Goal: Task Accomplishment & Management: Manage account settings

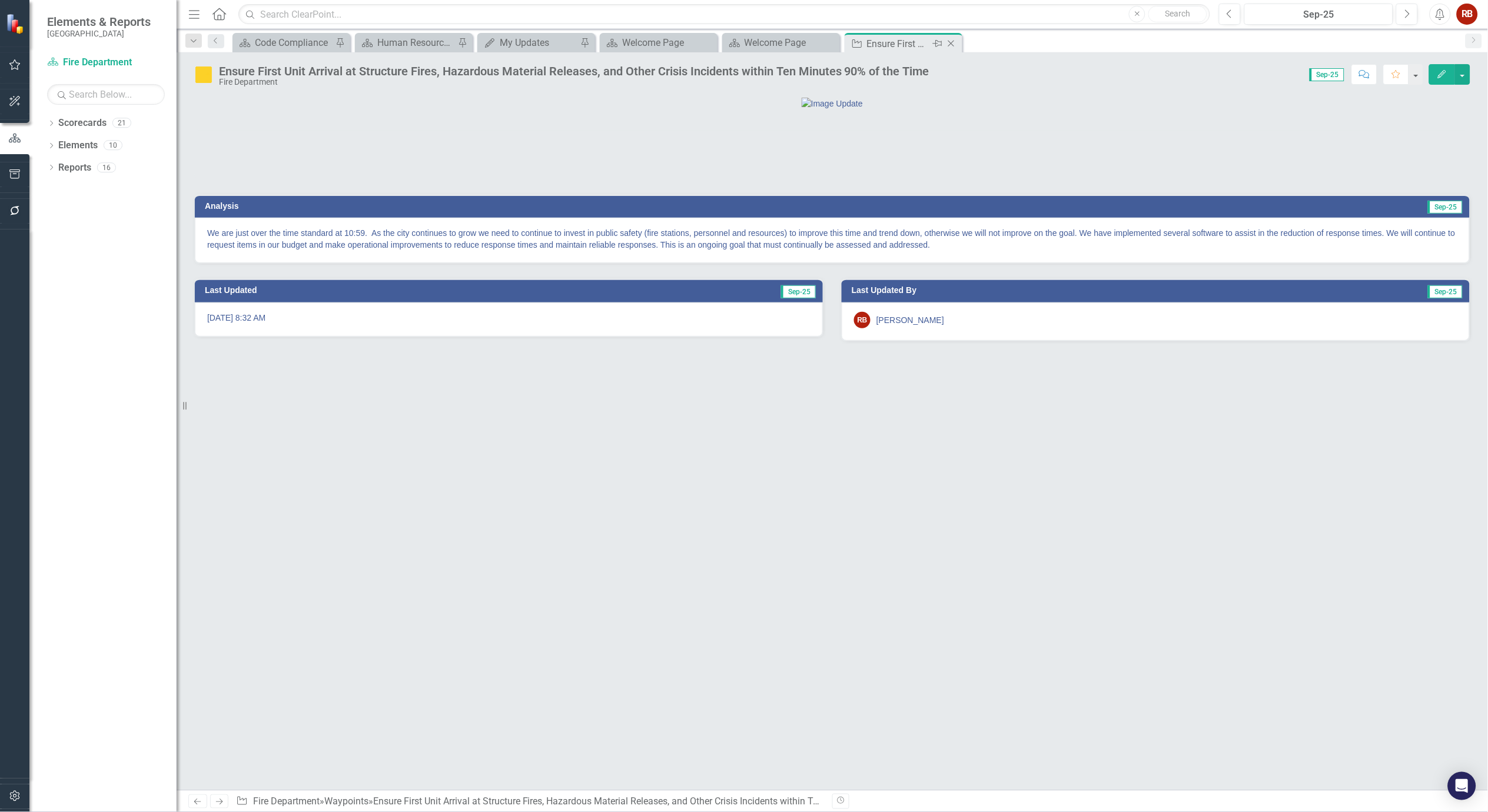
click at [956, 42] on icon "Close" at bounding box center [952, 44] width 12 height 9
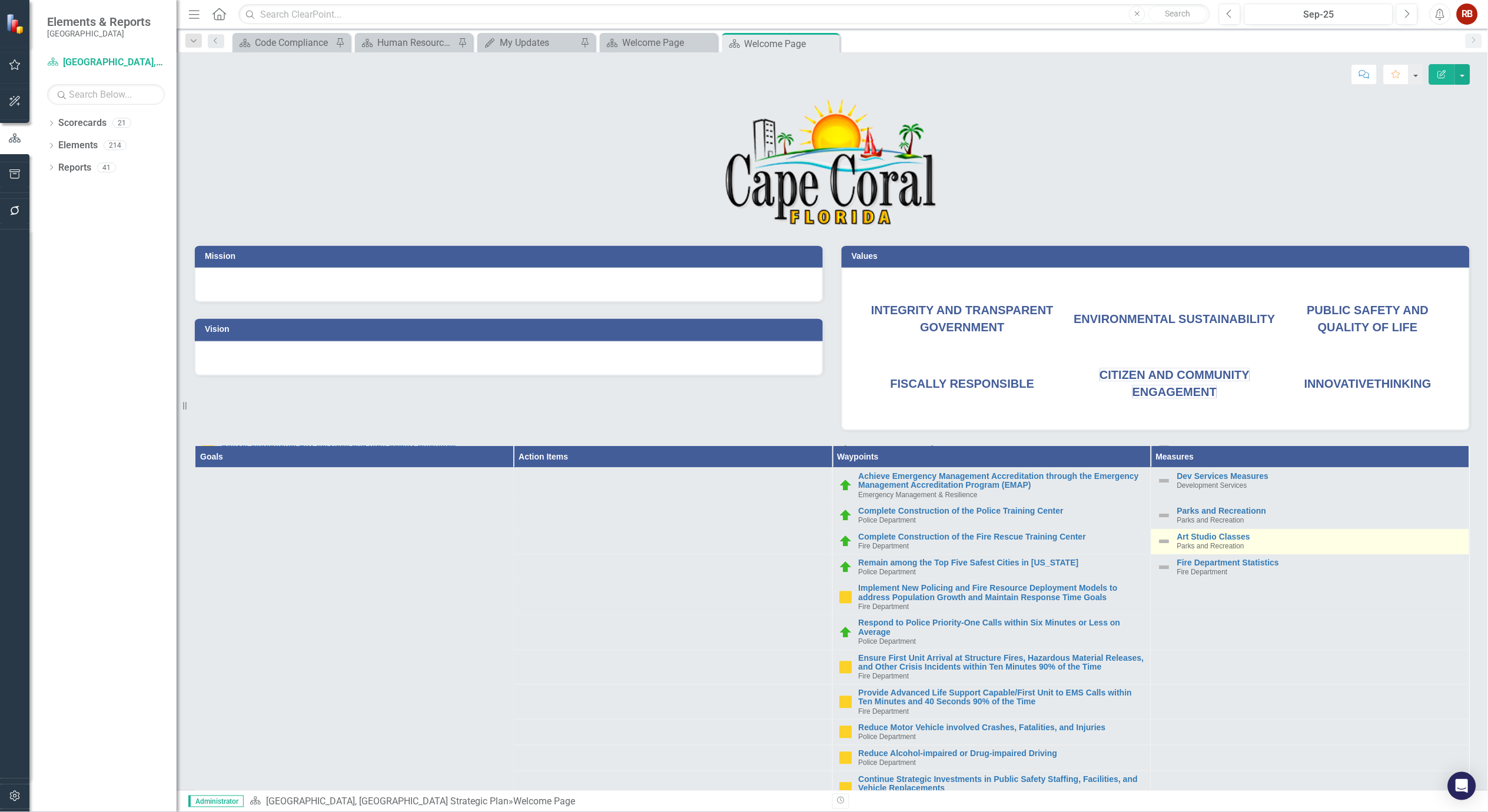
scroll to position [131, 0]
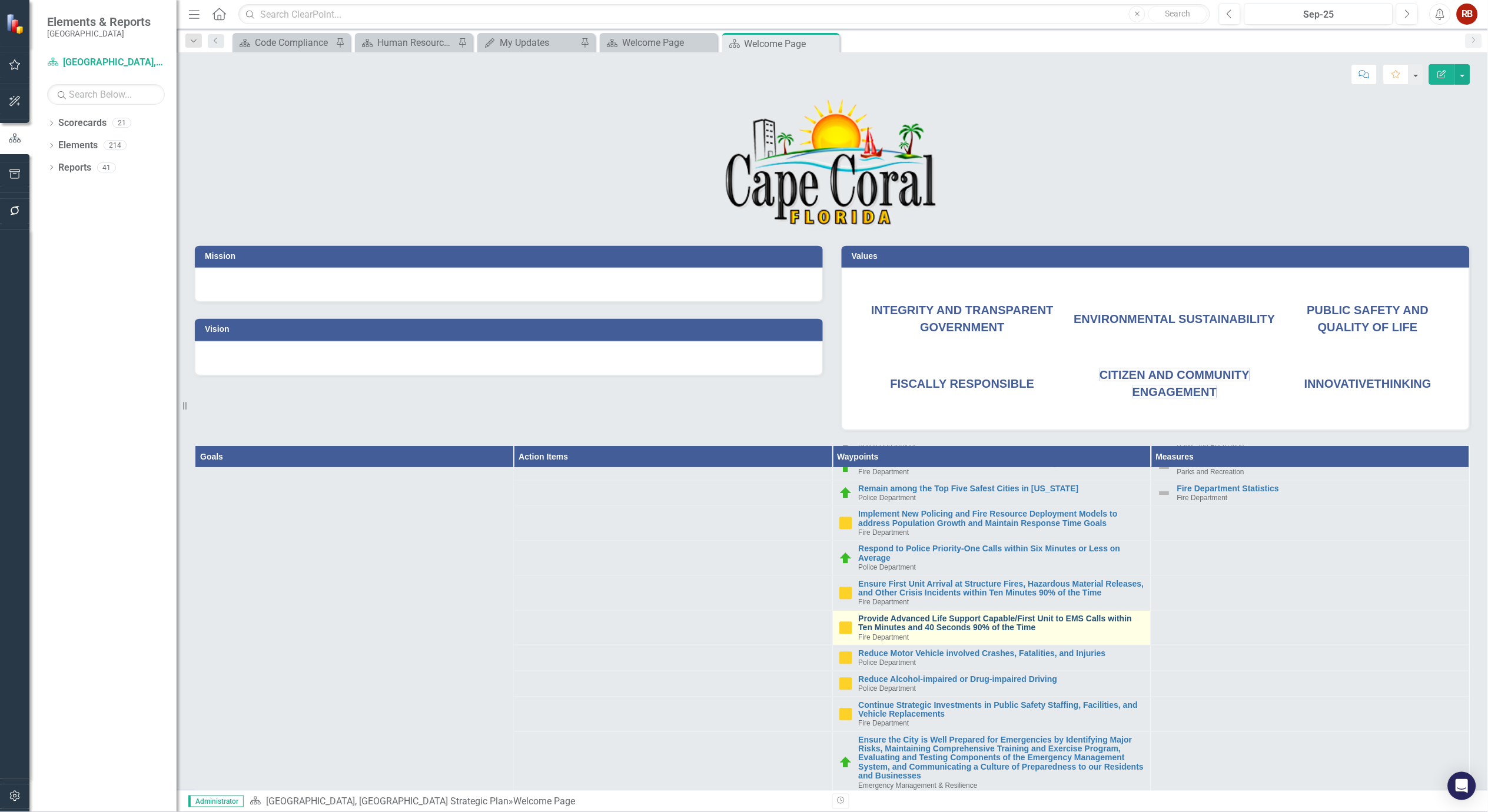
click at [912, 631] on link "Provide Advanced Life Support Capable/First Unit to EMS Calls within Ten Minute…" at bounding box center [1002, 624] width 286 height 18
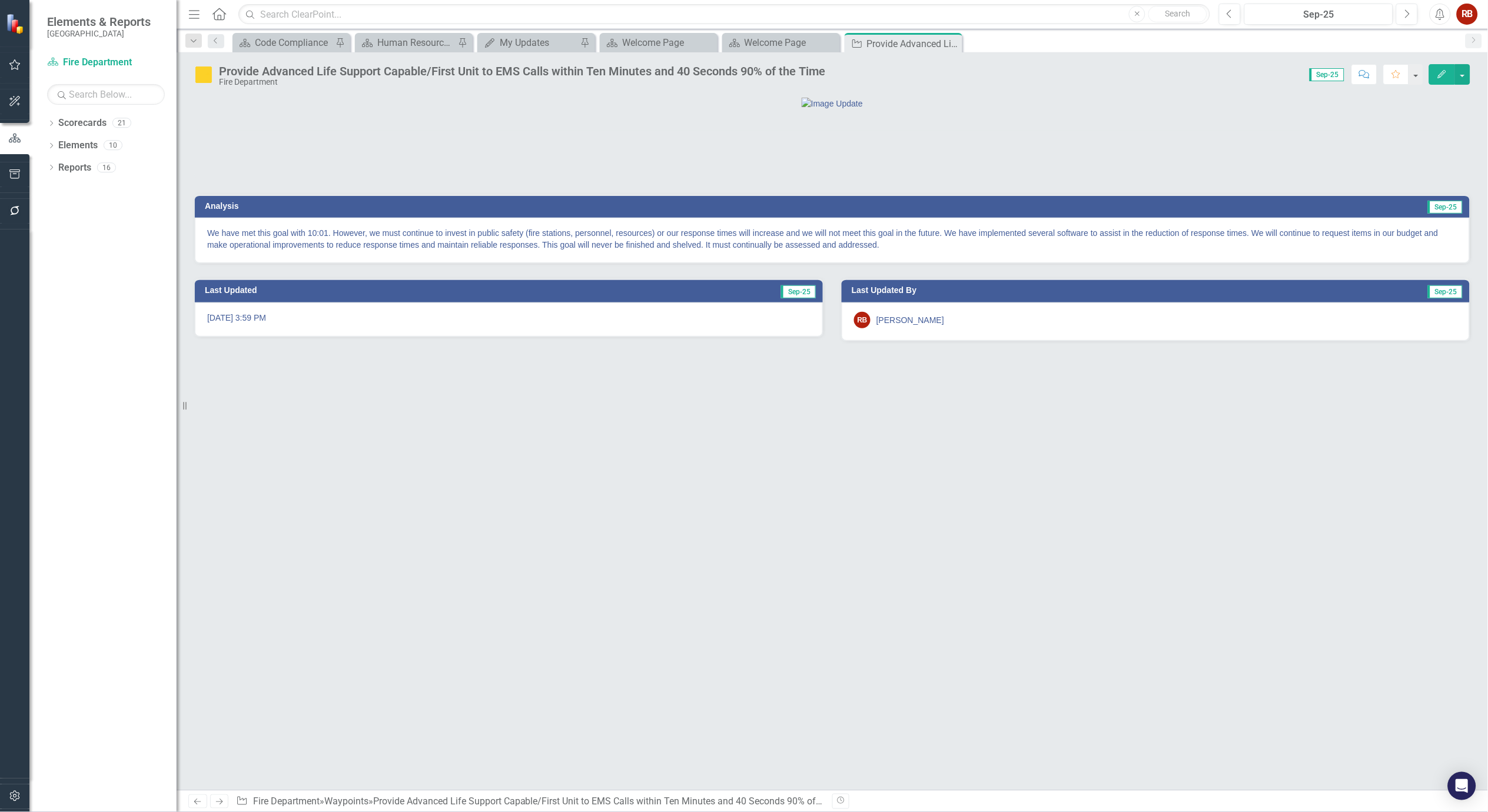
click at [424, 69] on div "Provide Advanced Life Support Capable/First Unit to EMS Calls within Ten Minute…" at bounding box center [522, 71] width 606 height 13
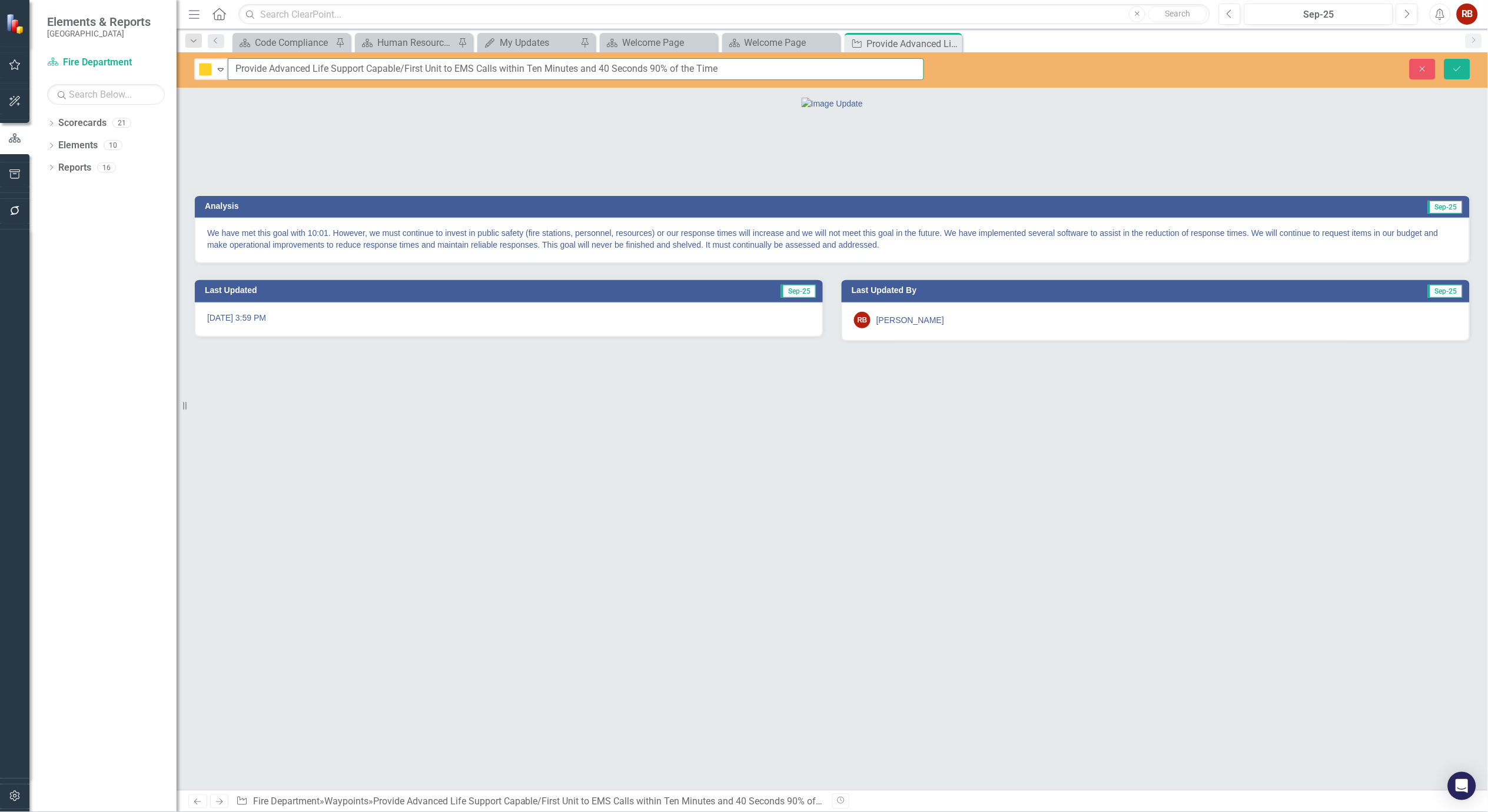
click at [398, 66] on input "Provide Advanced Life Support Capable/First Unit to EMS Calls within Ten Minute…" at bounding box center [576, 68] width 696 height 22
type input "Provide Advanced Life Support Capability/First Unit to EMS Calls within Ten Min…"
click at [1455, 63] on button "Save" at bounding box center [1457, 69] width 26 height 21
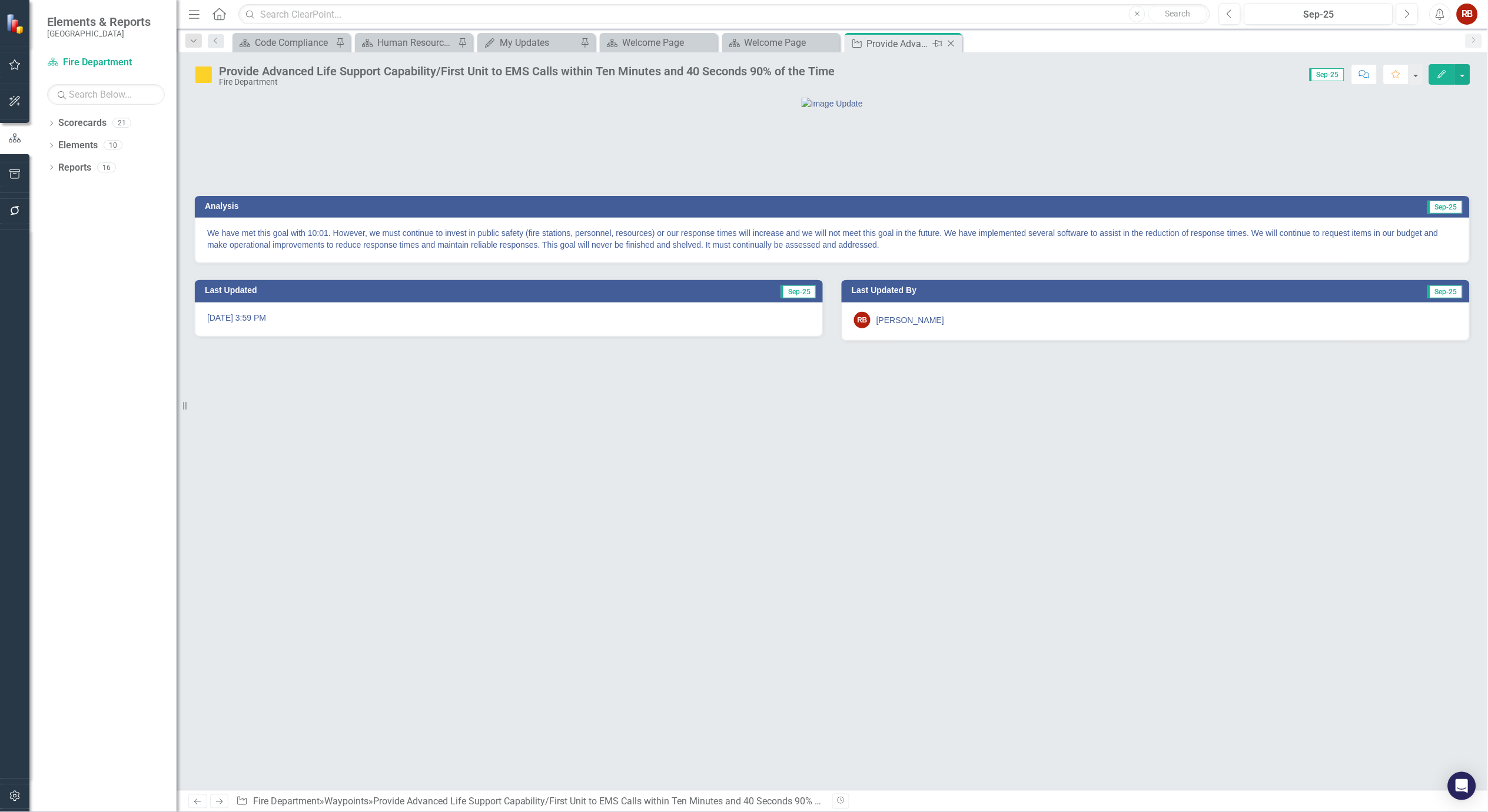
click at [956, 43] on icon "Close" at bounding box center [952, 44] width 12 height 9
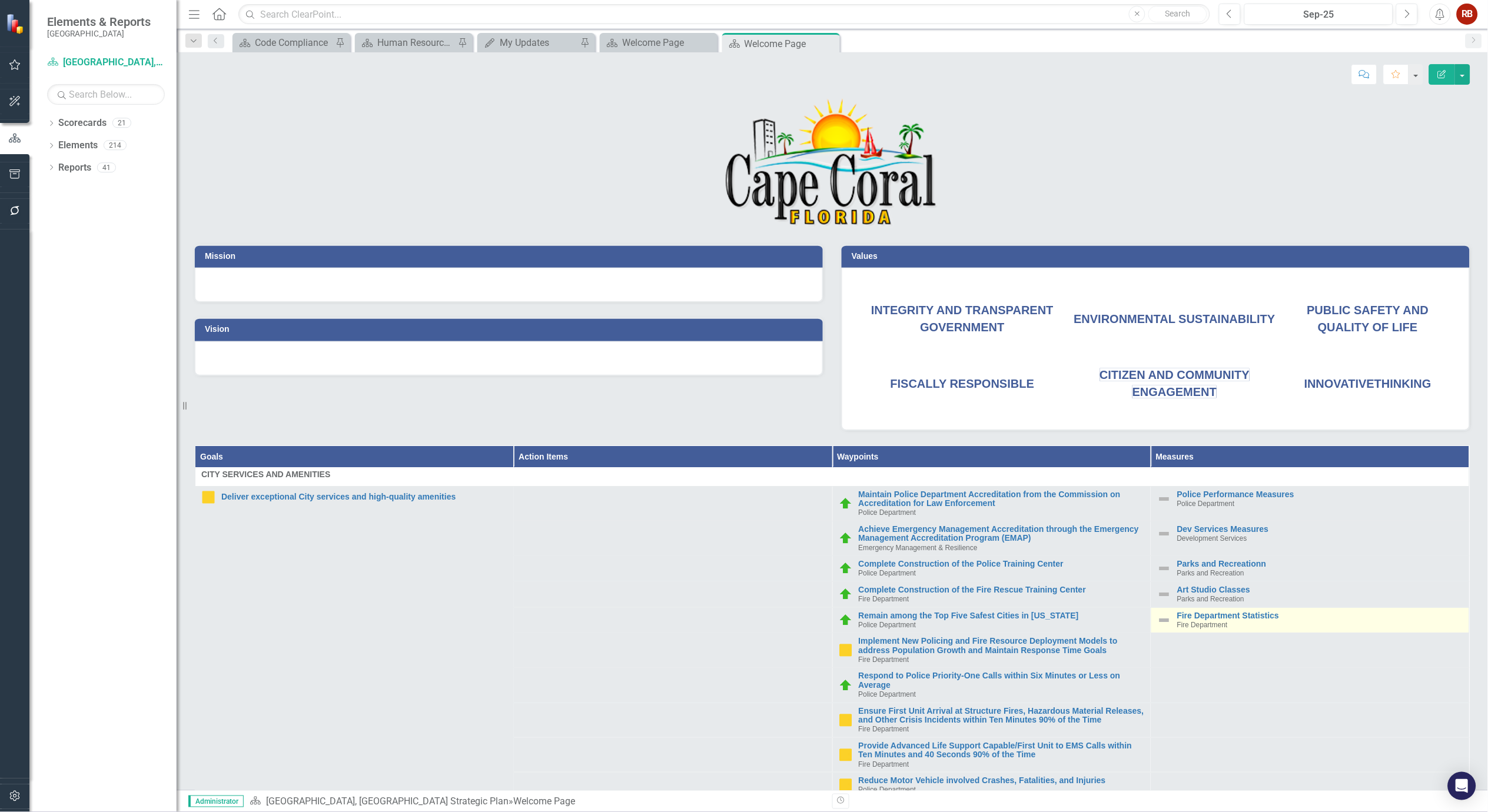
scroll to position [196, 0]
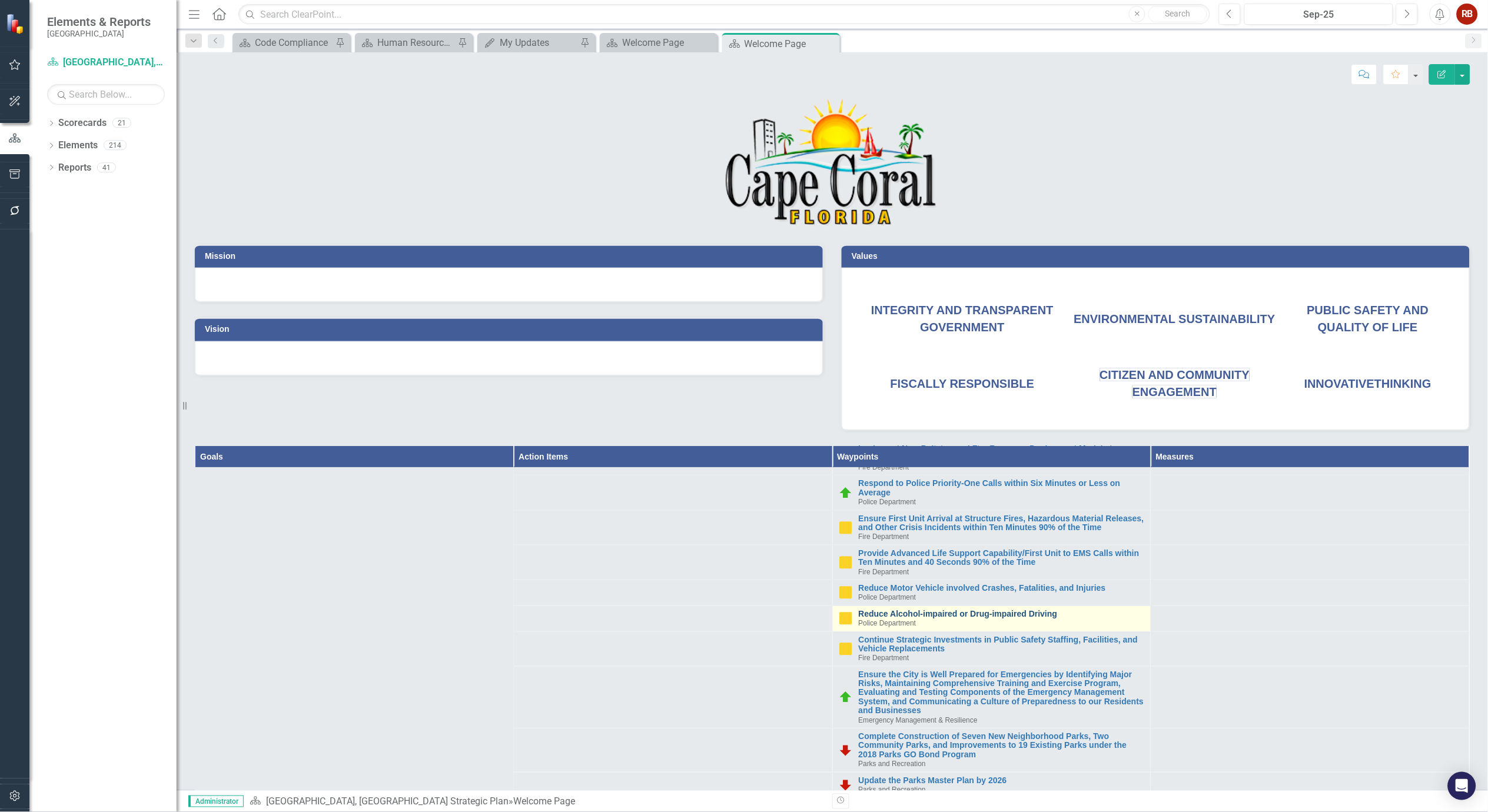
click at [1002, 618] on link "Reduce Alcohol-impaired or Drug-impaired Driving" at bounding box center [1002, 615] width 286 height 9
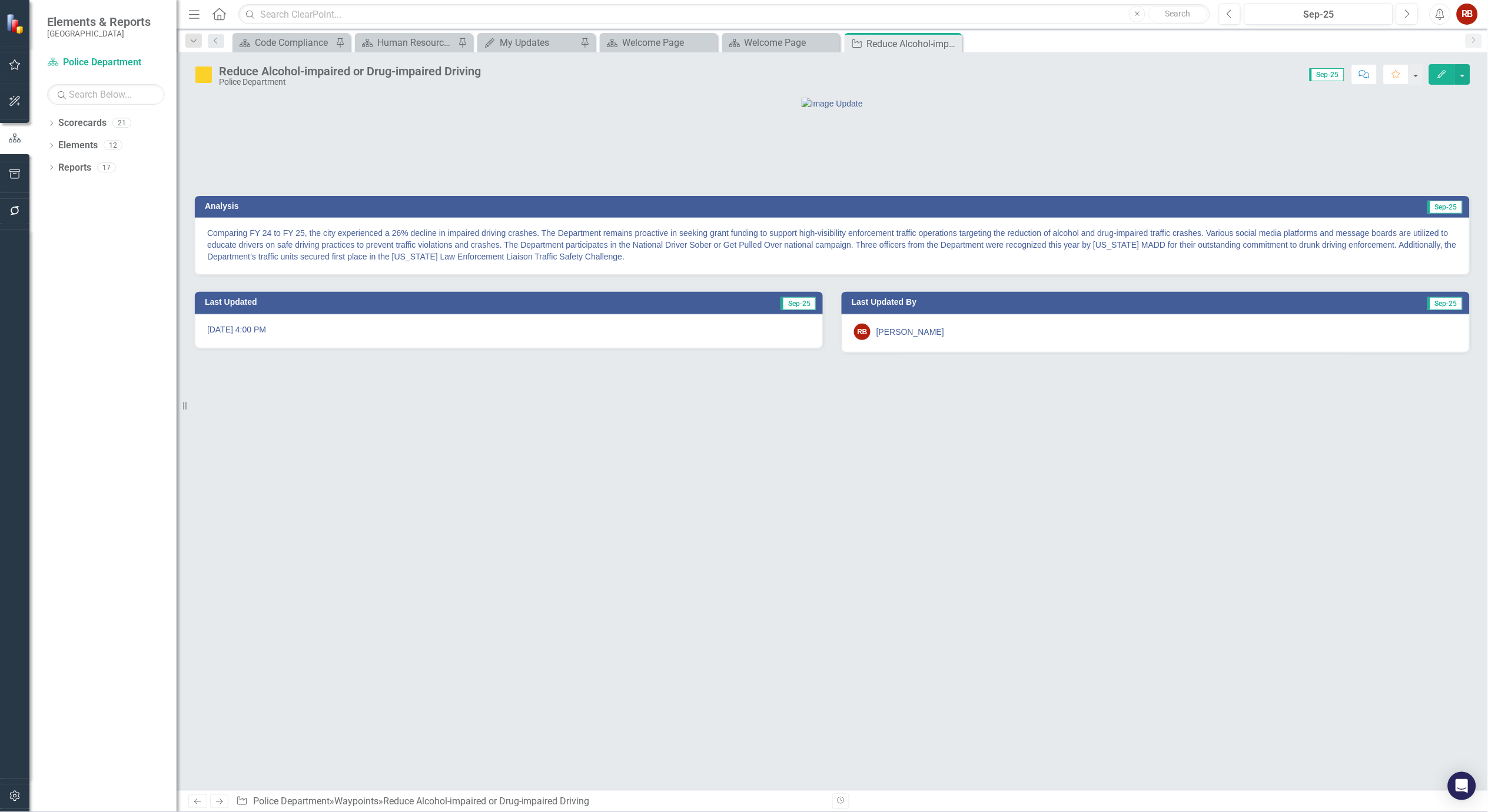
click at [325, 263] on p "Comparing FY 24 to FY 25, the city experienced a 26% decline in impaired drivin…" at bounding box center [832, 245] width 1250 height 35
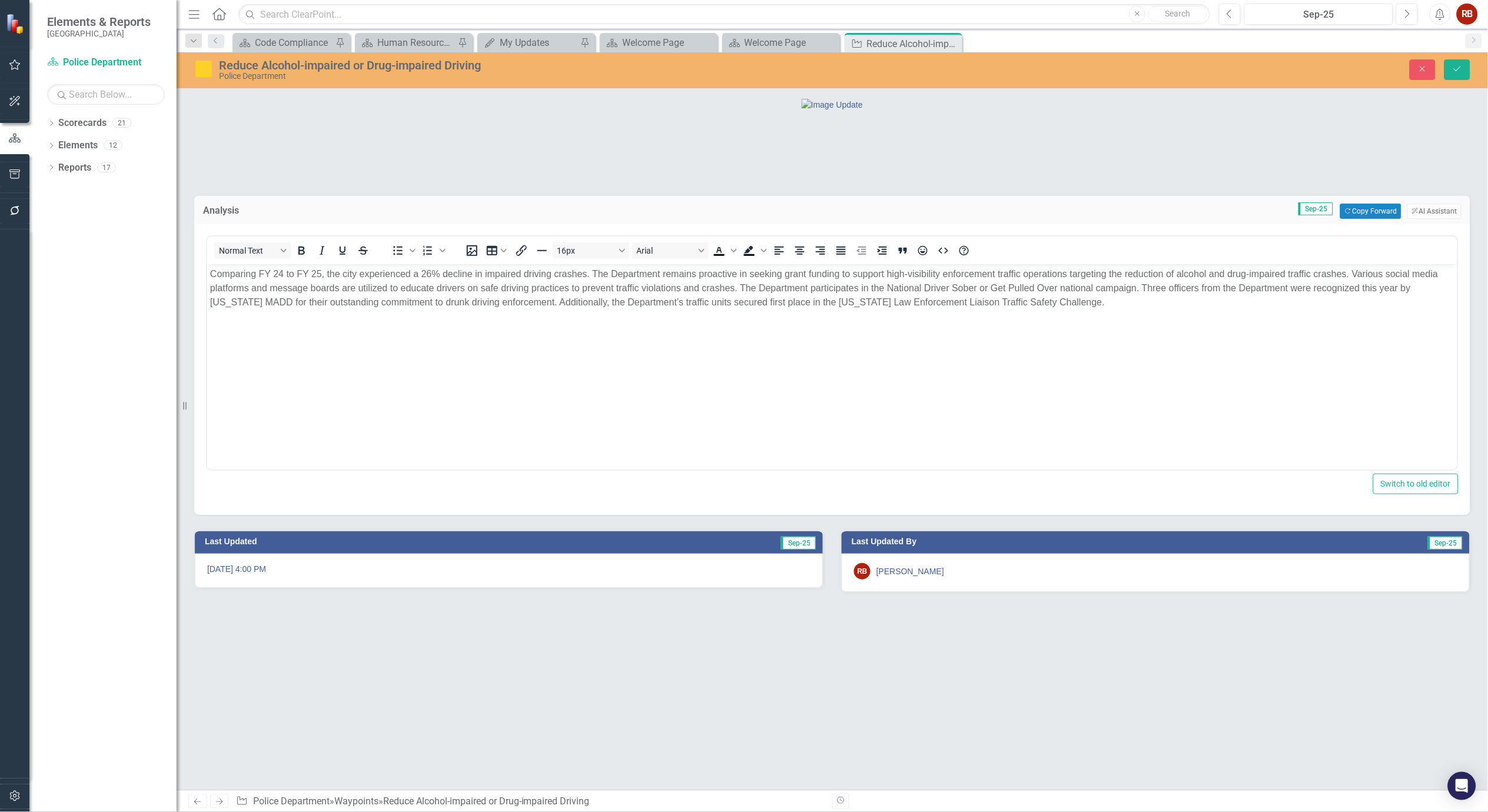
click at [341, 272] on p "Comparing FY 24 to FY 25, the city experienced a 26% decline in impaired drivin…" at bounding box center [832, 288] width 1244 height 42
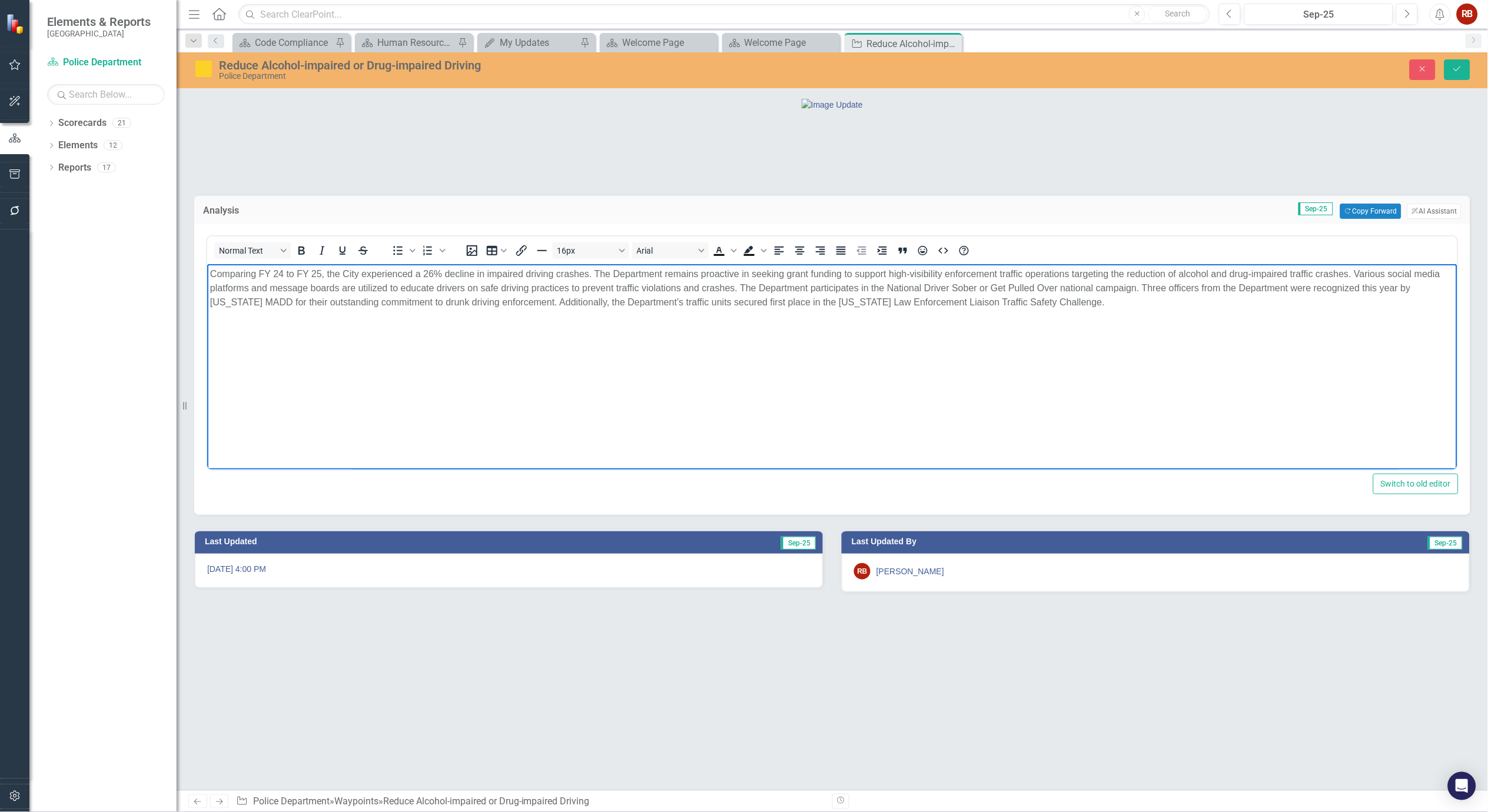
click at [938, 285] on p "Comparing FY 24 to FY 25, the City experienced a 26% decline in impaired drivin…" at bounding box center [832, 288] width 1244 height 42
click at [946, 285] on p "Comparing FY 24 to FY 25, the City experienced a 26% decline in impaired drivin…" at bounding box center [832, 288] width 1244 height 42
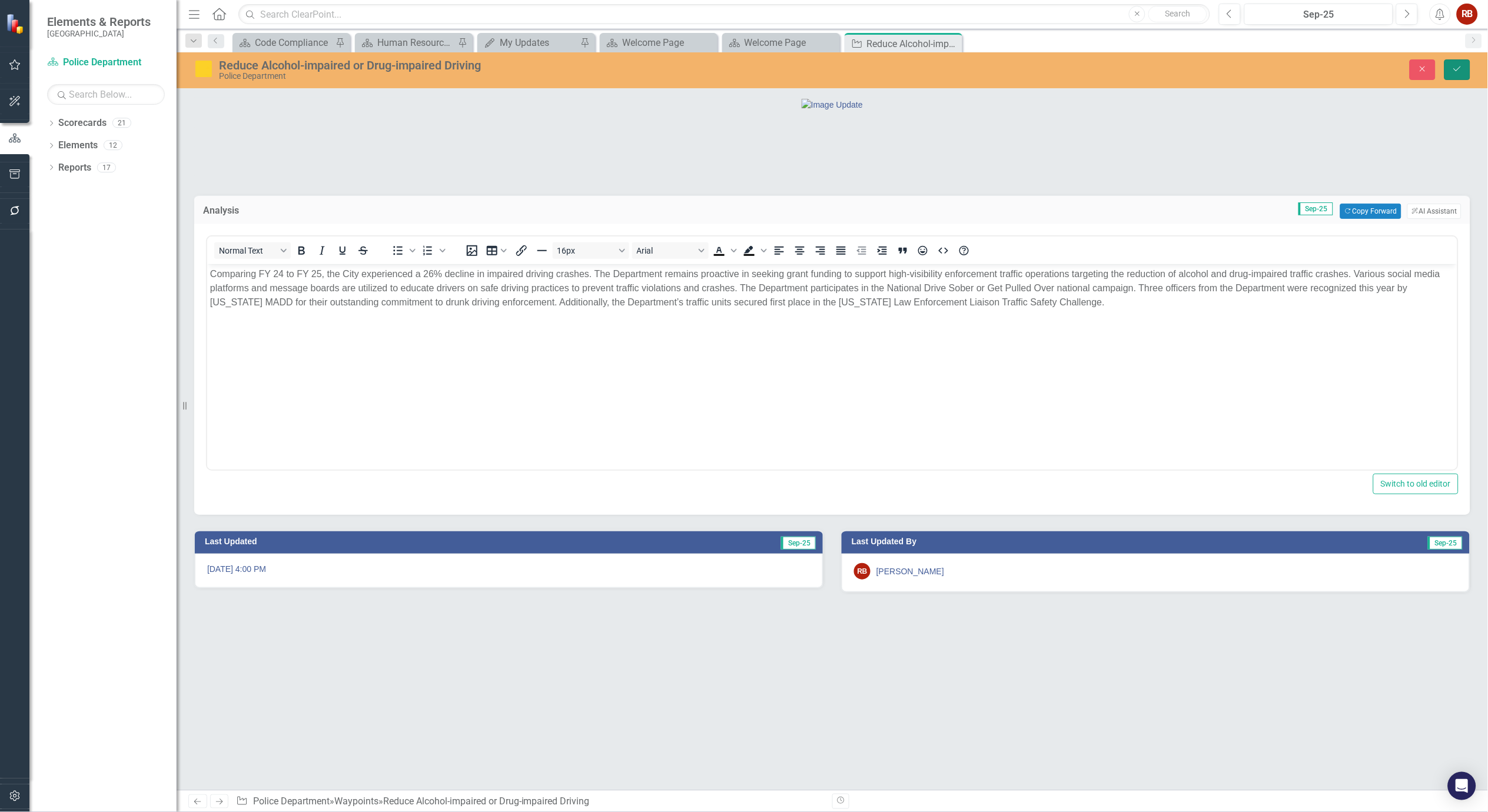
click at [1463, 59] on button "Save" at bounding box center [1457, 70] width 26 height 21
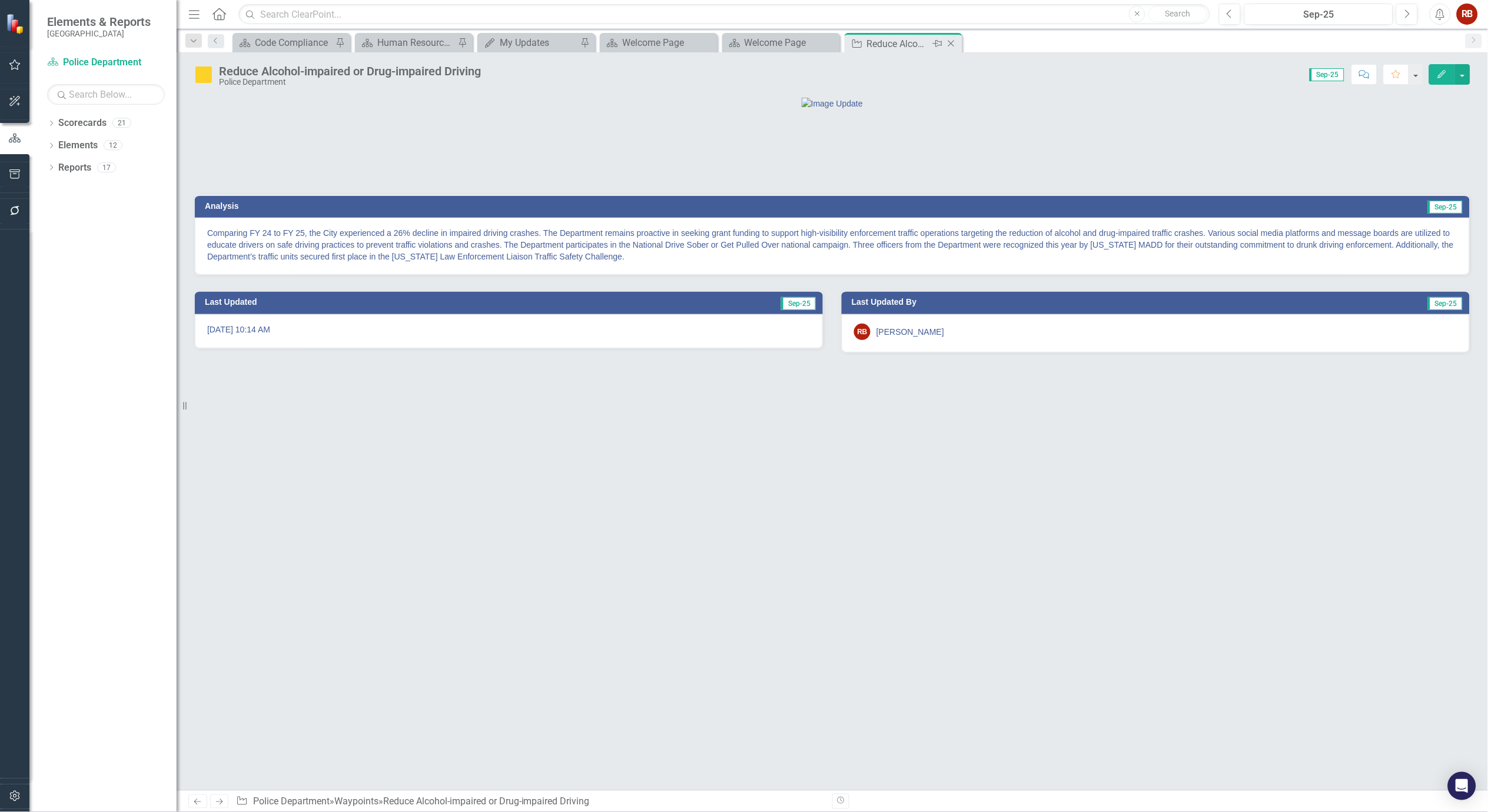
click at [954, 41] on icon at bounding box center [952, 44] width 7 height 7
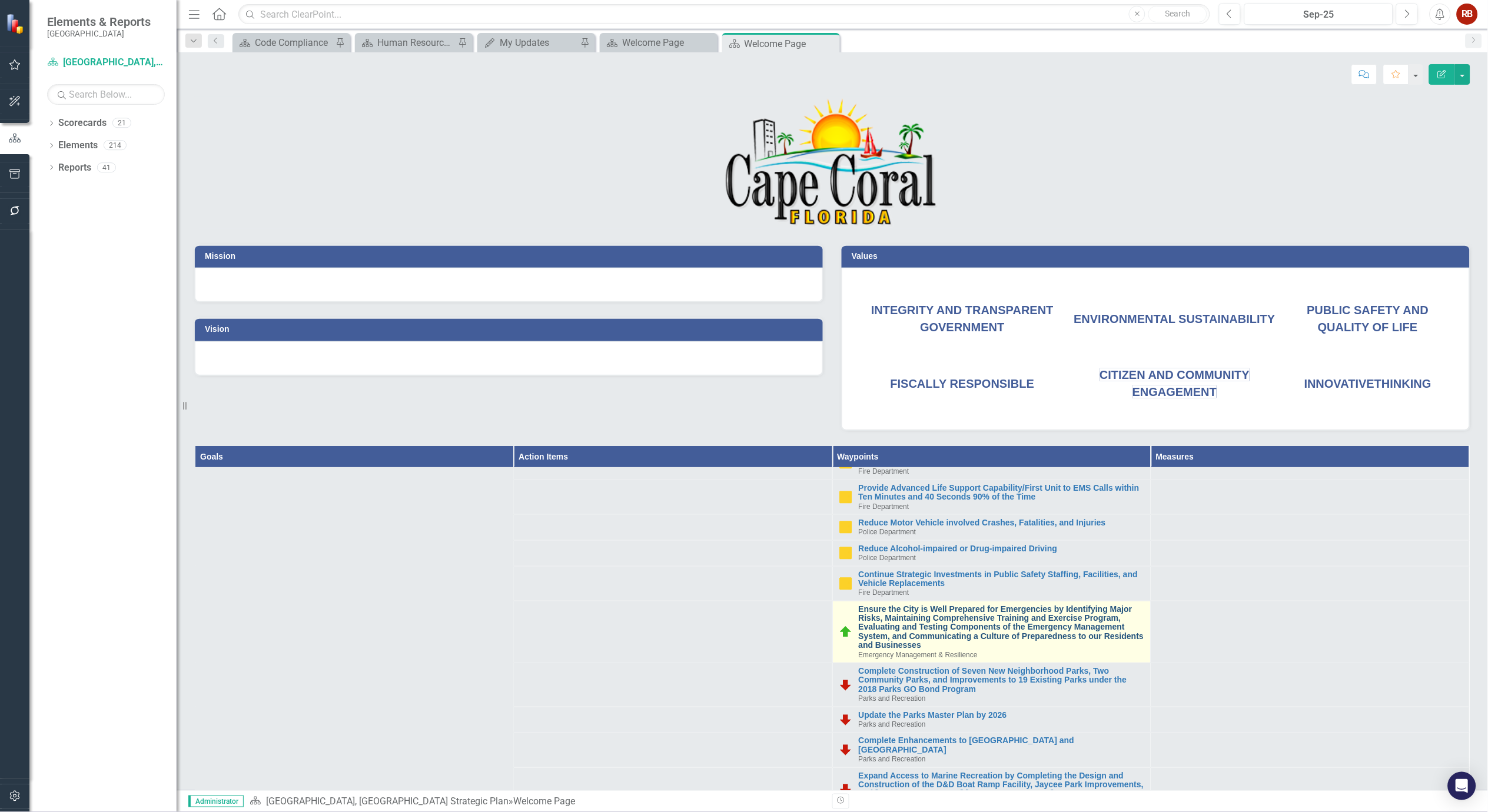
scroll to position [196, 0]
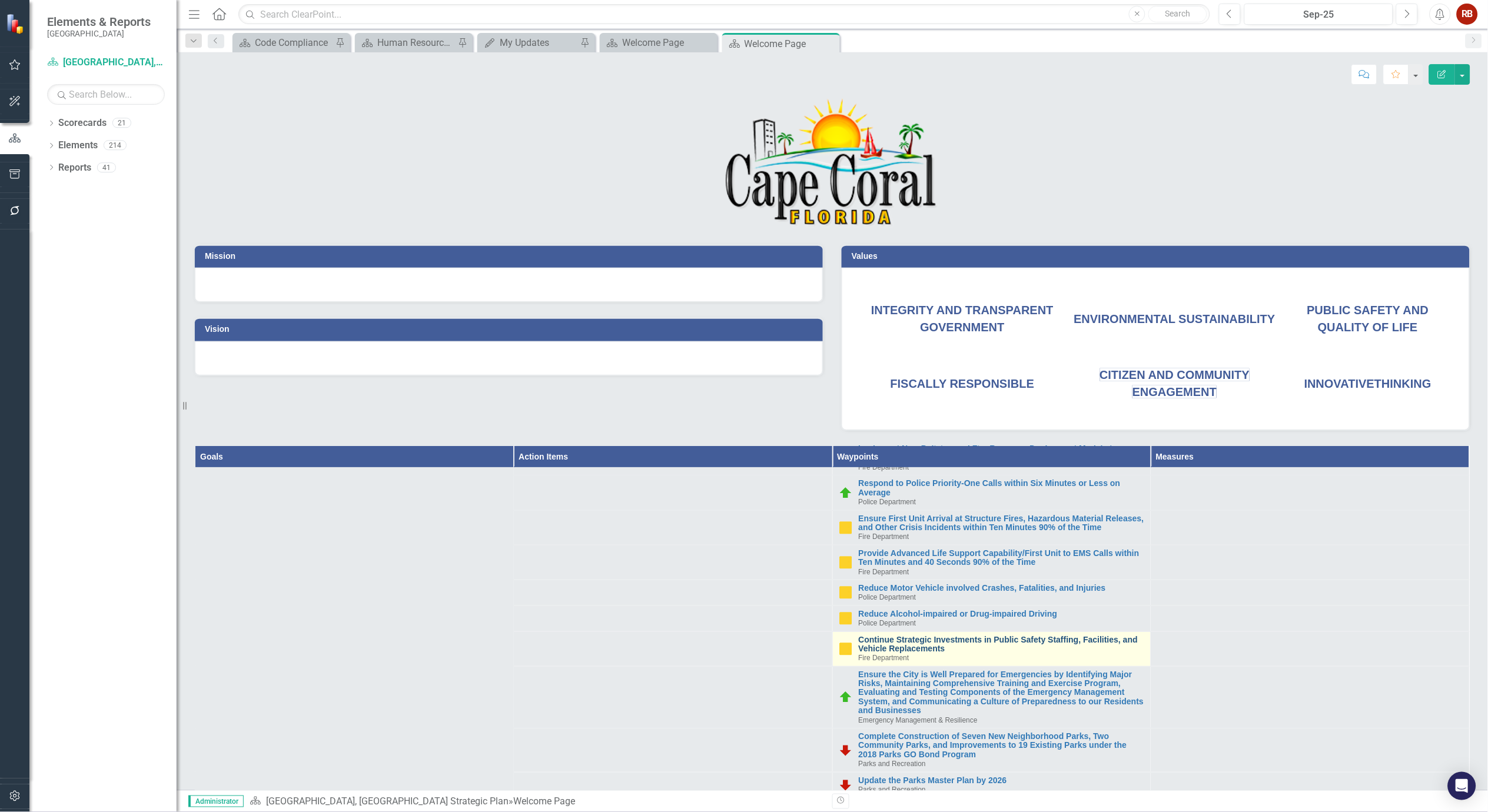
click at [981, 646] on link "Continue Strategic Investments in Public Safety Staffing, Facilities, and Vehic…" at bounding box center [1002, 645] width 286 height 18
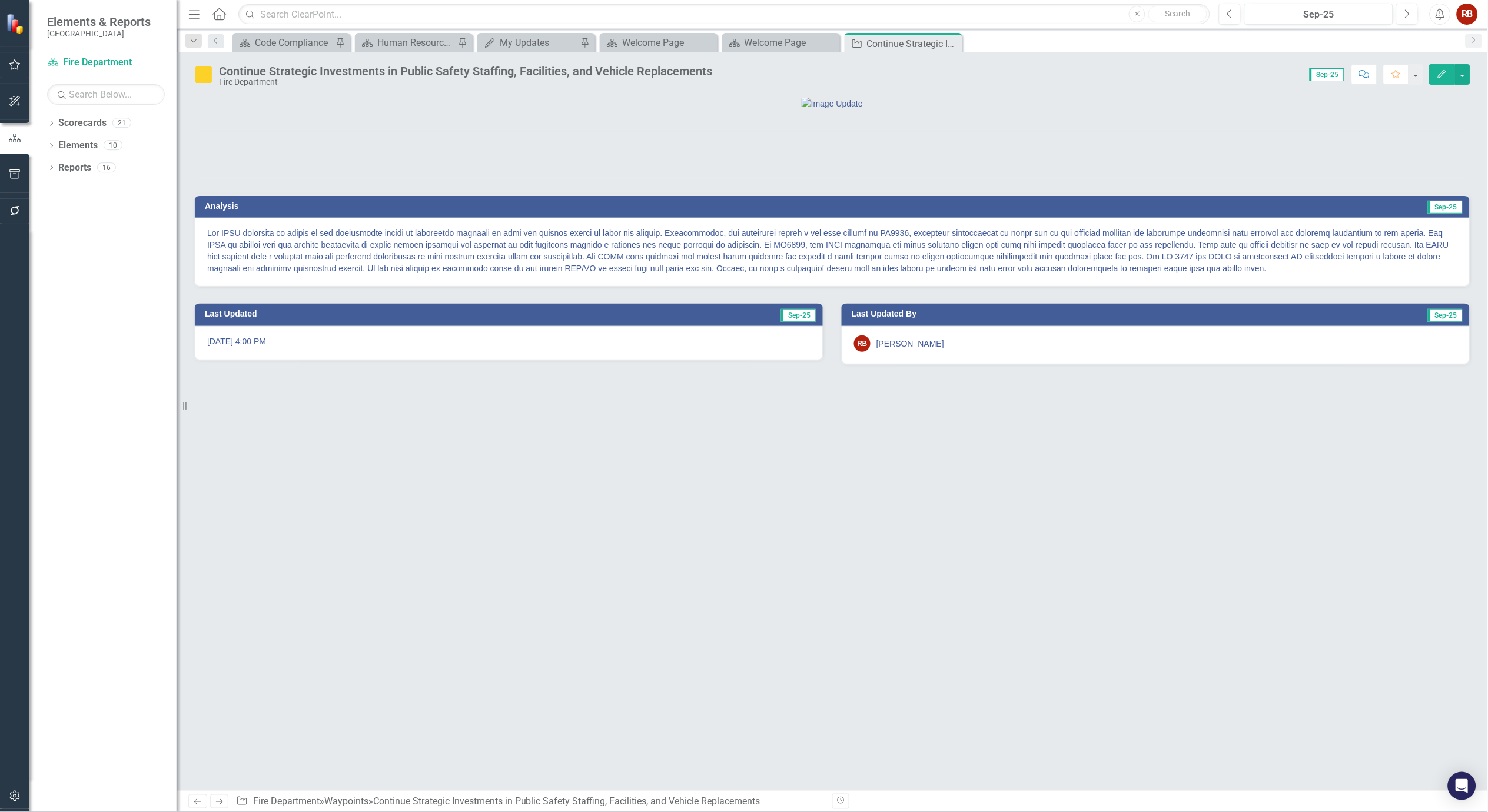
click at [385, 274] on p at bounding box center [832, 251] width 1250 height 47
click at [380, 274] on p at bounding box center [832, 251] width 1250 height 47
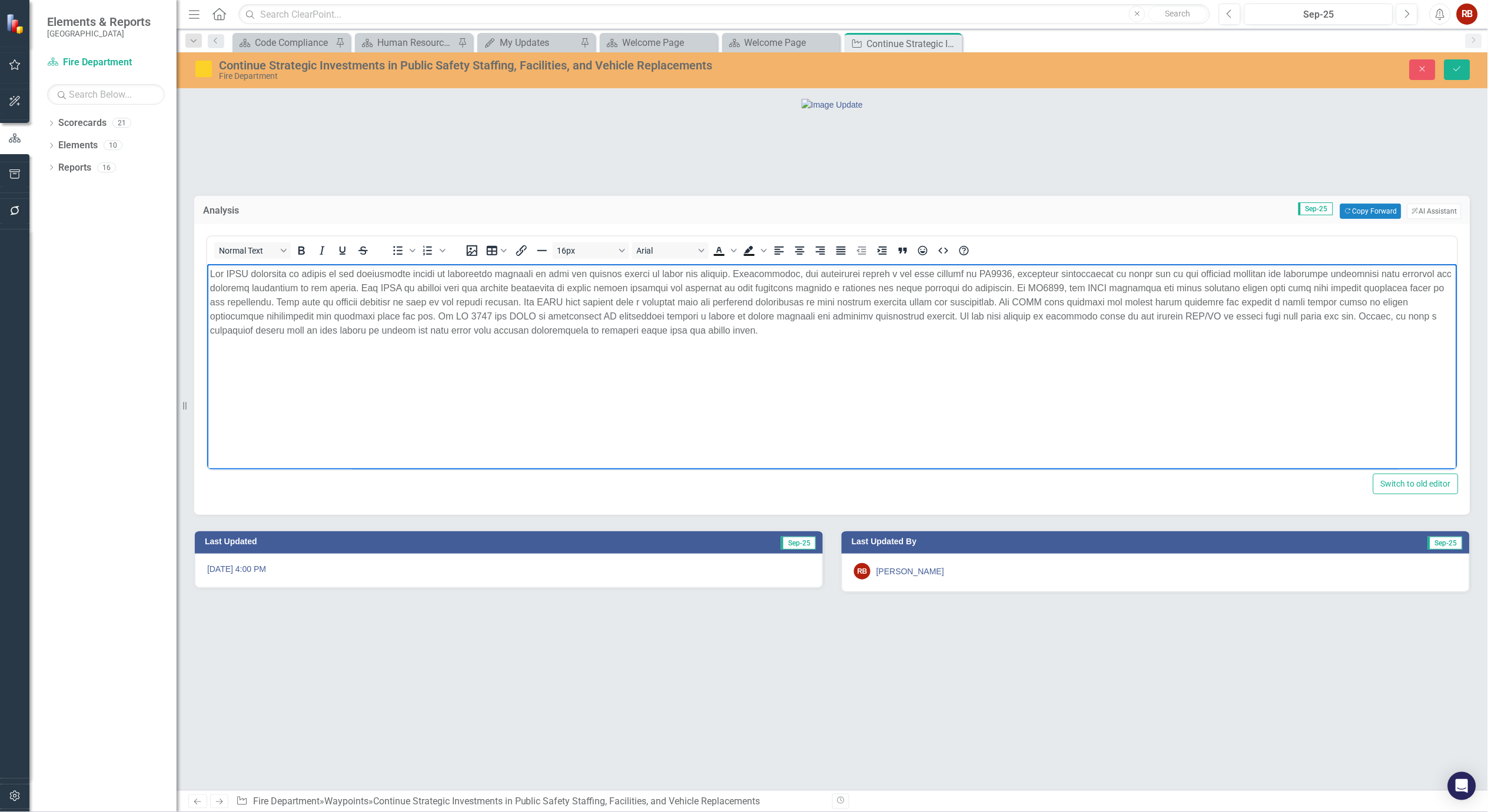
click at [413, 272] on p "Rich Text Area. Press ALT-0 for help." at bounding box center [832, 302] width 1244 height 70
click at [439, 291] on p "Rich Text Area. Press ALT-0 for help." at bounding box center [832, 302] width 1244 height 70
click at [756, 302] on p "Rich Text Area. Press ALT-0 for help." at bounding box center [832, 302] width 1244 height 70
click at [927, 317] on p "Rich Text Area. Press ALT-0 for help." at bounding box center [832, 302] width 1244 height 70
drag, startPoint x: 841, startPoint y: 317, endPoint x: 328, endPoint y: 315, distance: 513.0
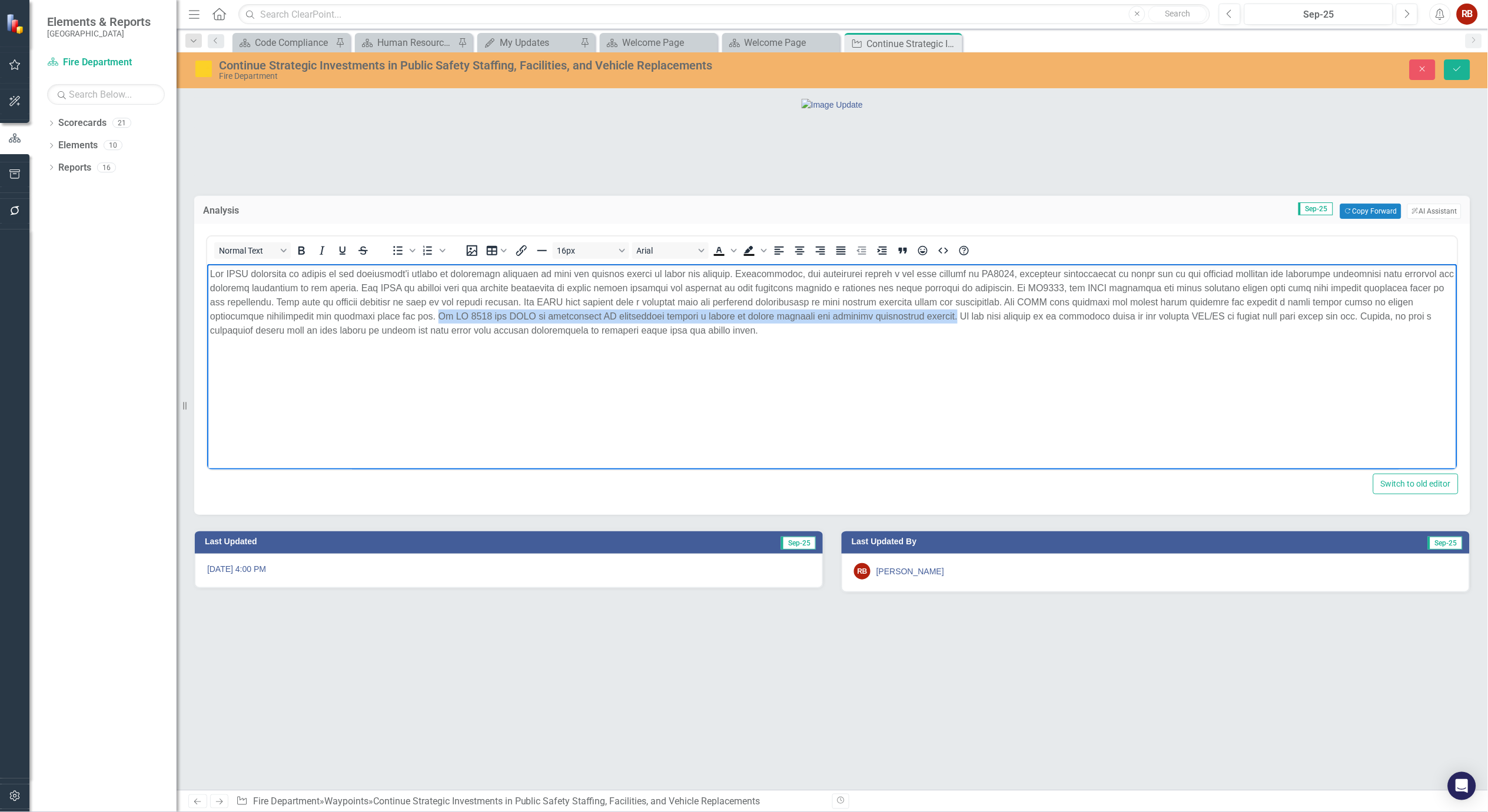
click at [328, 315] on p "Rich Text Area. Press ALT-0 for help." at bounding box center [832, 302] width 1244 height 70
click at [1061, 415] on body "Rich Text Area. Press ALT-0 for help." at bounding box center [832, 353] width 1250 height 177
click at [1462, 63] on button "Save" at bounding box center [1457, 70] width 26 height 21
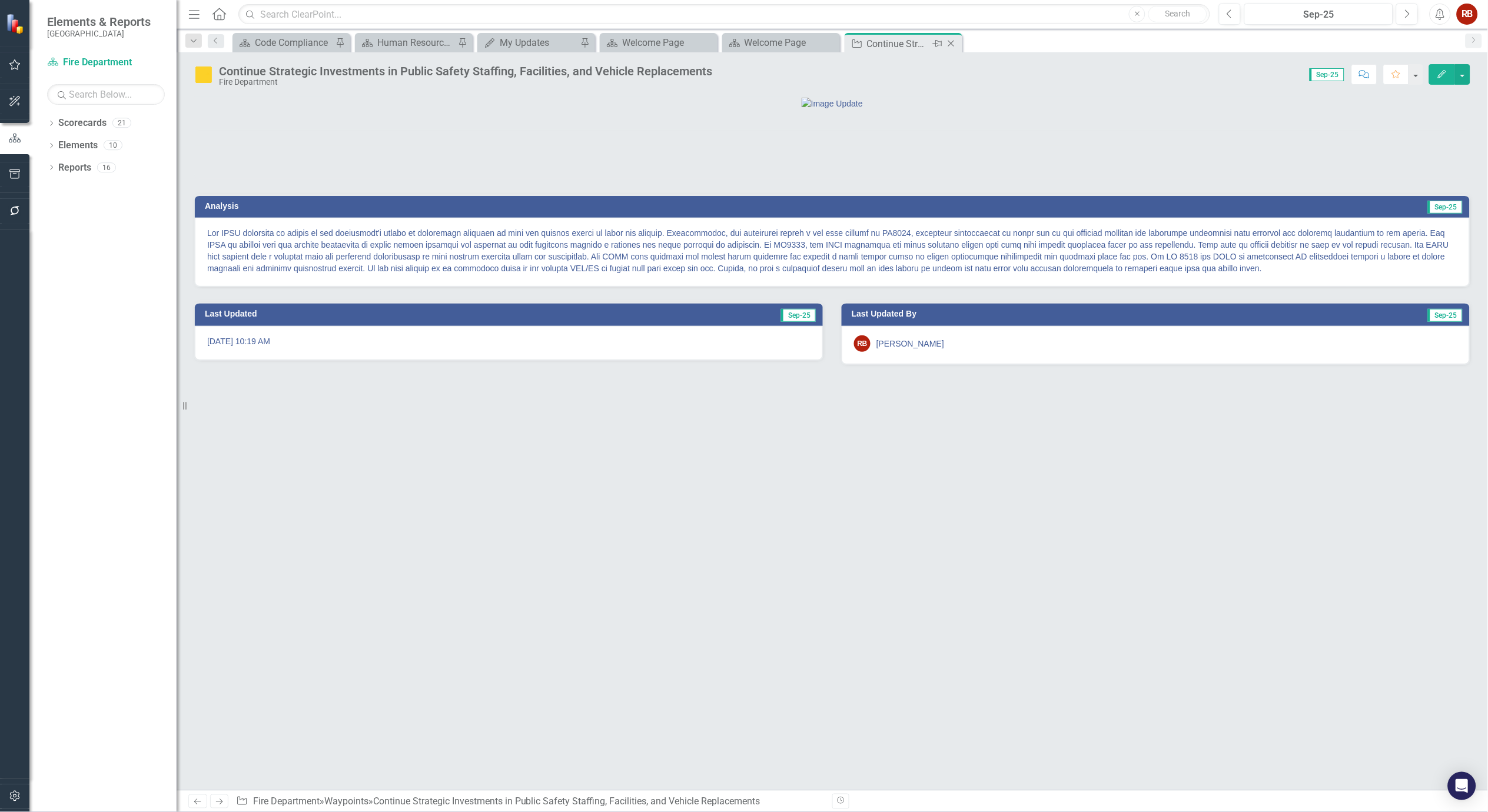
click at [952, 45] on icon at bounding box center [952, 44] width 7 height 7
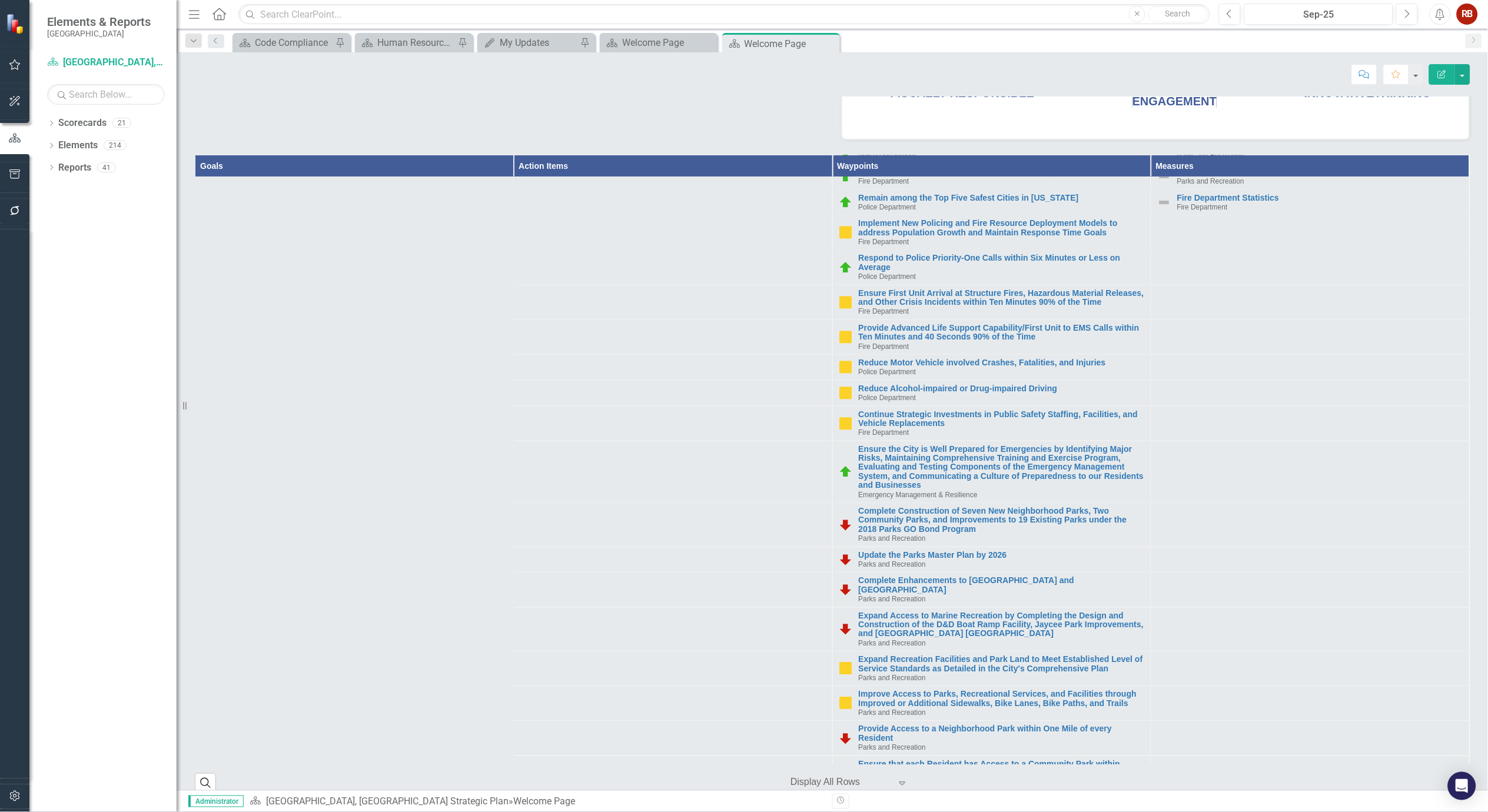
scroll to position [326, 0]
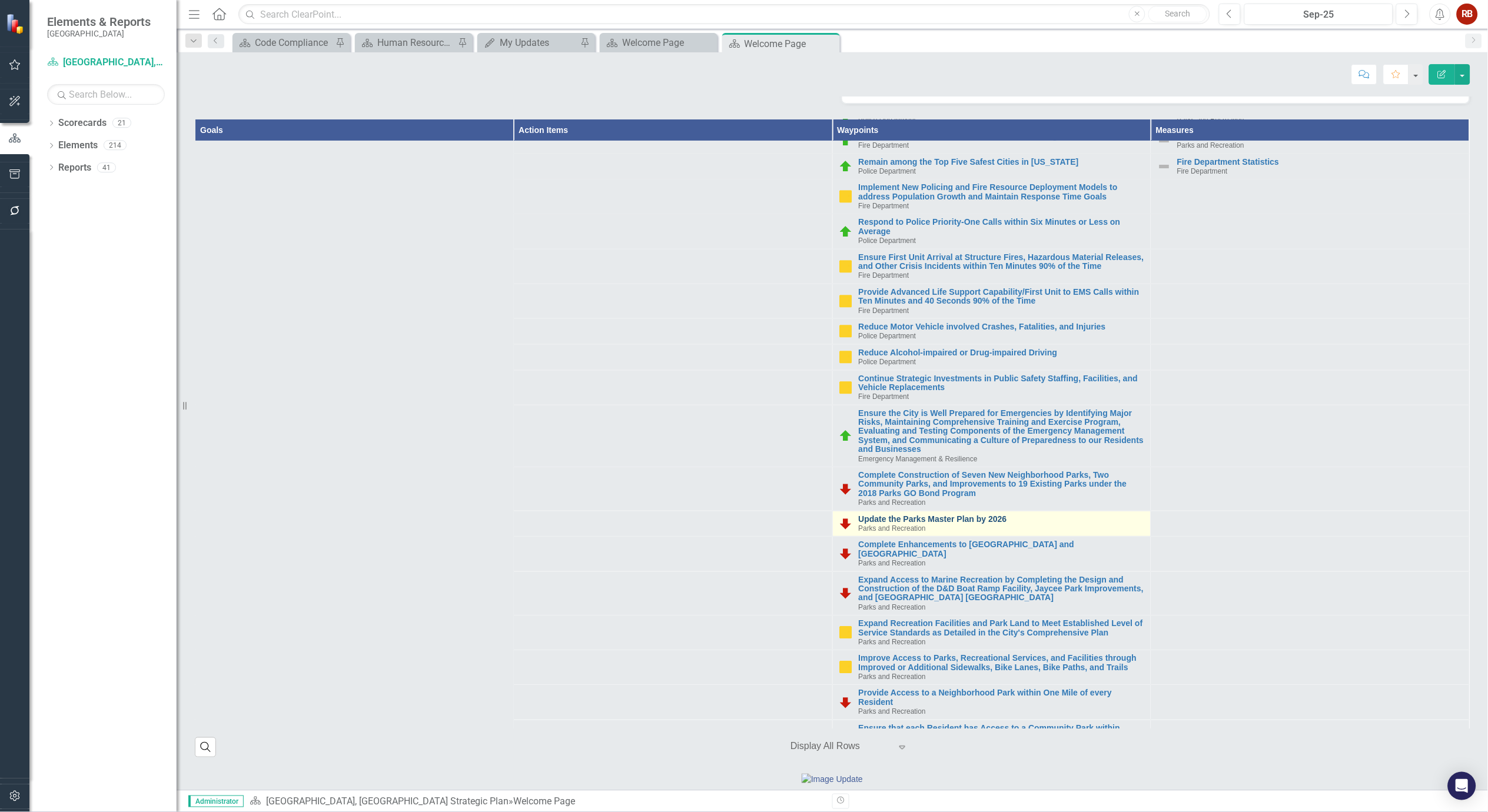
click at [957, 524] on link "Update the Parks Master Plan by 2026" at bounding box center [1002, 519] width 286 height 9
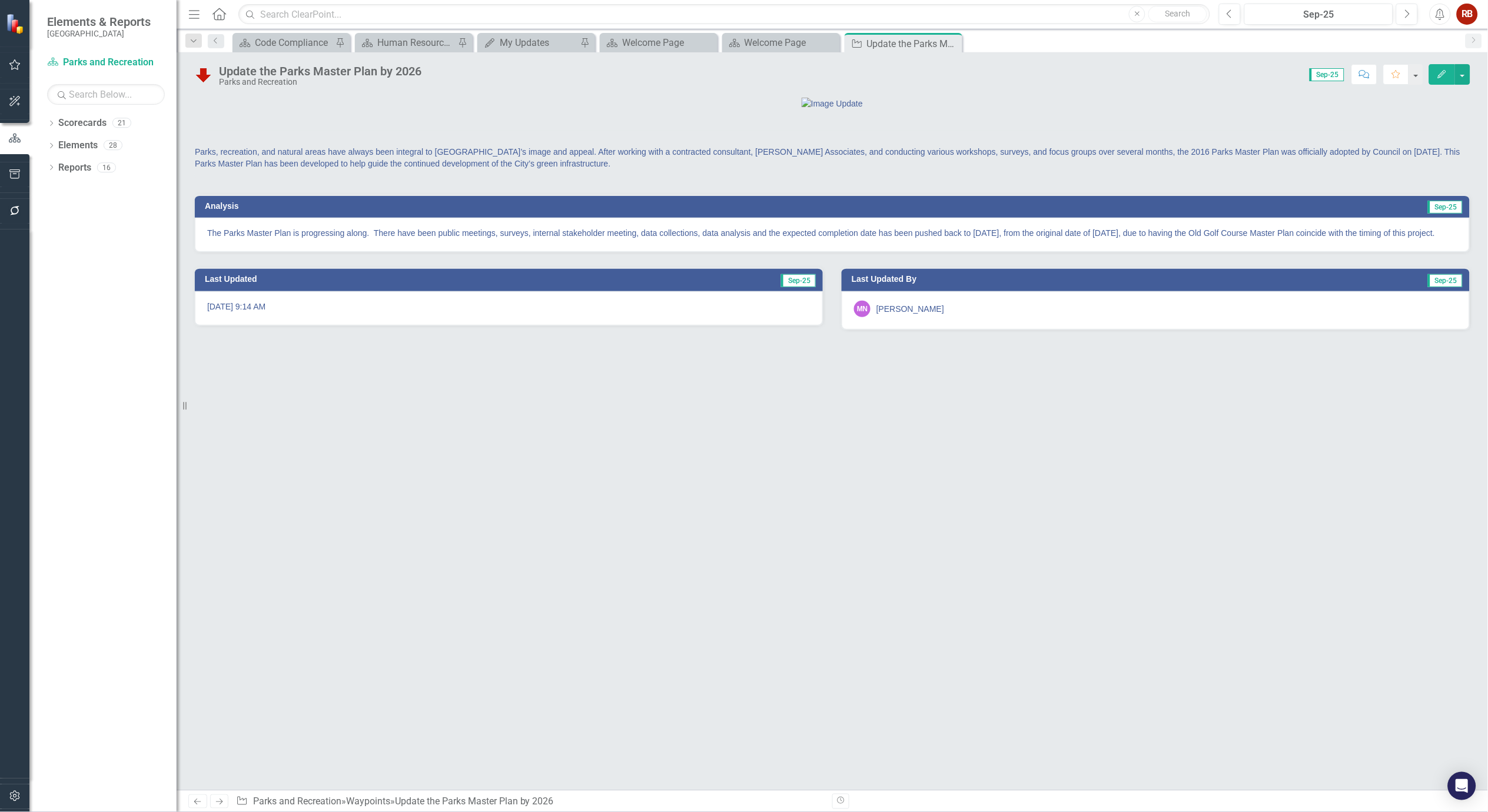
click at [637, 239] on p "The Parks Master Plan is progressing along. There have been public meetings, su…" at bounding box center [832, 233] width 1250 height 12
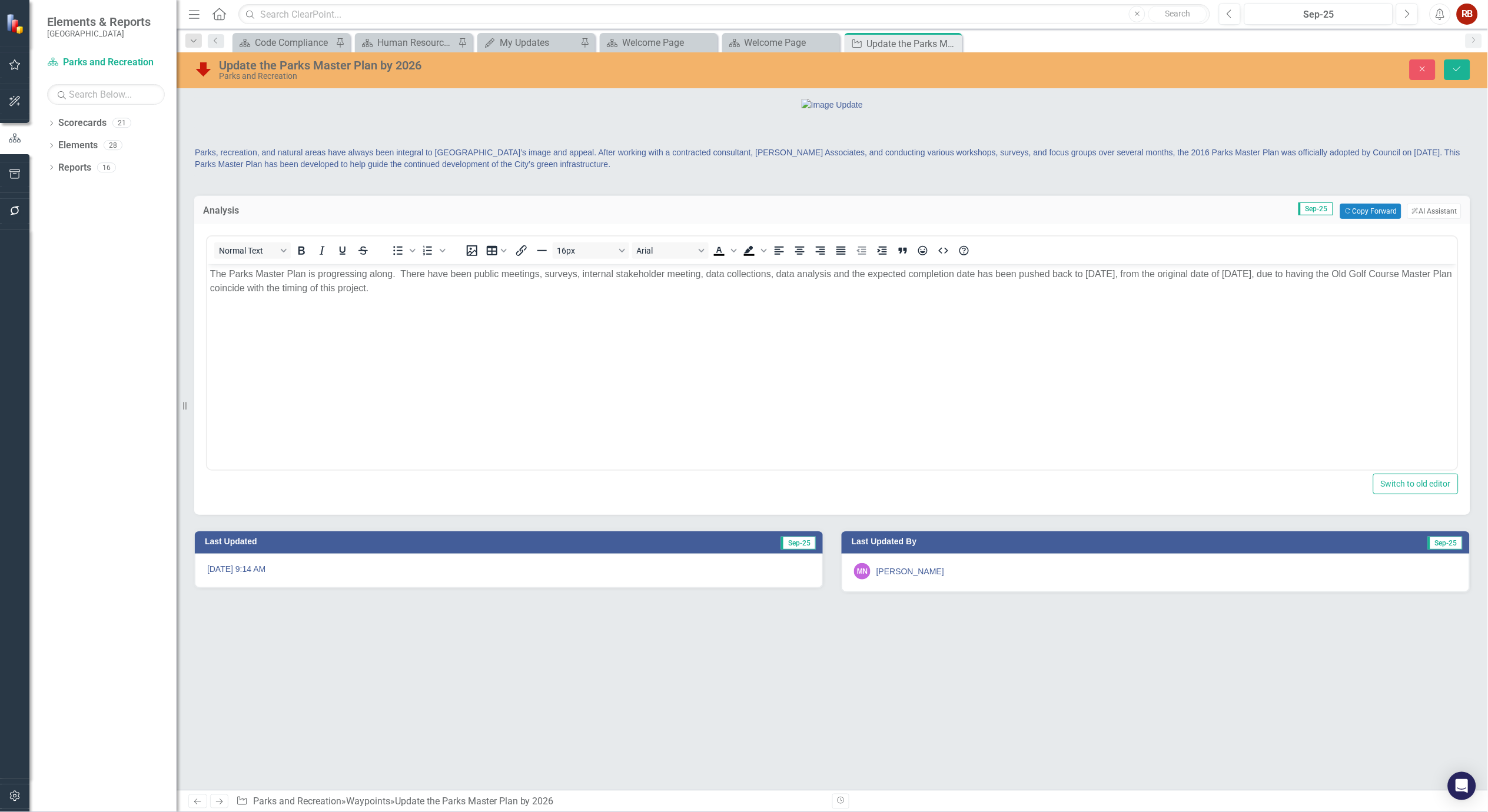
click at [699, 271] on p "The Parks Master Plan is progressing along. There have been public meetings, su…" at bounding box center [832, 281] width 1244 height 28
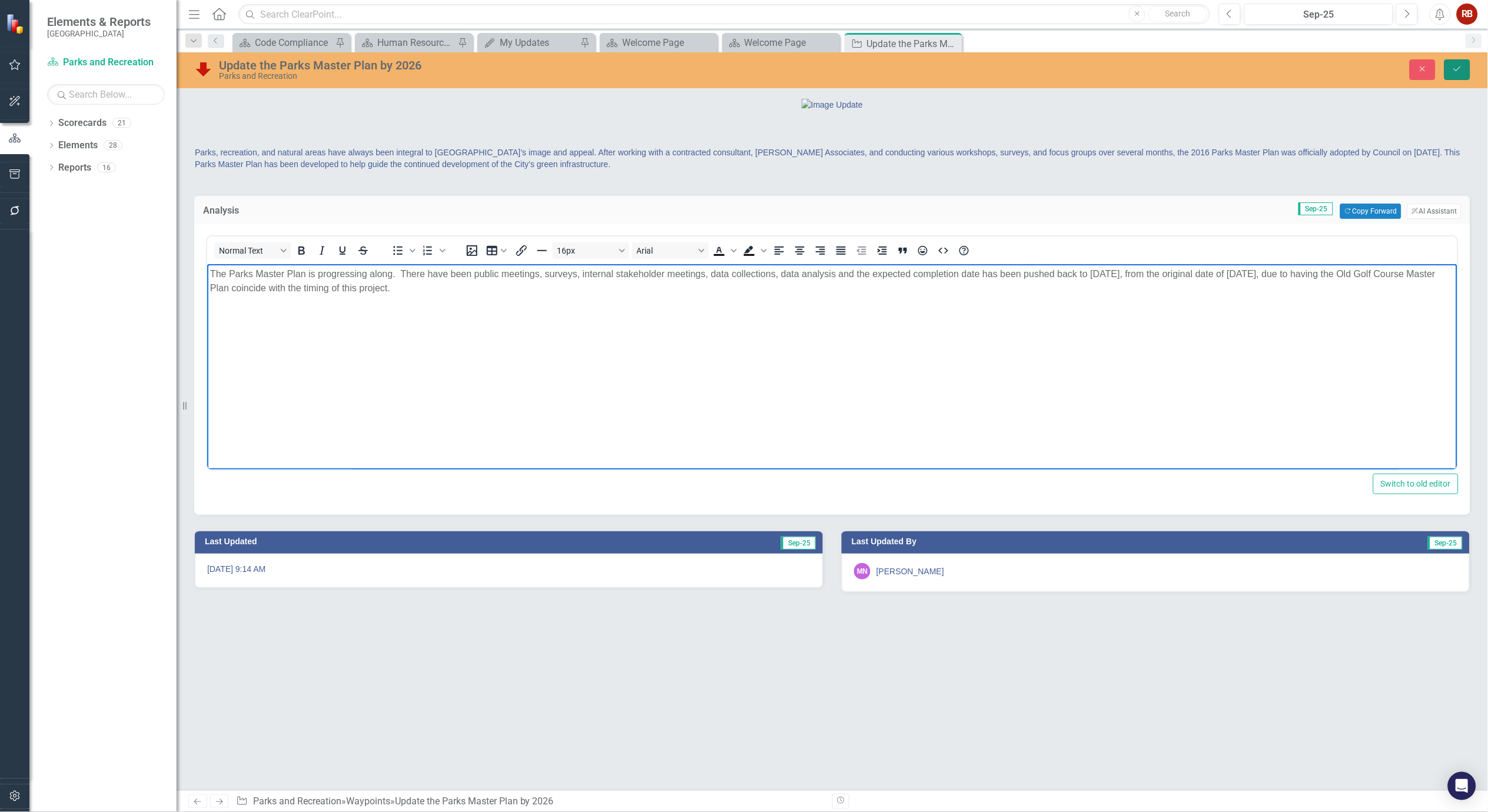
click at [1457, 70] on icon "submit" at bounding box center [1457, 68] width 7 height 5
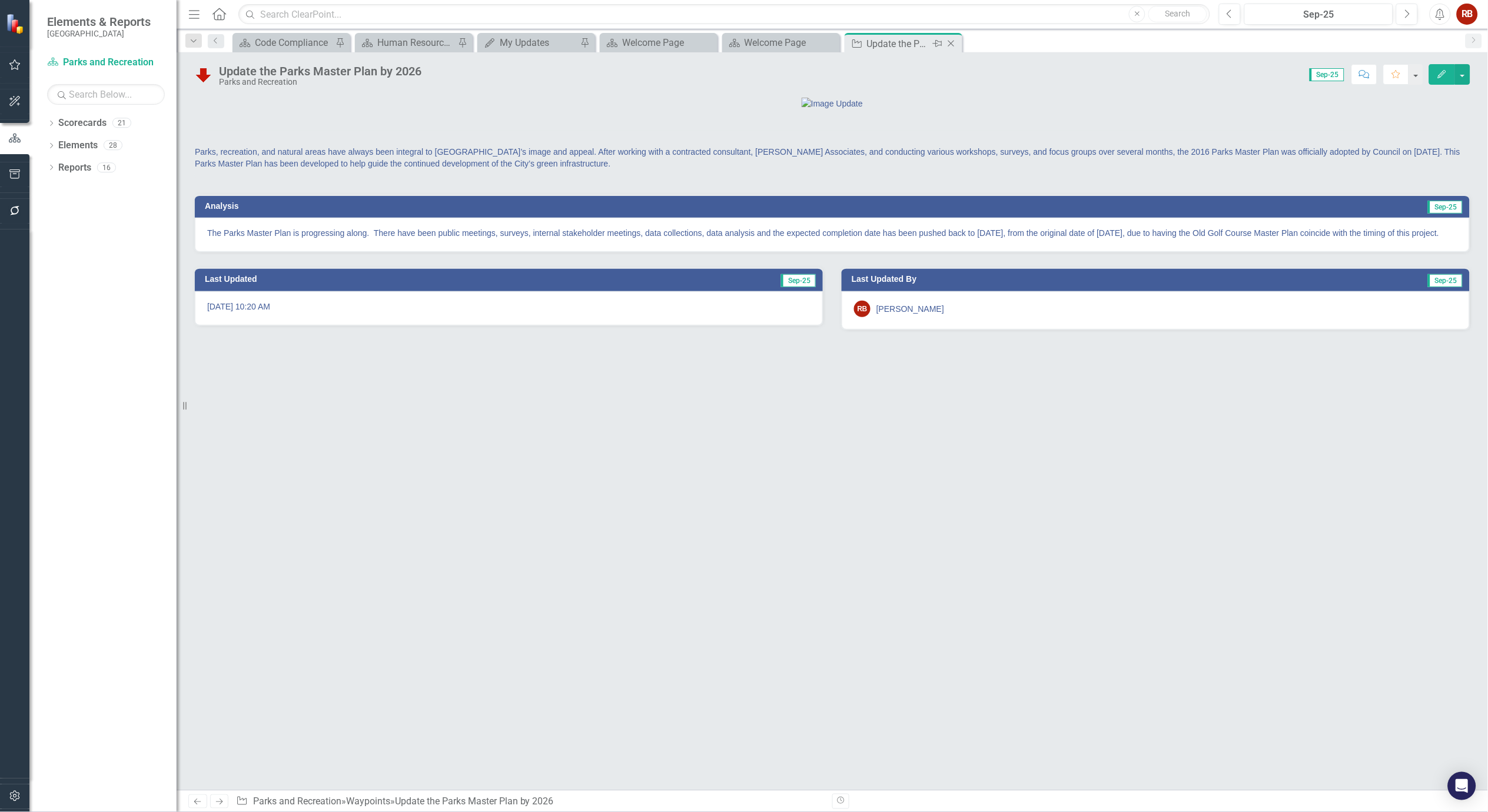
click at [954, 42] on icon "Close" at bounding box center [952, 44] width 12 height 9
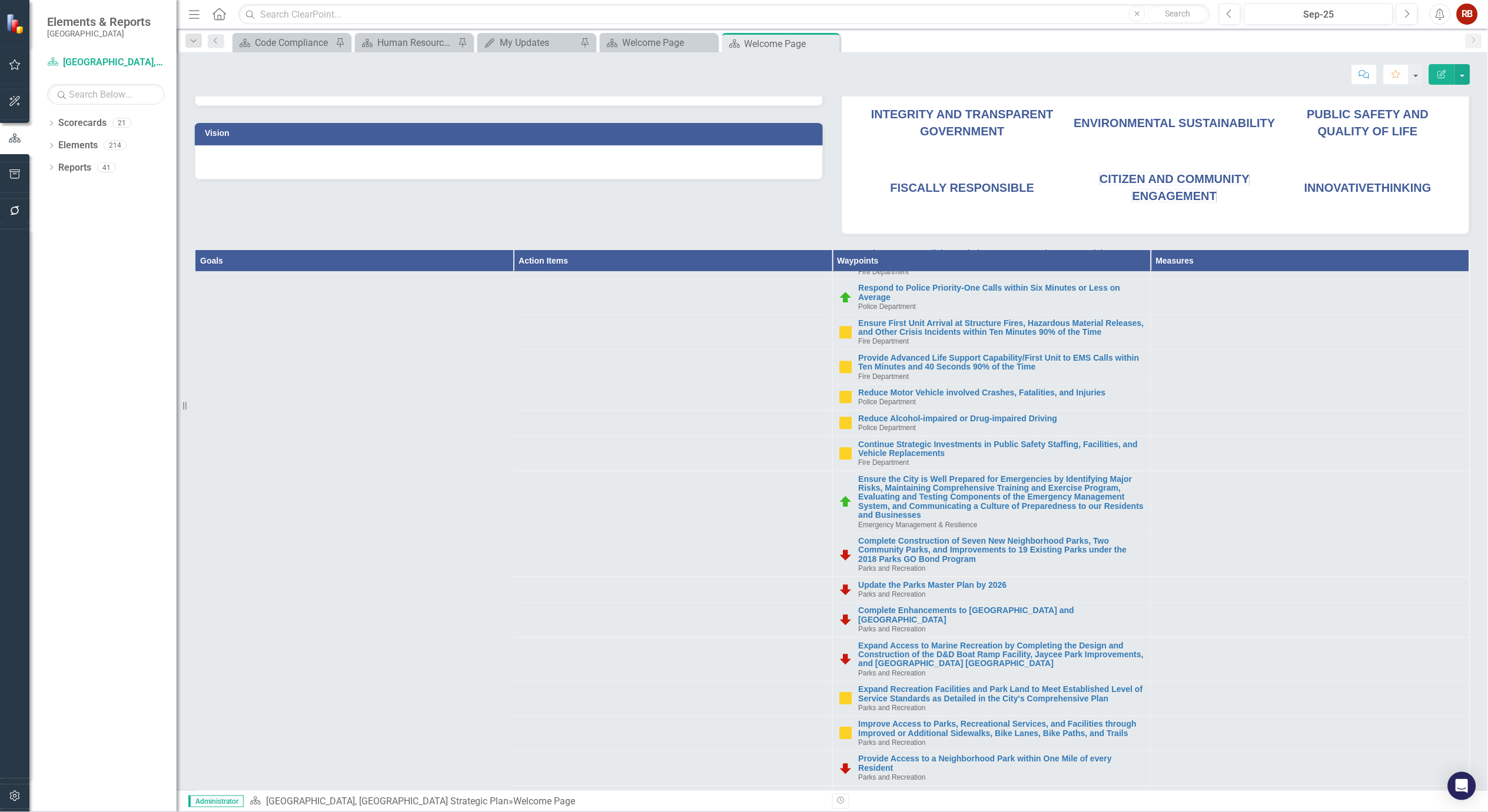
scroll to position [196, 0]
click at [952, 695] on link "Expand Recreation Facilities and Park Land to Meet Established Level of Service…" at bounding box center [1002, 693] width 286 height 18
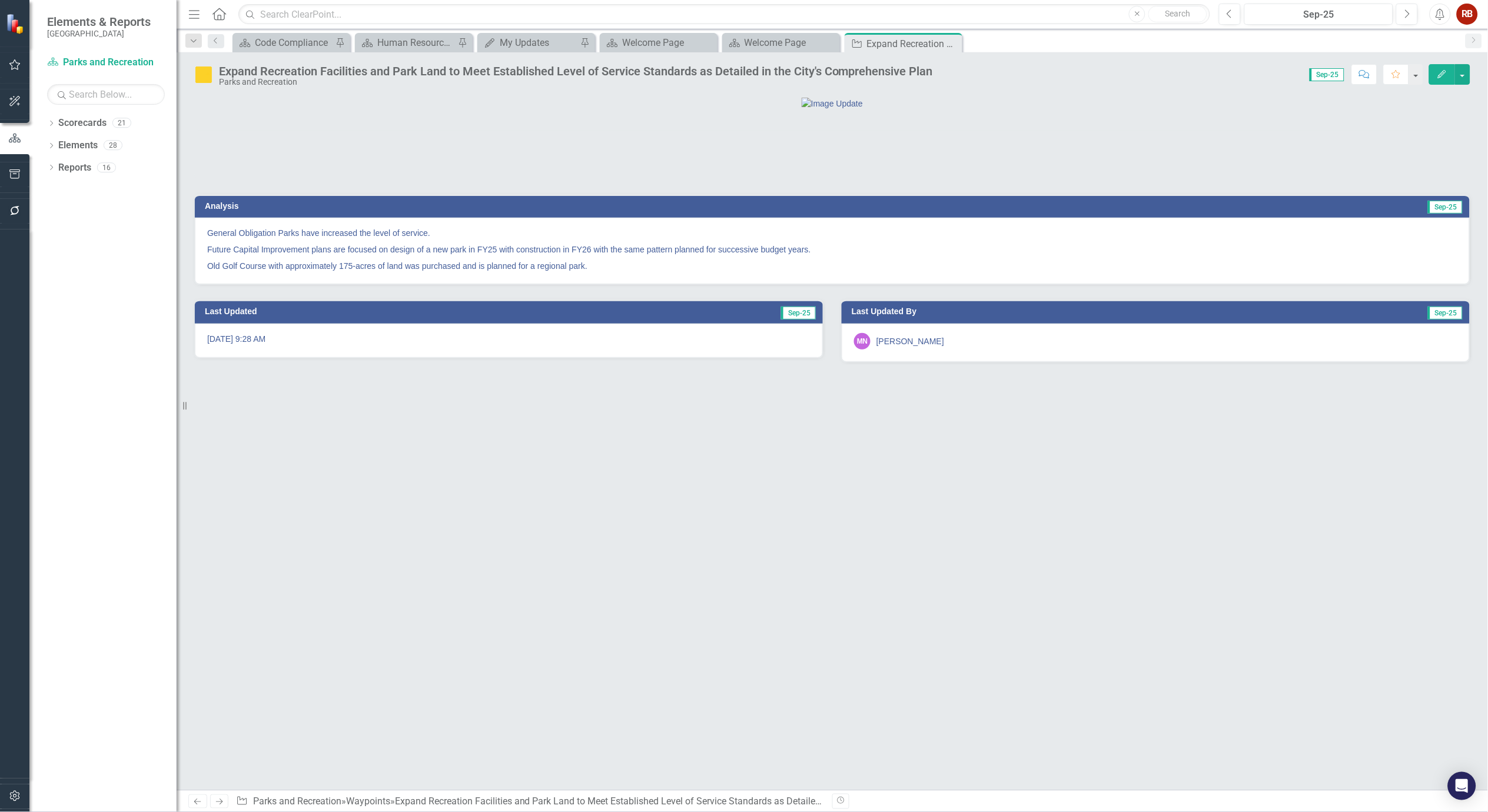
click at [276, 284] on div "General Obligation Parks have increased the level of service. Future Capital Im…" at bounding box center [832, 251] width 1275 height 66
click at [276, 241] on p "General Obligation Parks have increased the level of service." at bounding box center [832, 235] width 1250 height 14
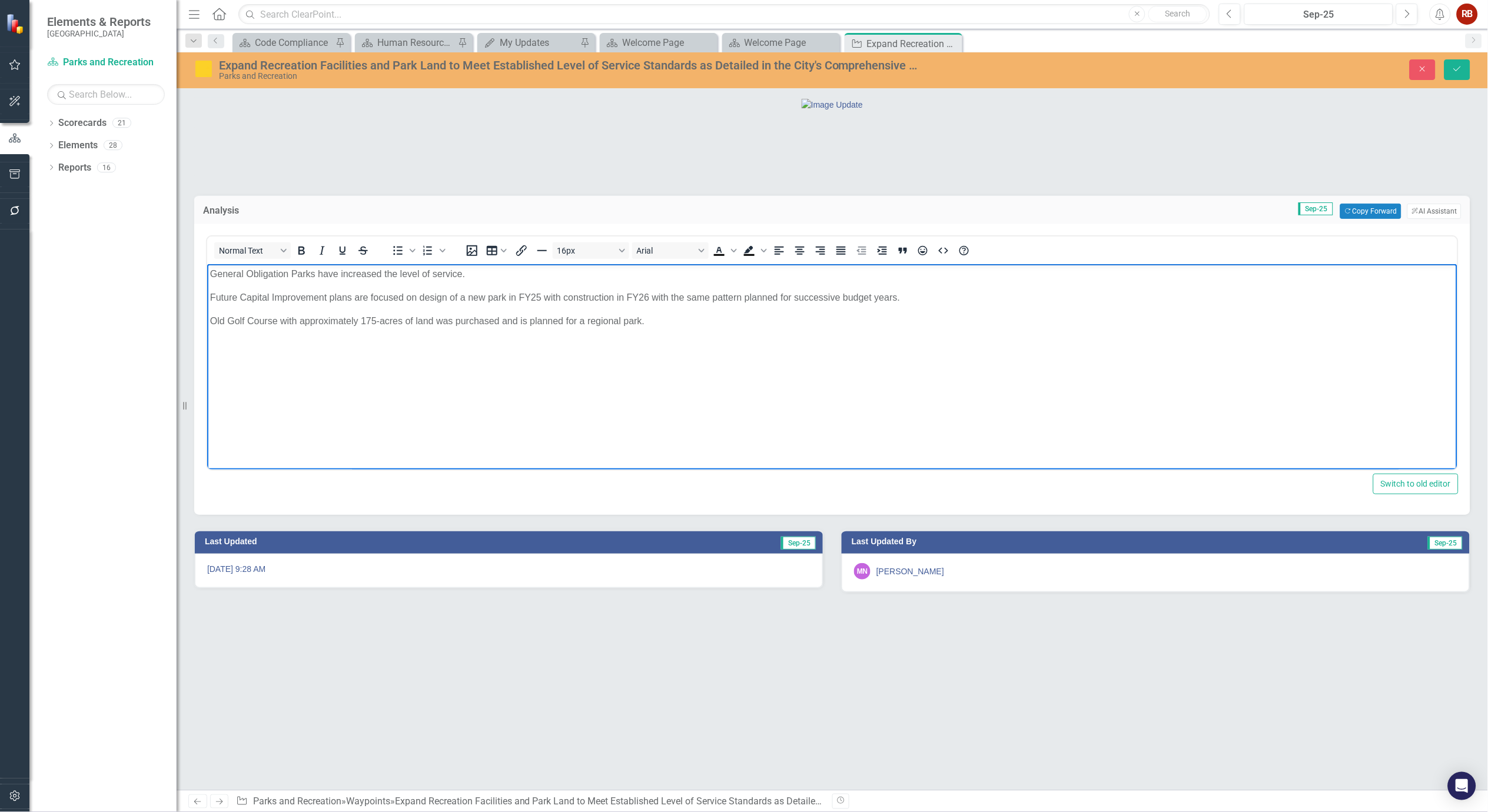
click at [286, 274] on p "General Obligation Parks have increased the level of service." at bounding box center [832, 274] width 1244 height 14
click at [1463, 66] on icon "Save" at bounding box center [1457, 68] width 10 height 8
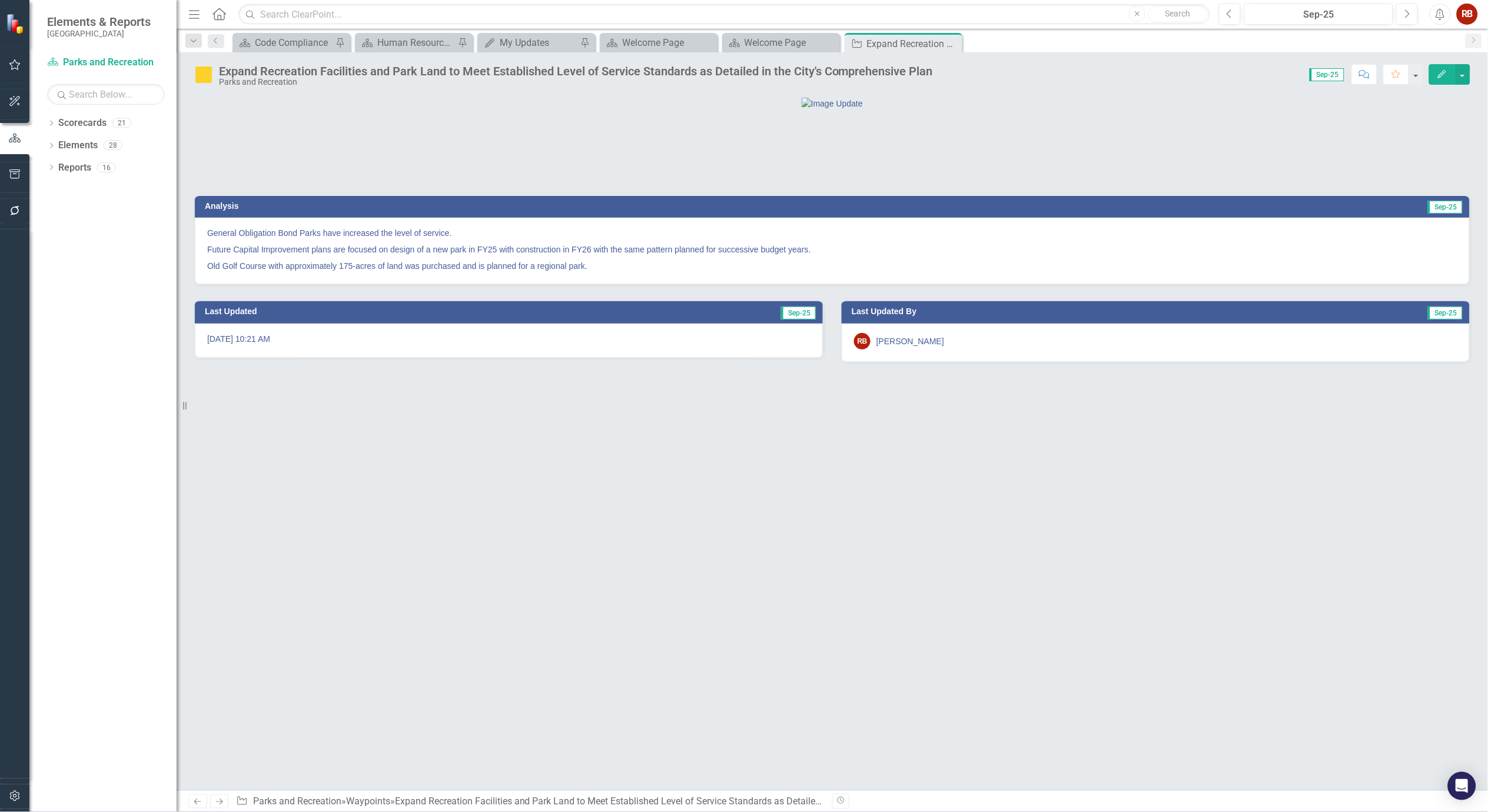
click at [0, 0] on icon "Close" at bounding box center [0, 0] width 0 height 0
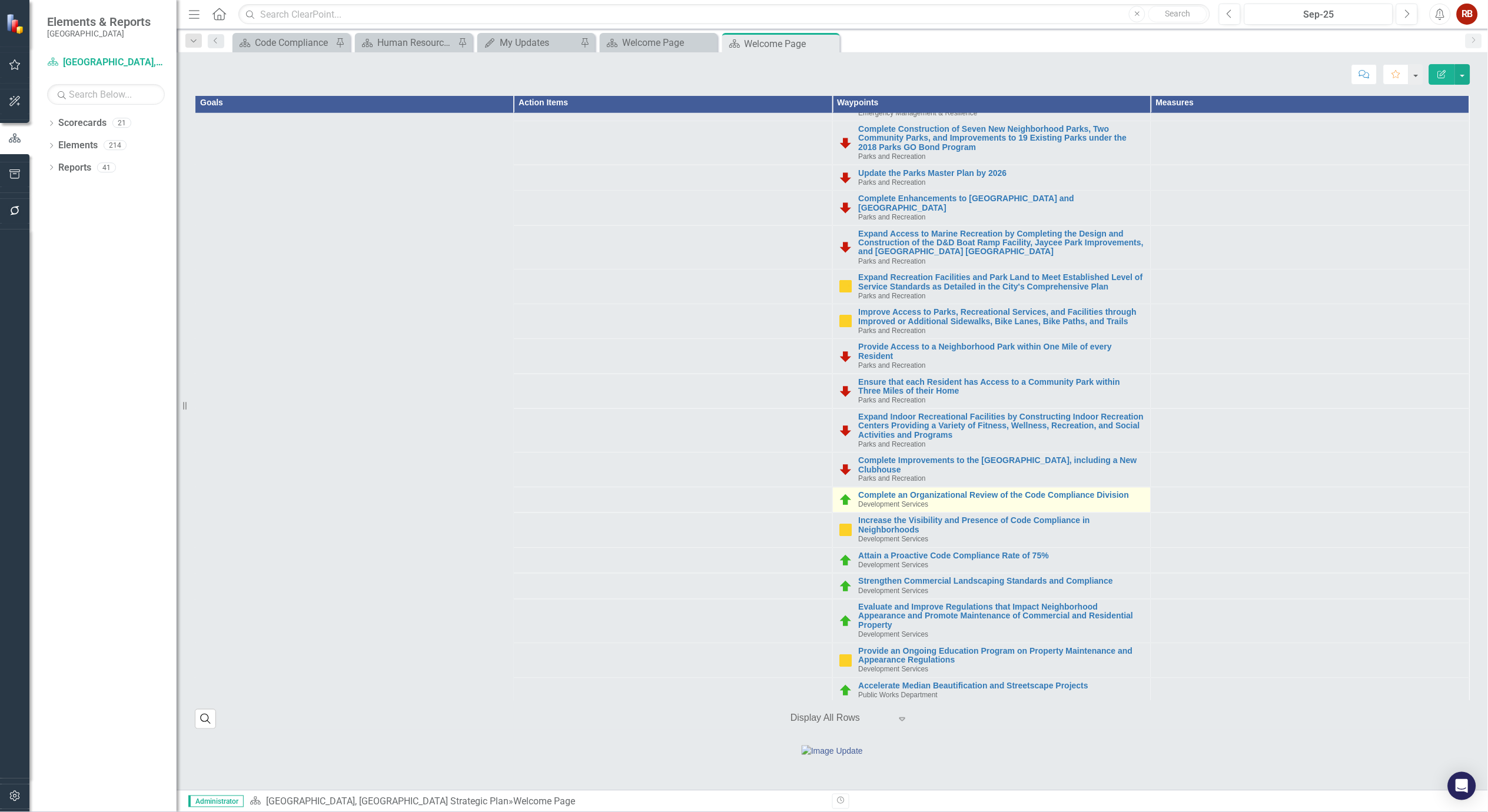
scroll to position [457, 0]
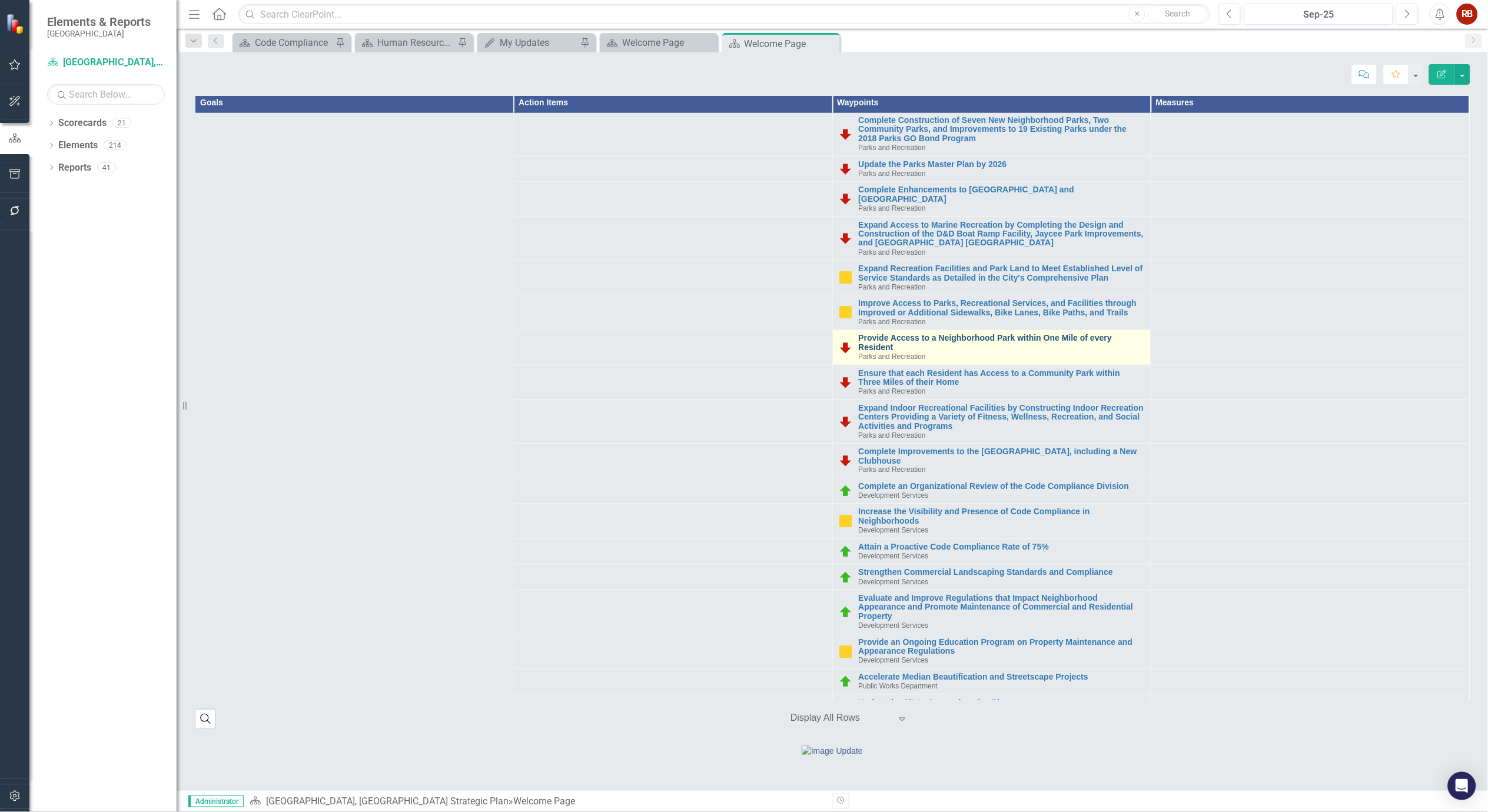
click at [859, 334] on link "Provide Access to a Neighborhood Park within One Mile of every Resident" at bounding box center [1002, 343] width 286 height 18
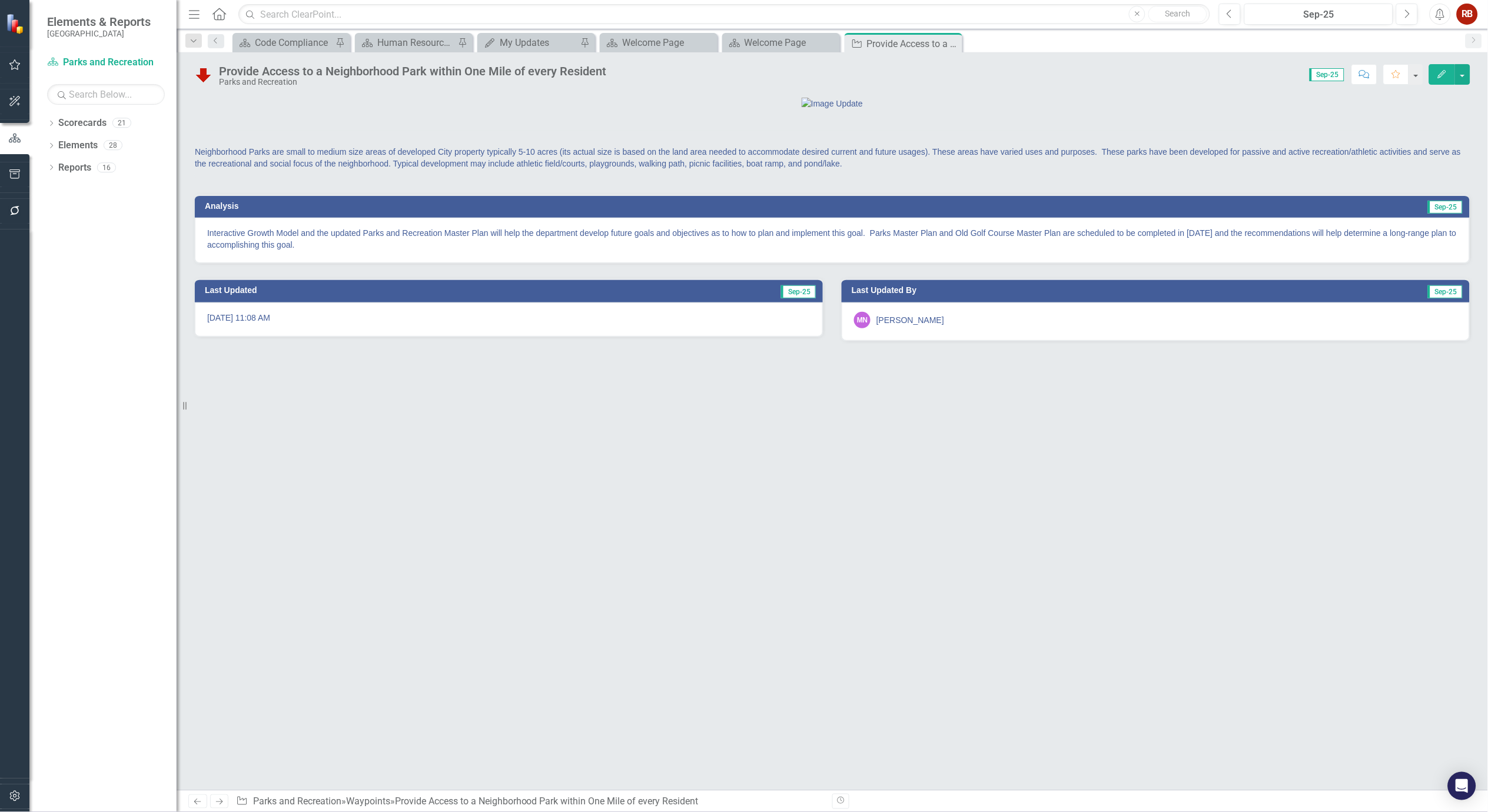
click at [226, 251] on p "Interactive Growth Model and the updated Parks and Recreation Master Plan will …" at bounding box center [832, 239] width 1250 height 23
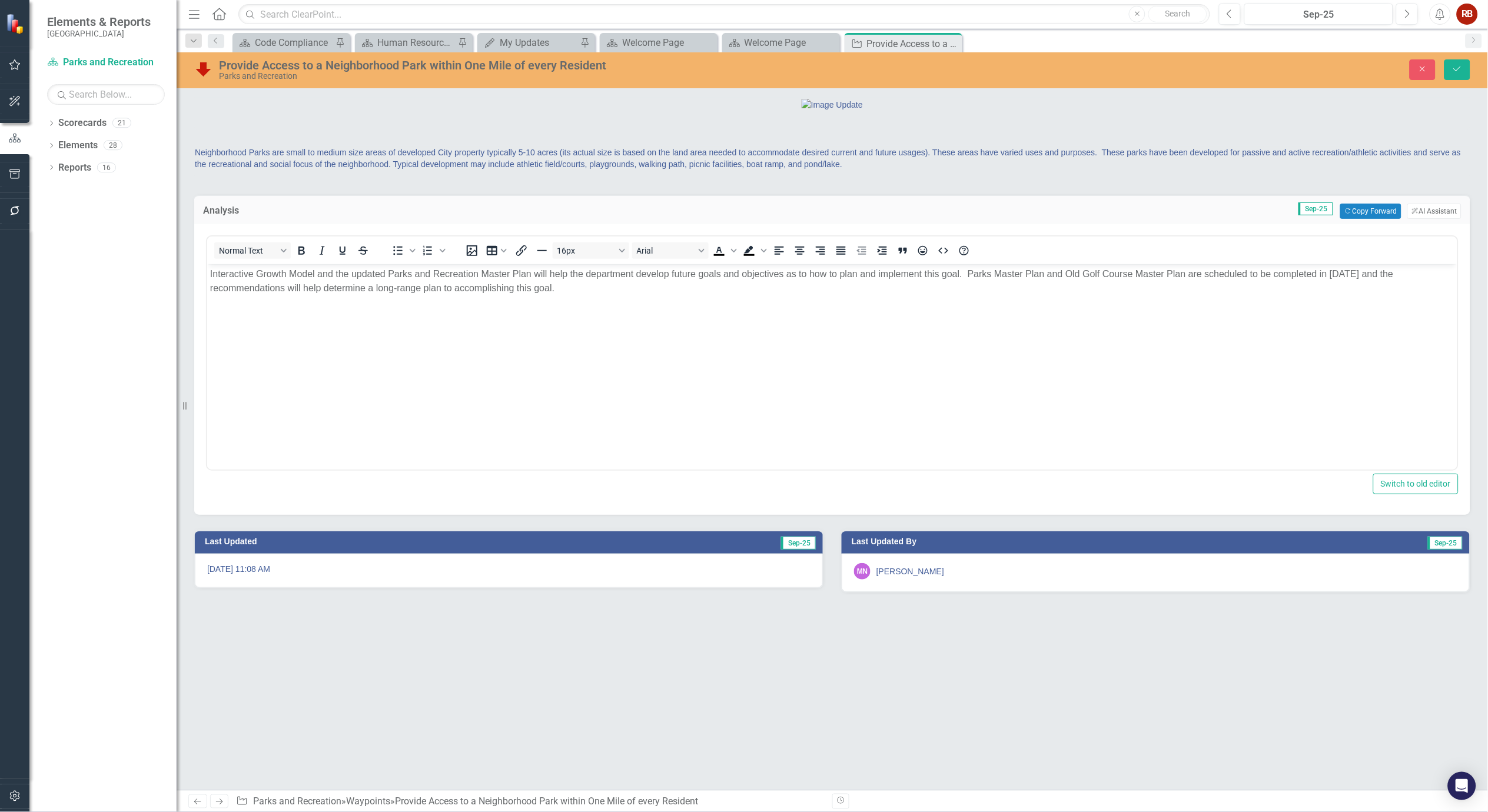
click at [450, 290] on p "Interactive Growth Model and the updated Parks and Recreation Master Plan will …" at bounding box center [832, 281] width 1244 height 28
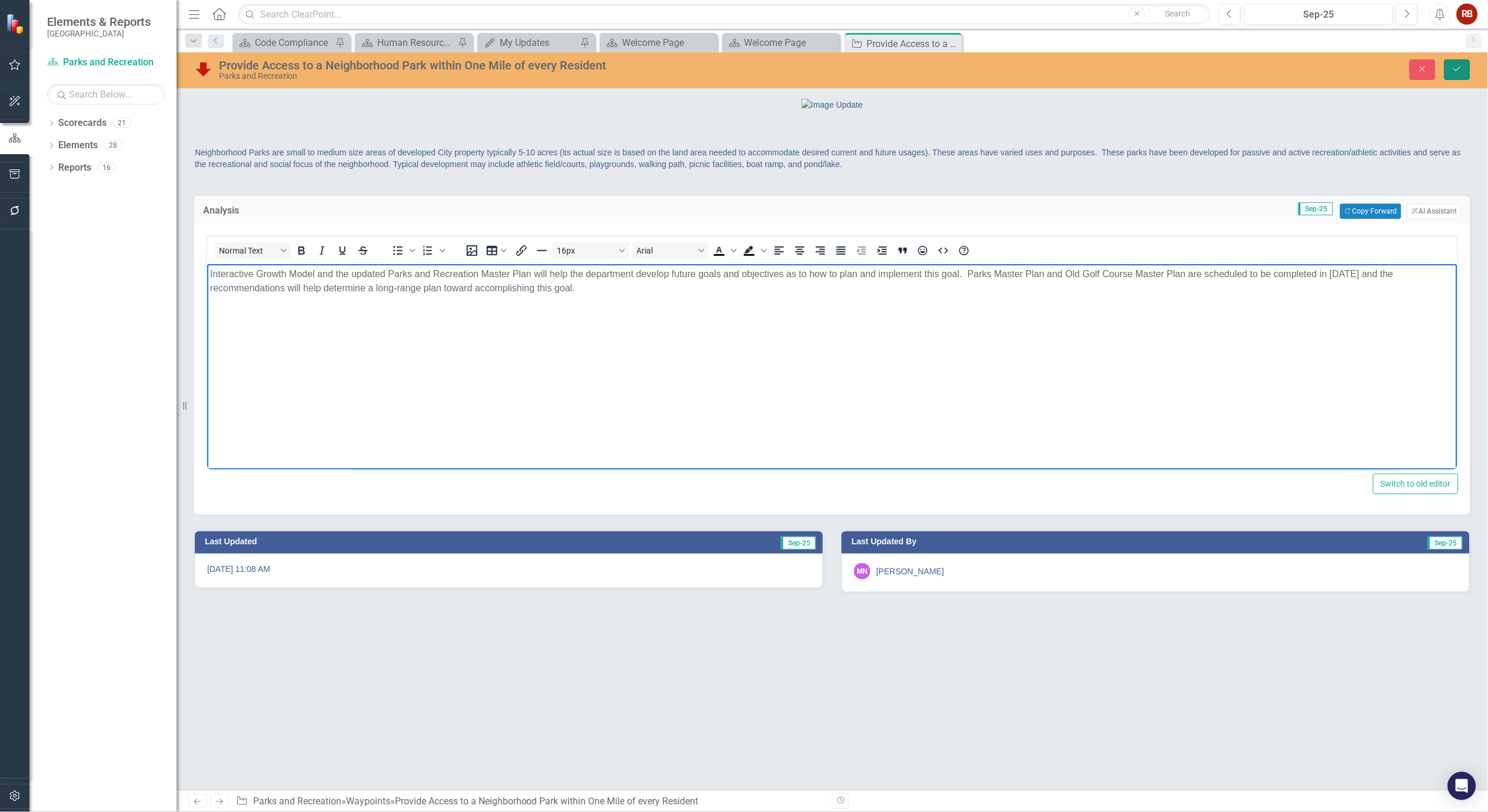
click at [1456, 70] on icon "submit" at bounding box center [1457, 68] width 7 height 5
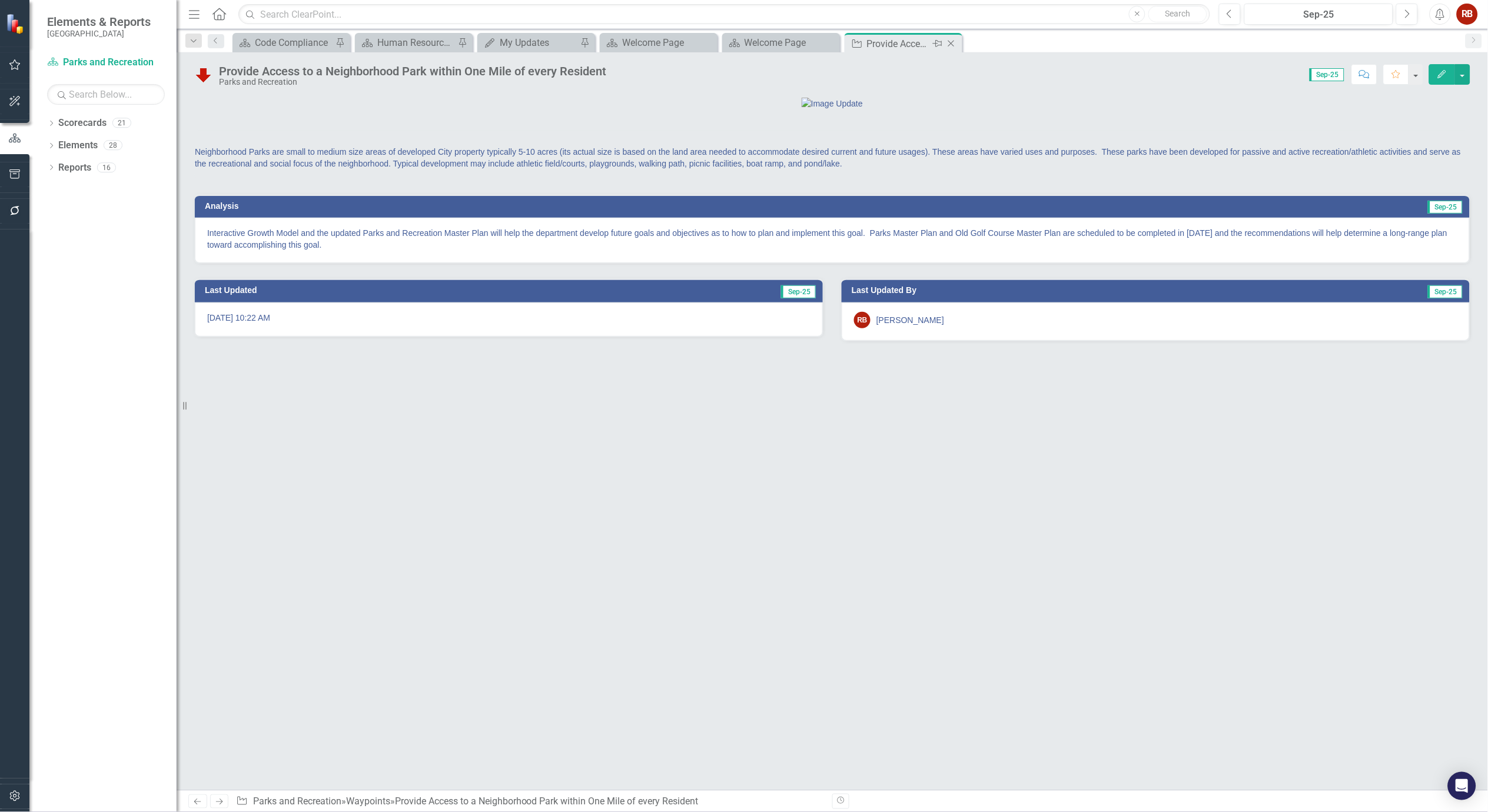
click at [955, 45] on icon "Close" at bounding box center [952, 44] width 12 height 9
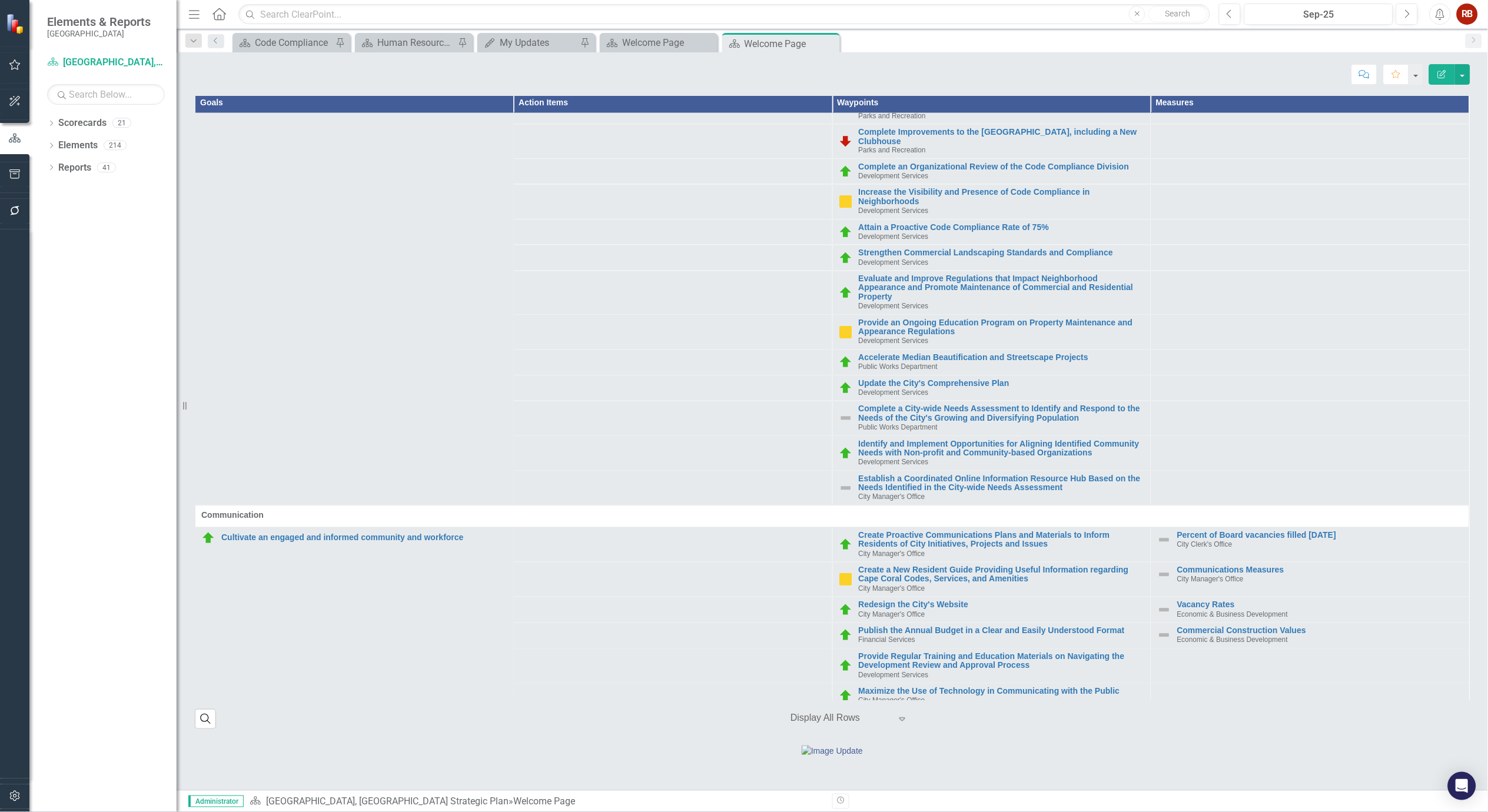
scroll to position [785, 0]
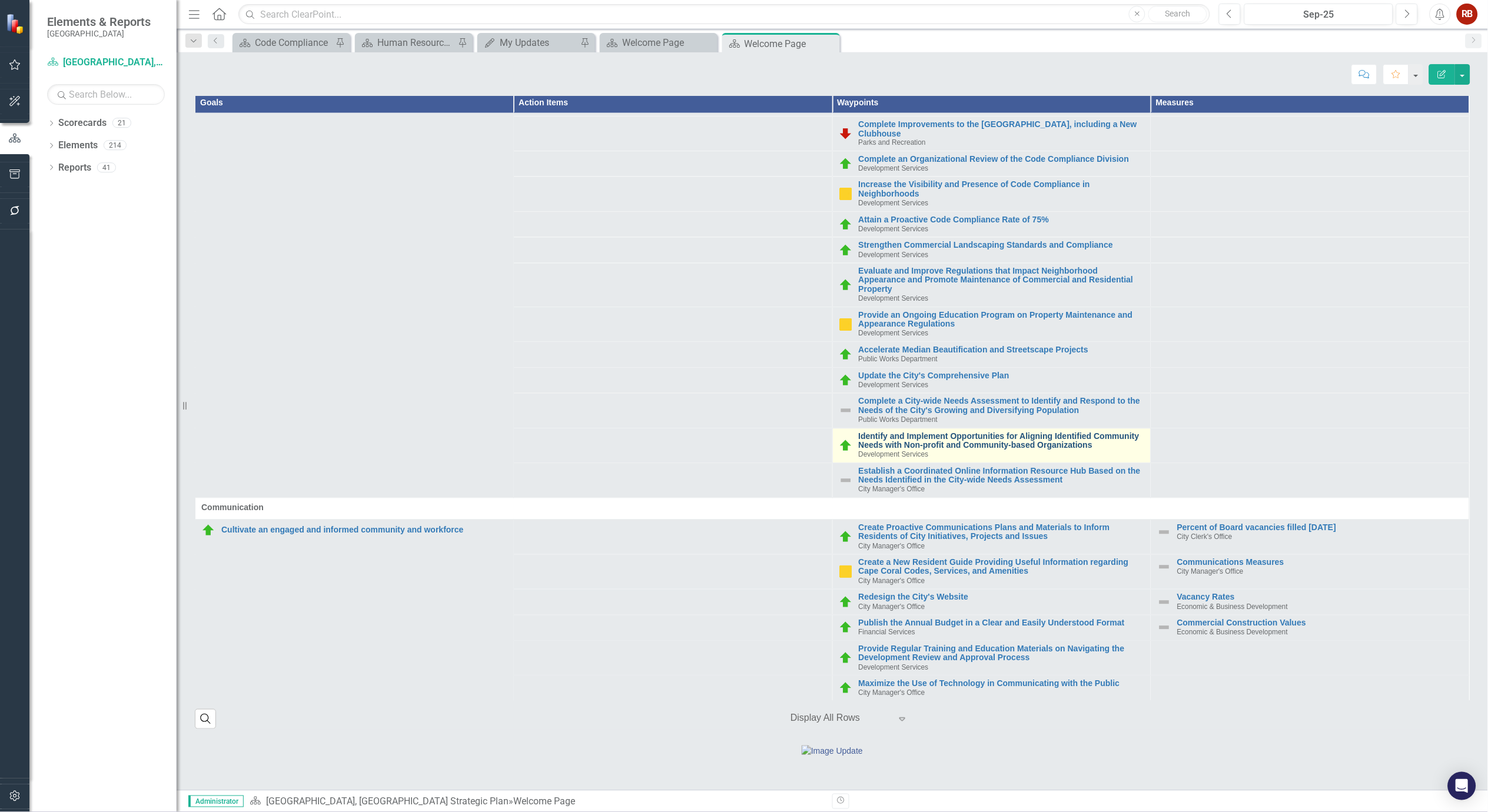
click at [1023, 433] on link "Identify and Implement Opportunities for Aligning Identified Community Needs wi…" at bounding box center [1002, 442] width 286 height 18
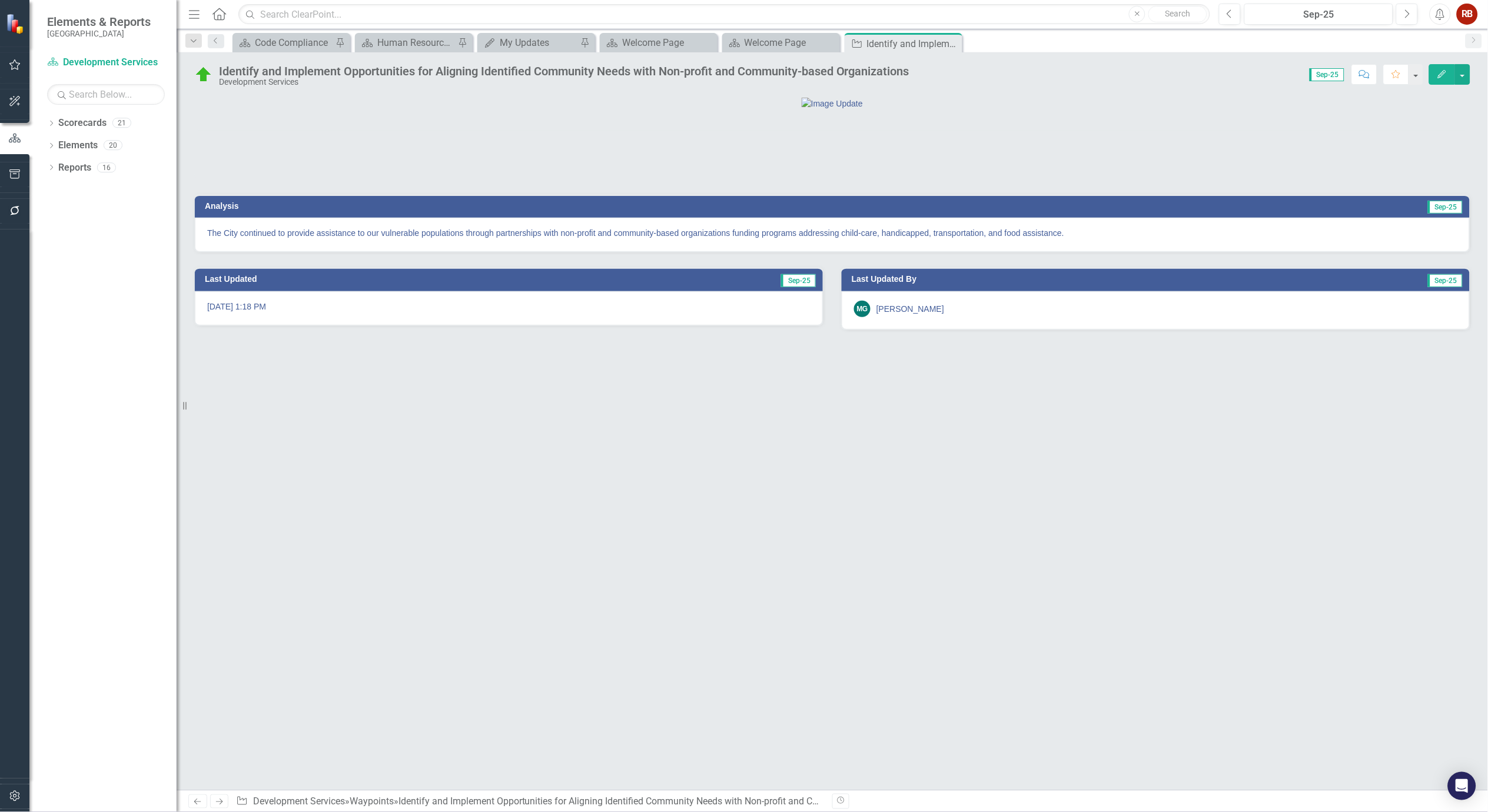
click at [908, 239] on p "The City continued to provide assistance to our vulnerable populations through …" at bounding box center [832, 233] width 1250 height 12
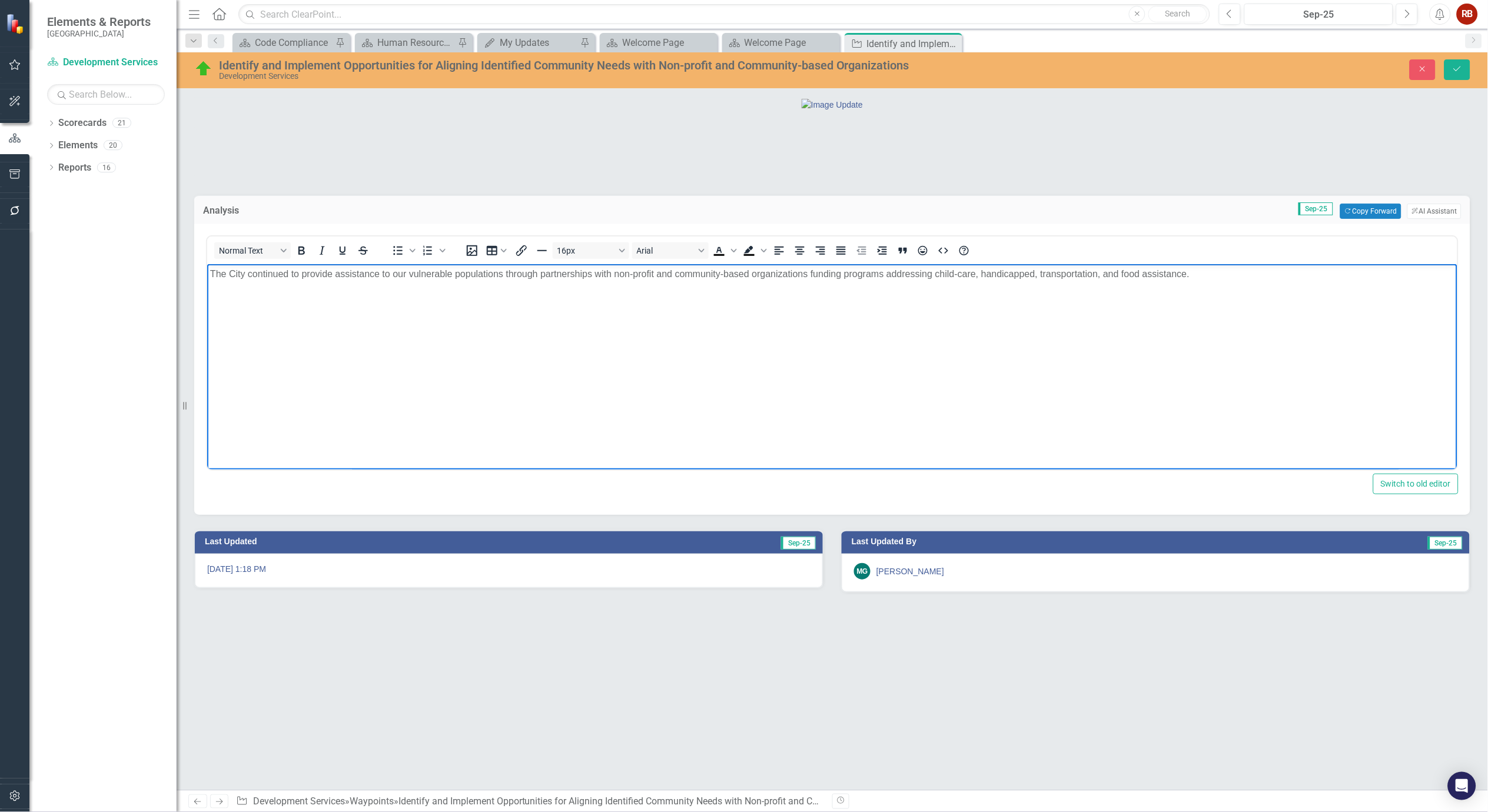
click at [994, 274] on p "The City continued to provide assistance to our vulnerable populations through …" at bounding box center [832, 274] width 1244 height 14
click at [1004, 272] on p "The City continued to provide assistance to our vulnerable populations through …" at bounding box center [832, 274] width 1244 height 14
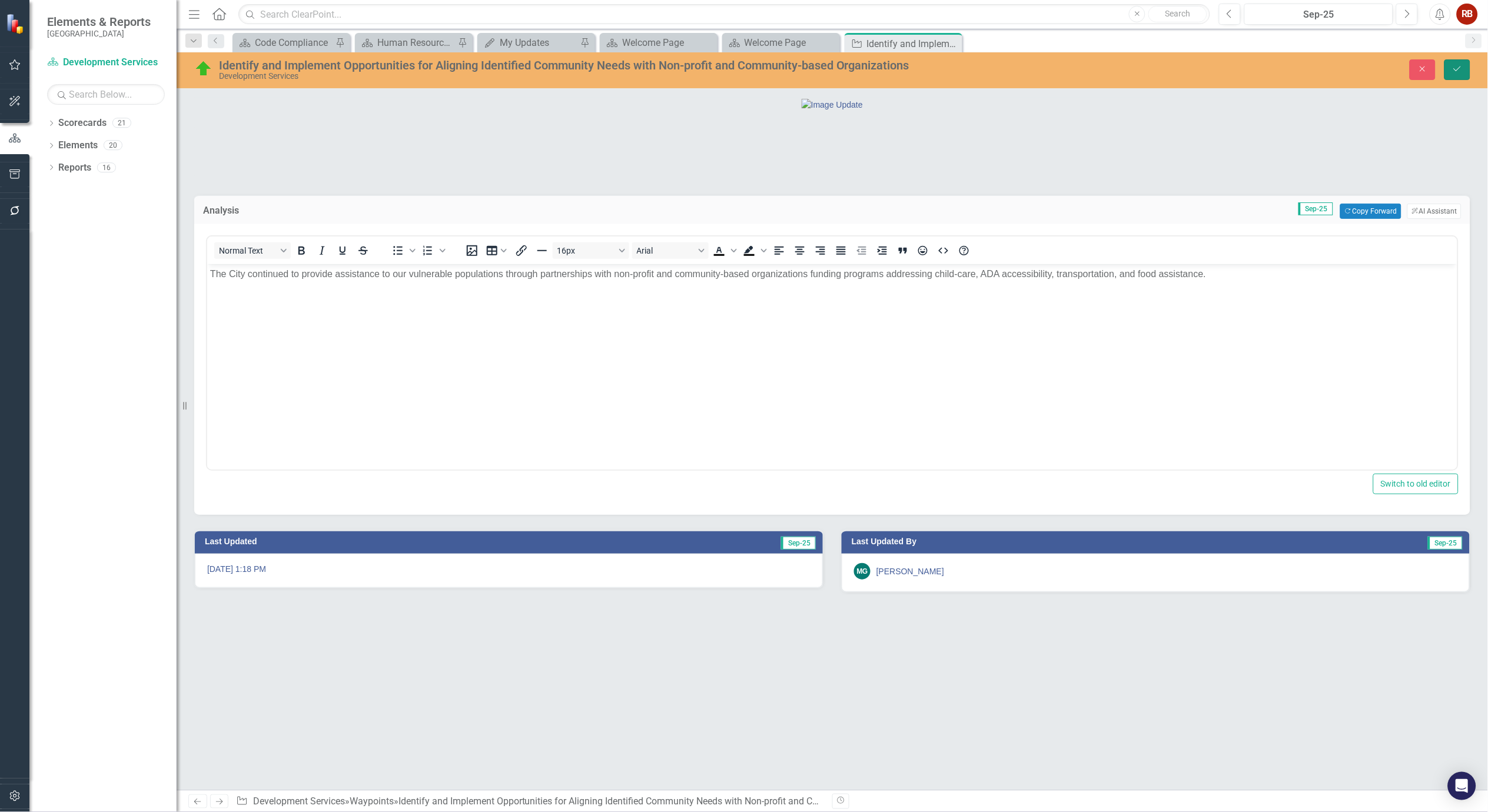
click at [1457, 70] on icon "Save" at bounding box center [1457, 68] width 10 height 8
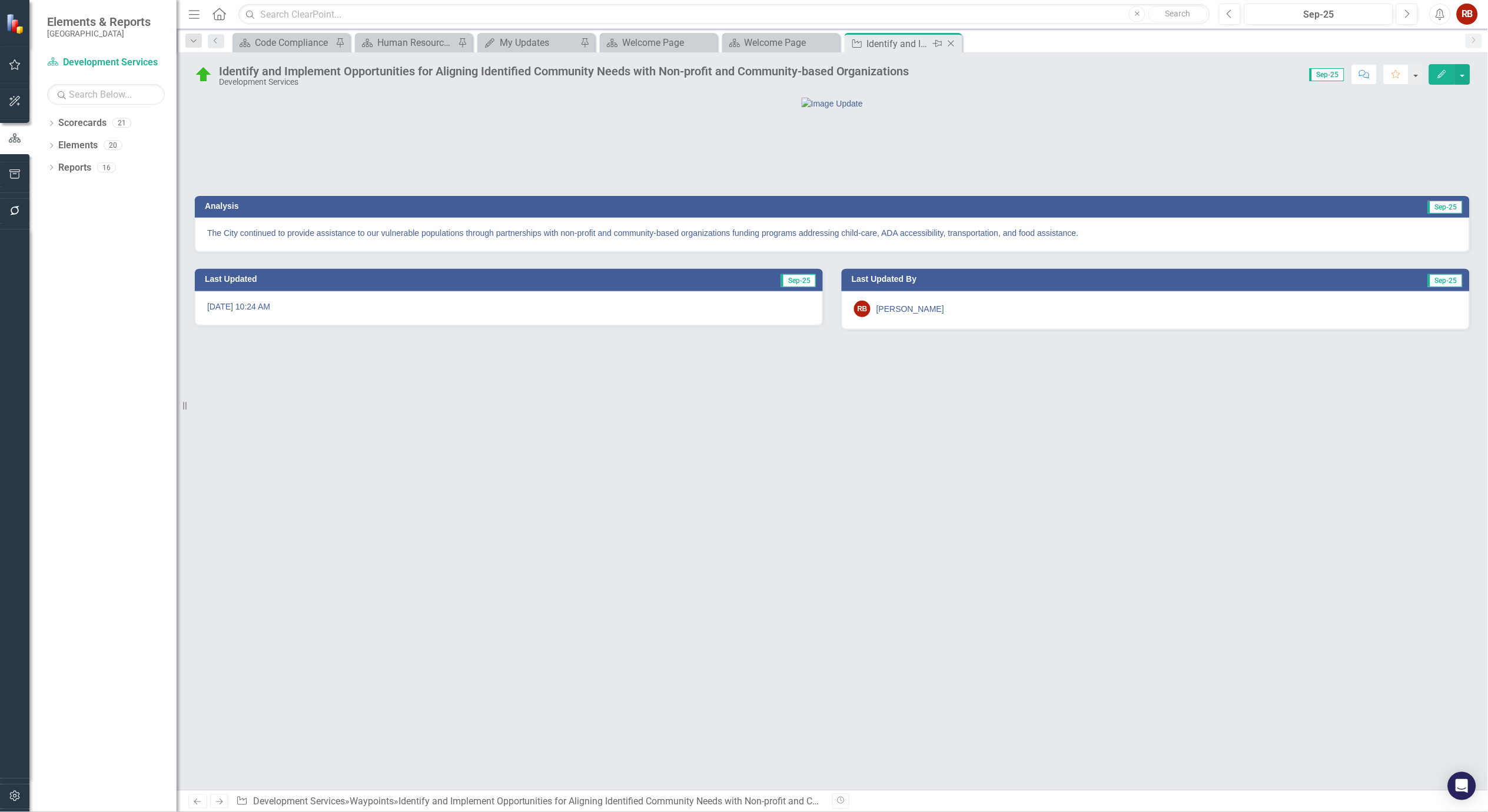
click at [950, 43] on icon "Close" at bounding box center [952, 44] width 12 height 9
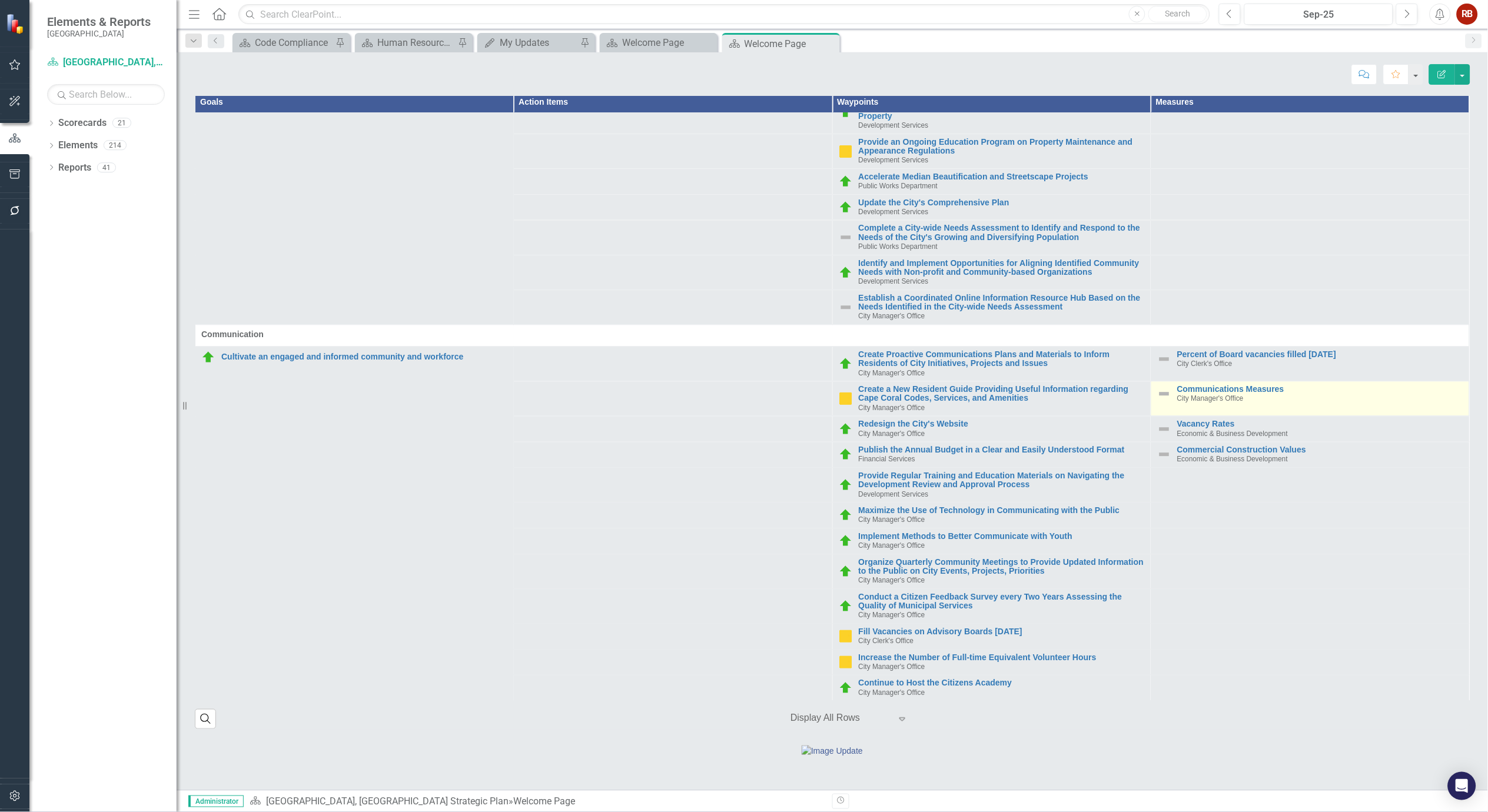
scroll to position [1046, 0]
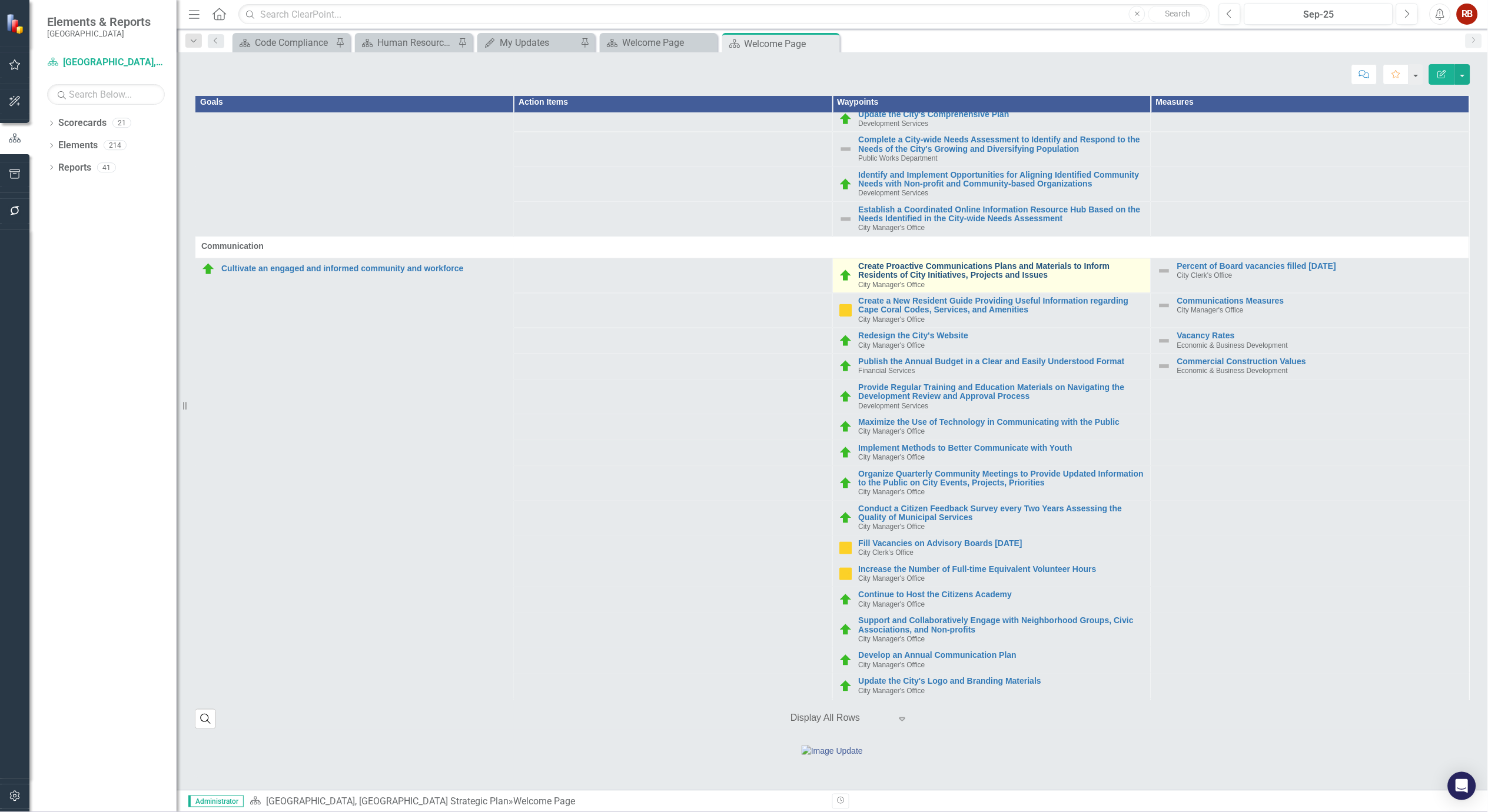
click at [901, 263] on link "Create Proactive Communications Plans and Materials to Inform Residents of City…" at bounding box center [1002, 272] width 286 height 18
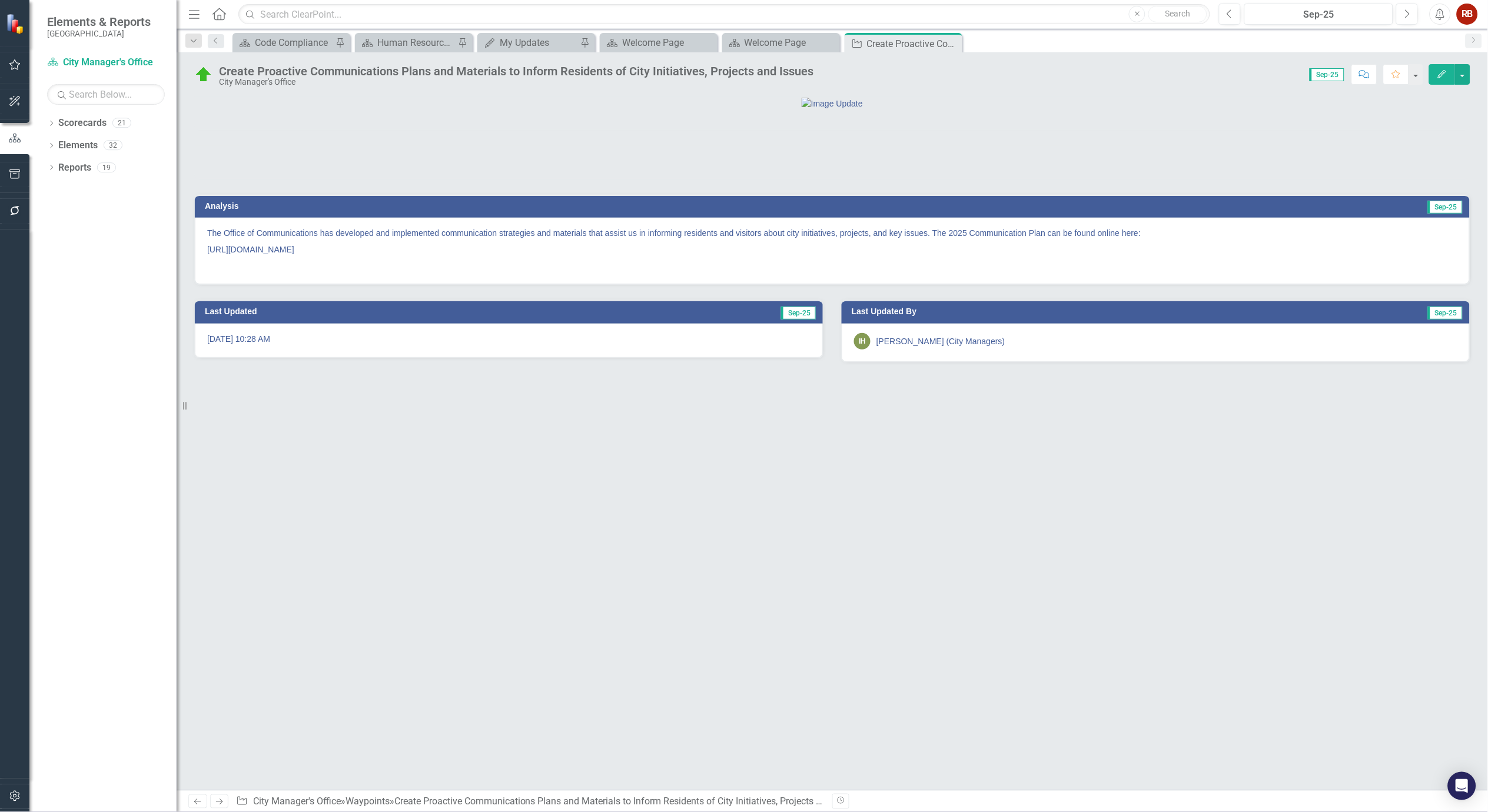
click at [667, 645] on div "Analysis Sep-25 The Office of Communications has developed and implemented comm…" at bounding box center [832, 443] width 1311 height 694
click at [833, 272] on p at bounding box center [832, 265] width 1250 height 14
click at [780, 258] on p "[URL][DOMAIN_NAME]" at bounding box center [832, 249] width 1250 height 16
click at [765, 258] on p "[URL][DOMAIN_NAME]" at bounding box center [832, 249] width 1250 height 16
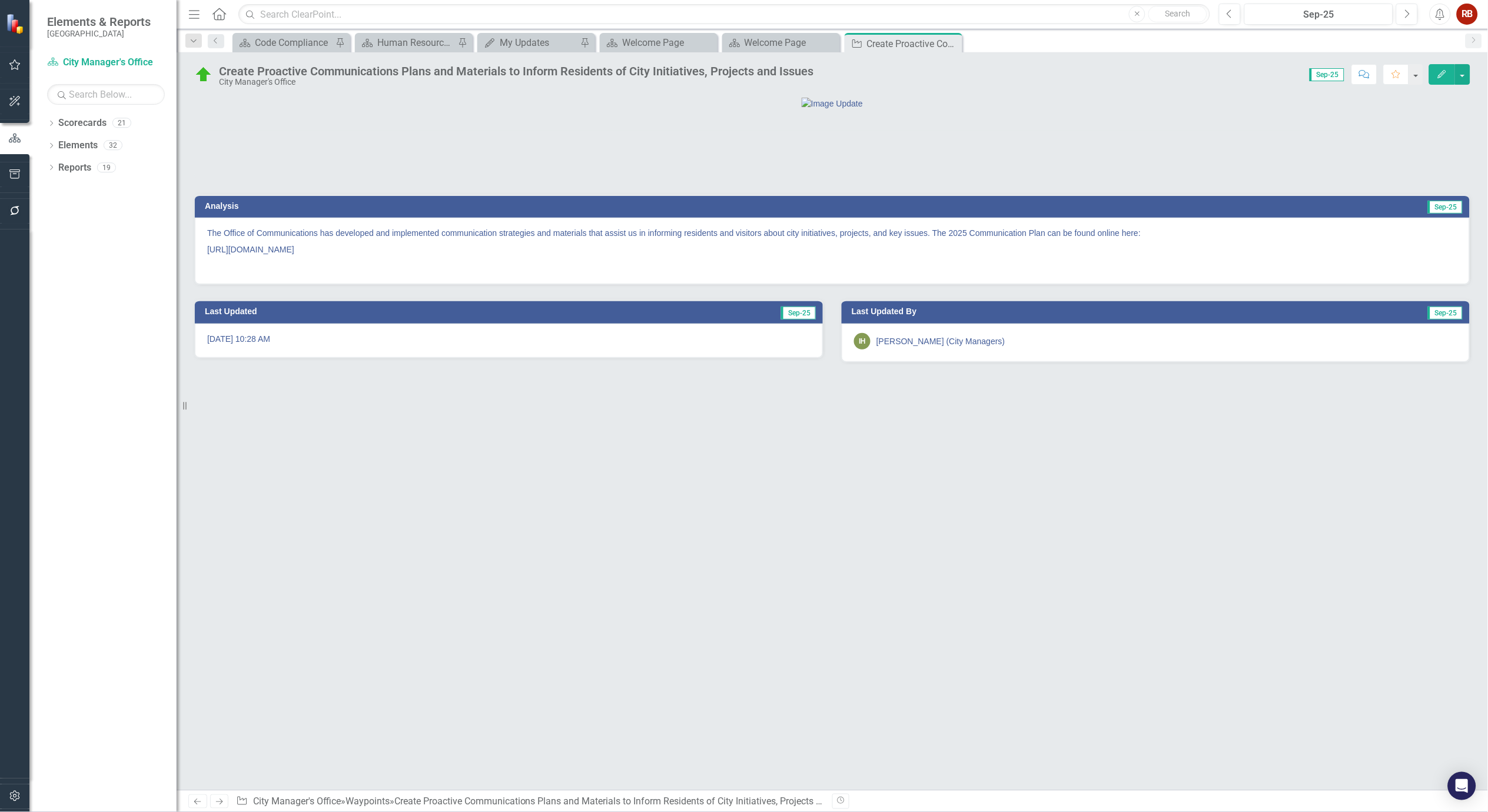
click at [765, 258] on p "[URL][DOMAIN_NAME]" at bounding box center [832, 249] width 1250 height 16
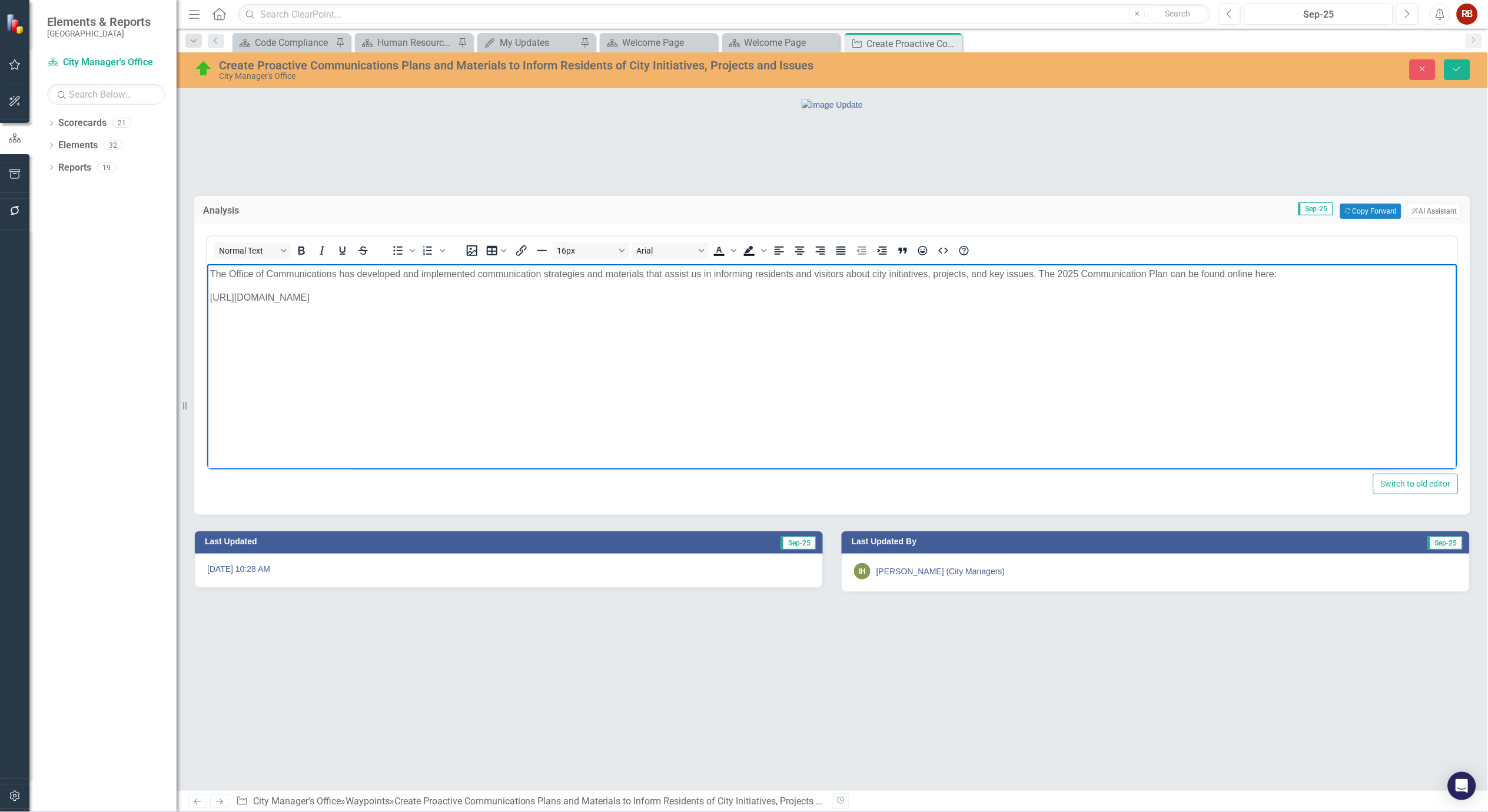
drag, startPoint x: 855, startPoint y: 302, endPoint x: 209, endPoint y: 300, distance: 646.0
click at [209, 300] on body "The Office of Communications has developed and implemented communication strate…" at bounding box center [832, 353] width 1250 height 177
click at [1270, 272] on p "The Office of Communications has developed and implemented communication strate…" at bounding box center [832, 274] width 1244 height 14
click at [1275, 272] on p "The Office of Communications has developed and implemented communication strate…" at bounding box center [832, 274] width 1244 height 14
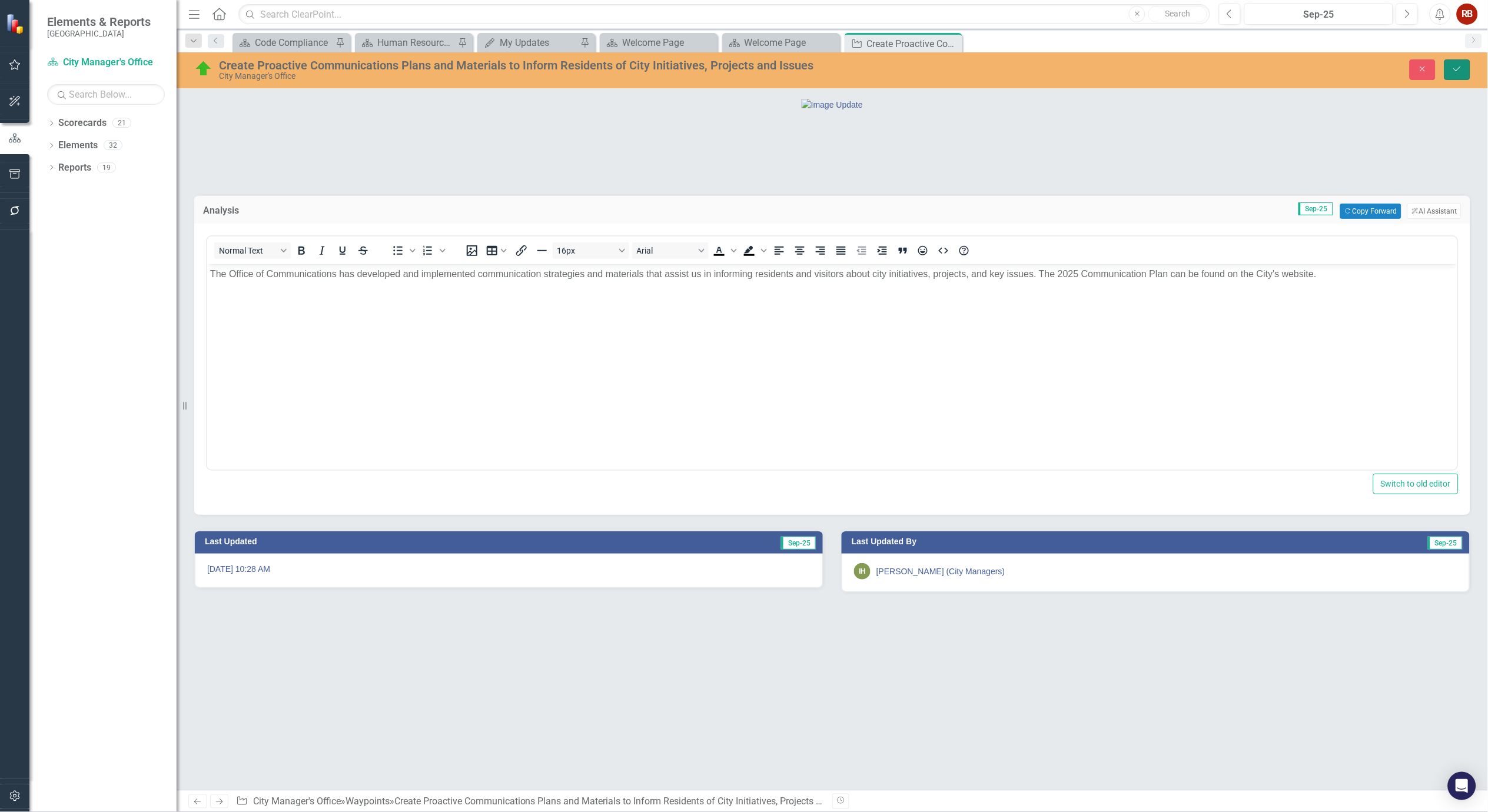
click at [1456, 68] on icon "Save" at bounding box center [1457, 68] width 10 height 8
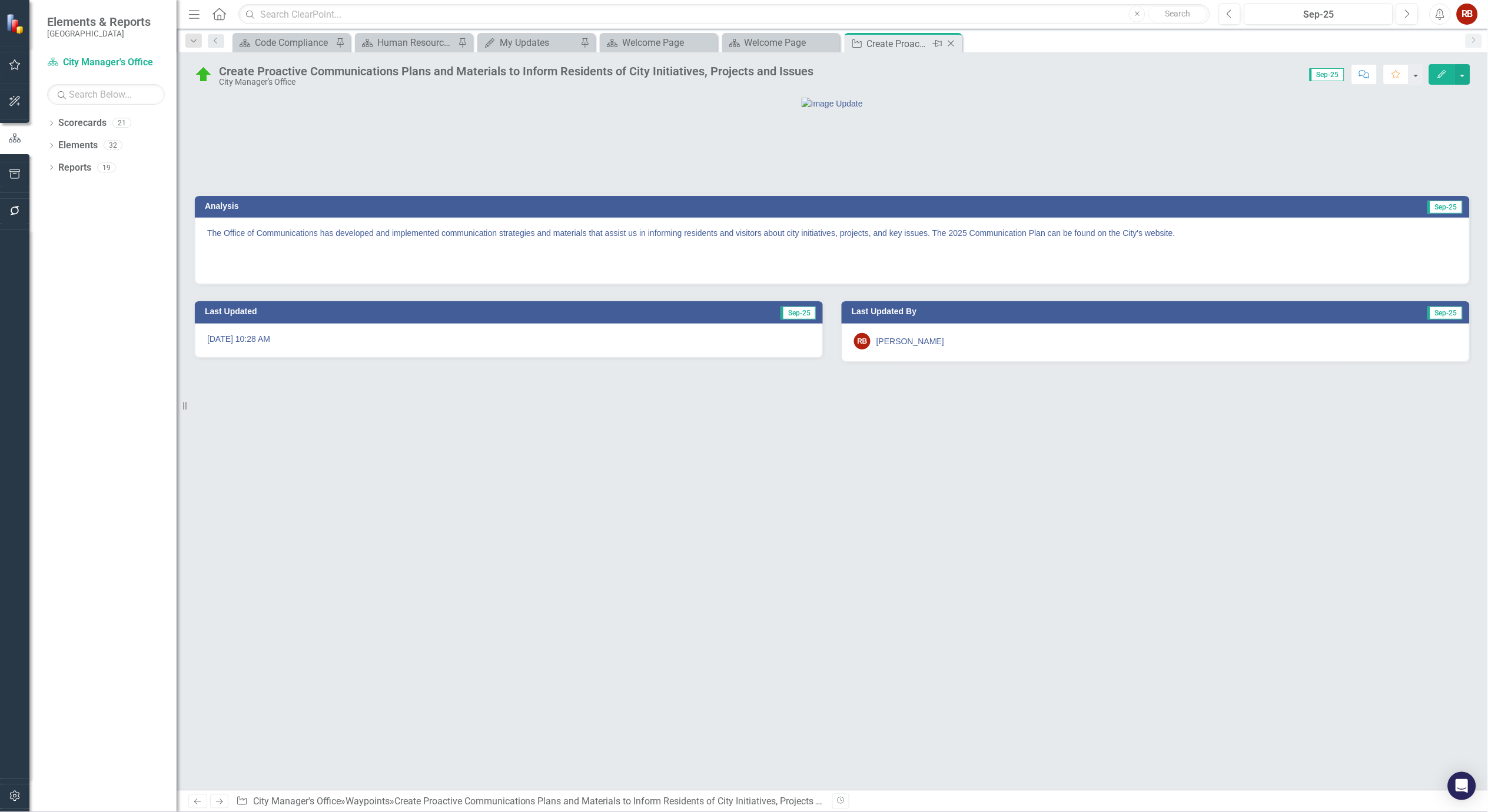
click at [952, 44] on icon "Close" at bounding box center [952, 44] width 12 height 9
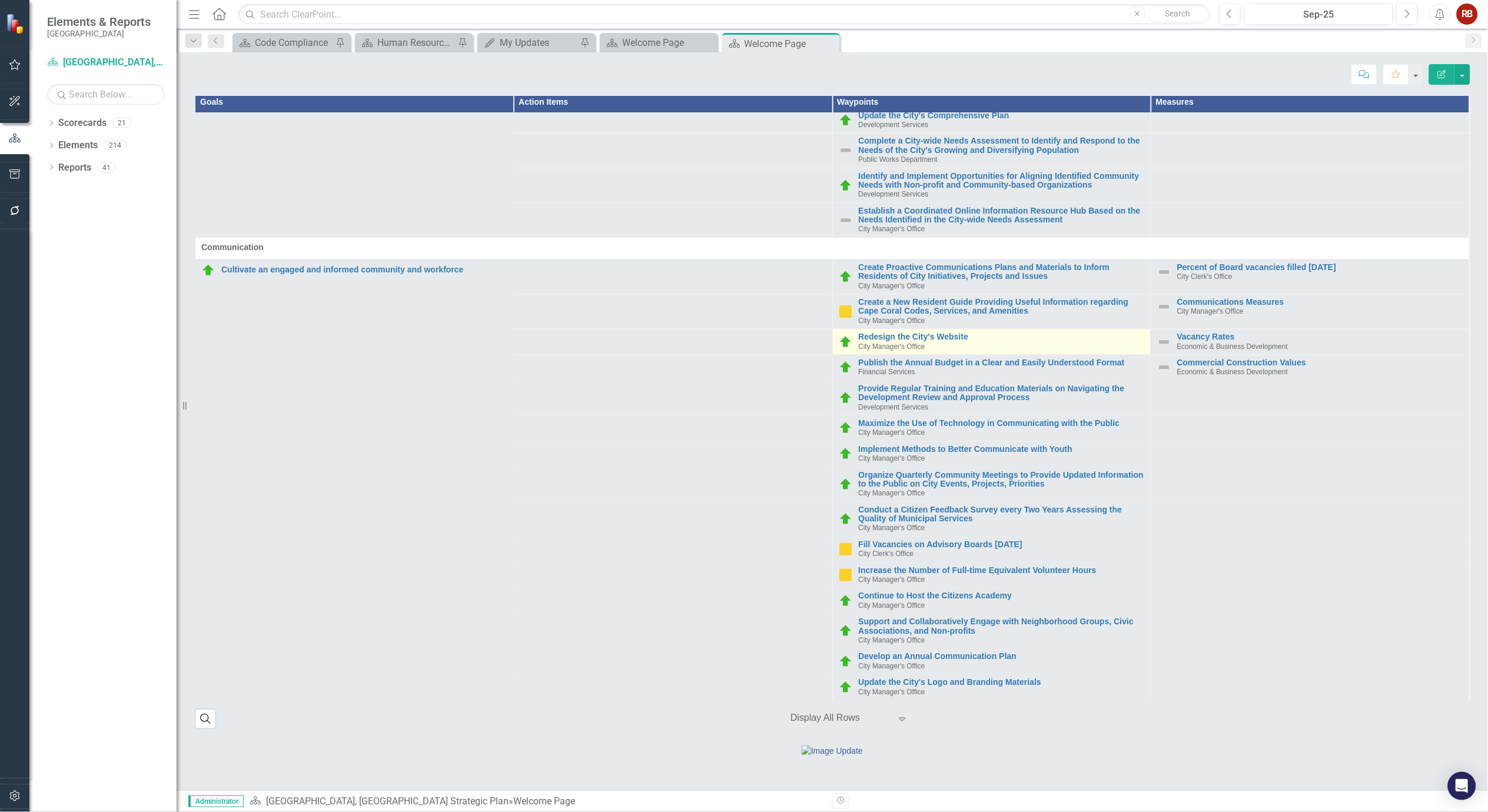
scroll to position [1046, 0]
click at [933, 332] on link "Redesign the City's Website" at bounding box center [1002, 336] width 286 height 9
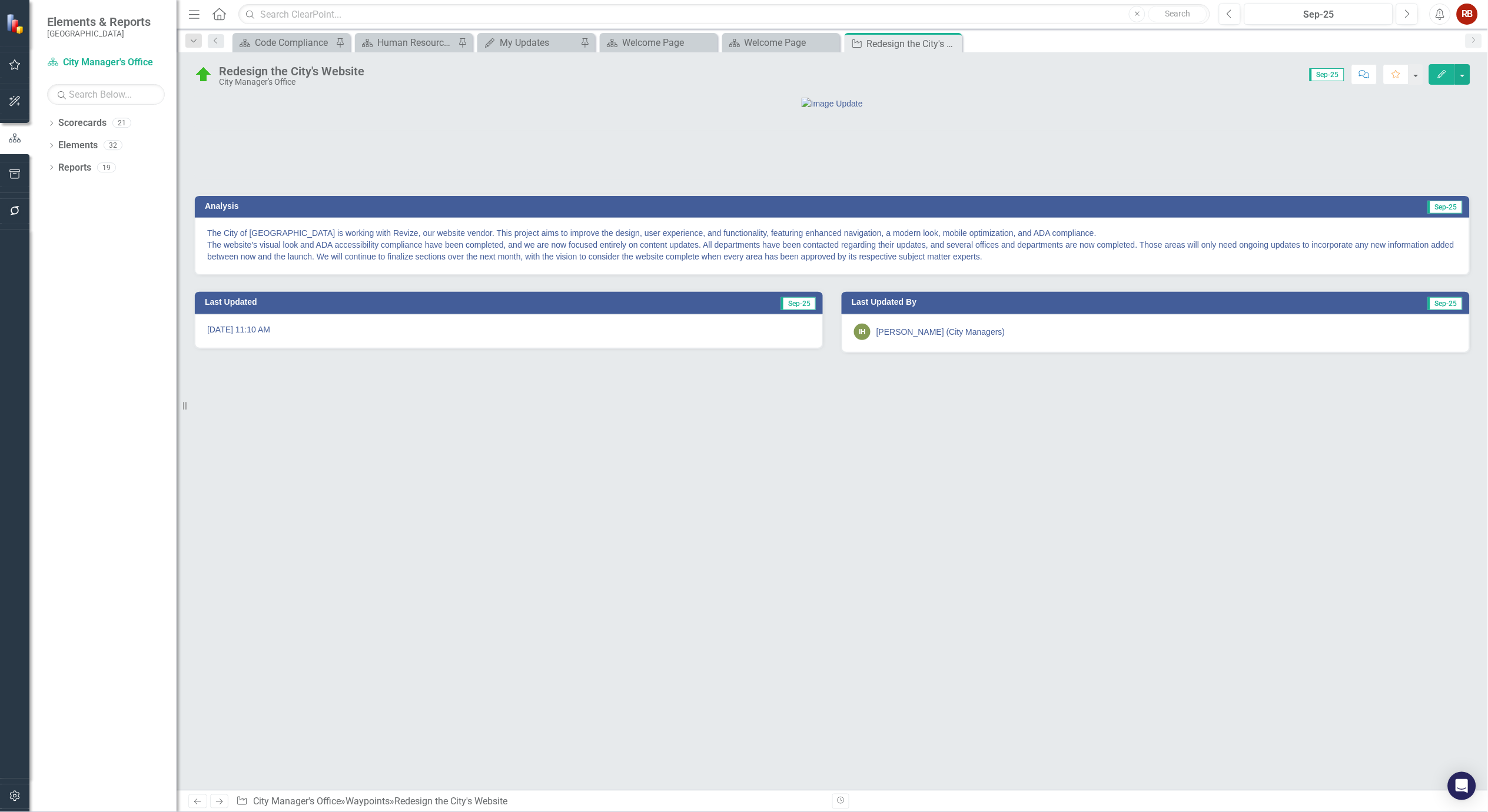
click at [449, 263] on p "The City of [GEOGRAPHIC_DATA] is working with Revize, our website vendor. This …" at bounding box center [832, 245] width 1250 height 35
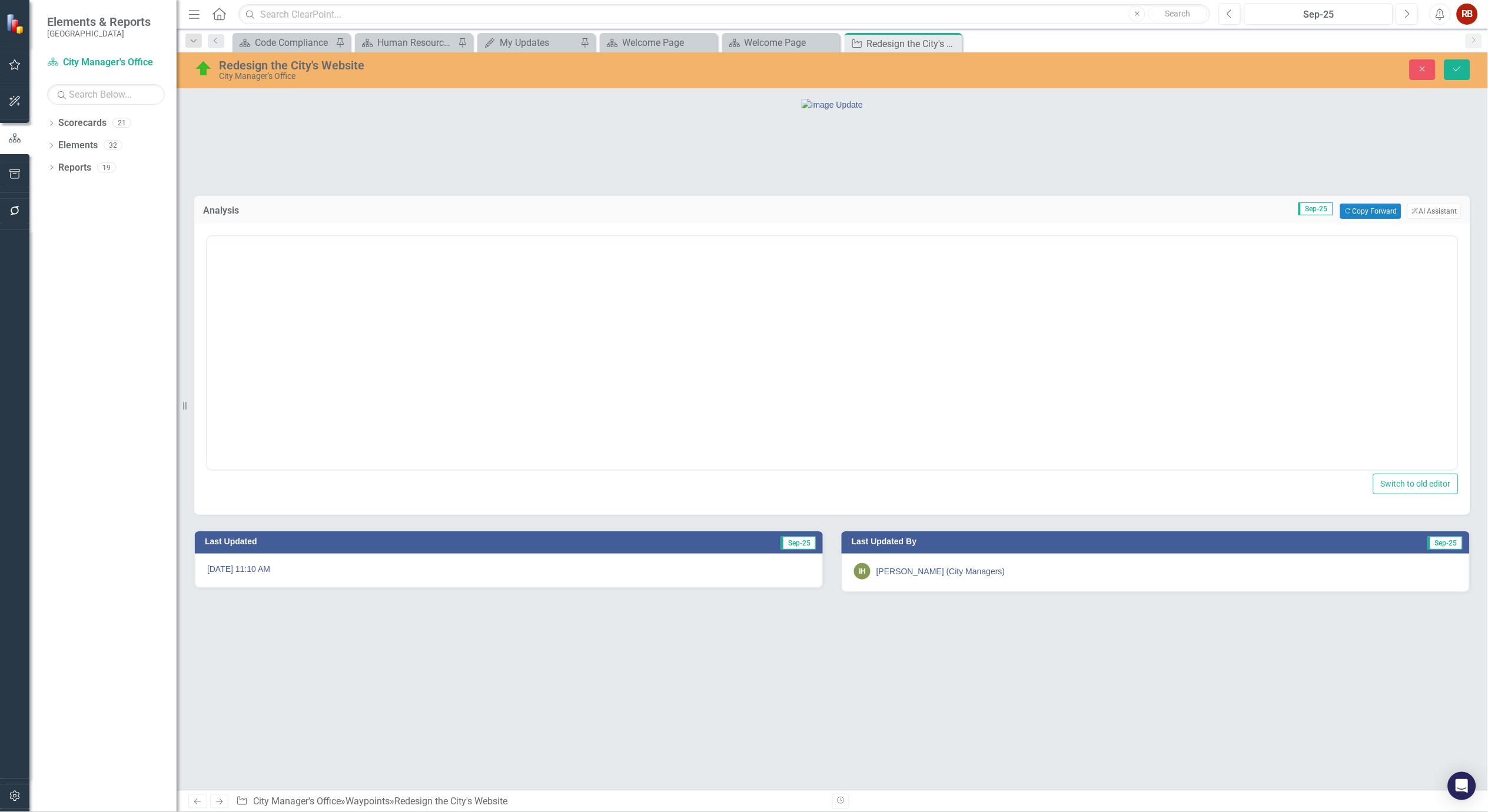
click at [449, 241] on div at bounding box center [832, 239] width 1250 height 5
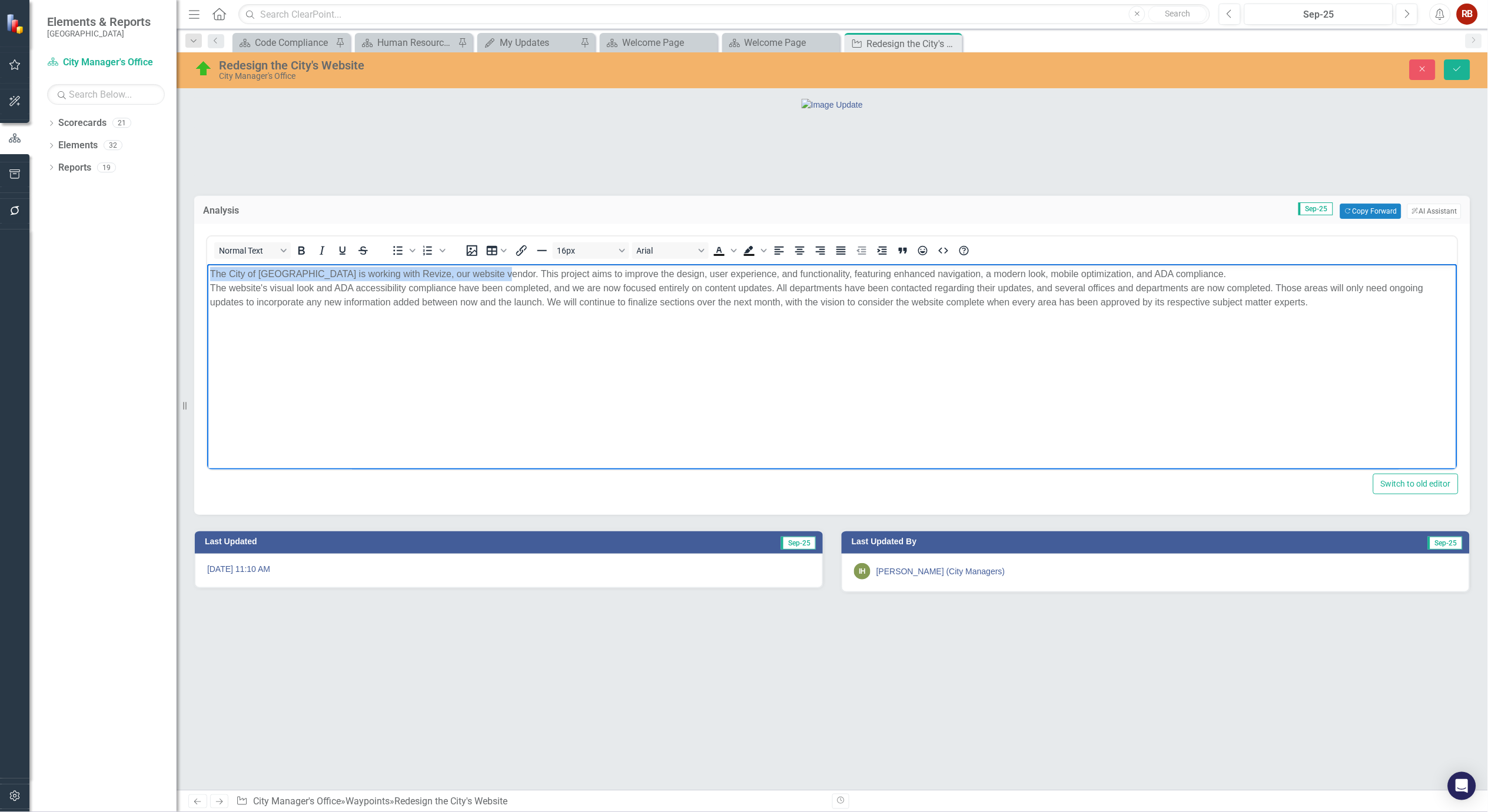
drag, startPoint x: 490, startPoint y: 272, endPoint x: 373, endPoint y: 604, distance: 352.0
click at [207, 279] on html "The City of [GEOGRAPHIC_DATA] is working with Revize, our website vendor. This …" at bounding box center [832, 353] width 1250 height 177
click at [903, 271] on p "This project aims to improve the design, user experience, and functionality, fe…" at bounding box center [832, 288] width 1244 height 42
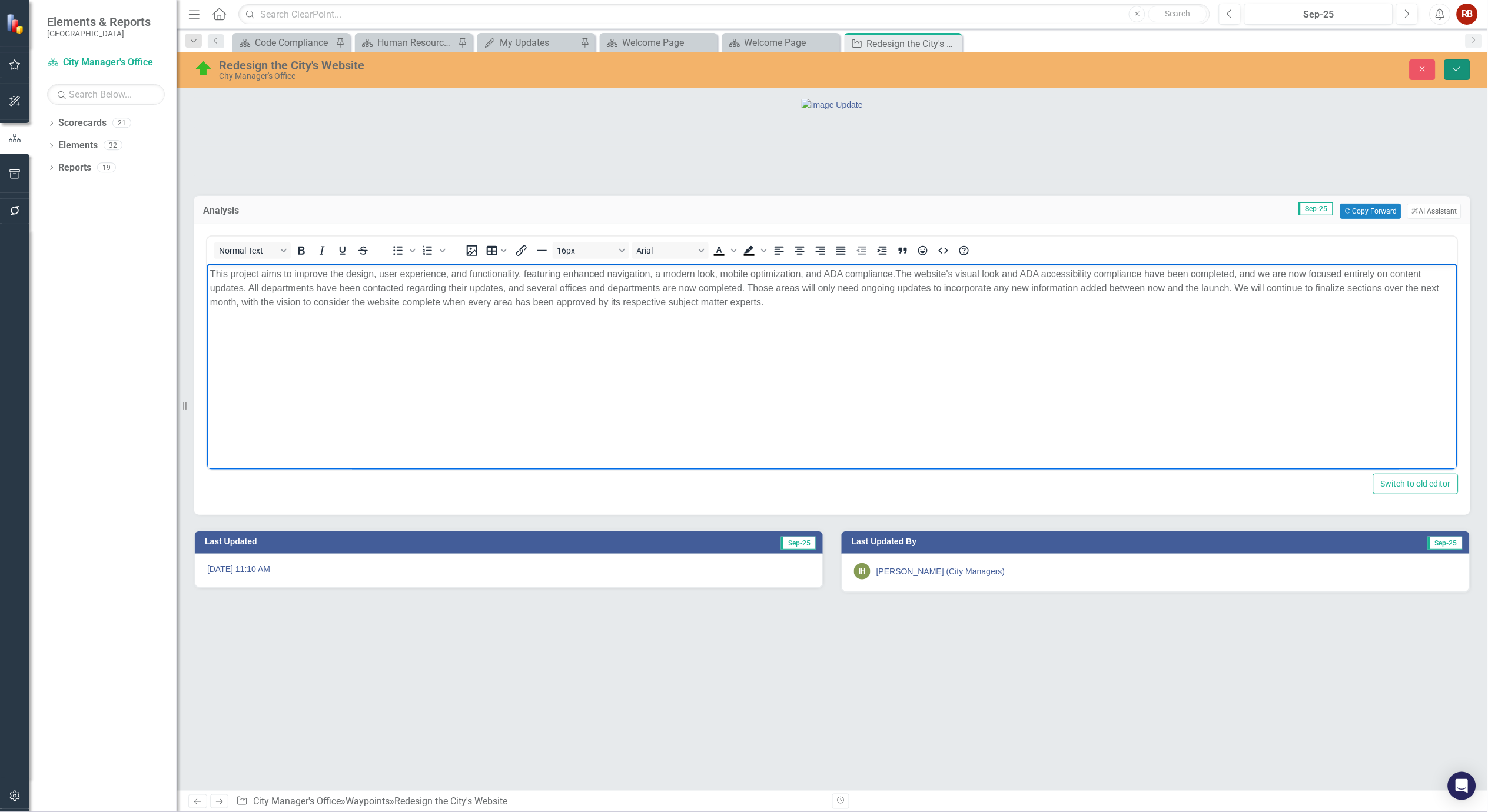
click at [1462, 68] on icon "Save" at bounding box center [1457, 68] width 10 height 8
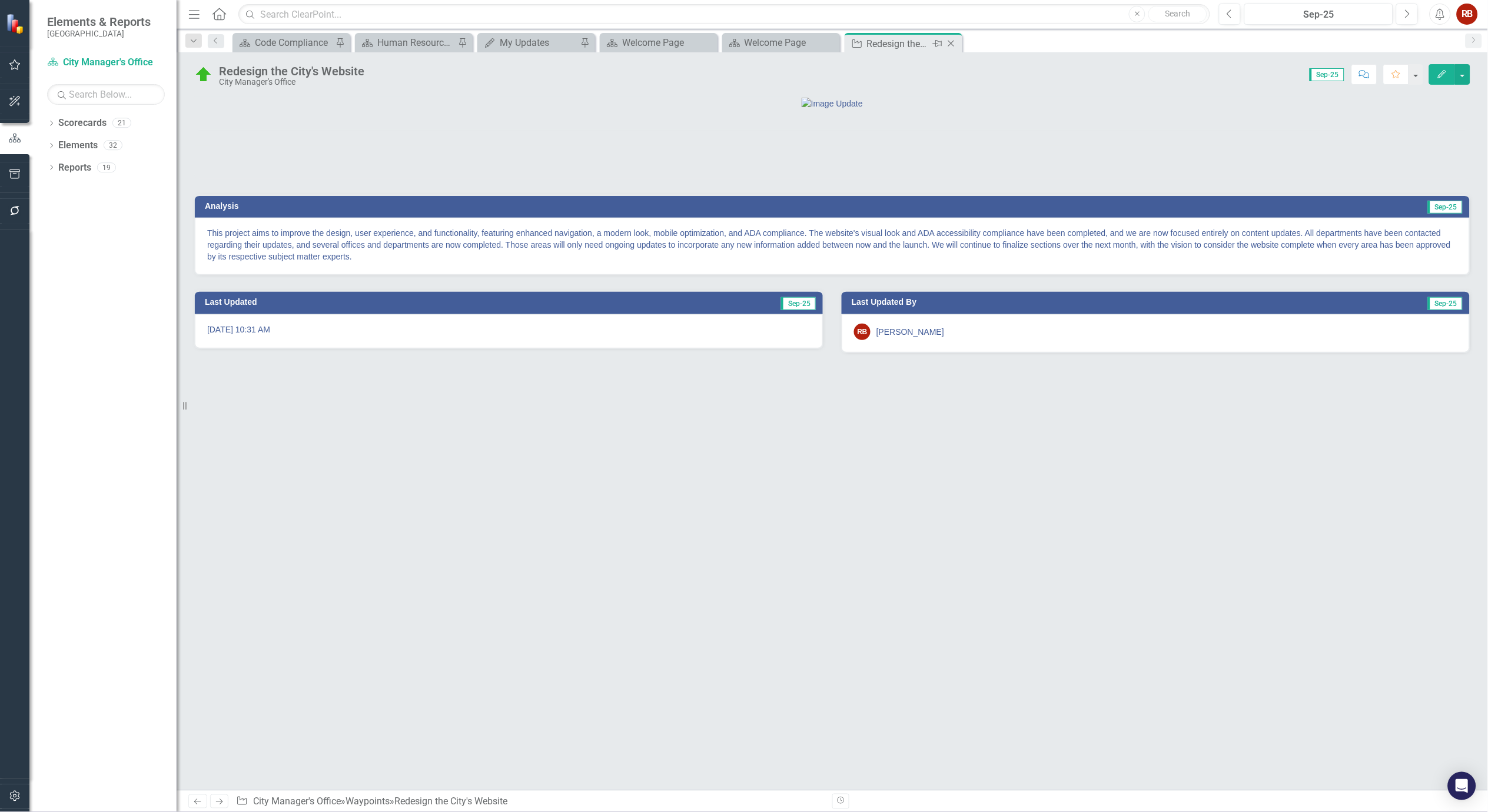
click at [952, 44] on icon at bounding box center [952, 44] width 7 height 7
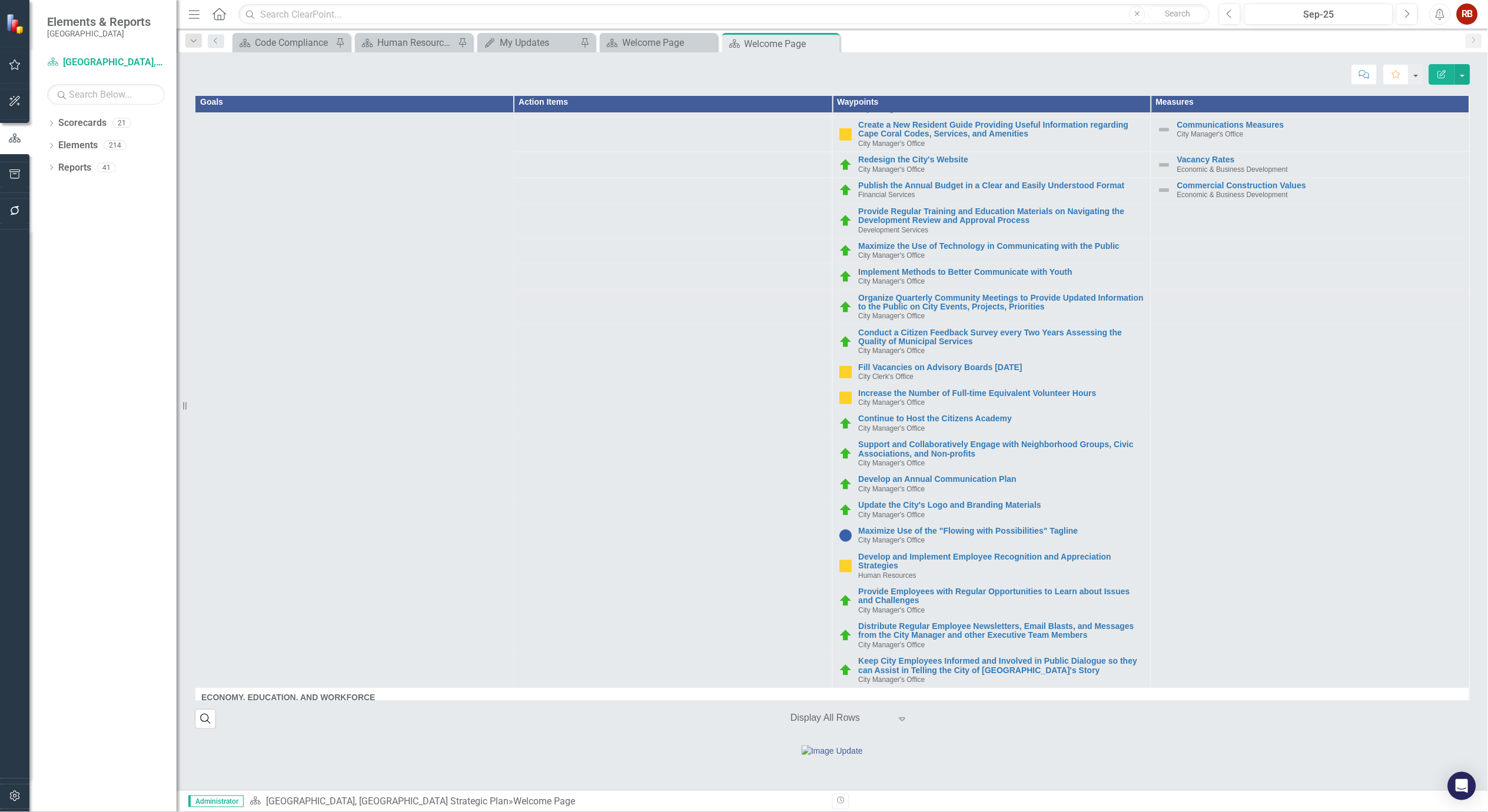
scroll to position [1243, 0]
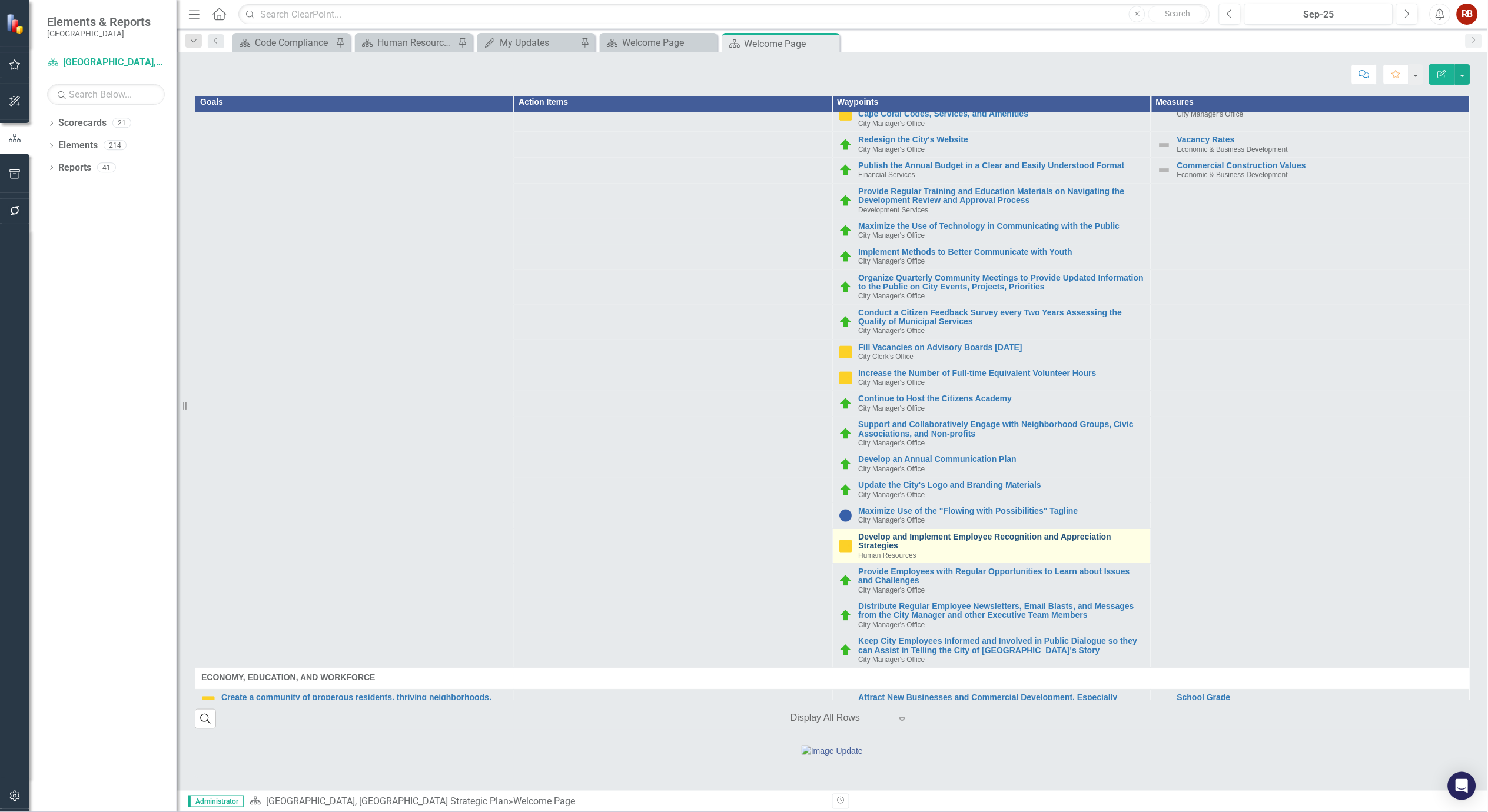
click at [994, 532] on link "Develop and Implement Employee Recognition and Appreciation Strategies" at bounding box center [1002, 542] width 286 height 18
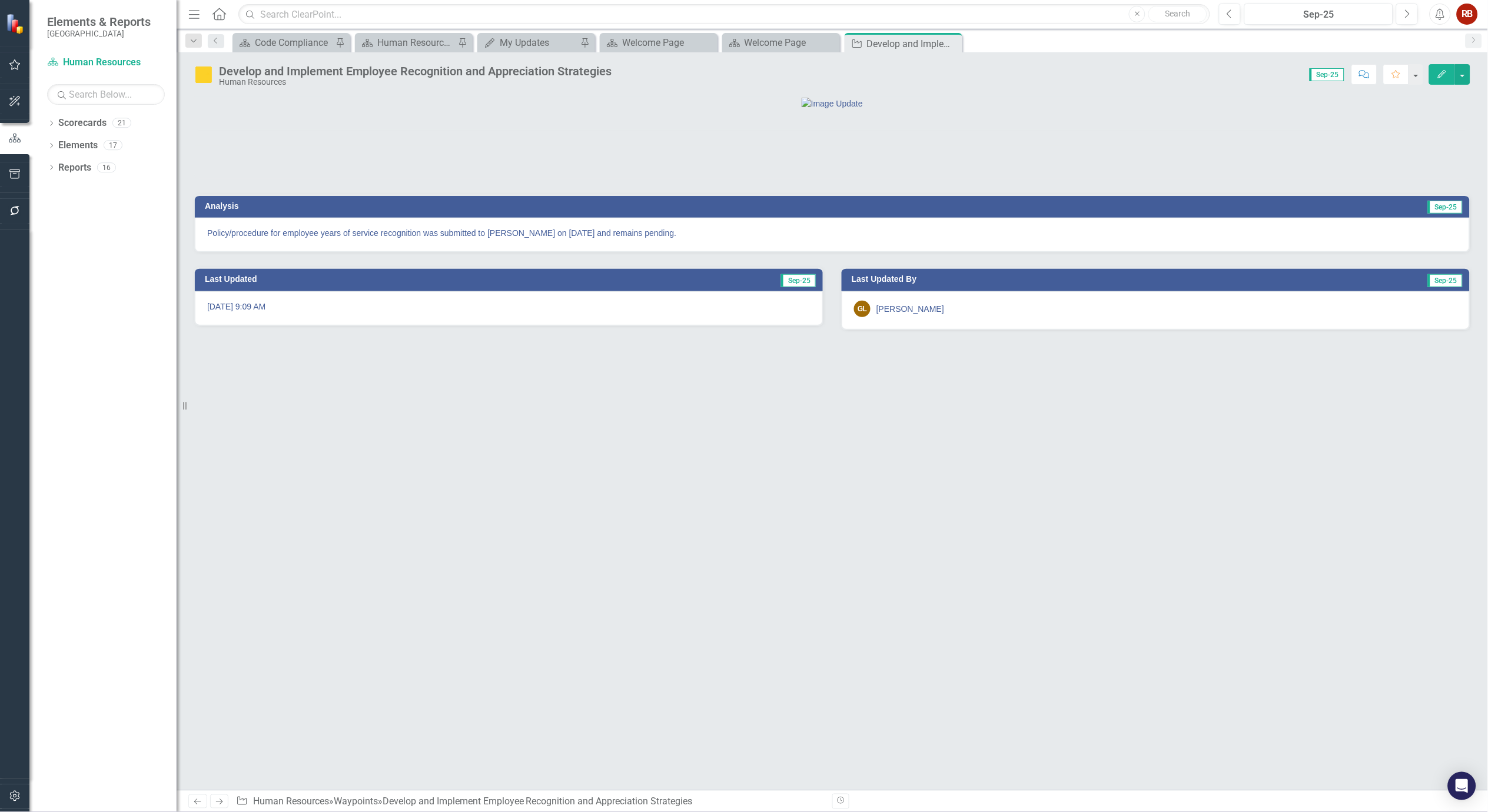
click at [504, 239] on p "Policy/procedure for employee years of service recognition was submitted to [PE…" at bounding box center [832, 233] width 1250 height 12
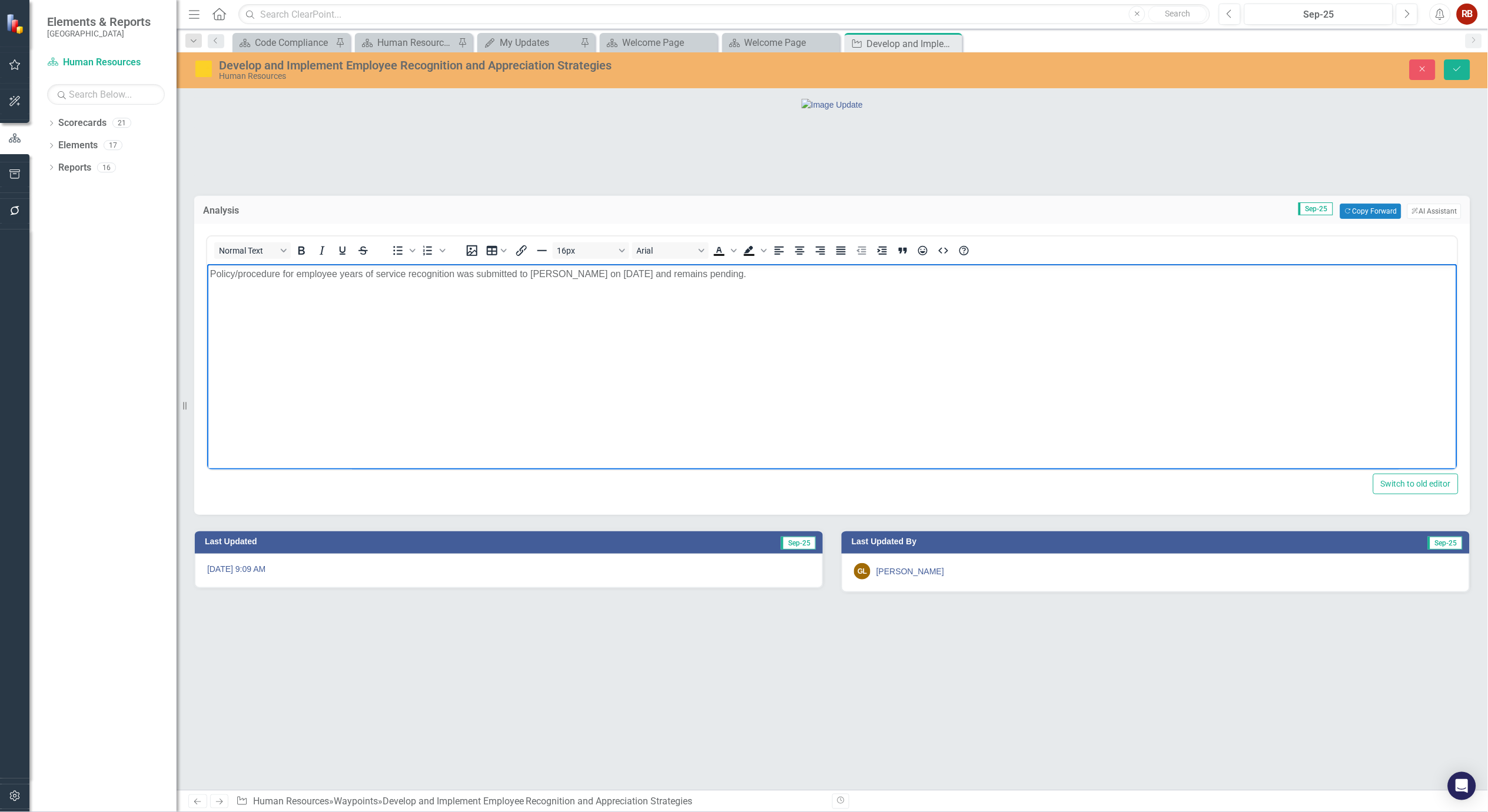
click at [555, 277] on p "Policy/procedure for employee years of service recognition was submitted to [PE…" at bounding box center [832, 274] width 1244 height 14
click at [555, 276] on p "Policy/procedure for employee years of service recognition was submitted to [PE…" at bounding box center [832, 274] width 1244 height 14
click at [785, 280] on p "Policy/procedure for employee years of service recognition was submitted to the…" at bounding box center [832, 274] width 1244 height 14
click at [1463, 66] on icon "Save" at bounding box center [1457, 68] width 10 height 8
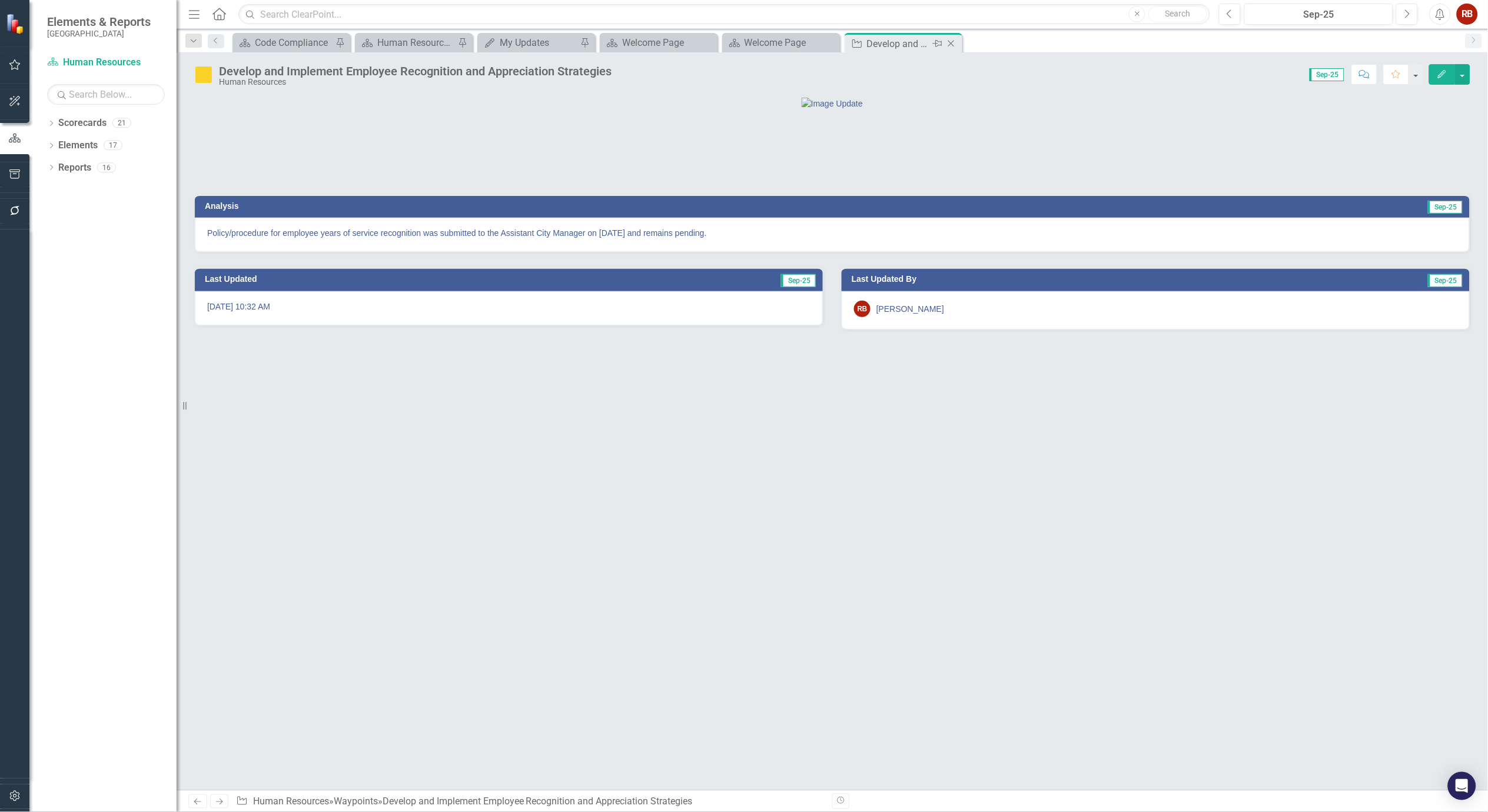
click at [952, 44] on icon "Close" at bounding box center [952, 44] width 12 height 9
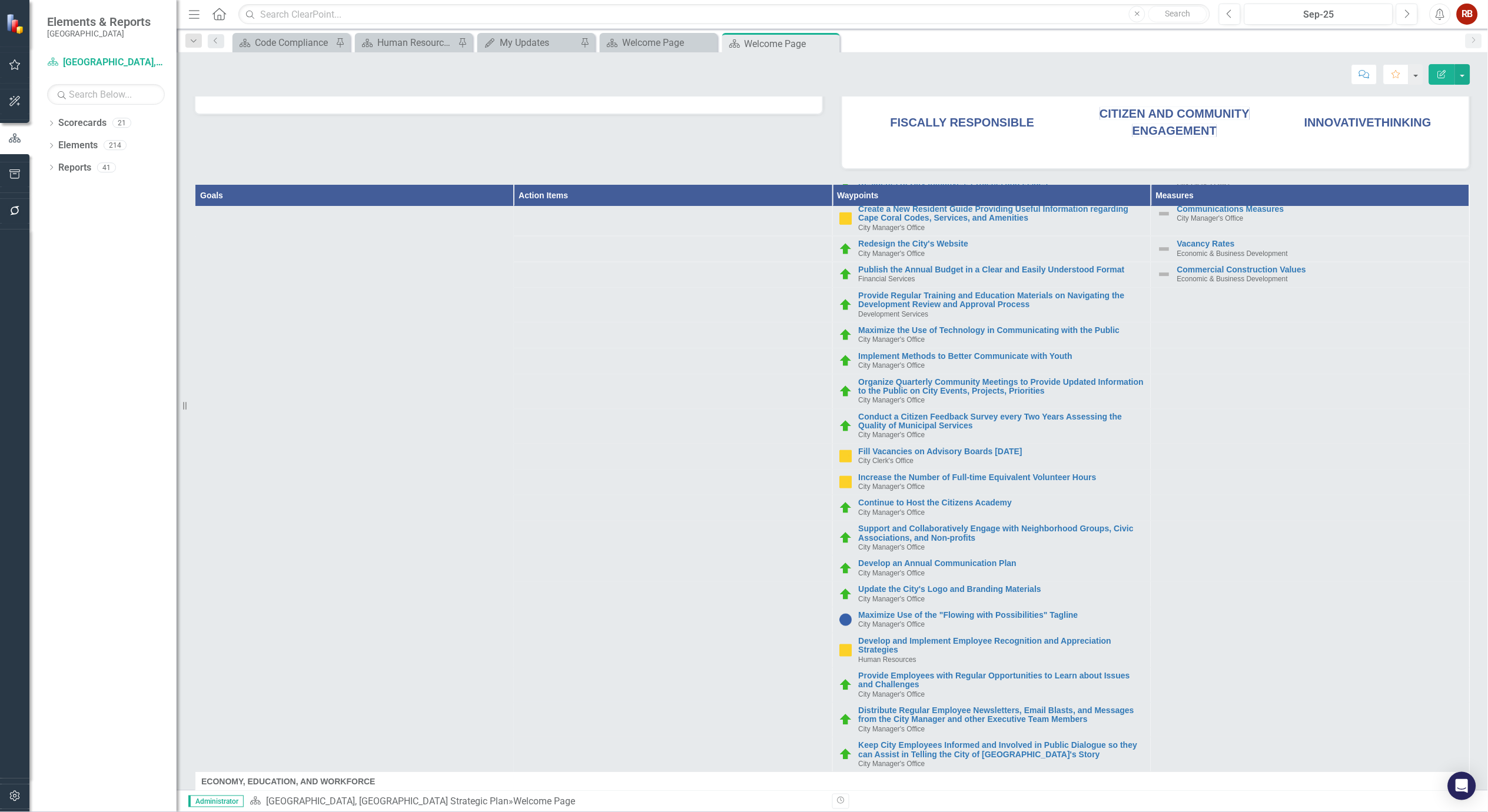
scroll to position [1243, 0]
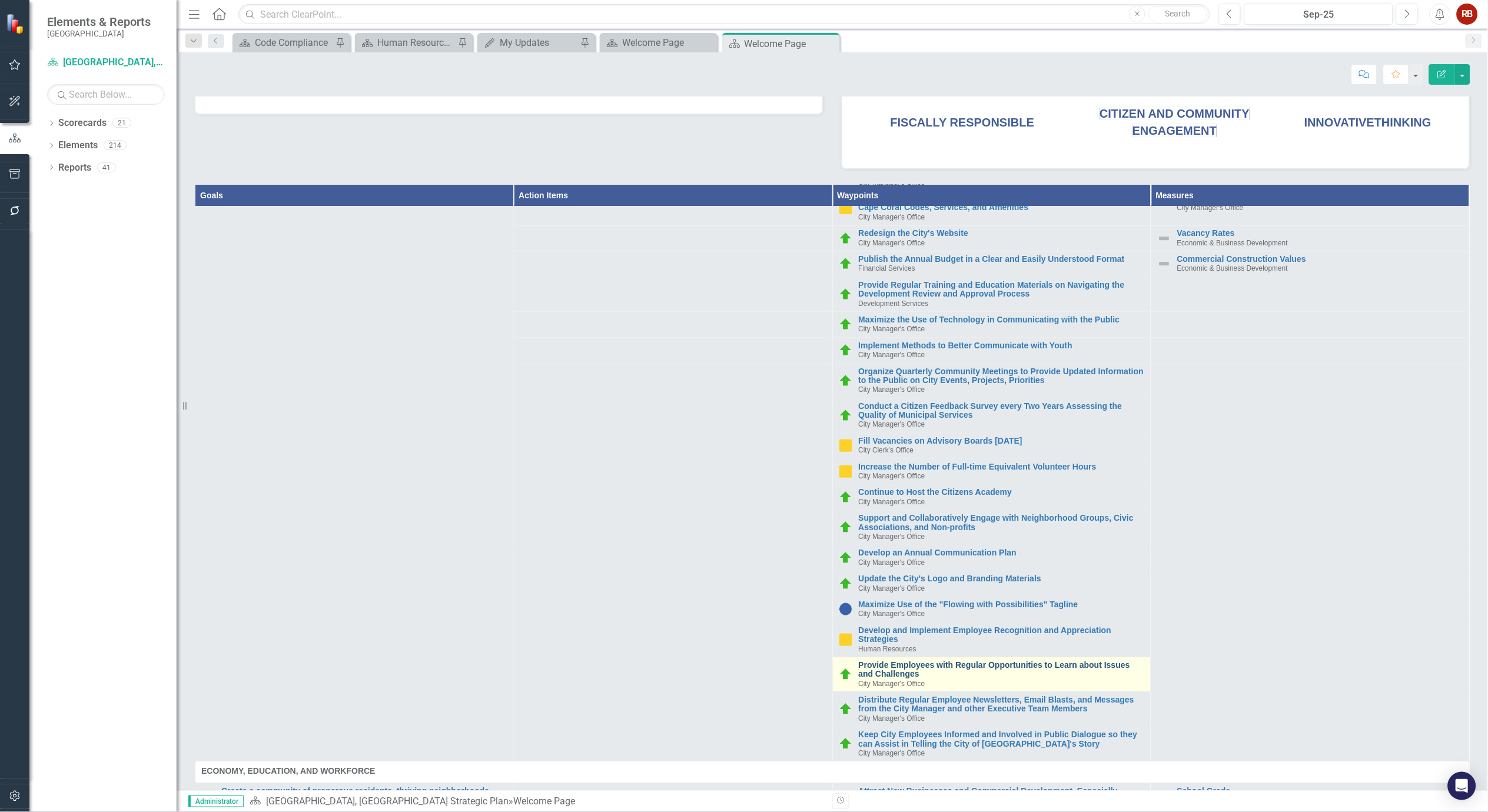
click at [930, 663] on link "Provide Employees with Regular Opportunities to Learn about Issues and Challeng…" at bounding box center [1002, 670] width 286 height 18
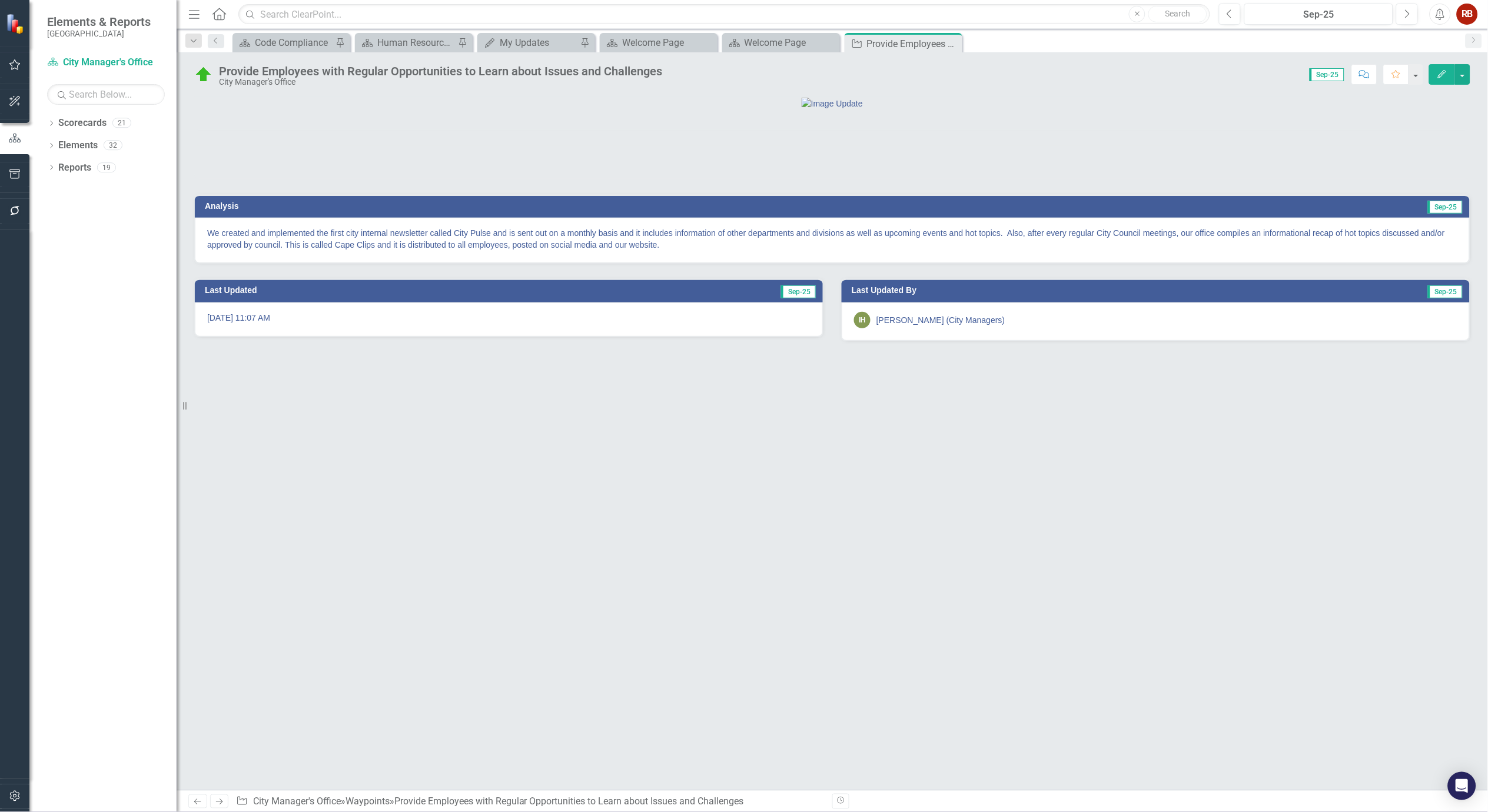
click at [511, 251] on p "We created and implemented the first city internal newsletter called City Pulse…" at bounding box center [832, 239] width 1250 height 23
click at [512, 251] on p "We created and implemented the first city internal newsletter called City Pulse…" at bounding box center [832, 239] width 1250 height 23
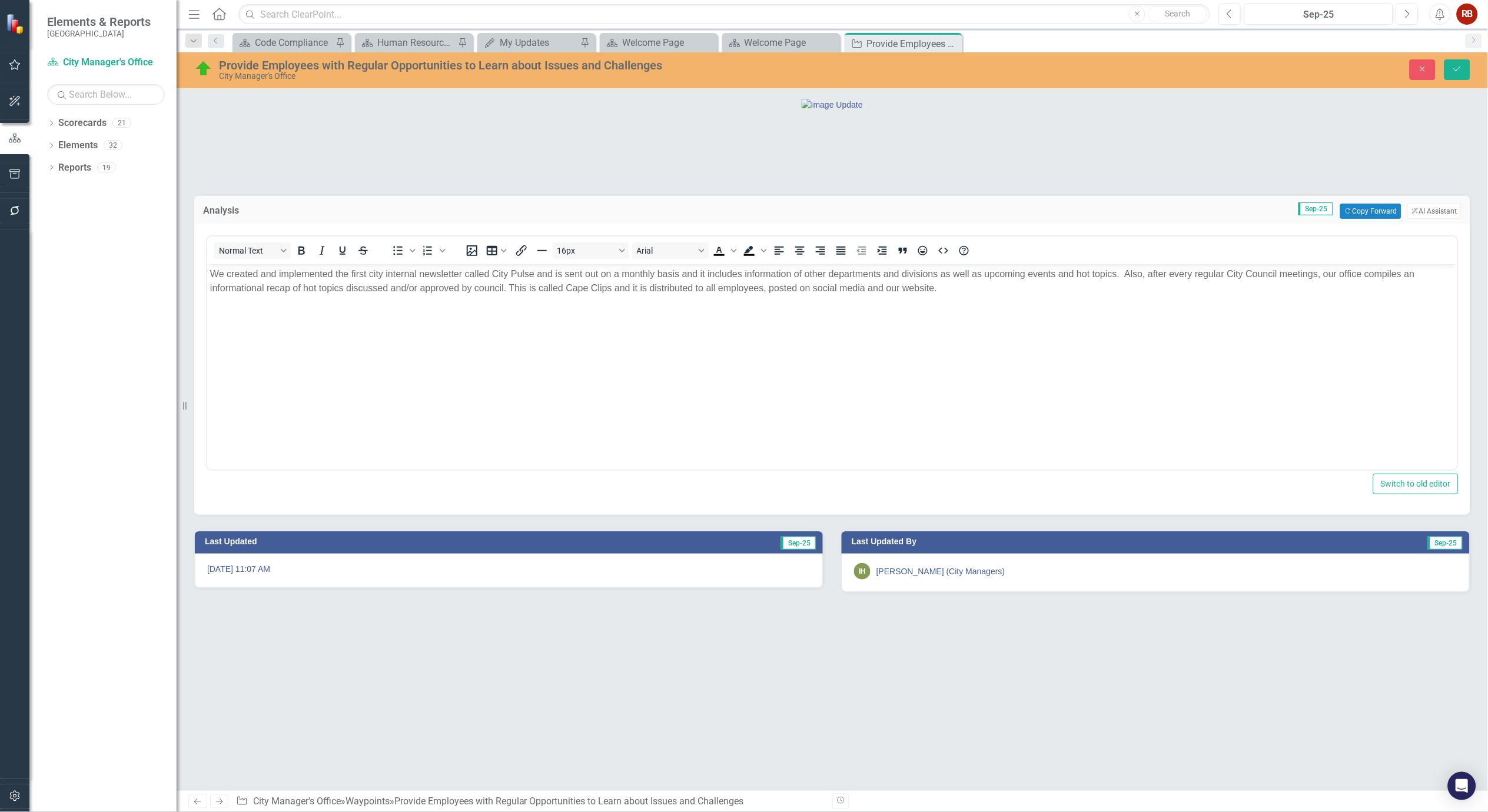
click at [555, 271] on p "We created and implemented the first city internal newsletter called City Pulse…" at bounding box center [832, 281] width 1244 height 28
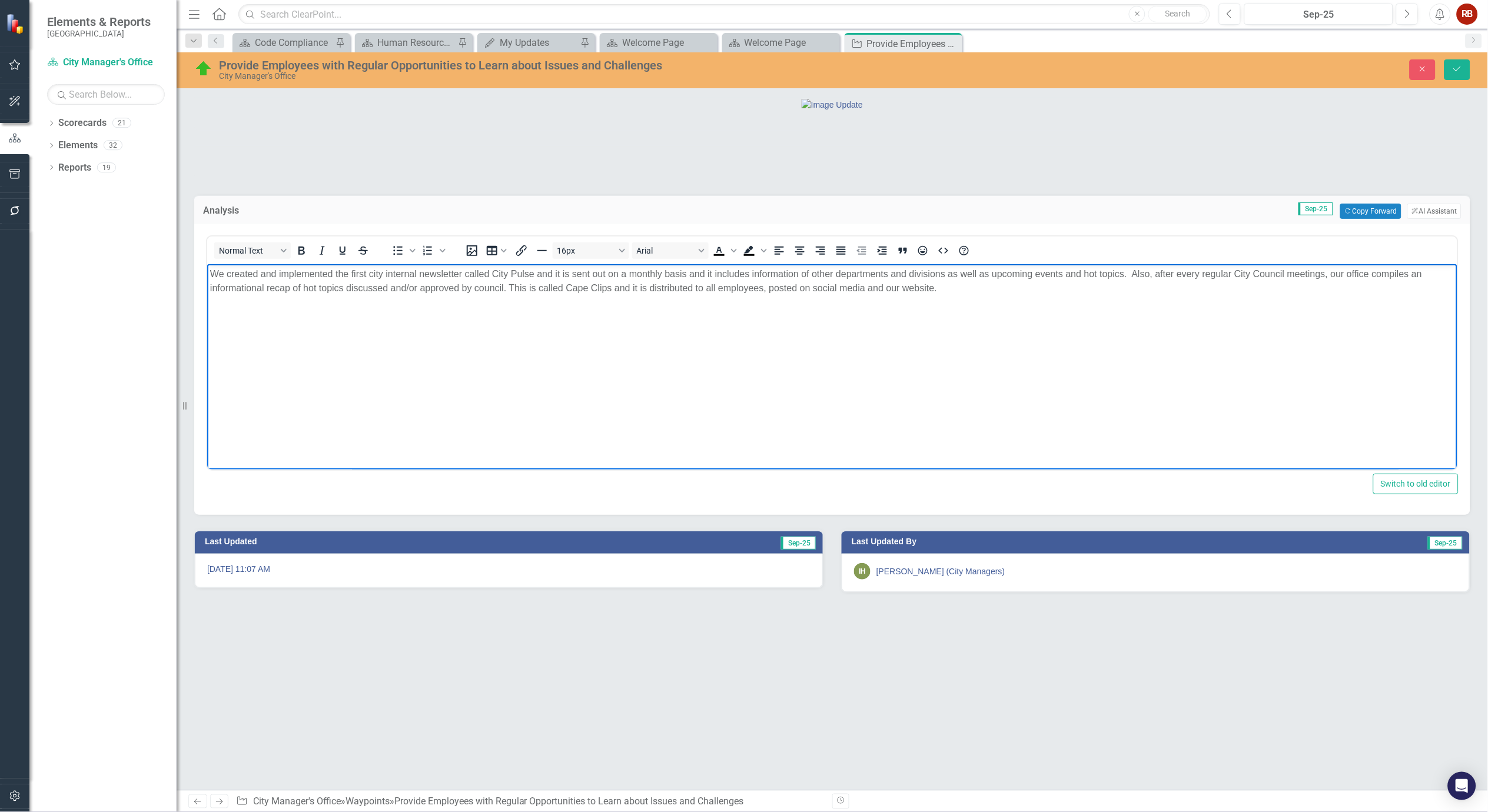
click at [865, 289] on p "We created and implemented the first city internal newsletter called City Pulse…" at bounding box center [832, 281] width 1244 height 28
click at [892, 285] on p "We created and implemented the first city internal newsletter called City Pulse…" at bounding box center [832, 281] width 1244 height 28
click at [1461, 66] on icon "Save" at bounding box center [1457, 68] width 10 height 8
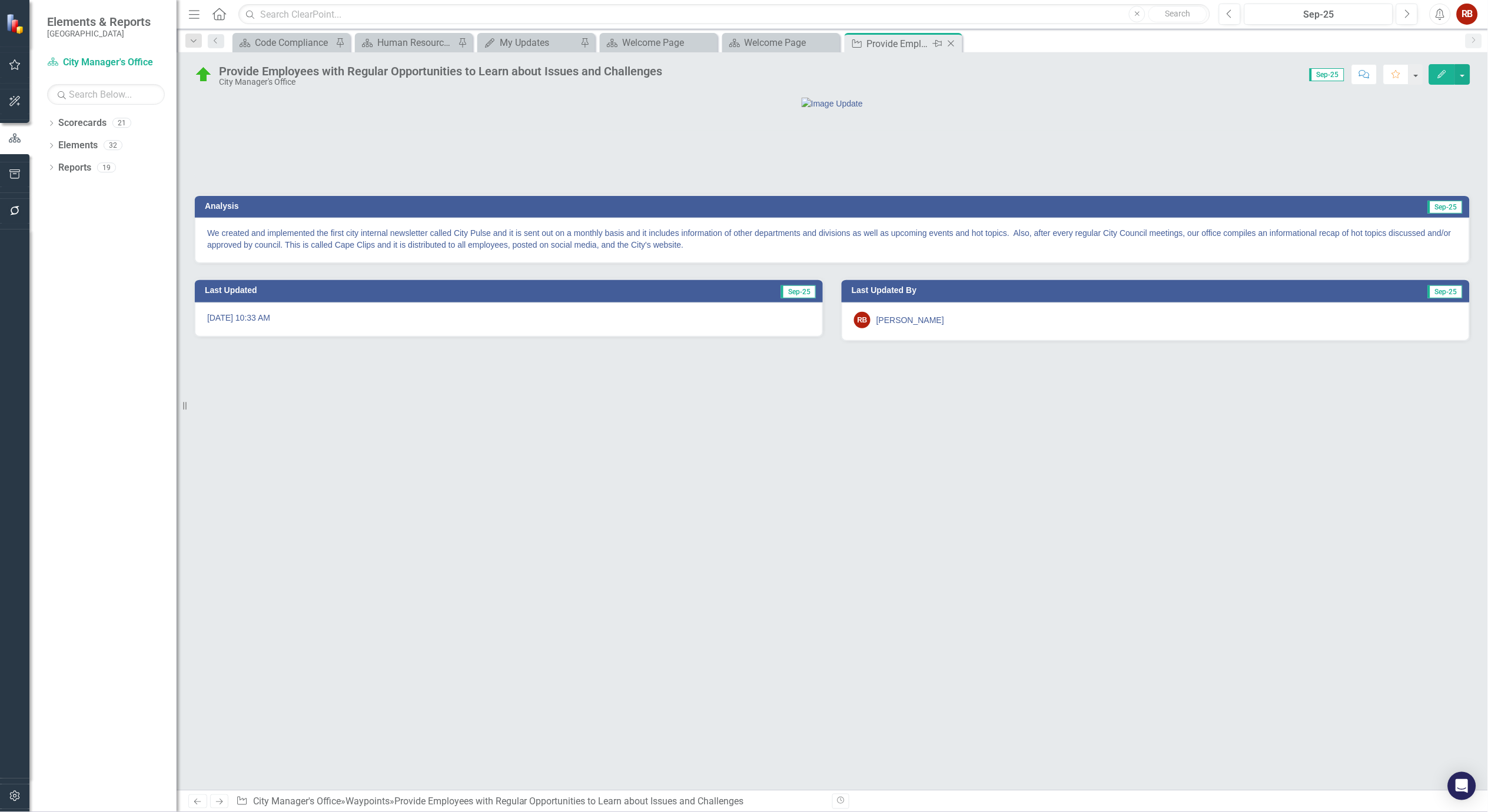
click at [956, 43] on icon "Close" at bounding box center [952, 44] width 12 height 9
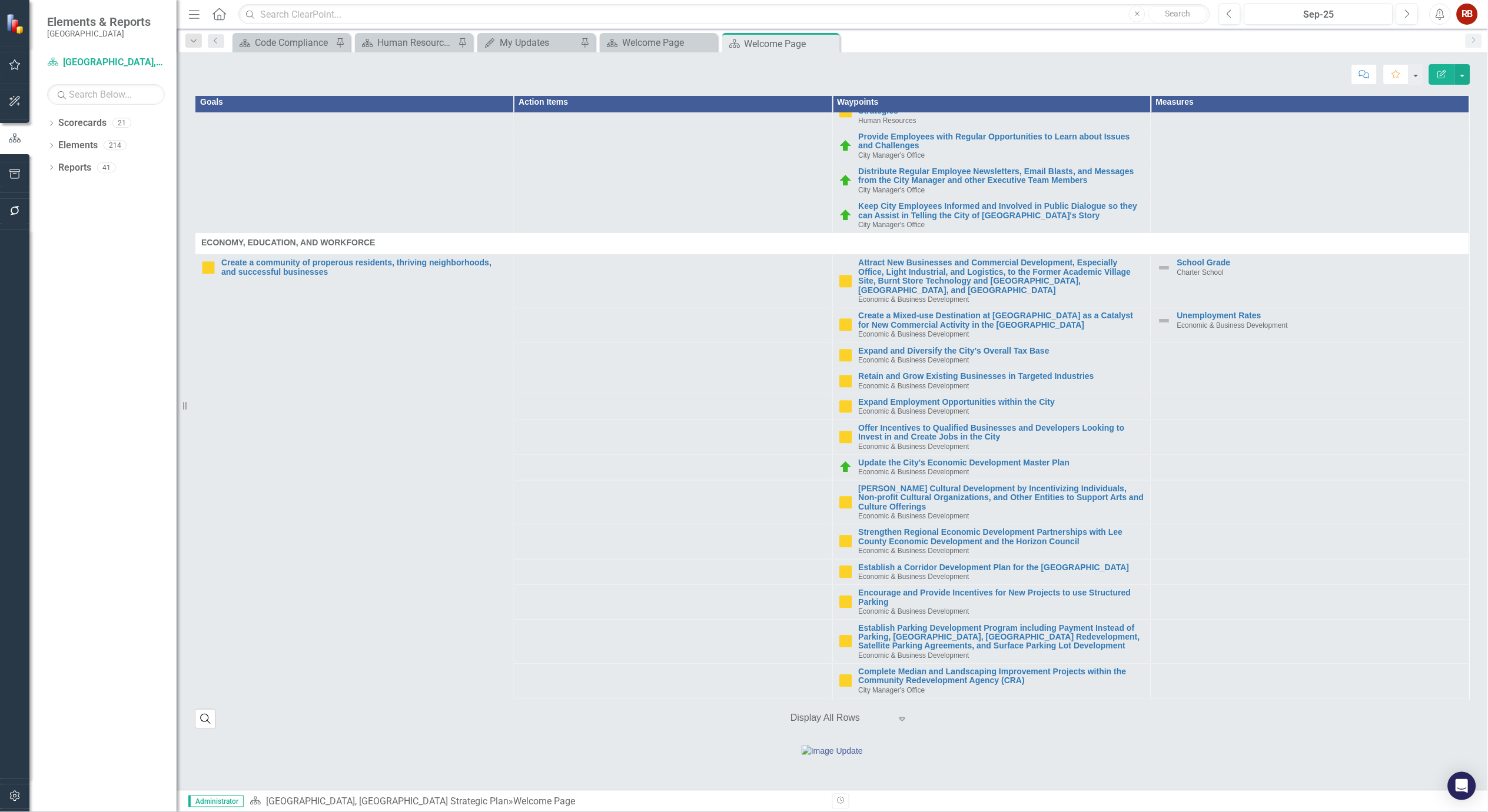
scroll to position [1700, 0]
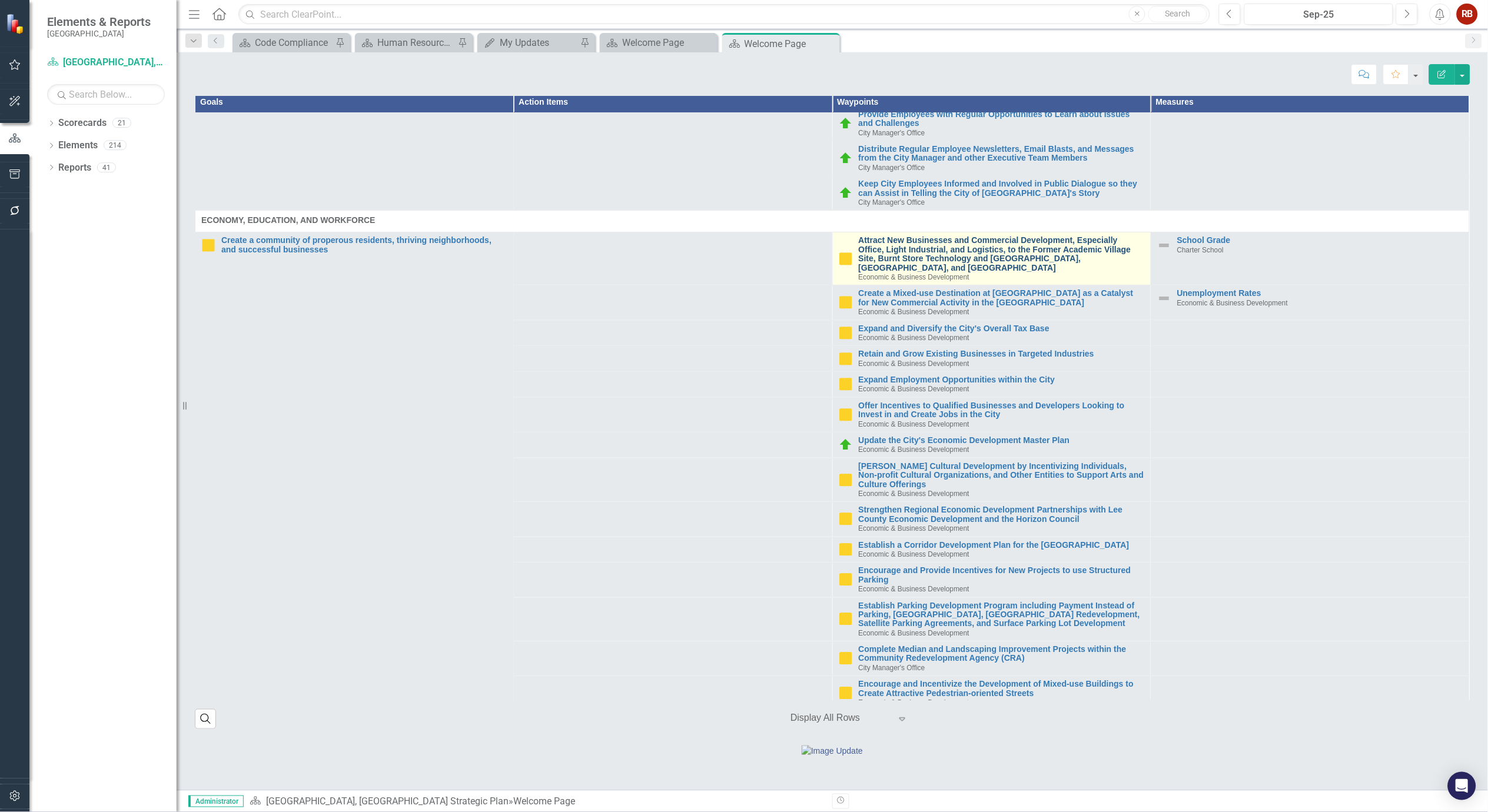
click at [872, 236] on link "Attract New Businesses and Commercial Development, Especially Office, Light Ind…" at bounding box center [1002, 254] width 286 height 36
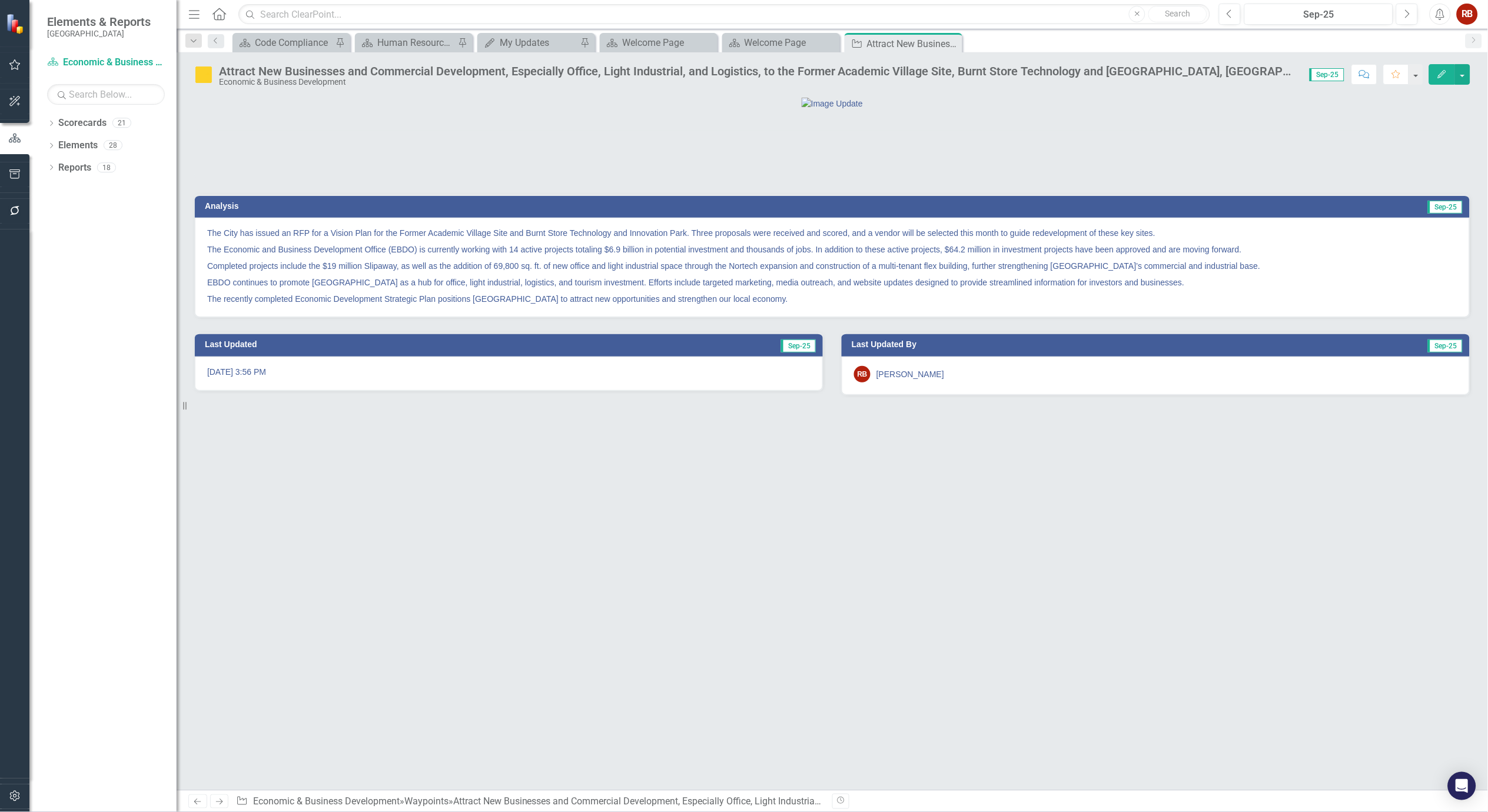
click at [832, 258] on p "The Economic and Business Development Office (EBDO) is currently working with 1…" at bounding box center [832, 249] width 1250 height 16
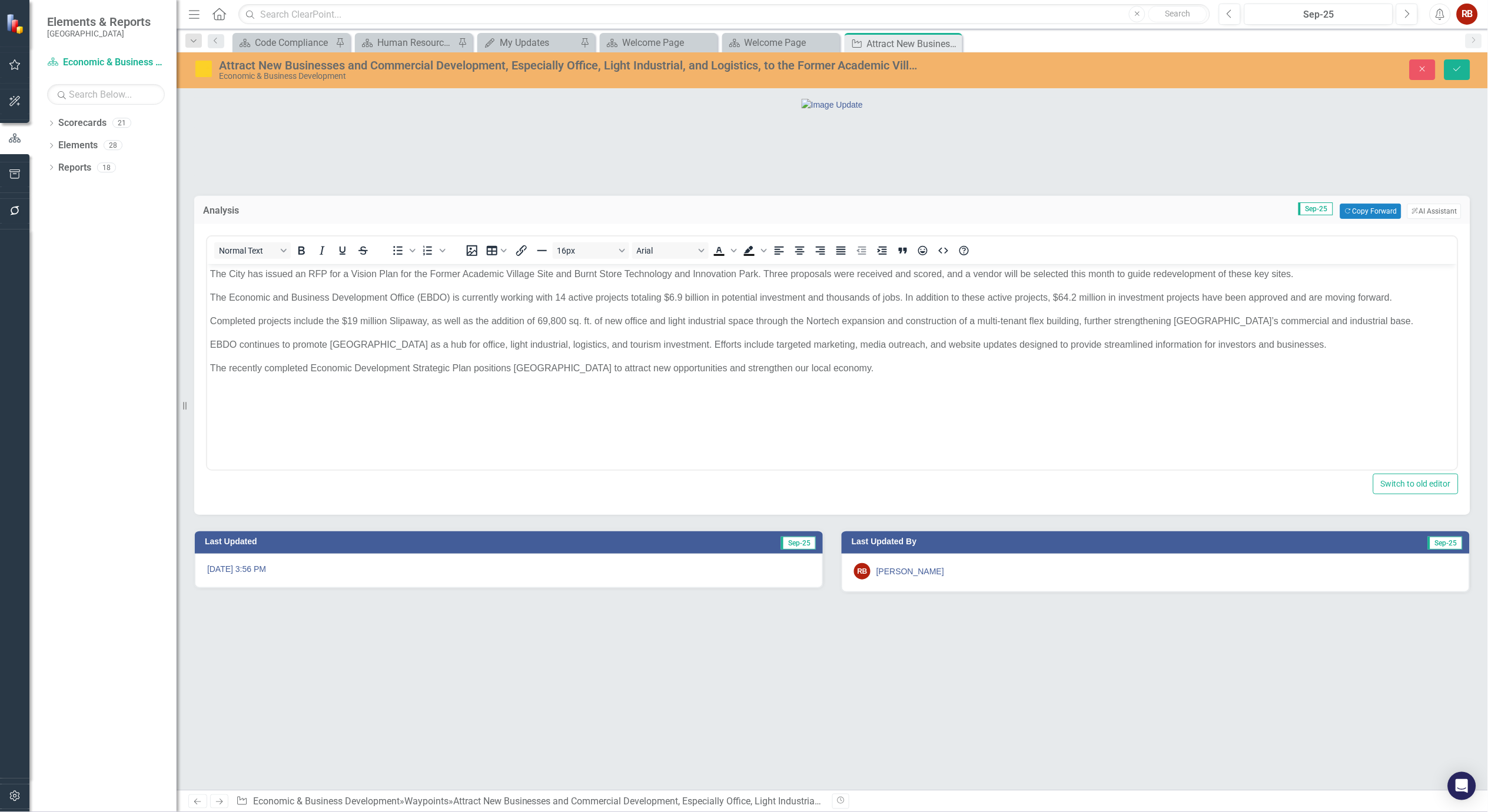
click at [1116, 273] on p "The City has issued an RFP for a Vision Plan for the Former Academic Village Si…" at bounding box center [832, 274] width 1244 height 14
click at [1460, 70] on icon "Save" at bounding box center [1457, 68] width 10 height 8
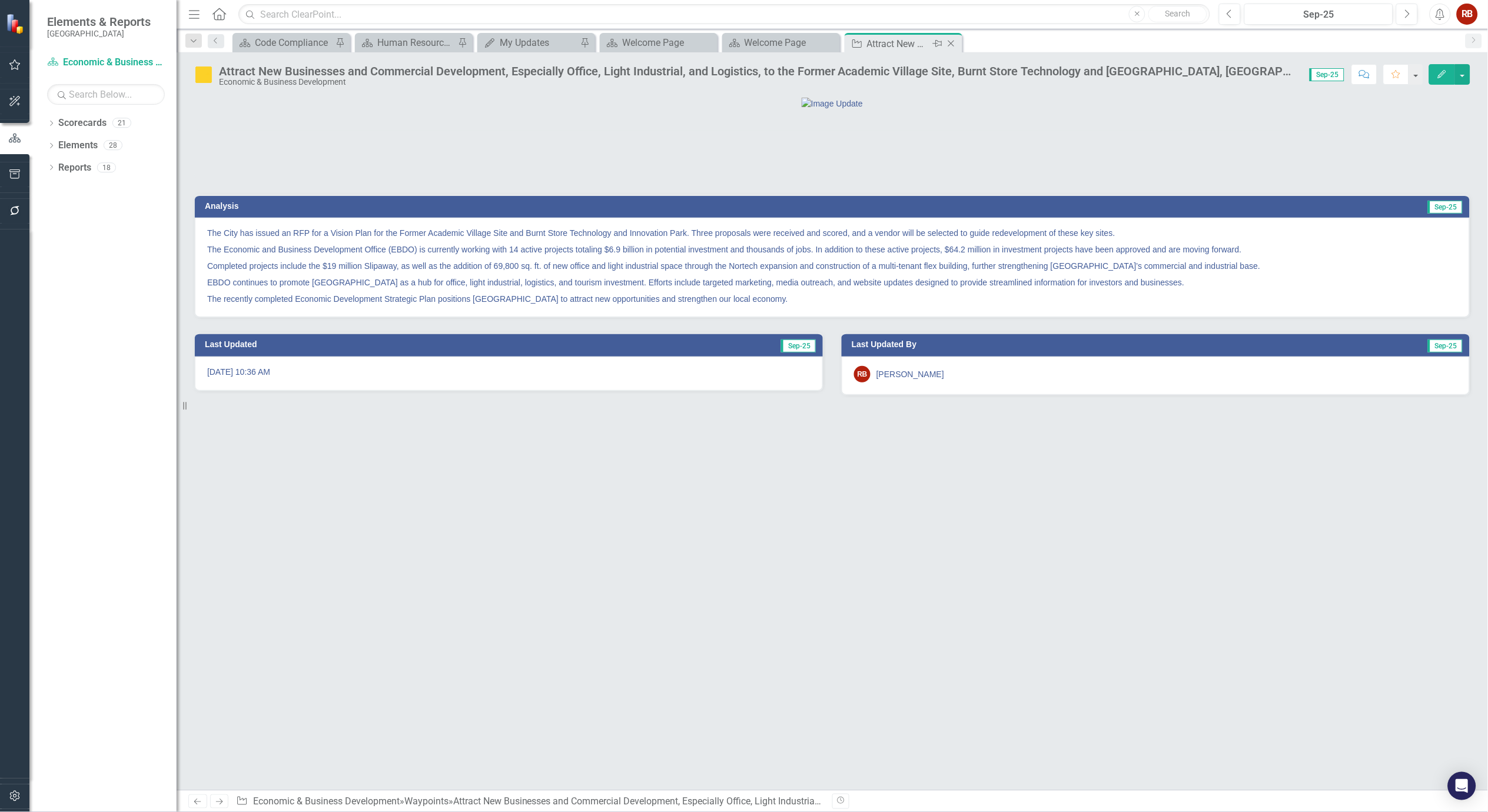
click at [955, 45] on icon "Close" at bounding box center [952, 44] width 12 height 9
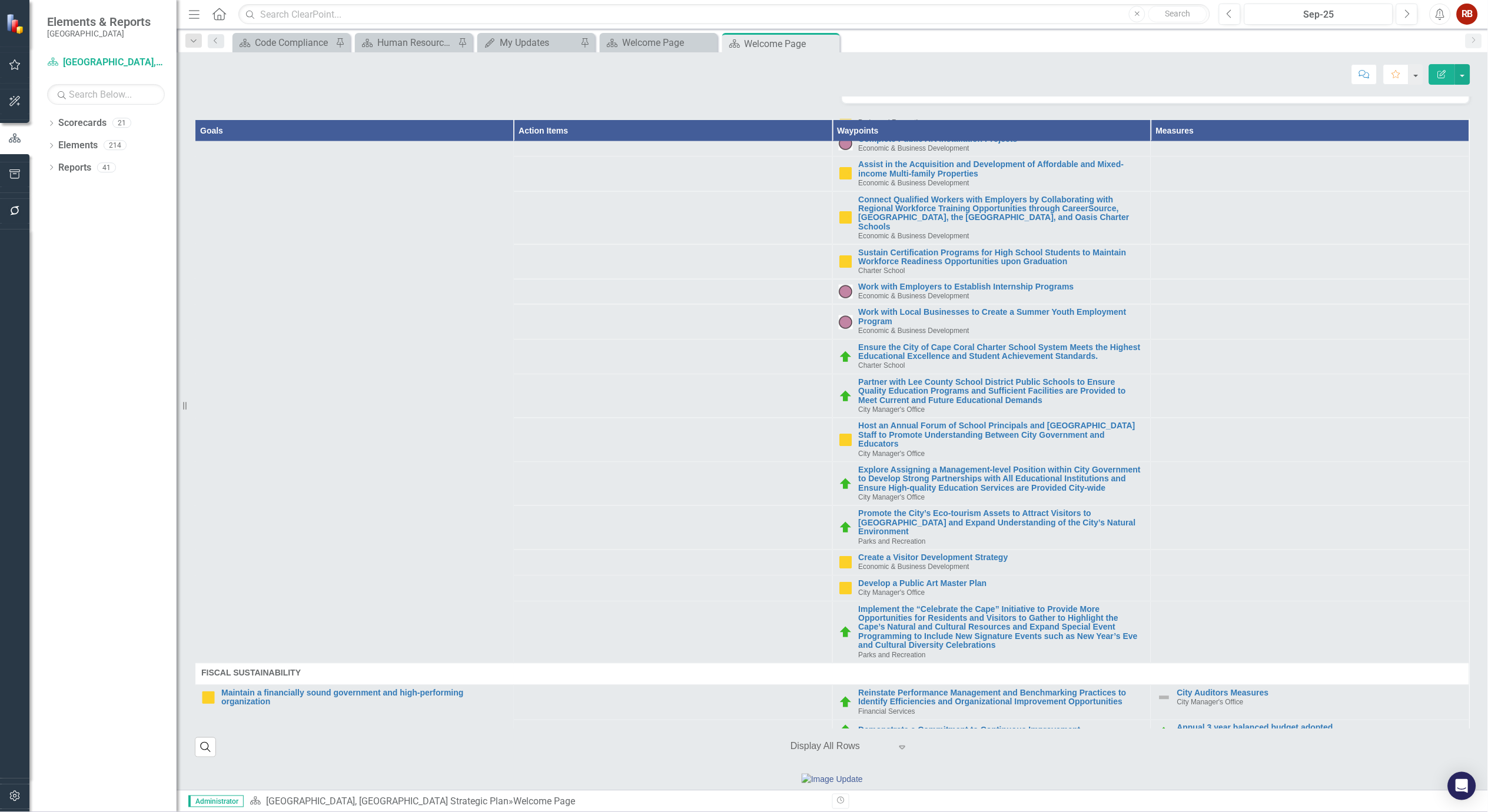
scroll to position [2355, 0]
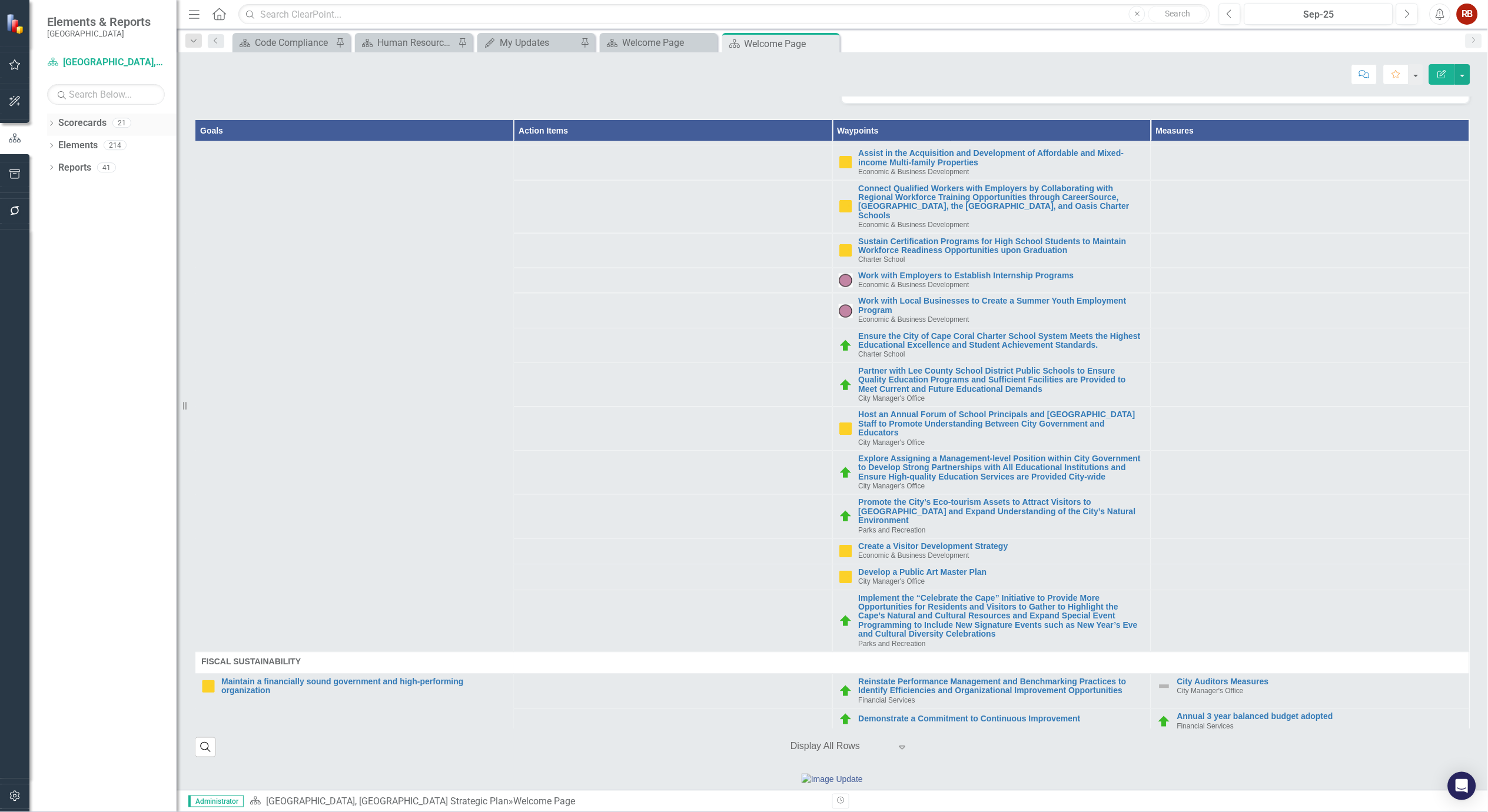
click at [50, 124] on icon "Dropdown" at bounding box center [51, 124] width 8 height 7
click at [53, 212] on icon "Dropdown" at bounding box center [51, 213] width 8 height 7
click at [80, 258] on link "Waypoint Waypoints" at bounding box center [94, 257] width 60 height 14
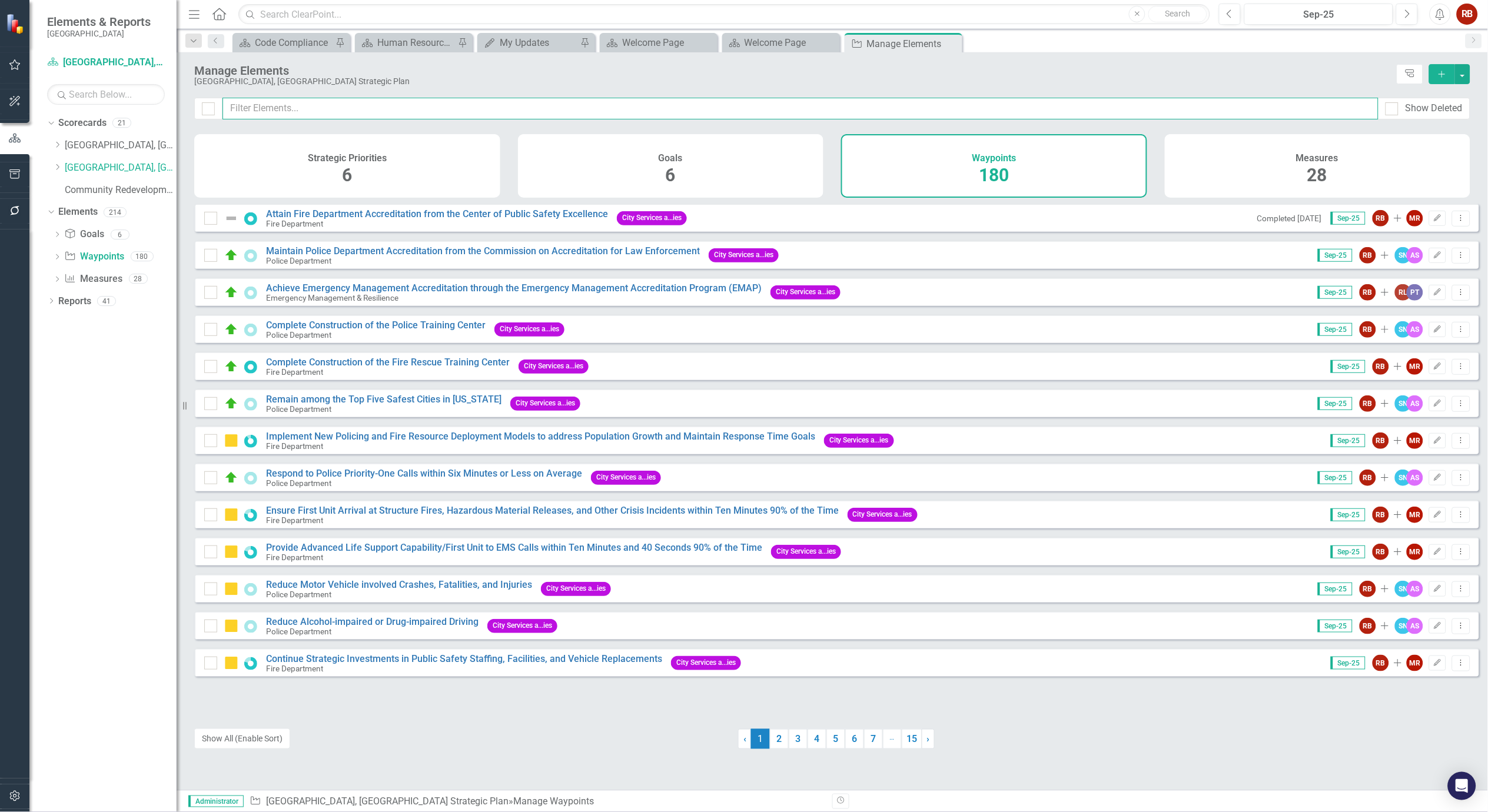
click at [299, 104] on input "text" at bounding box center [800, 108] width 1156 height 22
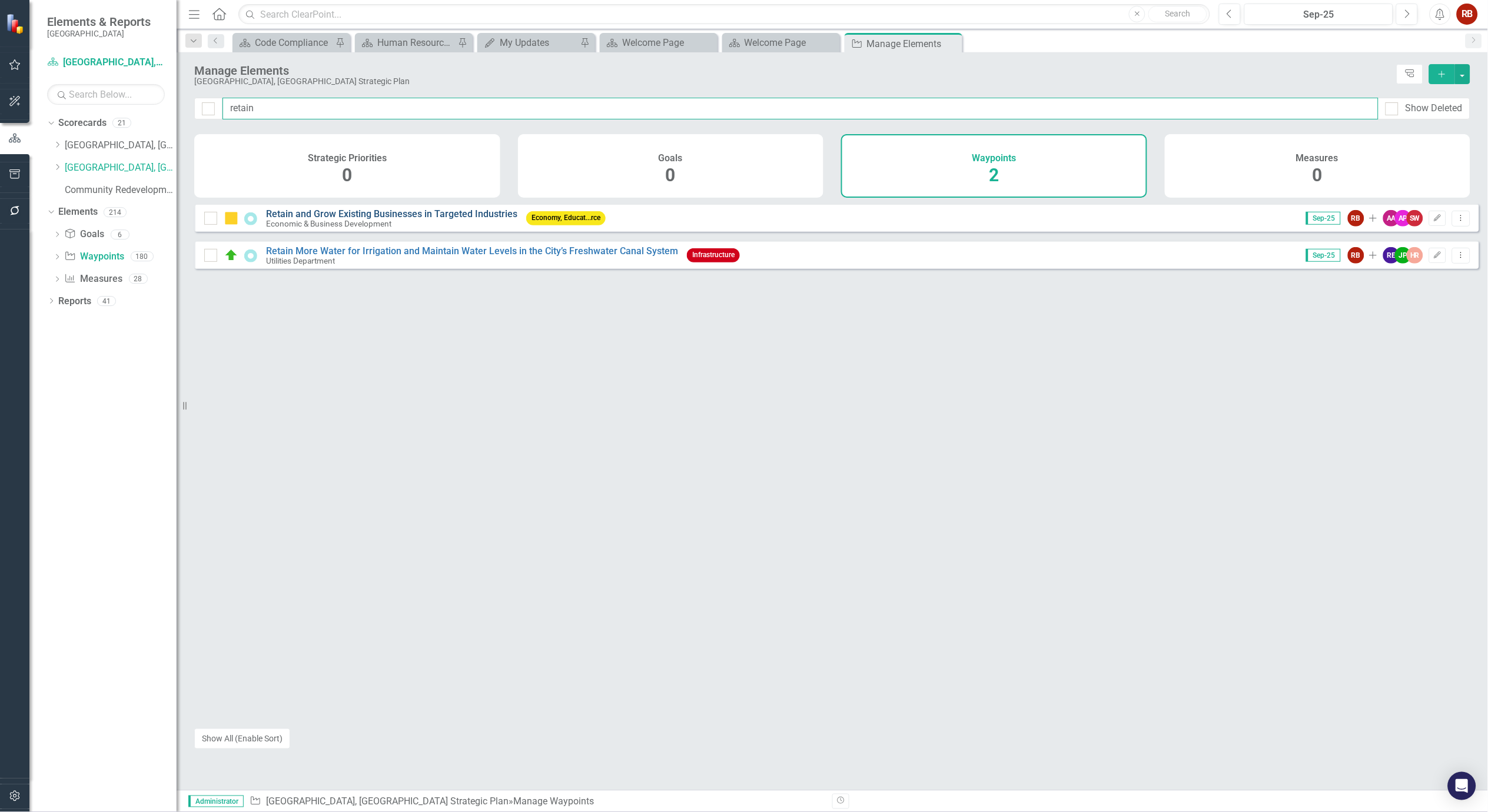
type input "retain"
click at [403, 220] on link "Retain and Grow Existing Businesses in Targeted Industries" at bounding box center [392, 214] width 252 height 11
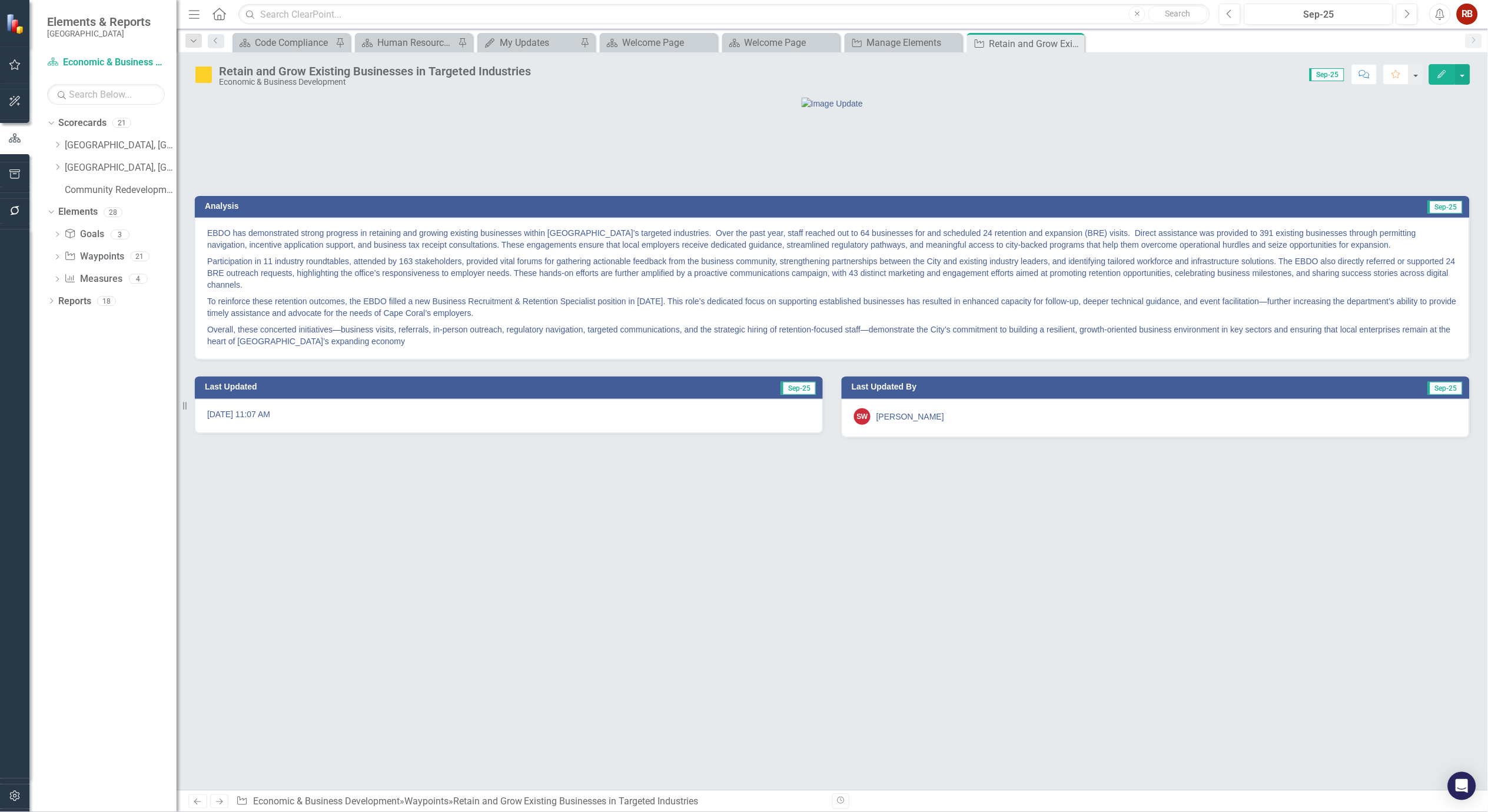
click at [873, 253] on p "EBDO has demonstrated strong progress in retaining and growing existing busines…" at bounding box center [832, 240] width 1250 height 26
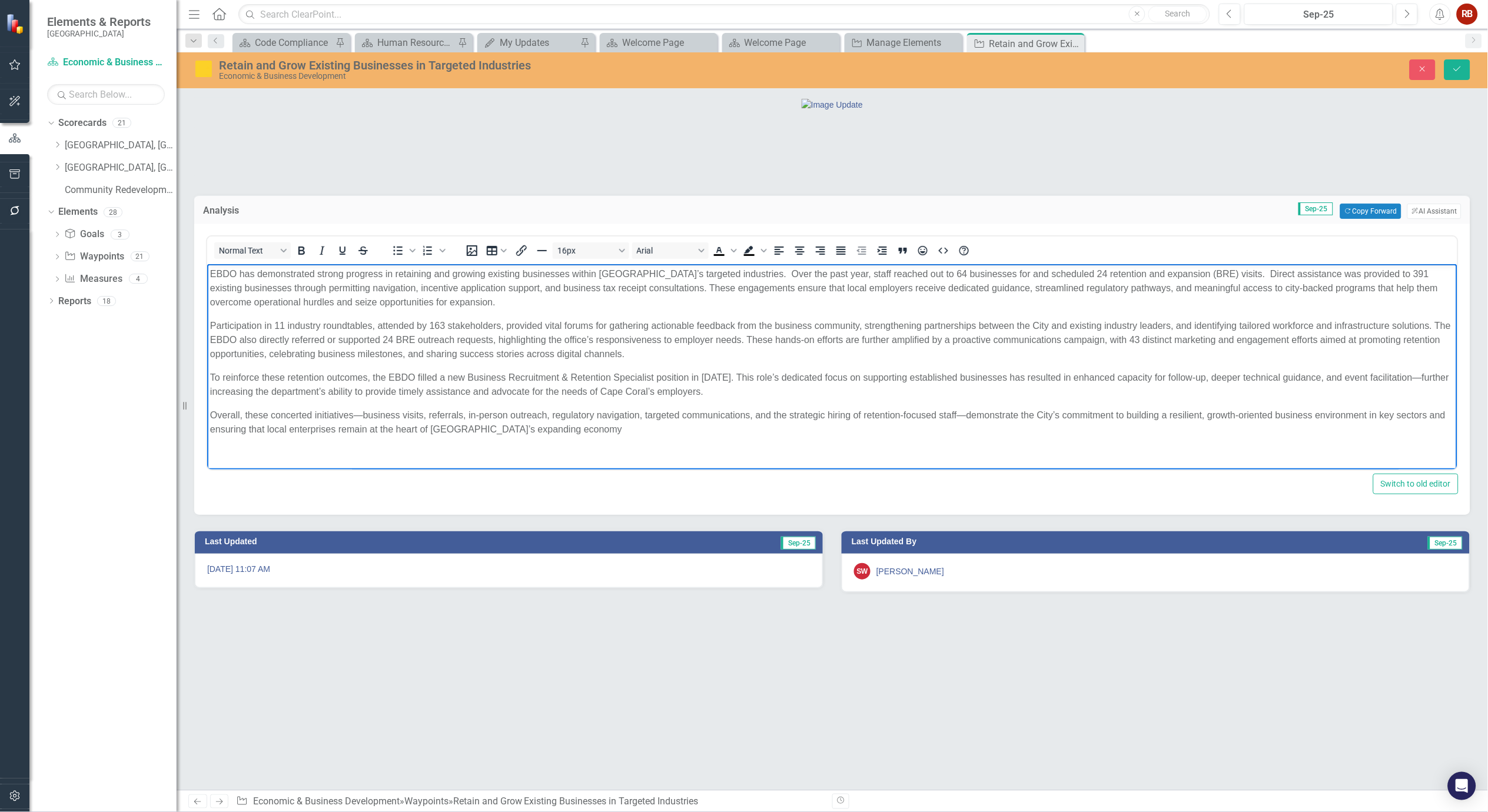
click at [972, 270] on p "EBDO has demonstrated strong progress in retaining and growing existing busines…" at bounding box center [832, 288] width 1244 height 42
click at [1457, 68] on icon "Save" at bounding box center [1457, 68] width 10 height 8
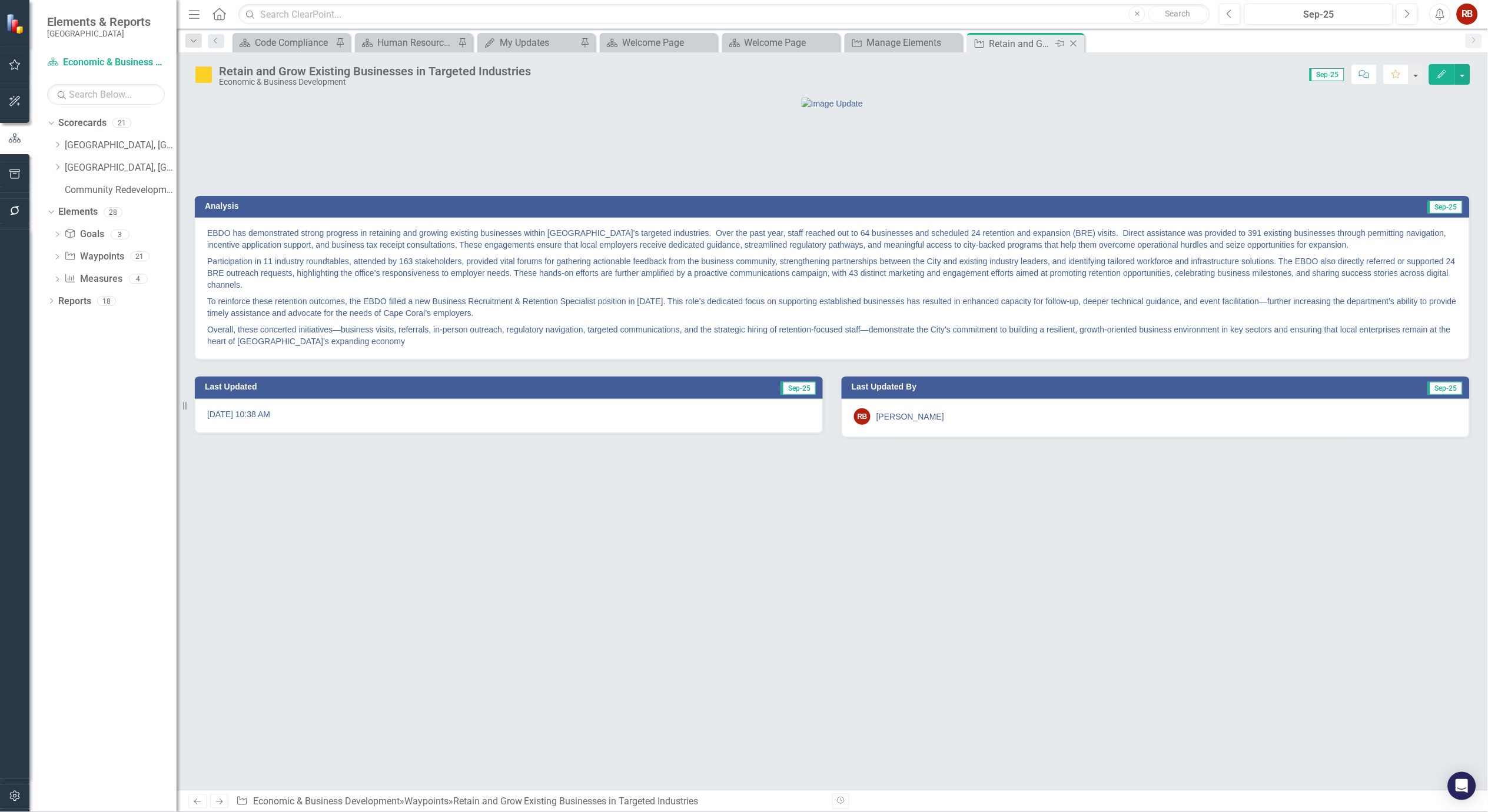
click at [1075, 44] on icon "Close" at bounding box center [1073, 44] width 12 height 9
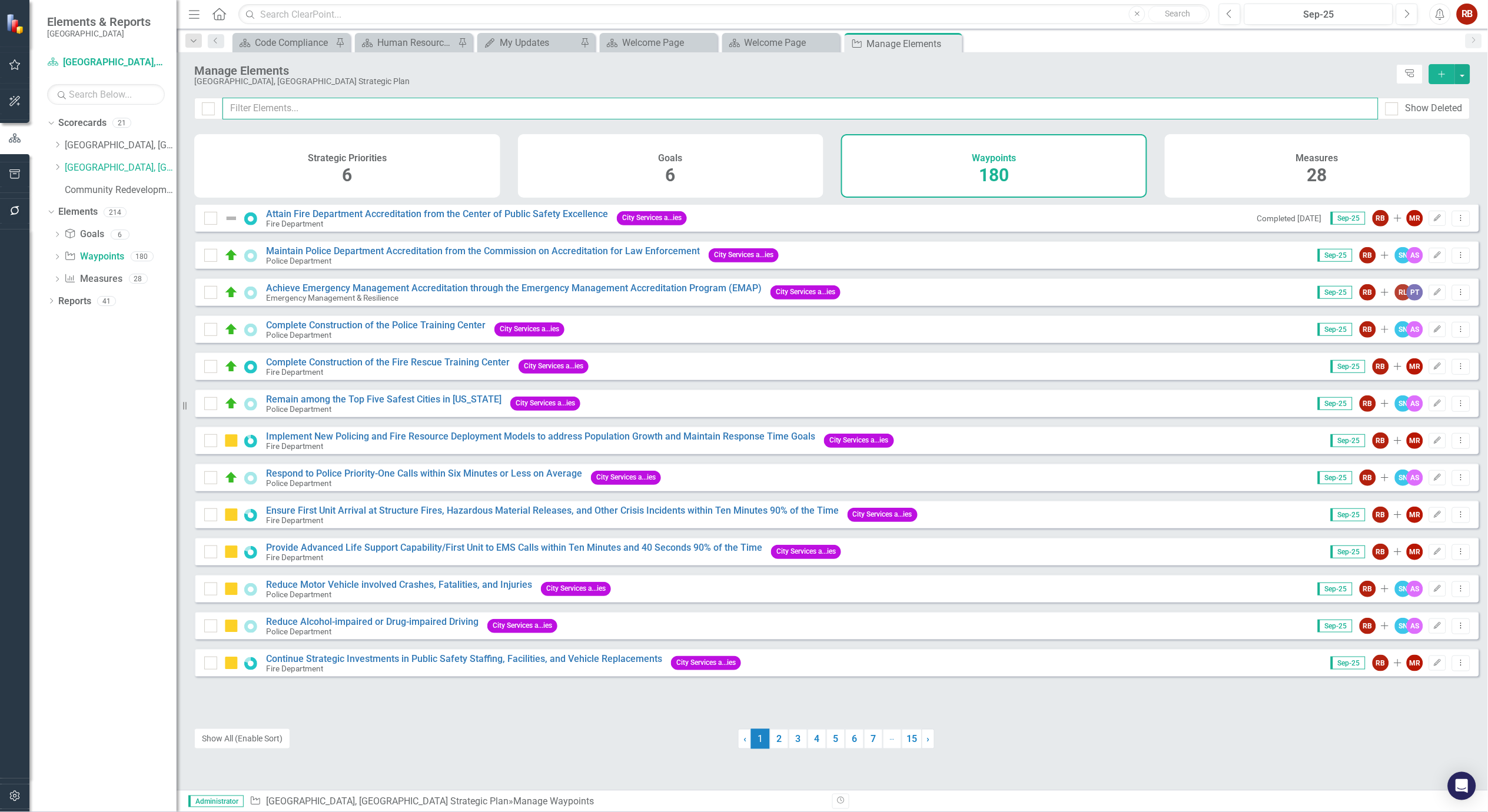
click at [550, 113] on input "text" at bounding box center [800, 108] width 1156 height 22
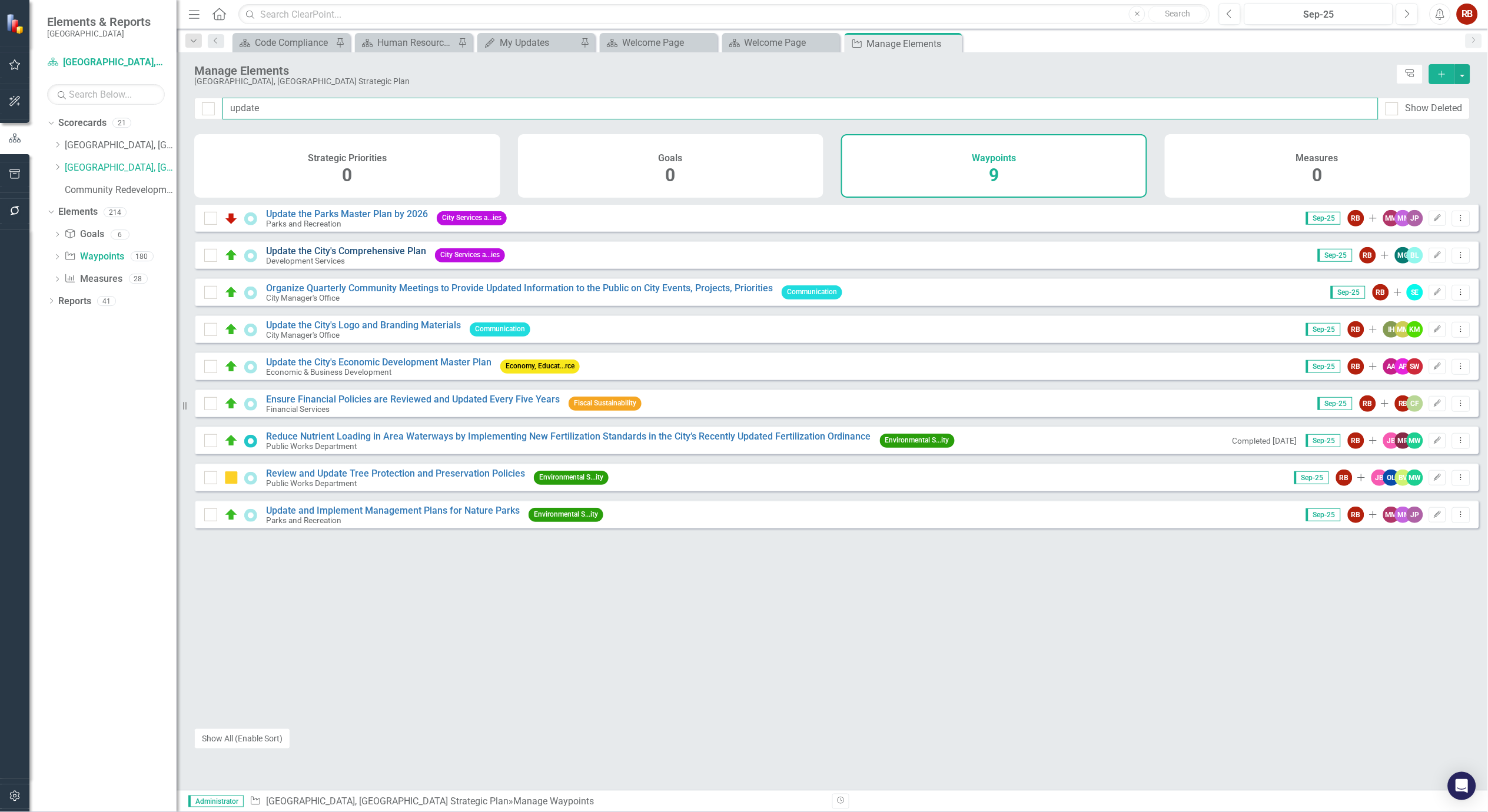
type input "update"
click at [369, 255] on link "Update the City's Comprehensive Plan" at bounding box center [346, 251] width 160 height 11
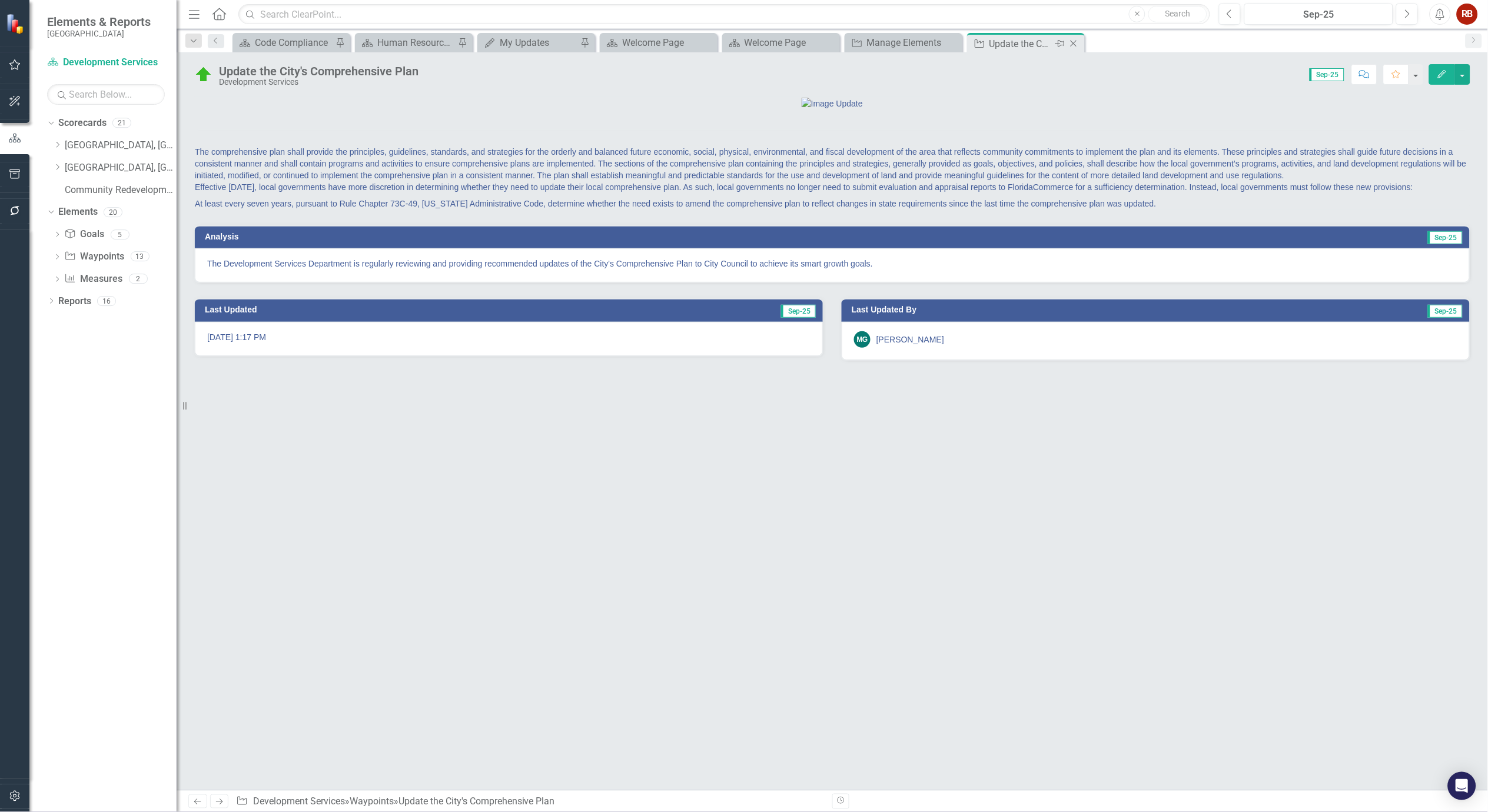
click at [1076, 44] on icon "Close" at bounding box center [1073, 44] width 12 height 9
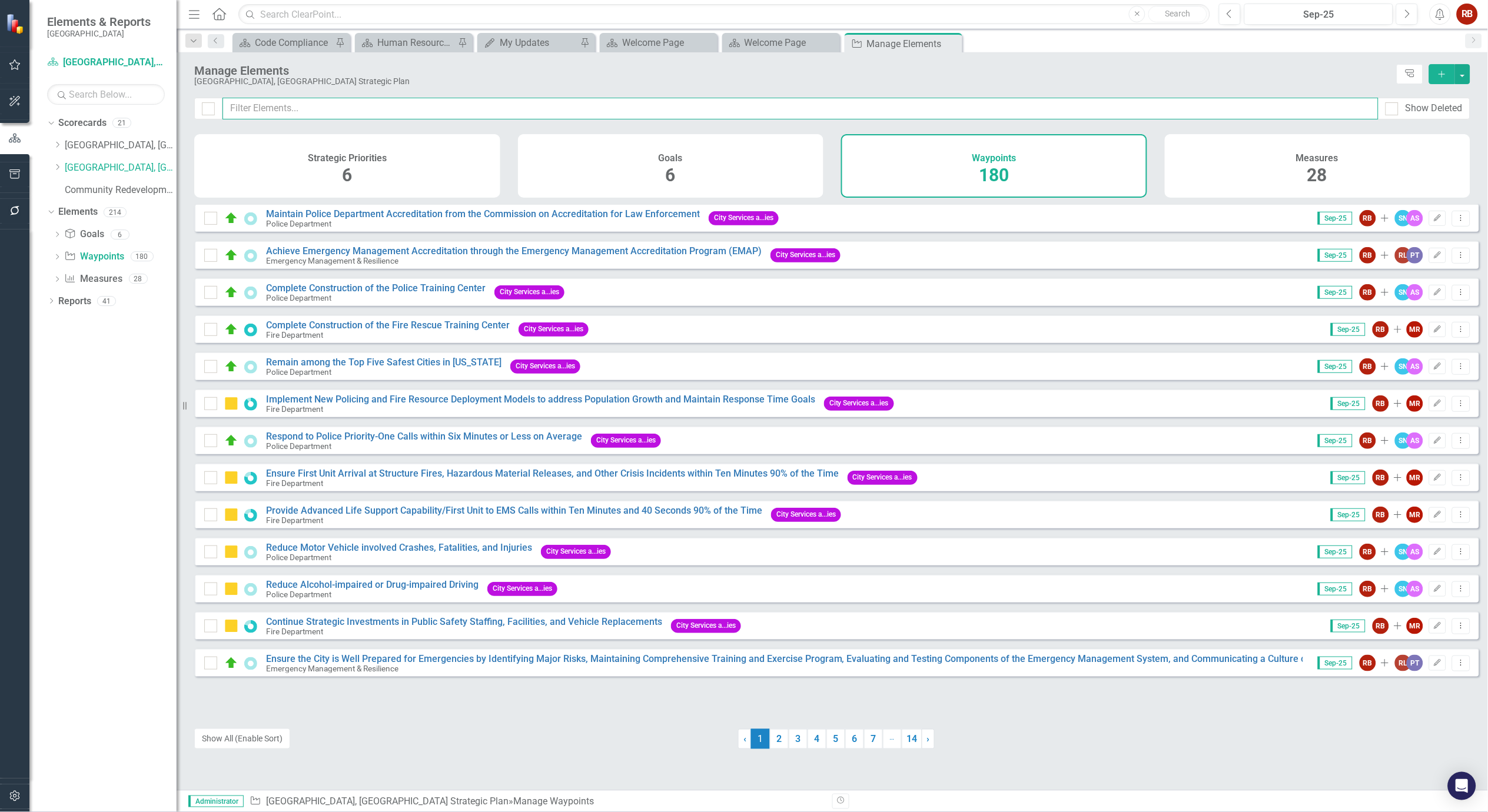
click at [266, 108] on input "text" at bounding box center [800, 108] width 1156 height 22
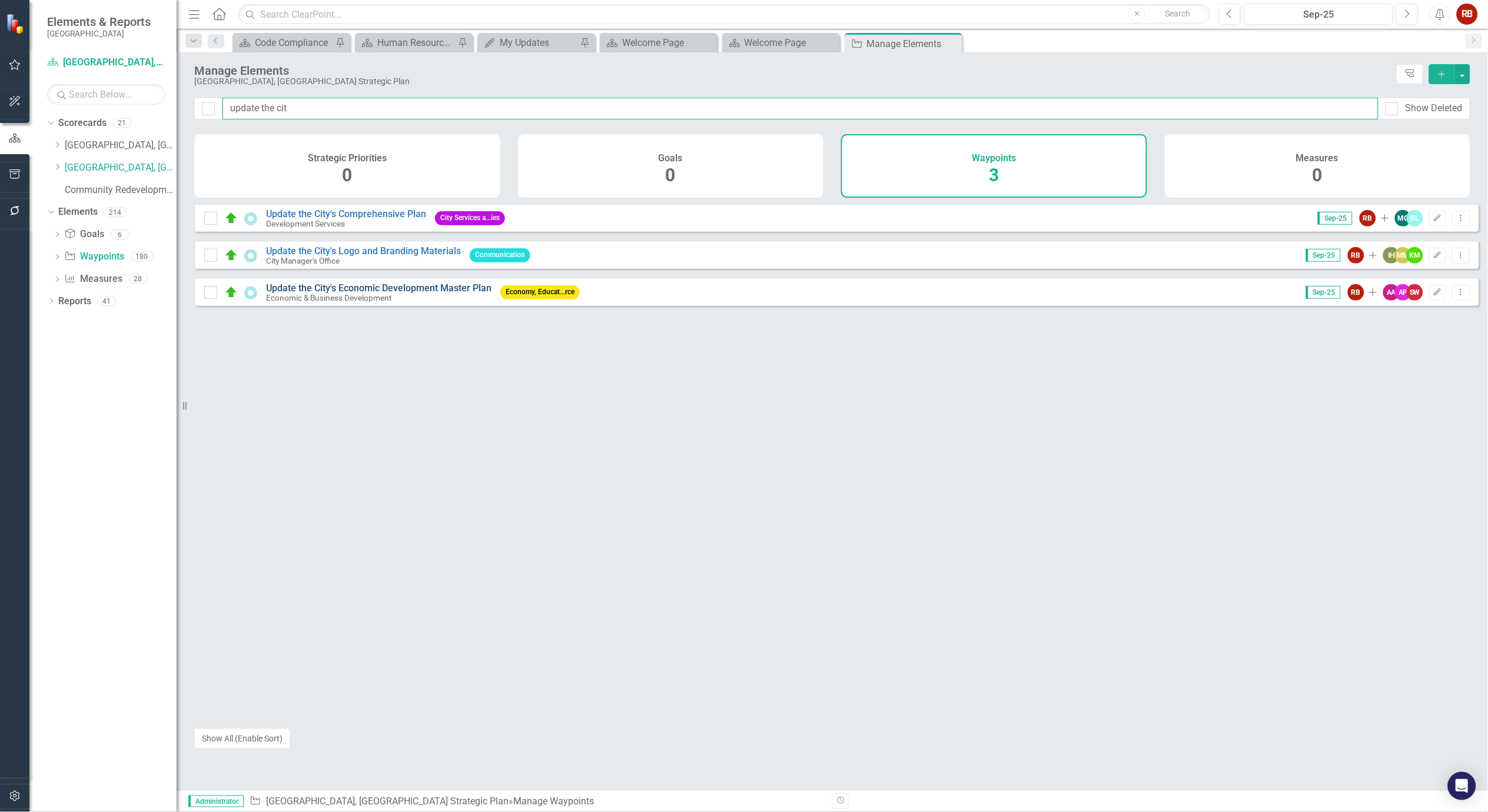
type input "update the cit"
click at [425, 294] on link "Update the City's Economic Development Master Plan" at bounding box center [379, 288] width 226 height 11
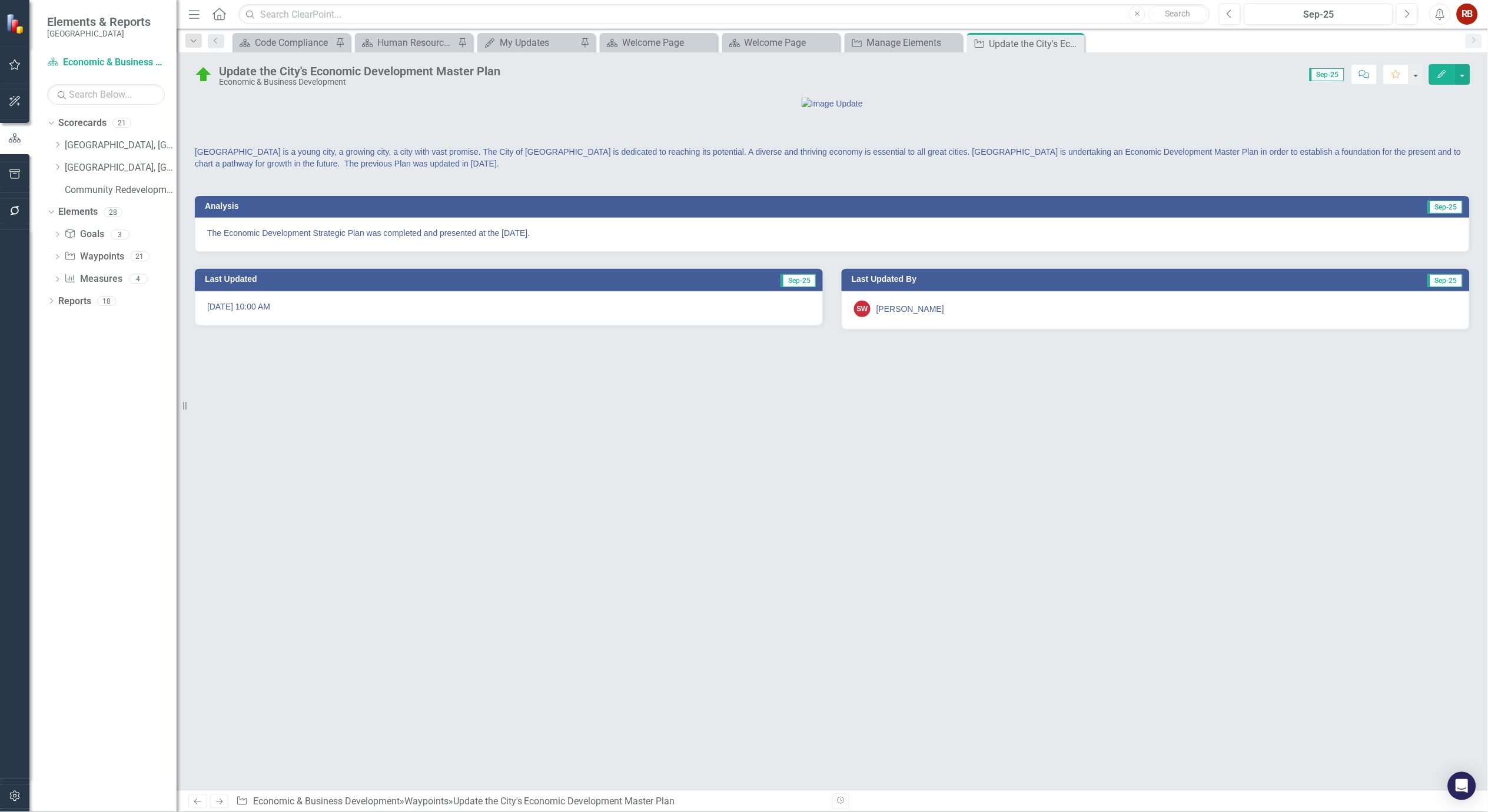
click at [425, 239] on p "The Economic Development Strategic Plan was completed and presented at the [DAT…" at bounding box center [832, 233] width 1250 height 12
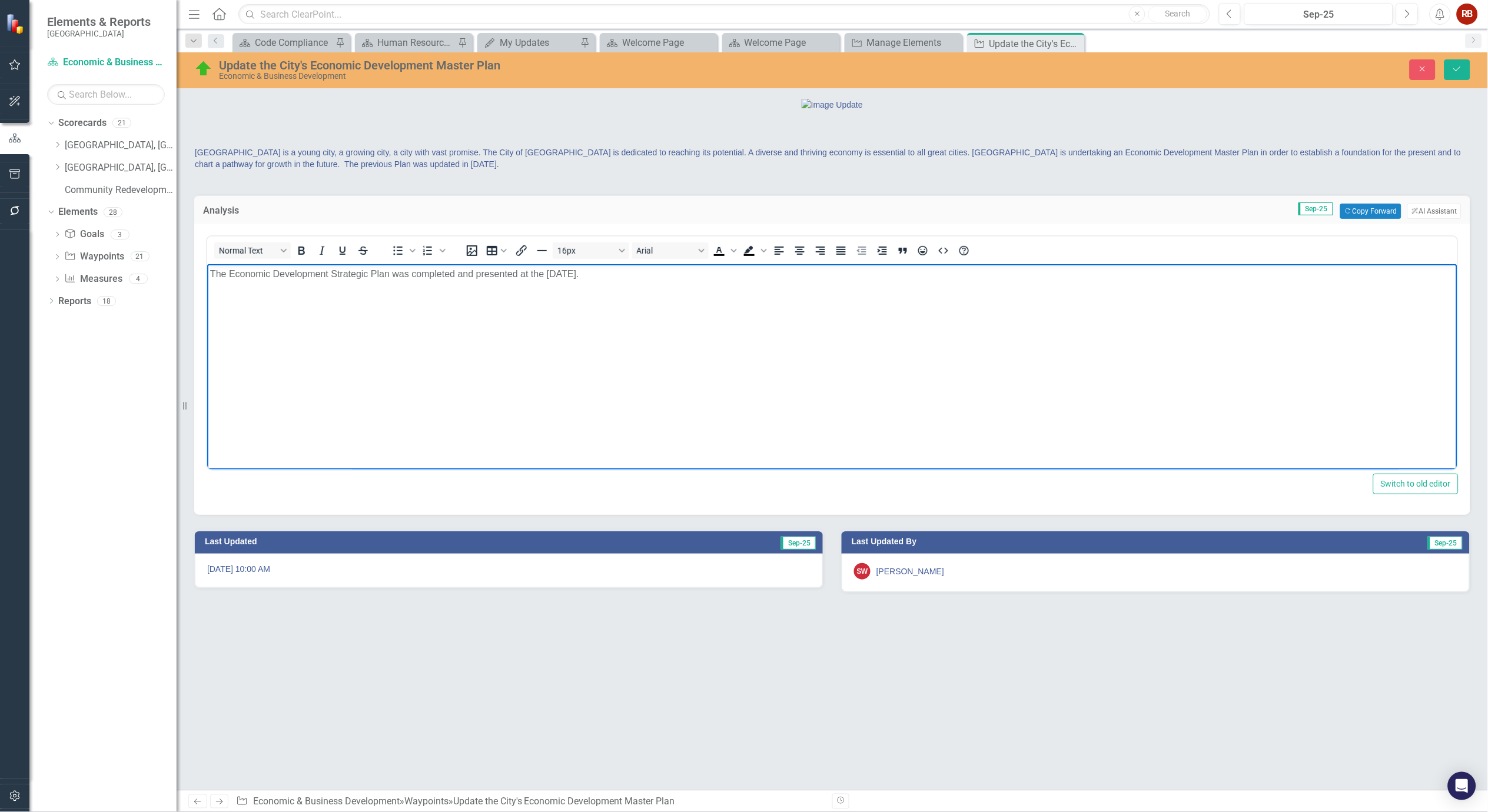
click at [635, 274] on p "The Economic Development Strategic Plan was completed and presented at the [DAT…" at bounding box center [832, 274] width 1244 height 14
click at [1458, 68] on icon "Save" at bounding box center [1457, 68] width 10 height 8
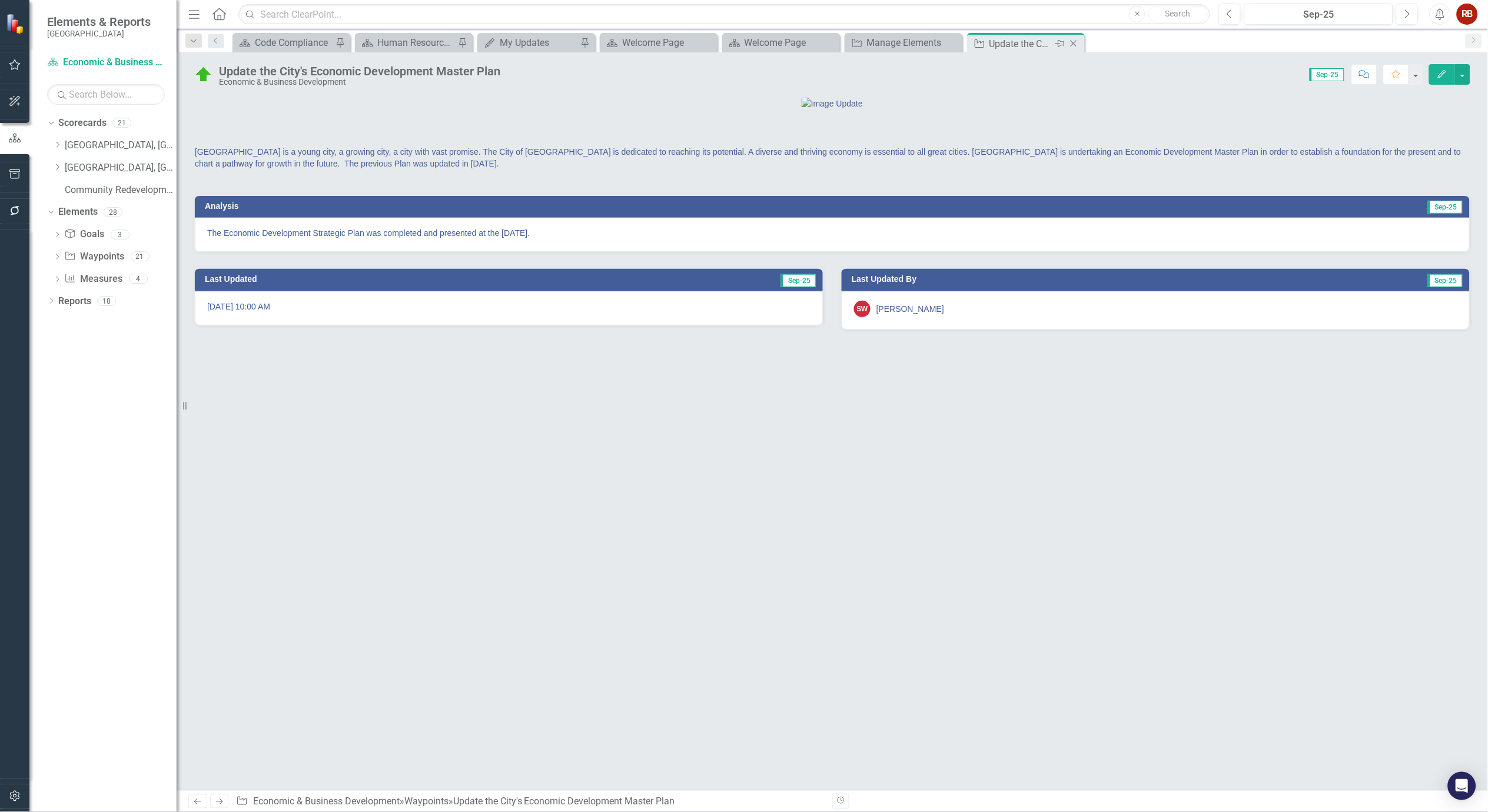
click at [1079, 43] on icon "Close" at bounding box center [1073, 44] width 12 height 9
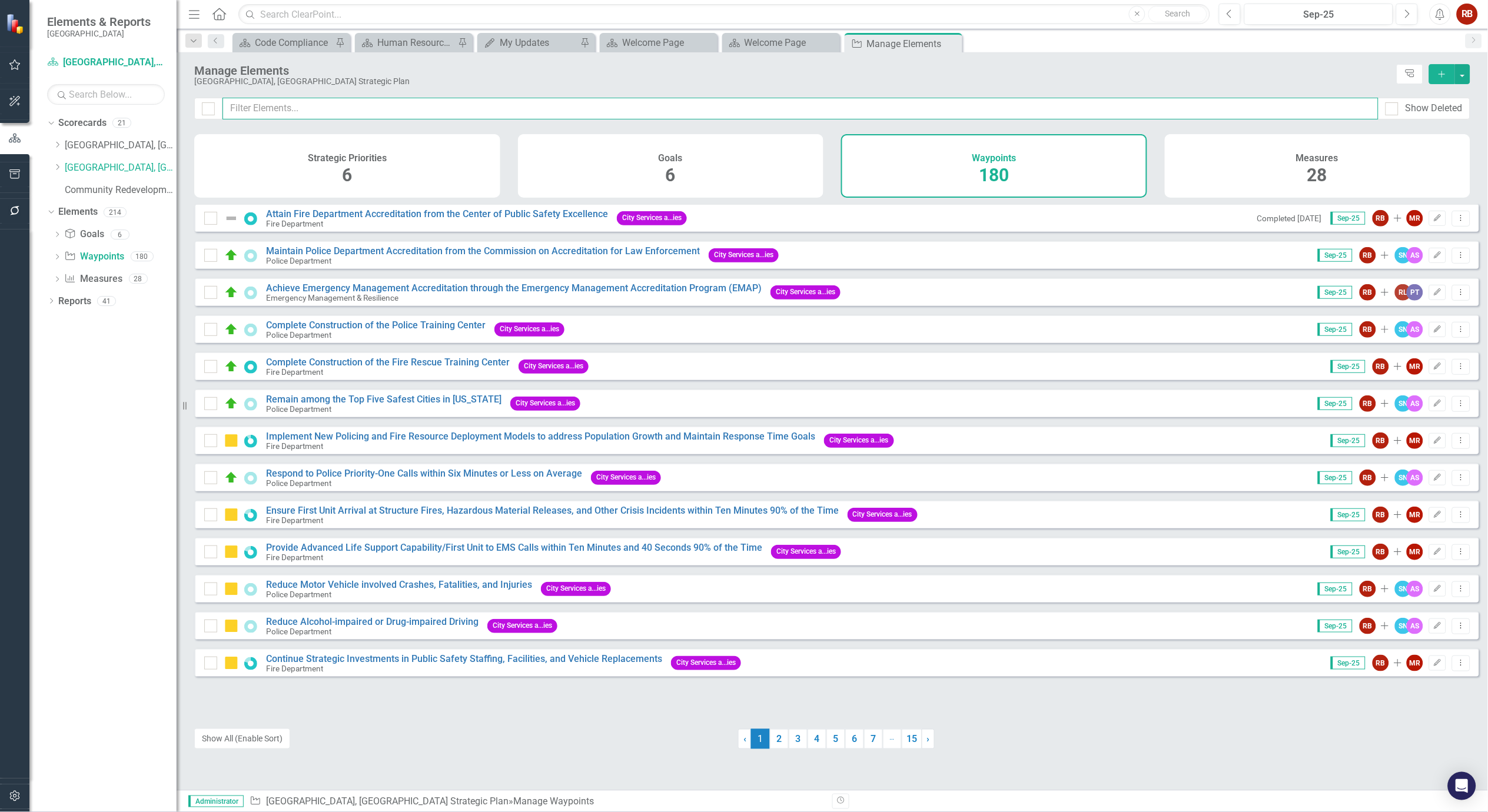
click at [491, 108] on input "text" at bounding box center [800, 108] width 1156 height 22
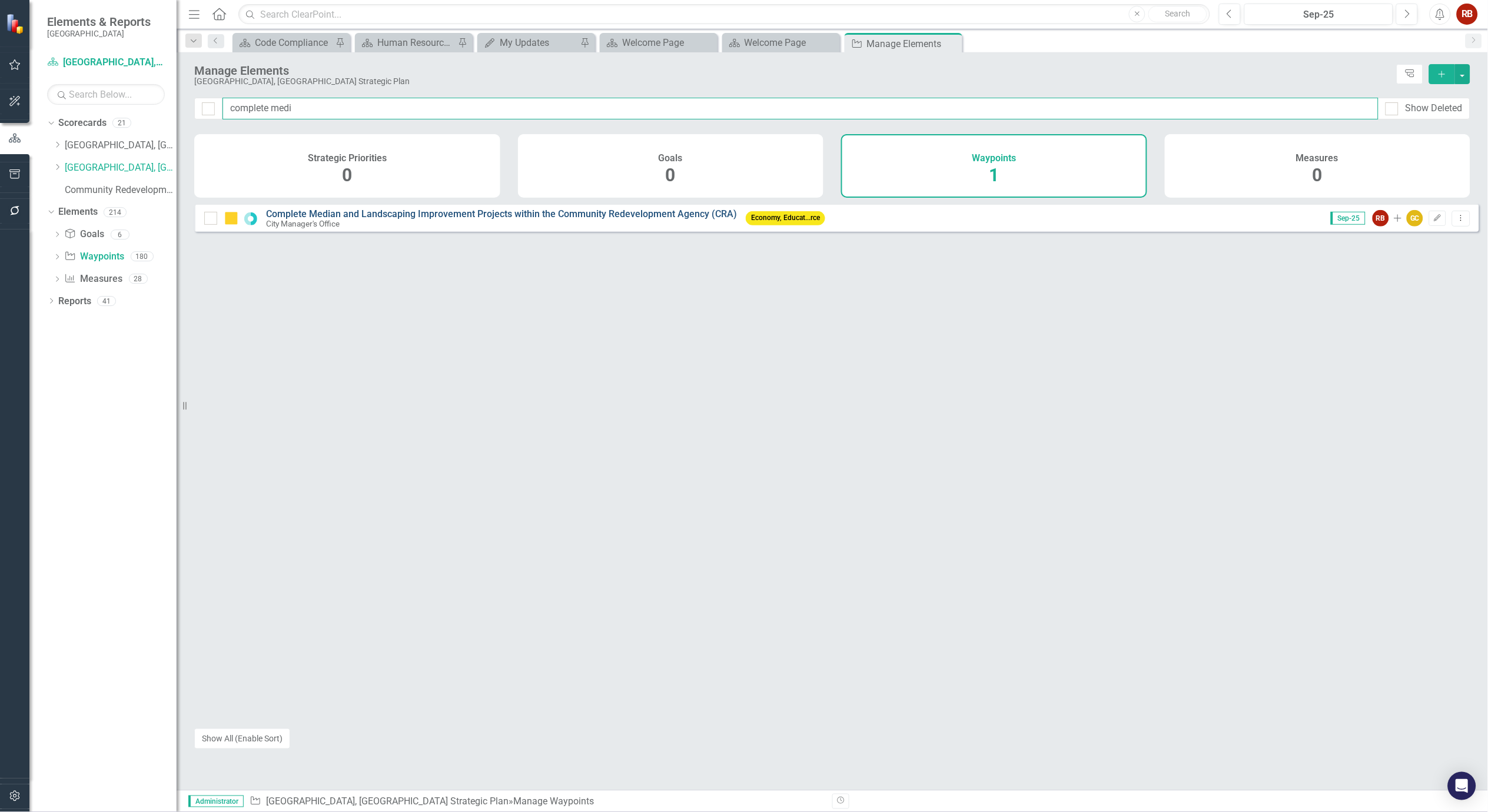
type input "complete medi"
click at [564, 220] on link "Complete Median and Landscaping Improvement Projects within the Community Redev…" at bounding box center [501, 214] width 471 height 11
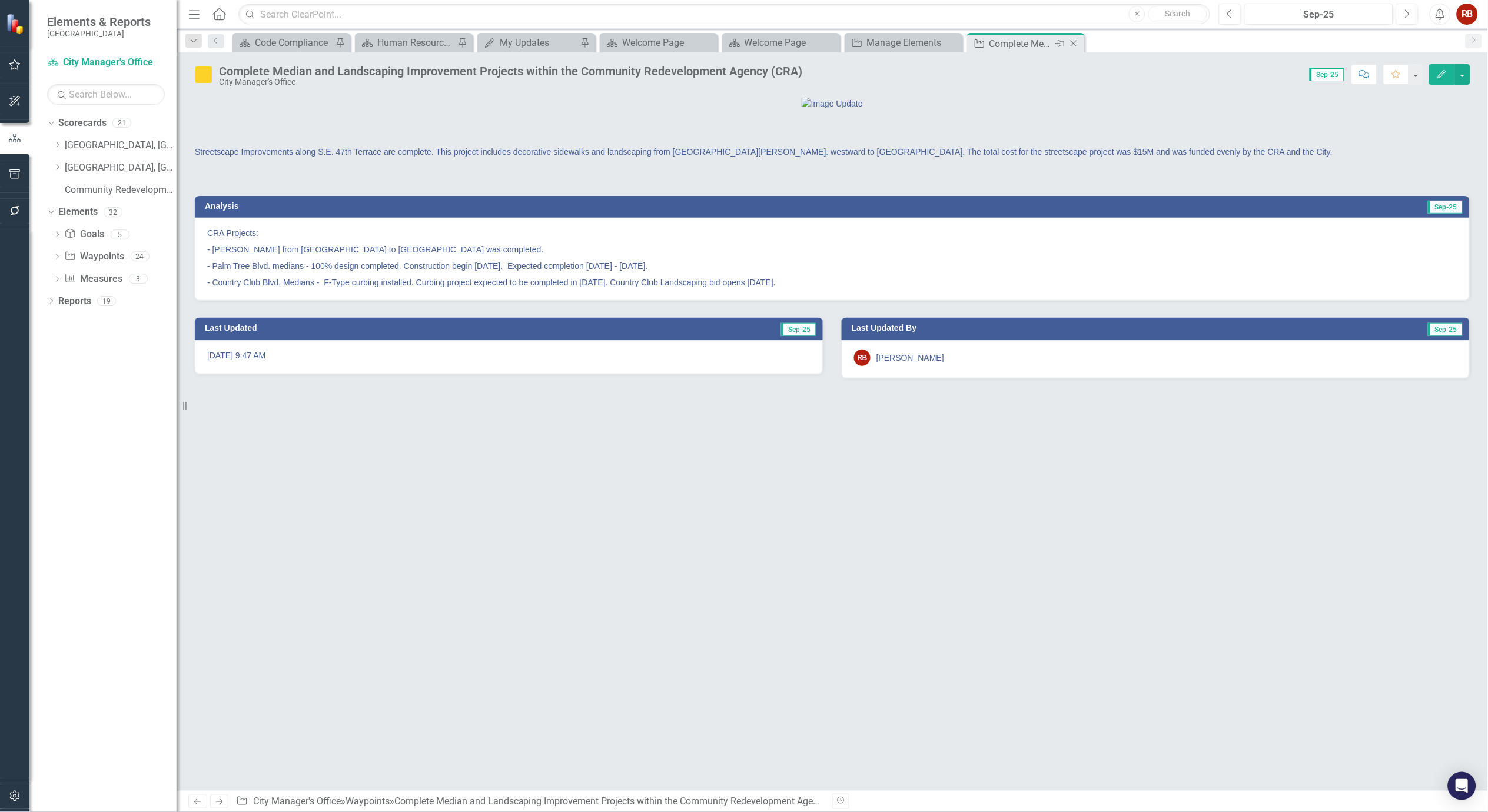
click at [1073, 43] on icon at bounding box center [1074, 44] width 7 height 7
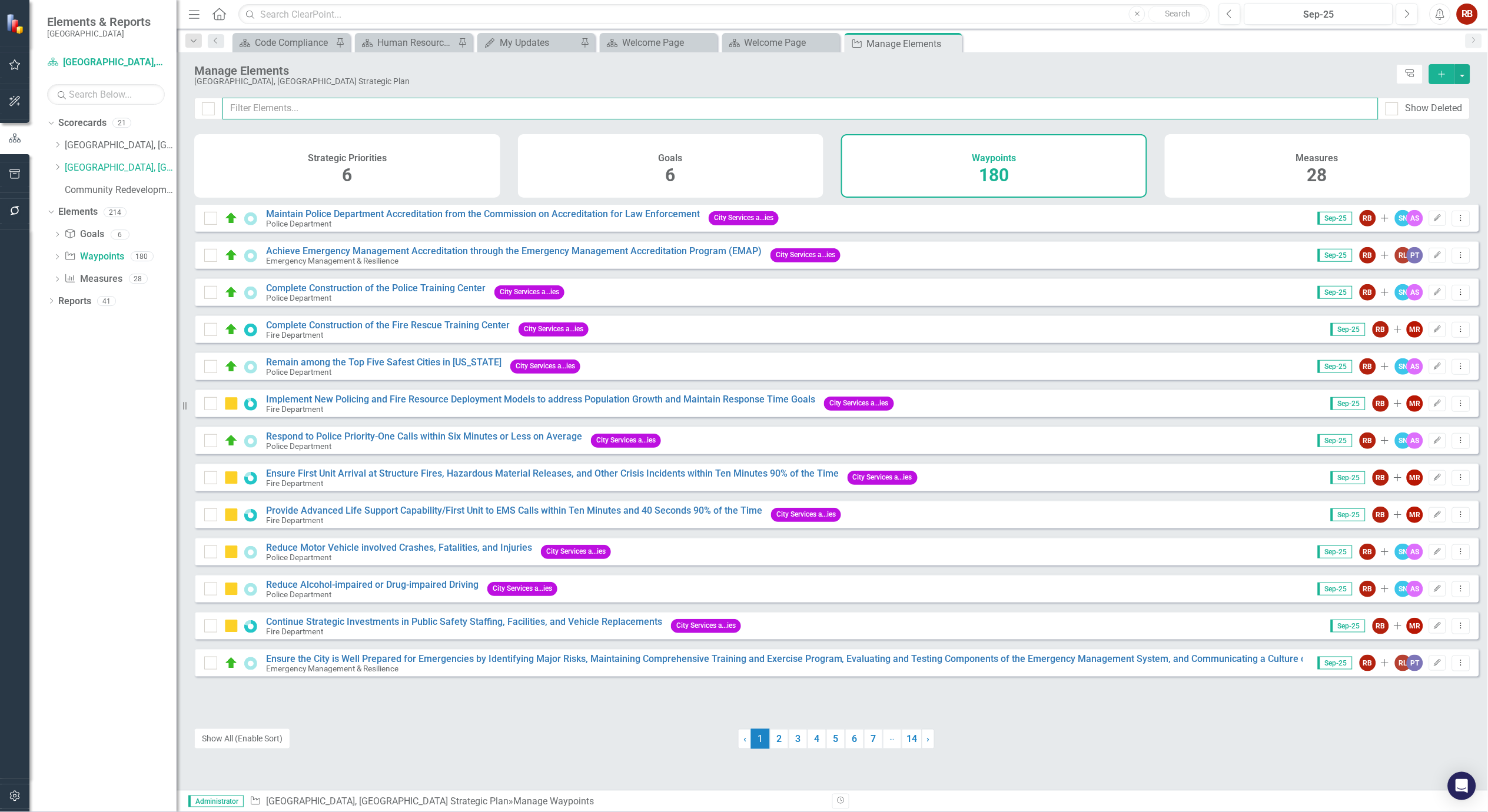
click at [338, 105] on input "text" at bounding box center [800, 108] width 1156 height 22
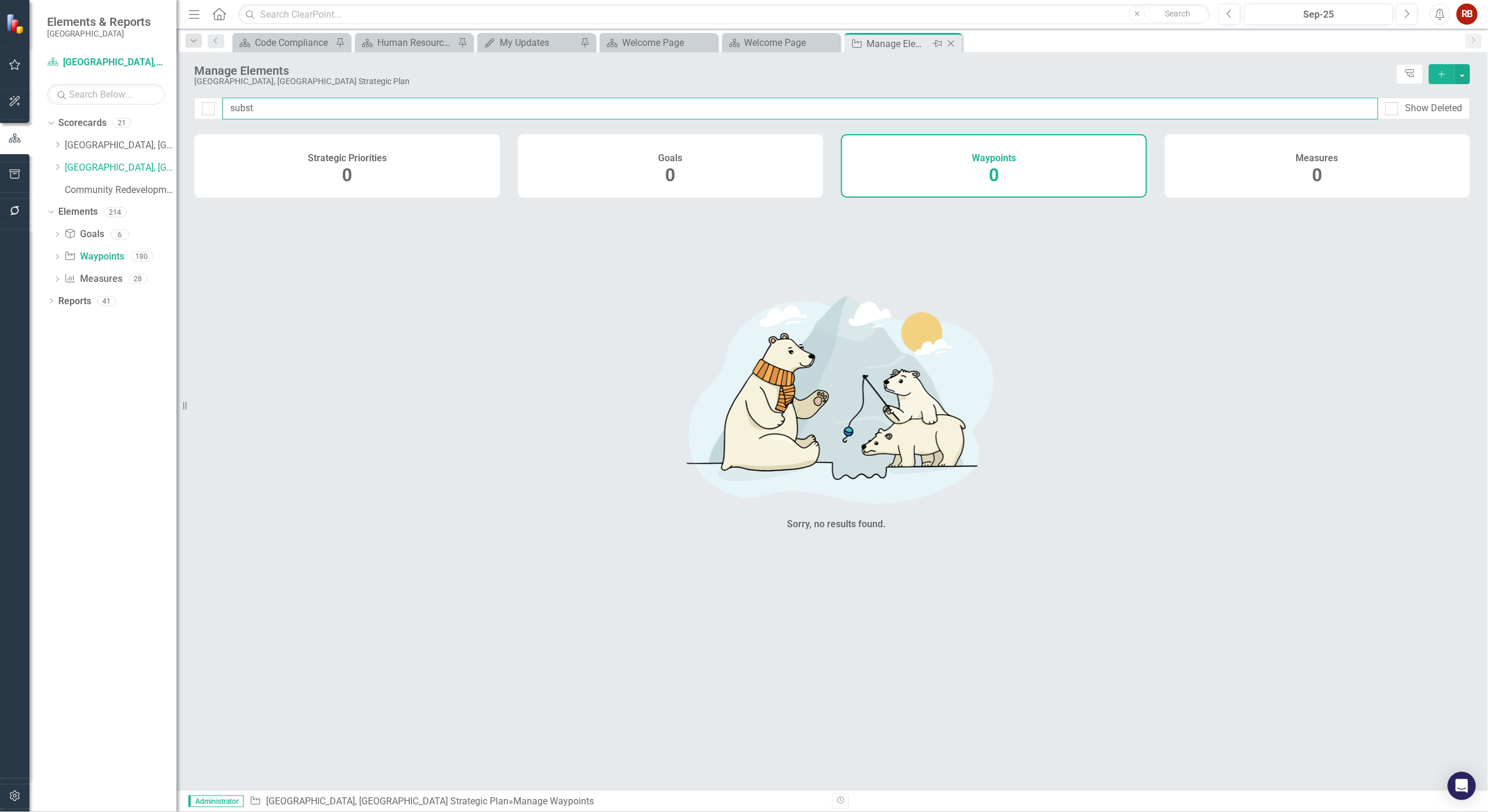
type input "subst"
click at [952, 42] on icon at bounding box center [952, 44] width 7 height 7
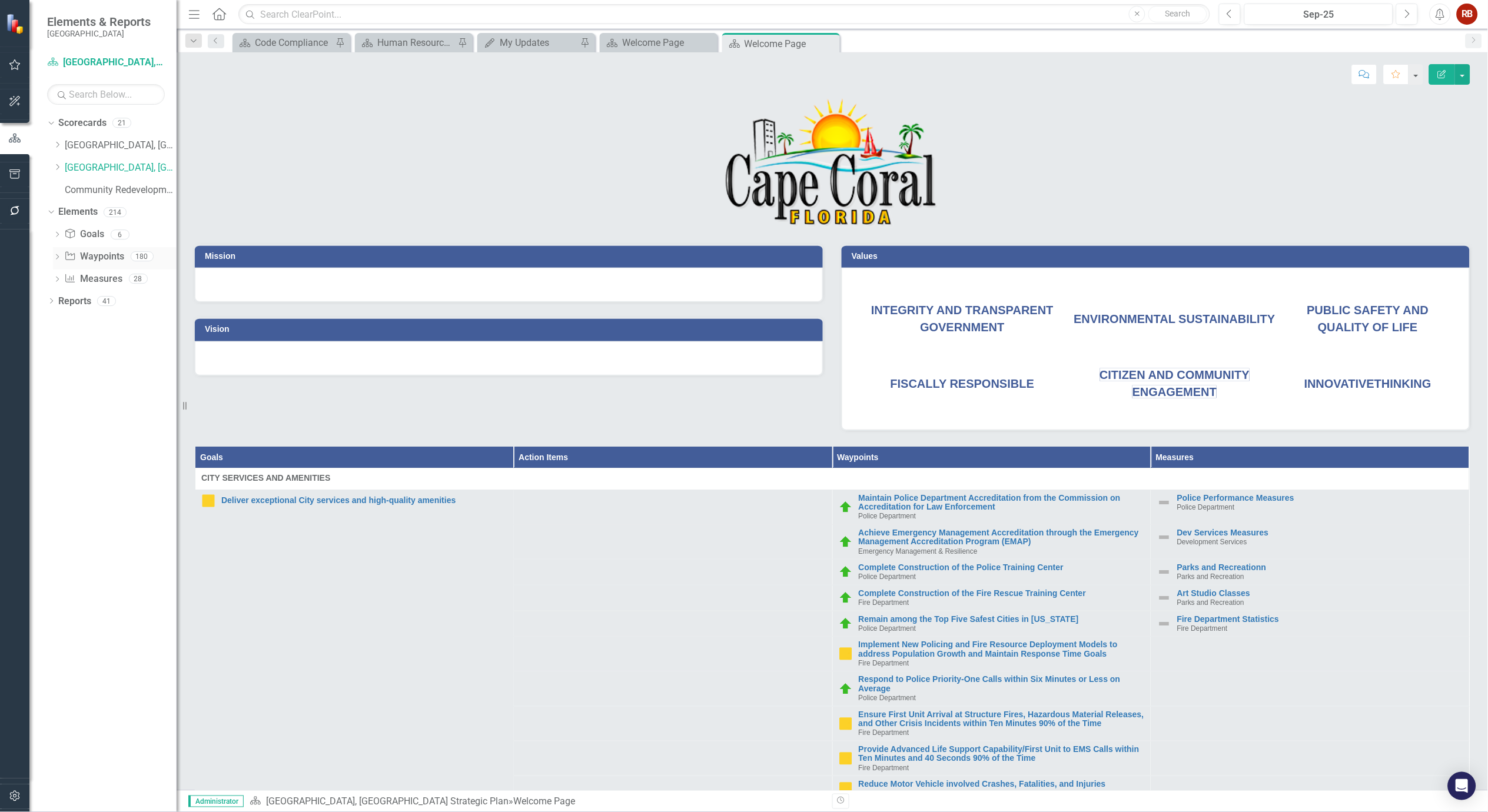
click at [105, 255] on link "Waypoint Waypoints" at bounding box center [94, 257] width 60 height 14
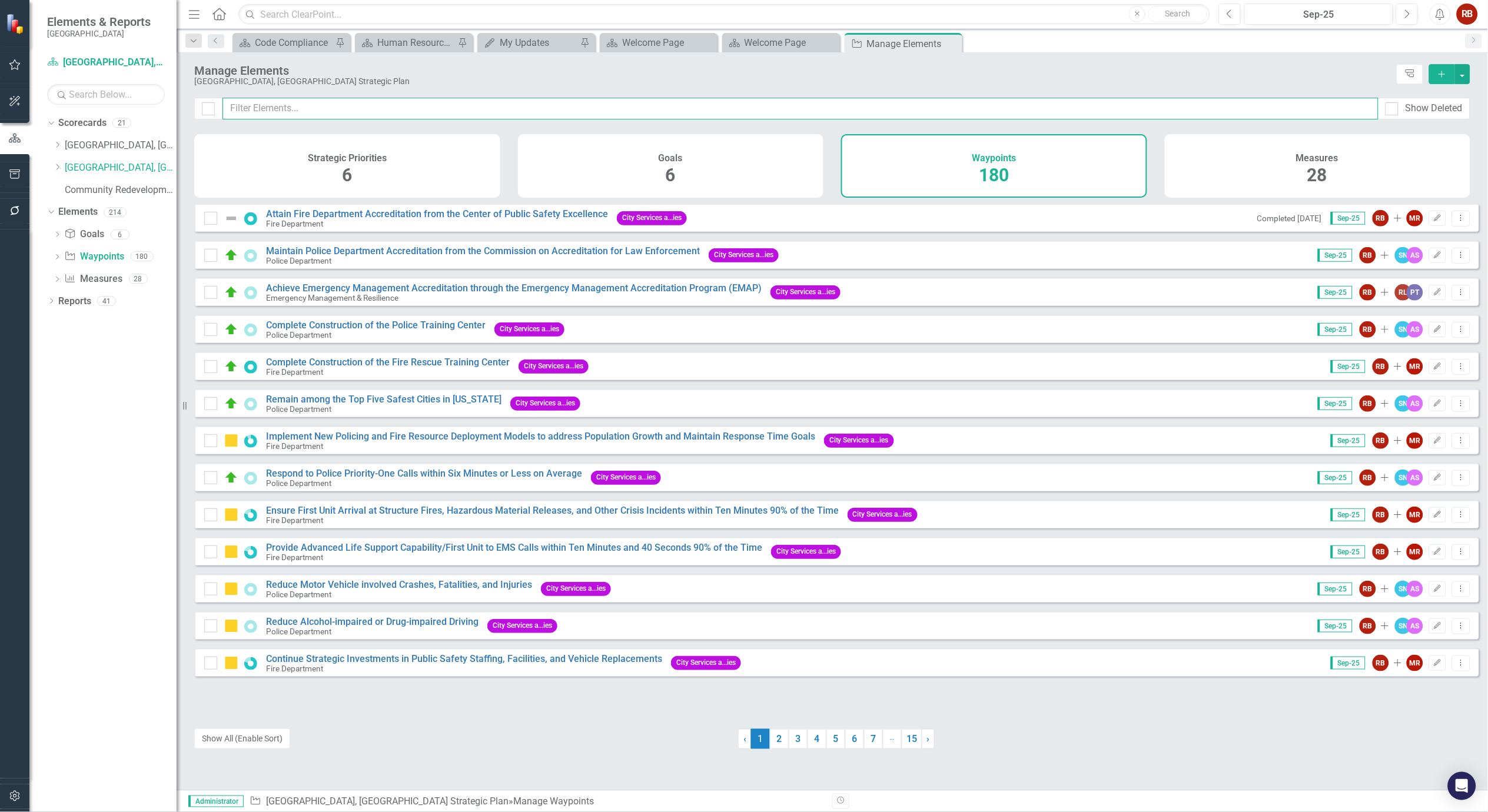
click at [328, 113] on input "text" at bounding box center [800, 108] width 1156 height 22
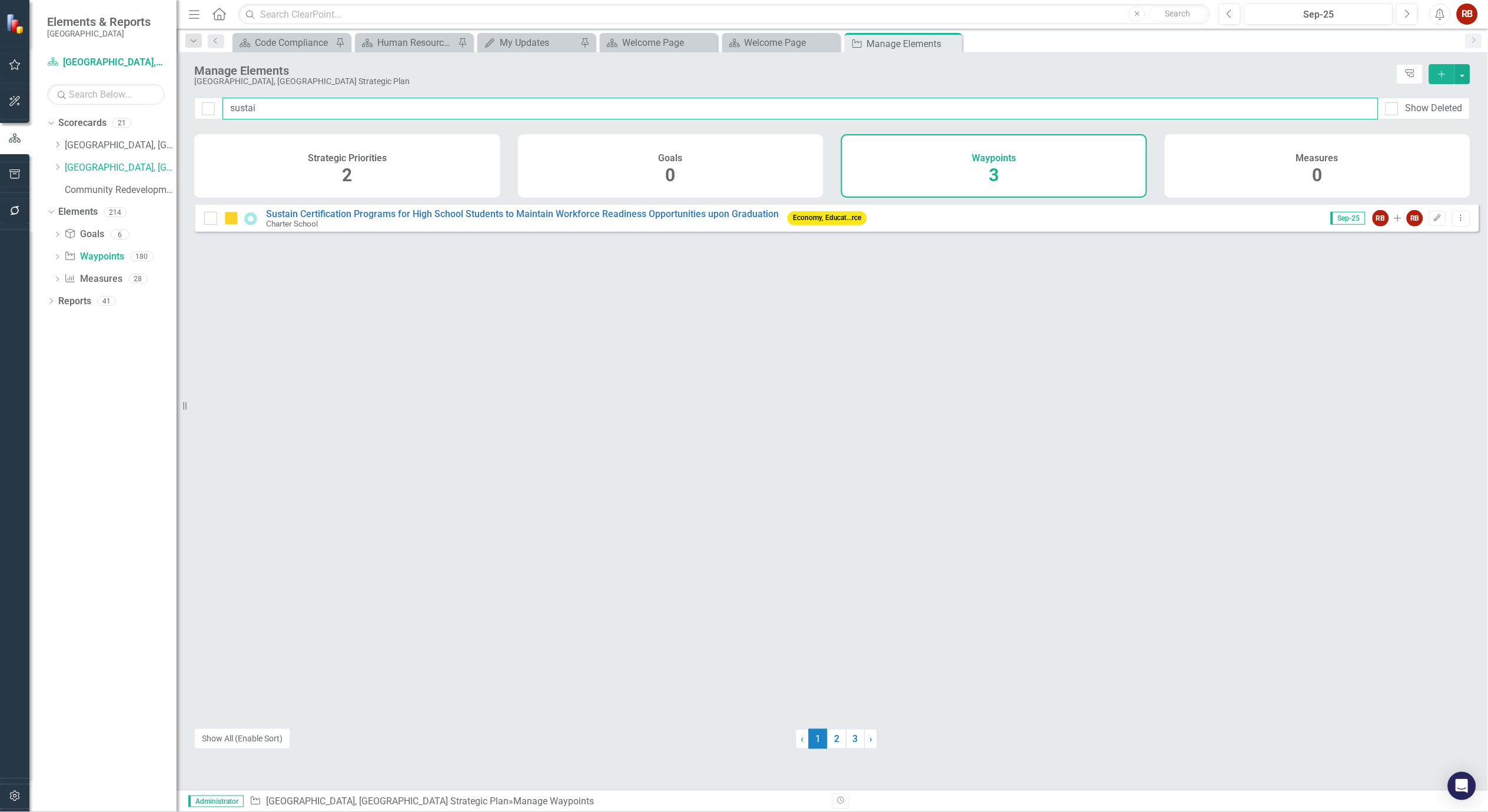
type input "sustain"
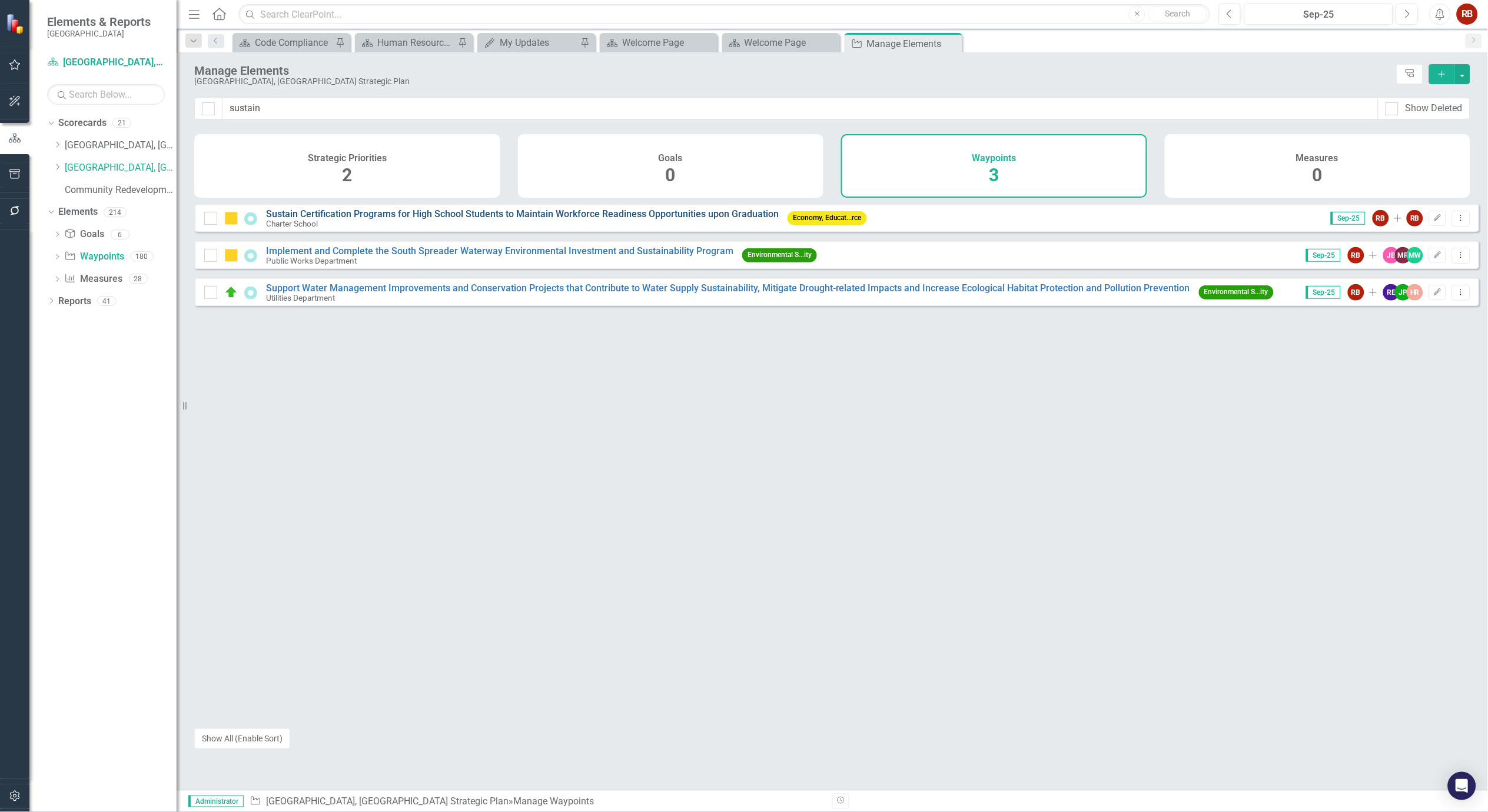
type input "sustain"
click at [394, 220] on link "Sustain Certification Programs for High School Students to Maintain Workforce R…" at bounding box center [522, 214] width 513 height 11
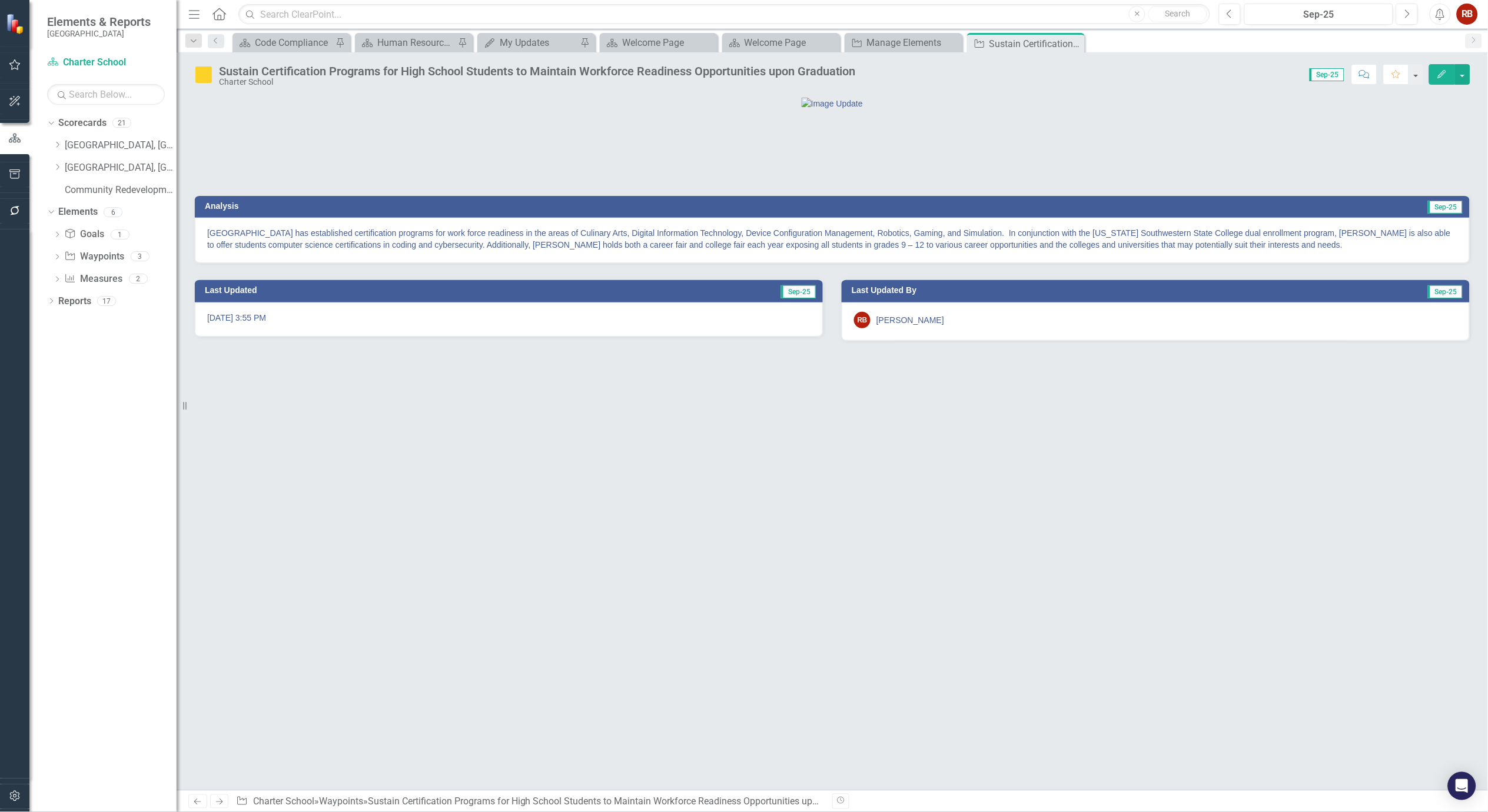
click at [450, 251] on p "Oasis High School has established certification programs for work force readine…" at bounding box center [832, 239] width 1250 height 23
click at [448, 251] on p "Oasis High School has established certification programs for work force readine…" at bounding box center [832, 239] width 1250 height 23
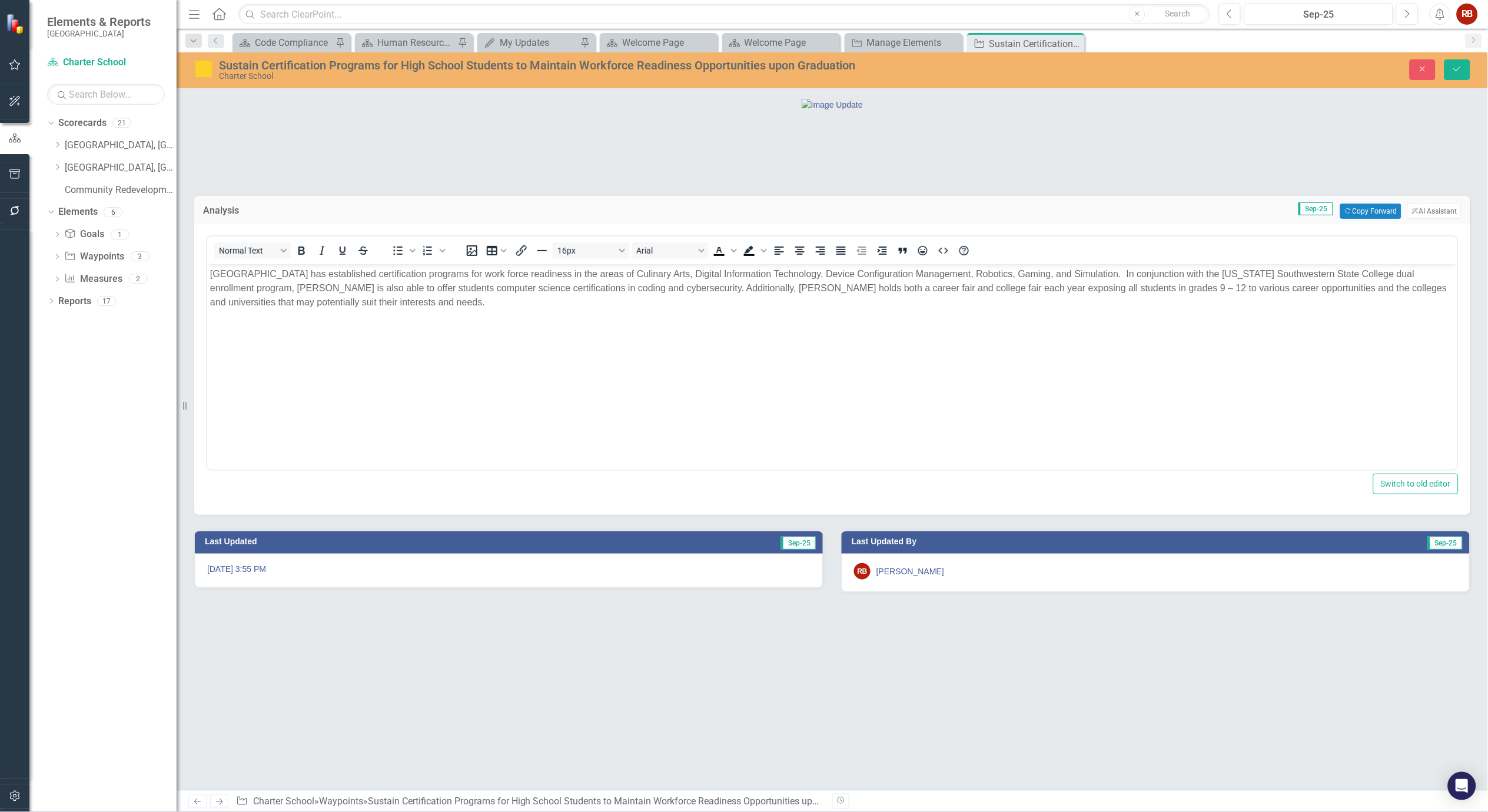
click at [486, 273] on p "Oasis High School has established certification programs for work force readine…" at bounding box center [832, 288] width 1244 height 42
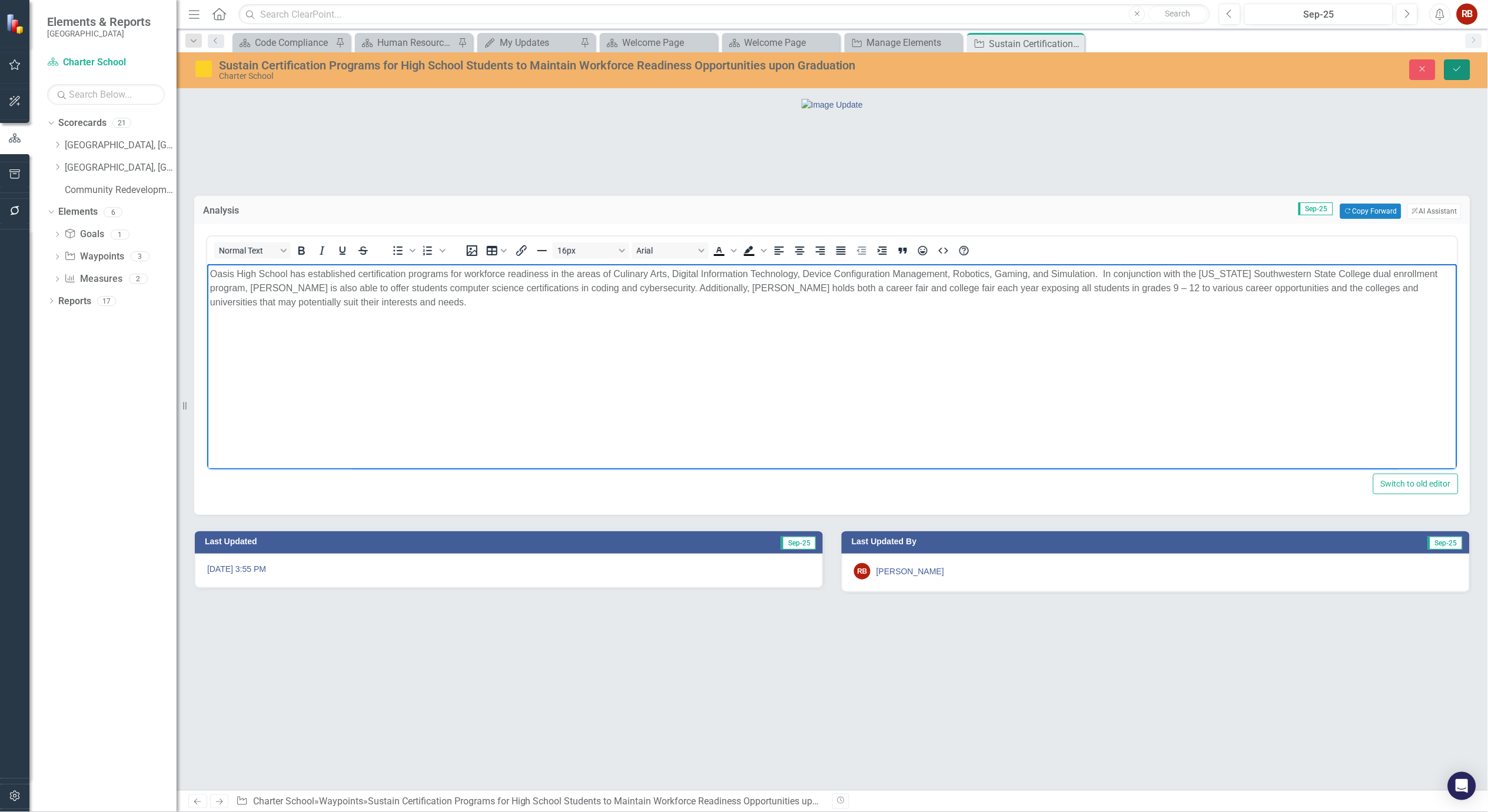
click at [1464, 71] on button "Save" at bounding box center [1457, 70] width 26 height 21
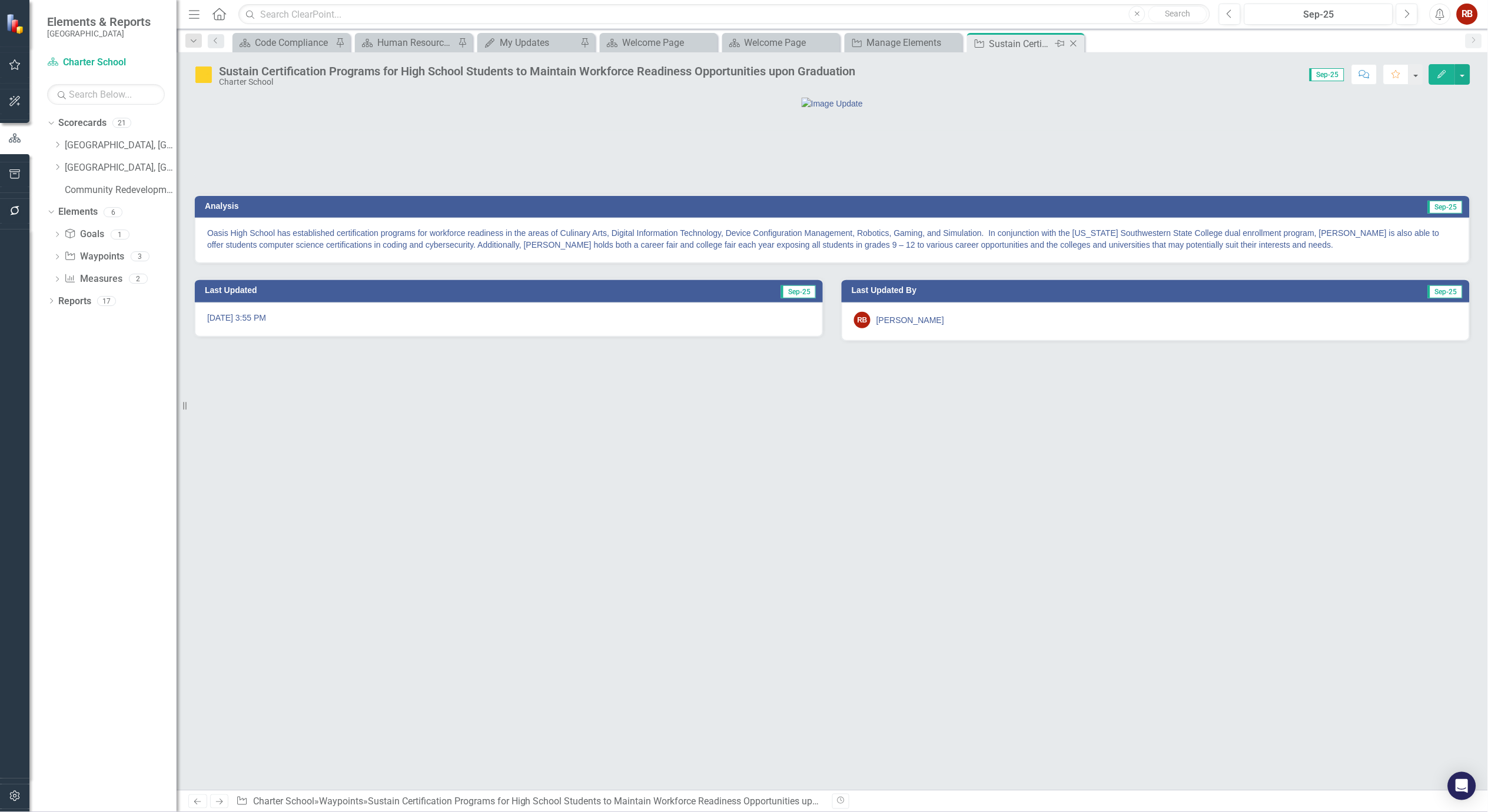
click at [1074, 41] on icon "Close" at bounding box center [1073, 44] width 12 height 9
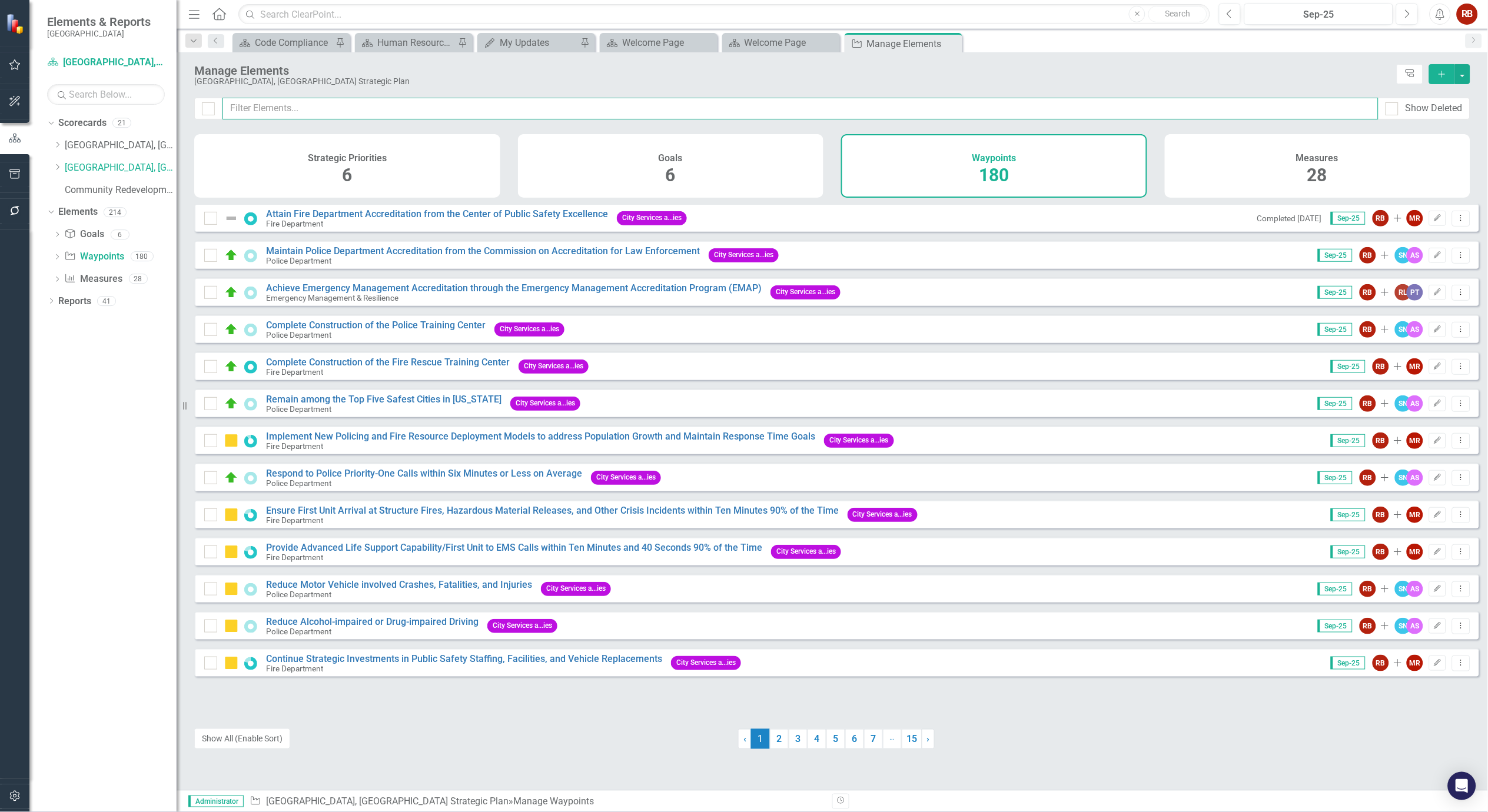
click at [321, 98] on input "text" at bounding box center [800, 108] width 1156 height 22
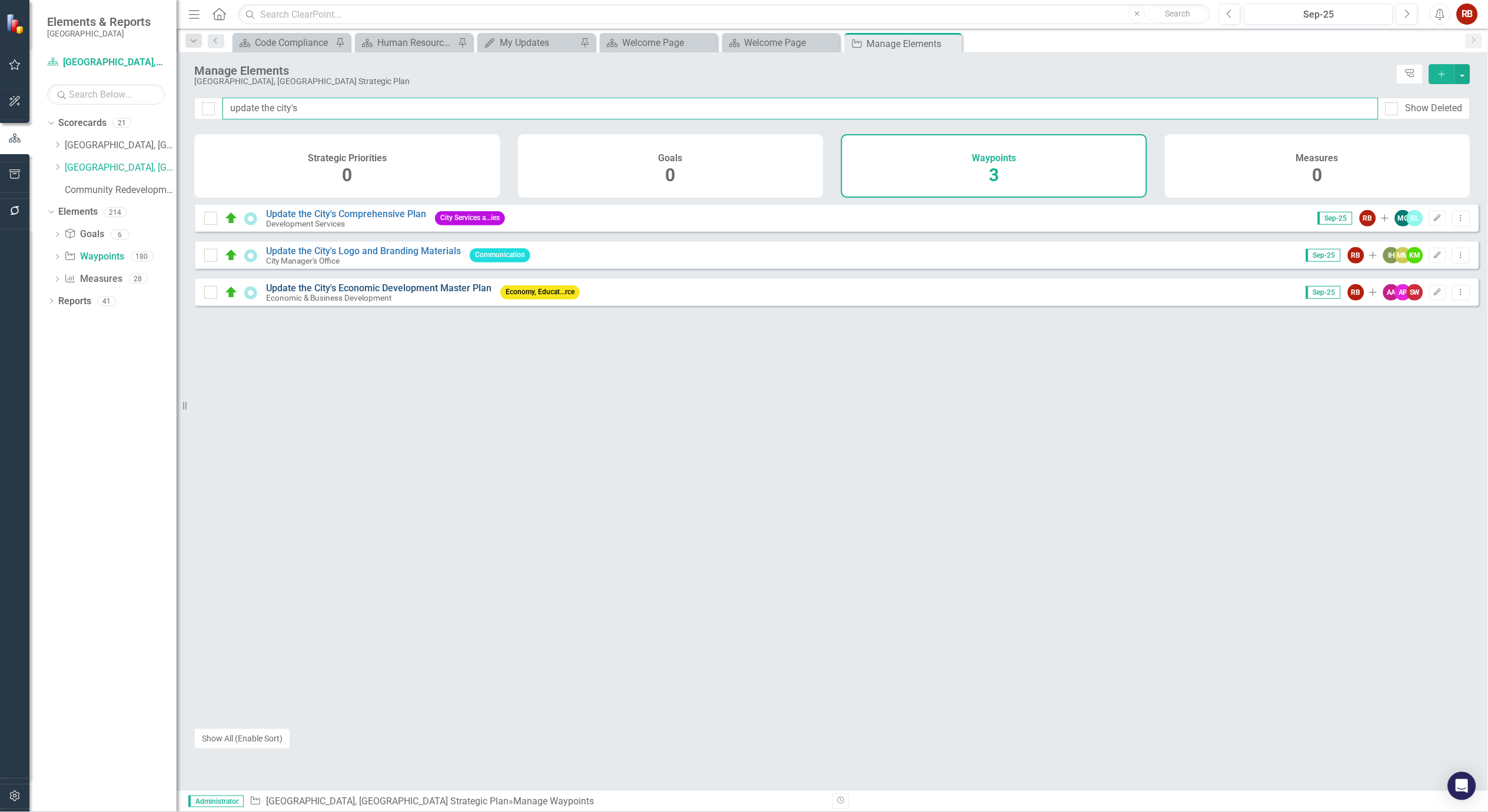
type input "update the city's"
click at [399, 291] on link "Update the City's Economic Development Master Plan" at bounding box center [379, 288] width 226 height 11
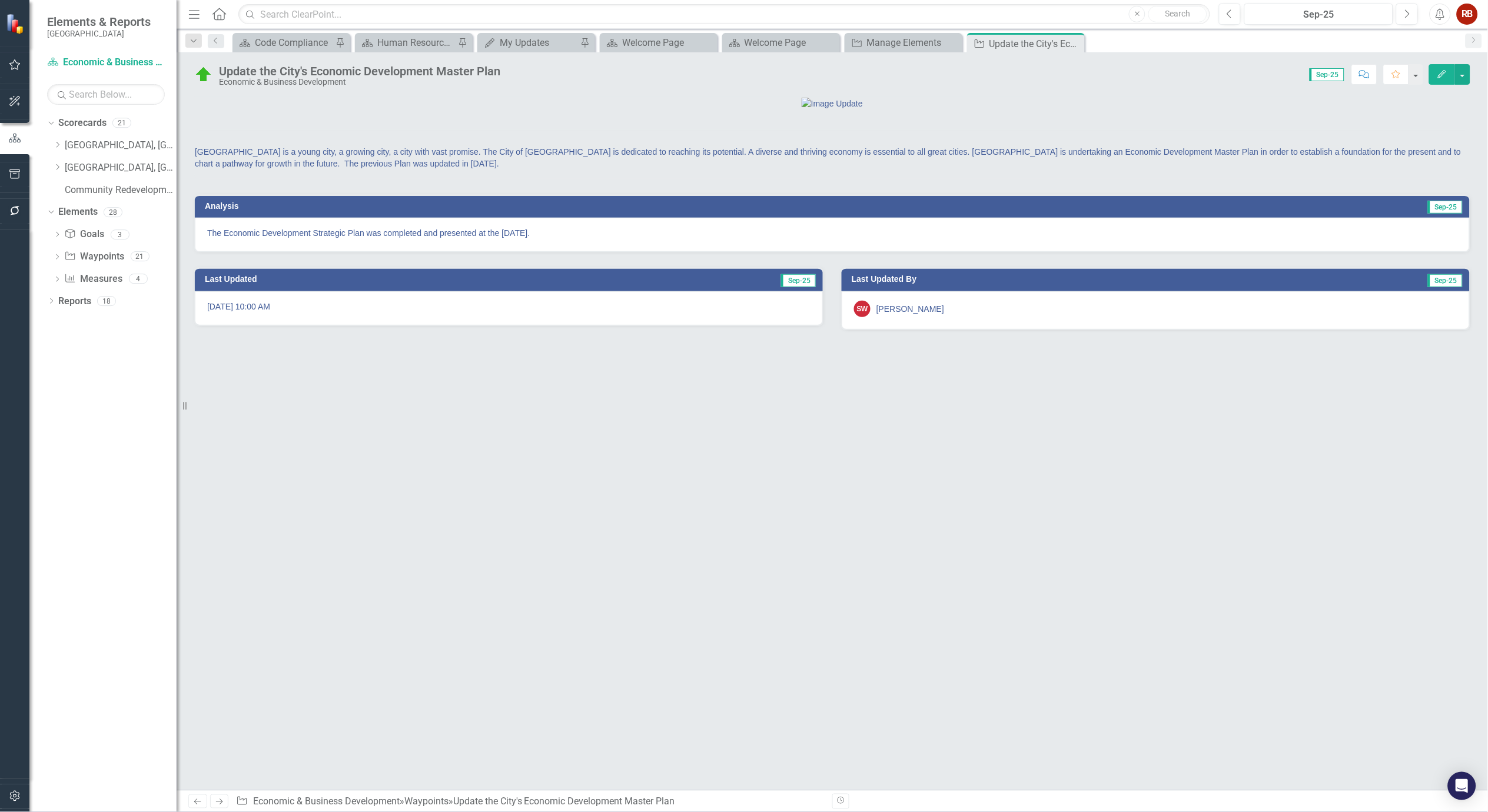
click at [567, 252] on div "The Economic Development Strategic Plan was completed and presented at the [DAT…" at bounding box center [832, 235] width 1275 height 34
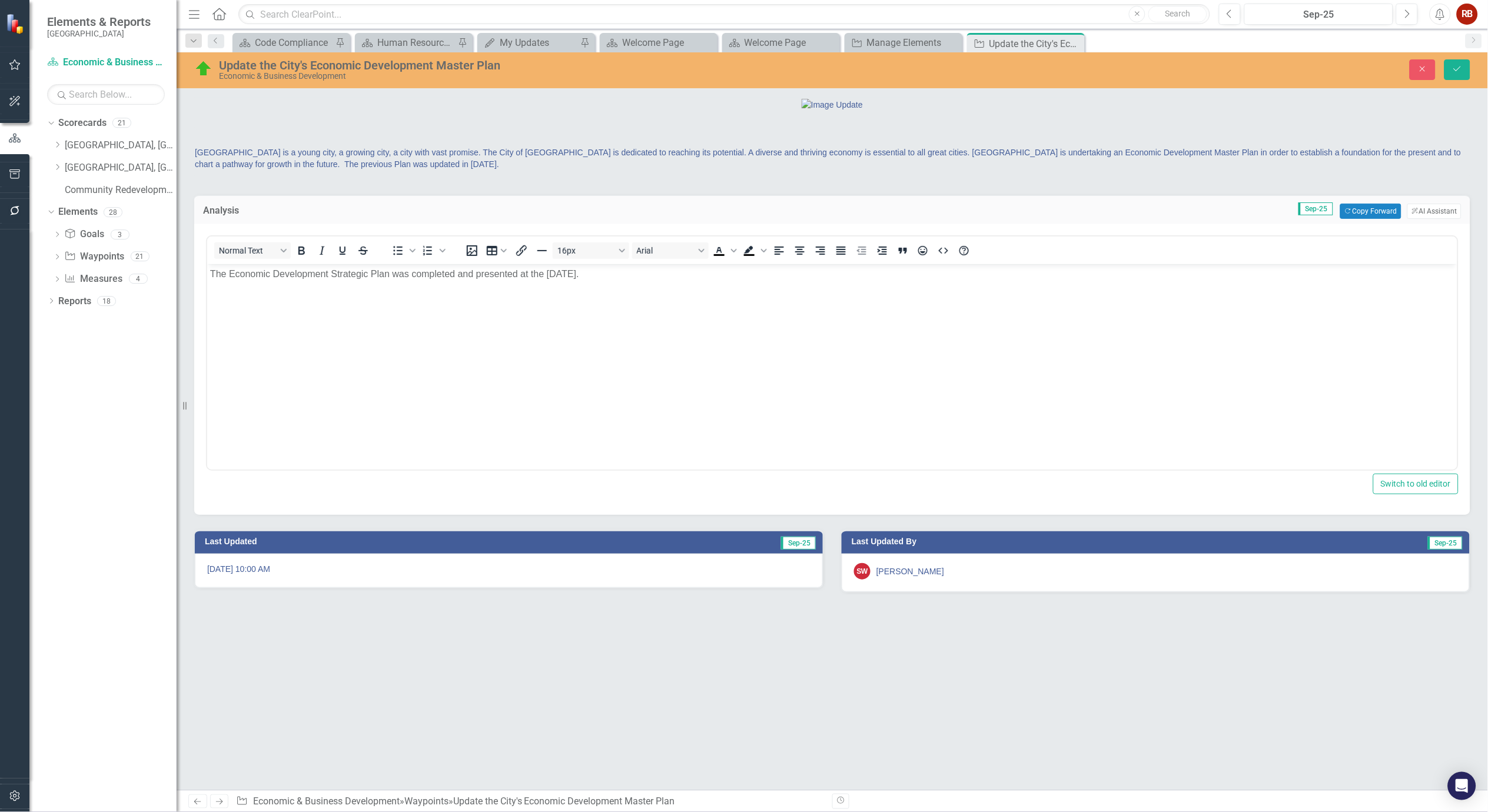
click at [627, 276] on p "The Economic Development Strategic Plan was completed and presented at the [DAT…" at bounding box center [832, 274] width 1244 height 14
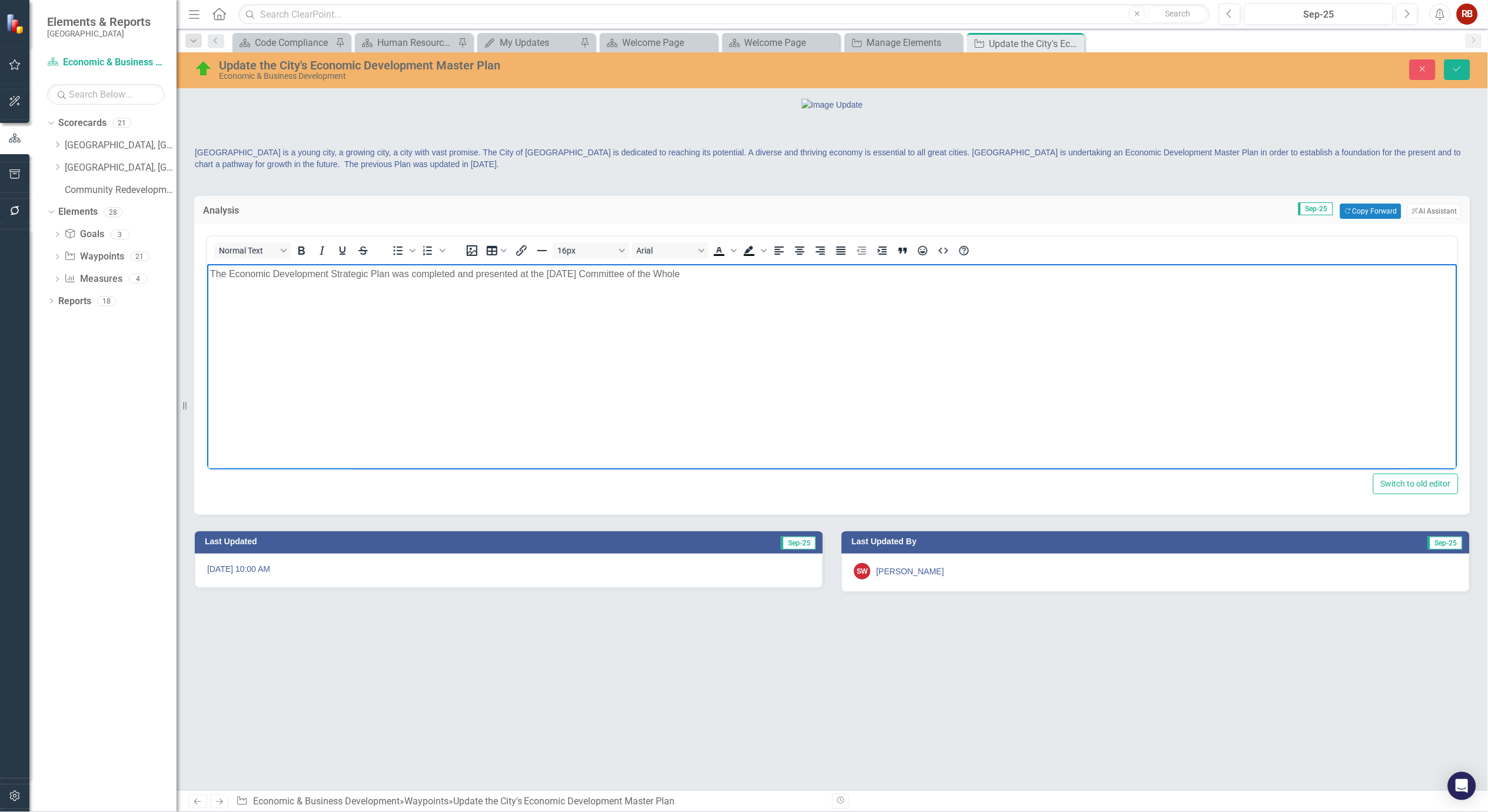
click at [740, 277] on p "The Economic Development Strategic Plan was completed and presented at the Janu…" at bounding box center [832, 274] width 1244 height 14
click at [1456, 75] on button "Save" at bounding box center [1457, 70] width 26 height 21
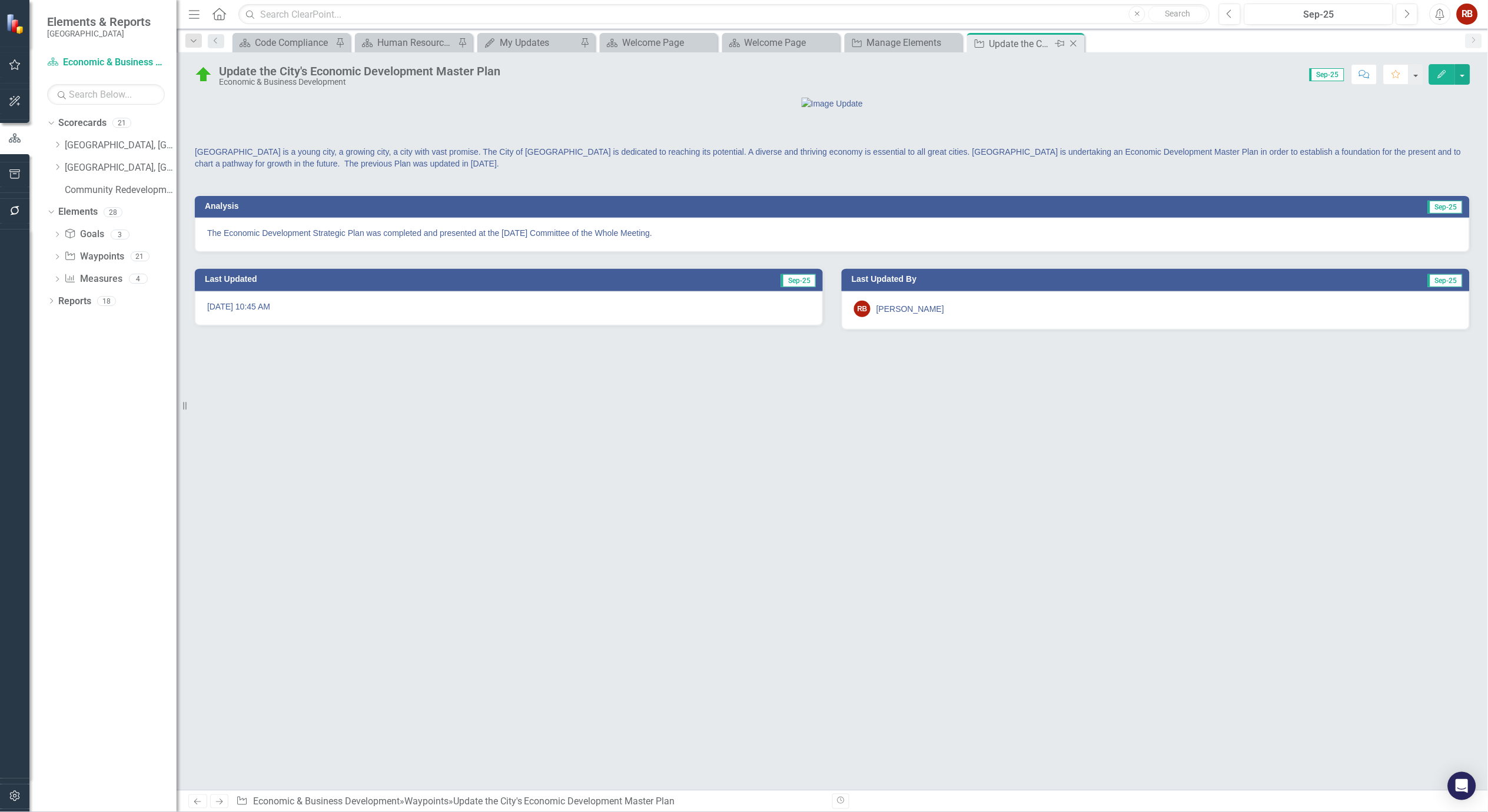
click at [1078, 44] on icon "Close" at bounding box center [1073, 44] width 12 height 9
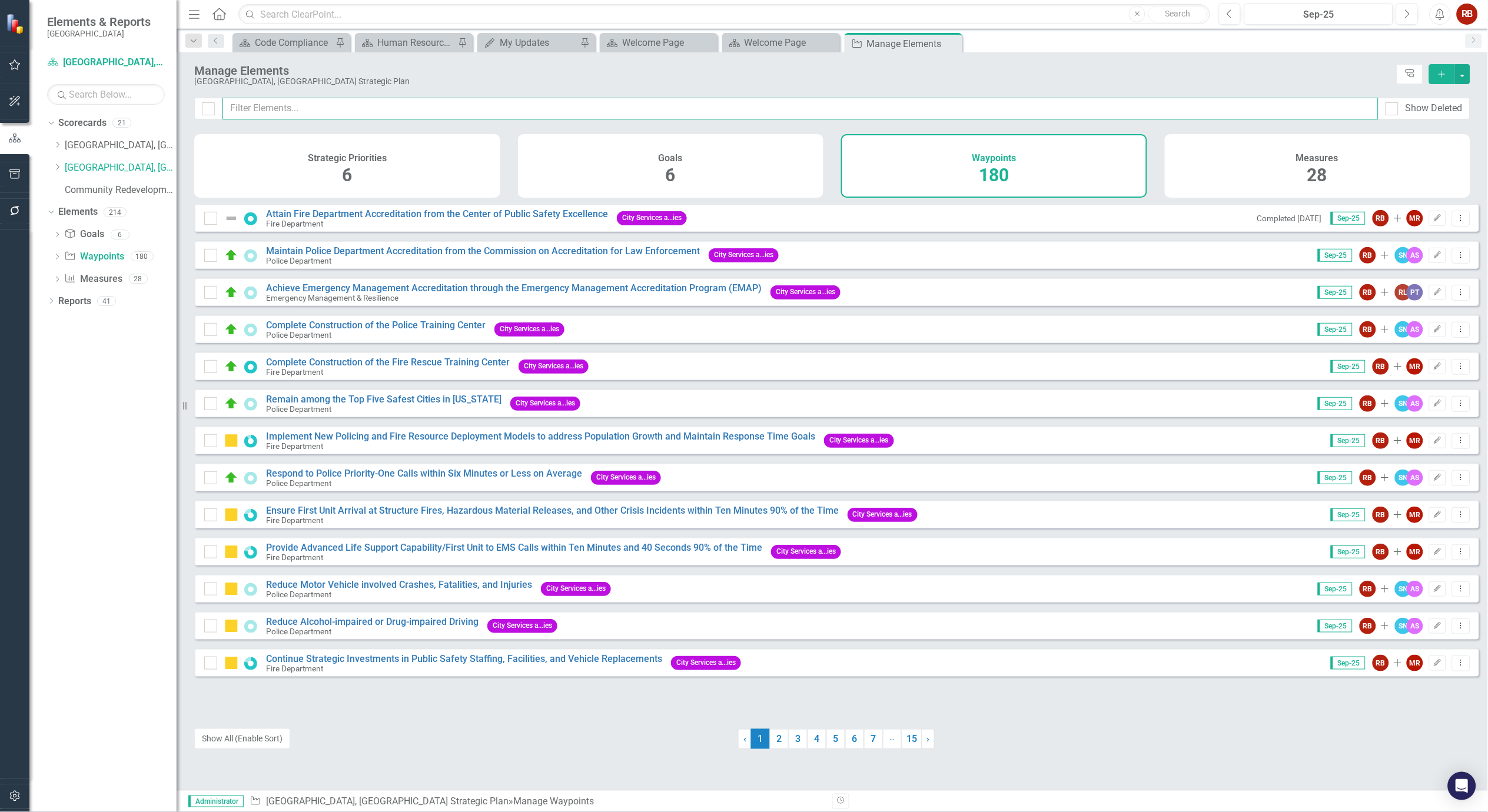
click at [414, 106] on input "text" at bounding box center [800, 108] width 1156 height 22
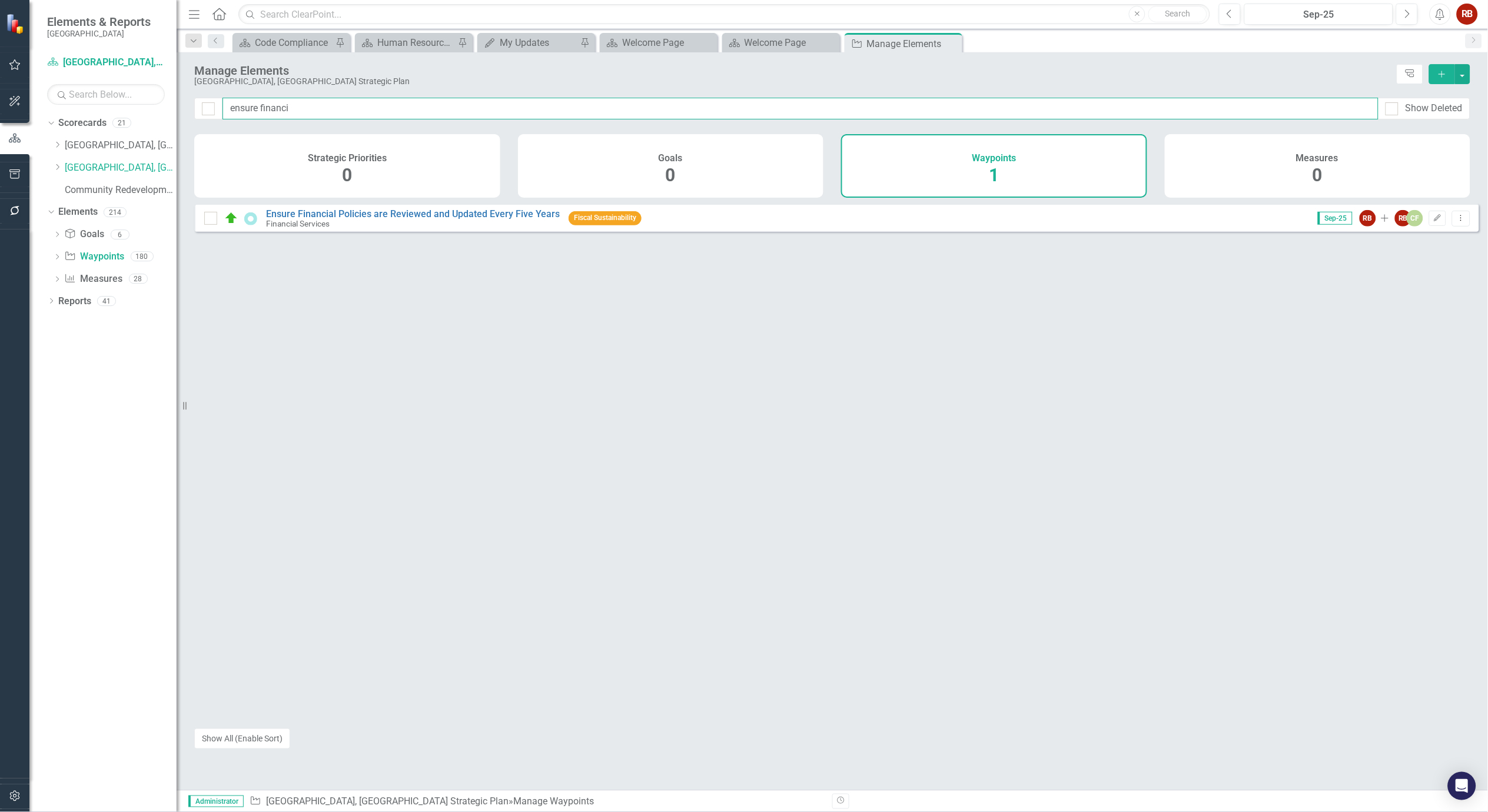
type input "ensure financi"
click at [415, 215] on div "Ensure Financial Policies are Reviewed and Updated Every Five Years Financial S…" at bounding box center [837, 217] width 1285 height 28
click at [415, 220] on link "Ensure Financial Policies are Reviewed and Updated Every Five Years" at bounding box center [413, 214] width 294 height 11
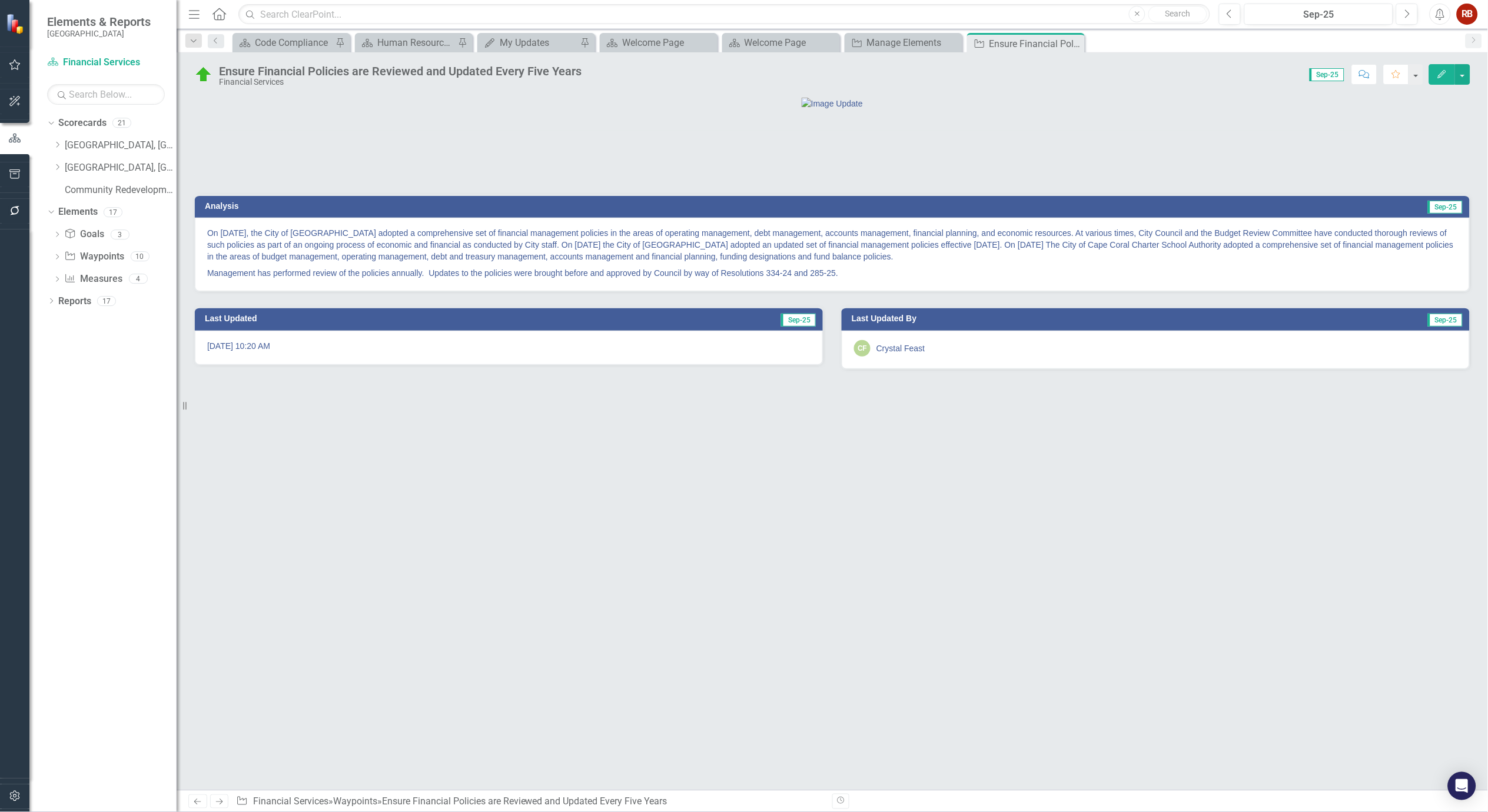
click at [620, 265] on p "On February 25, 1991, the City of Cape Coral adopted a comprehensive set of fin…" at bounding box center [832, 246] width 1250 height 38
click at [1066, 265] on p "On February 25, 1991, the City of Cape Coral adopted a comprehensive set of fin…" at bounding box center [832, 246] width 1250 height 38
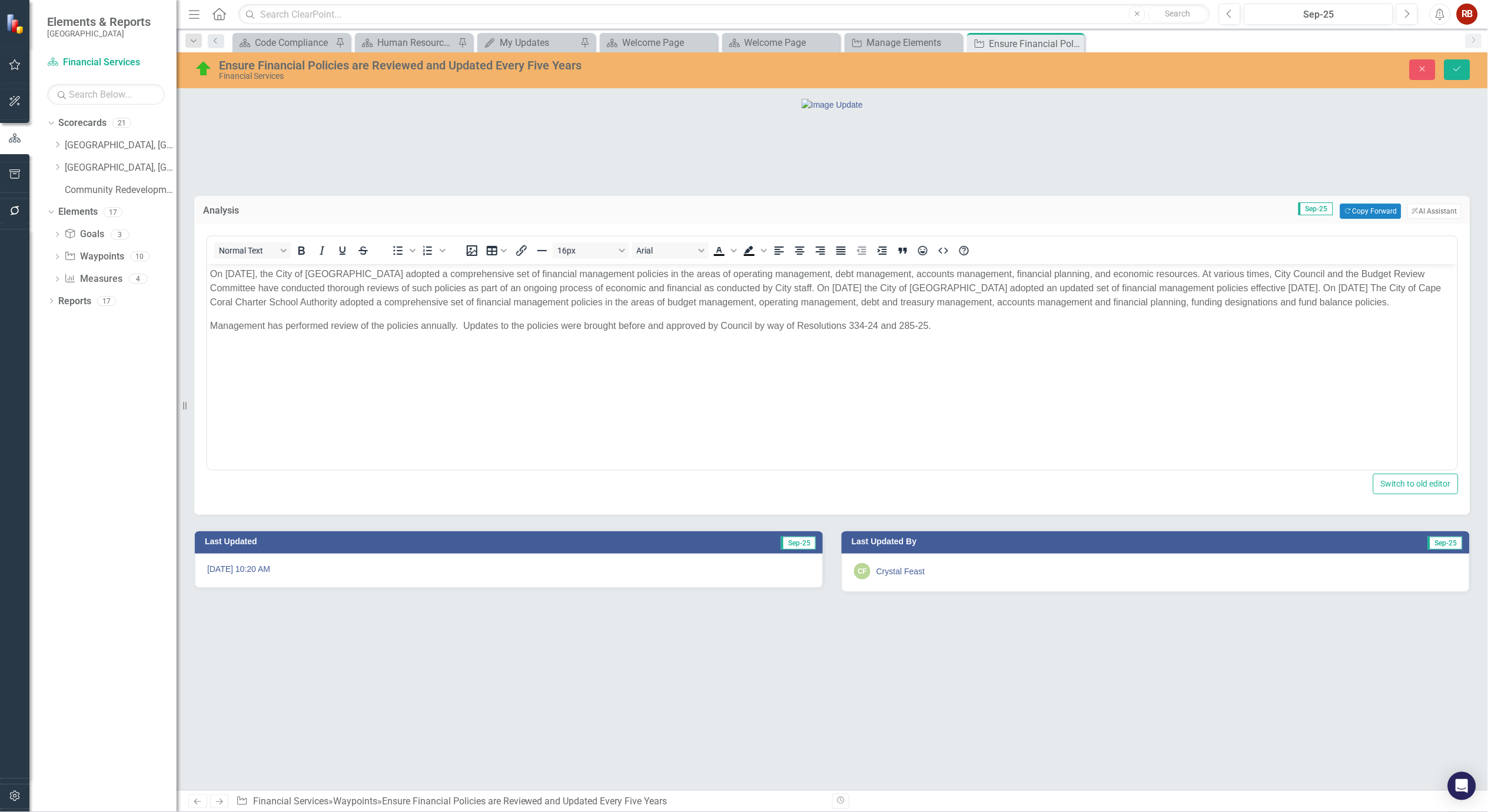
click at [1453, 287] on p "On February 25, 1991, the City of Cape Coral adopted a comprehensive set of fin…" at bounding box center [832, 288] width 1244 height 42
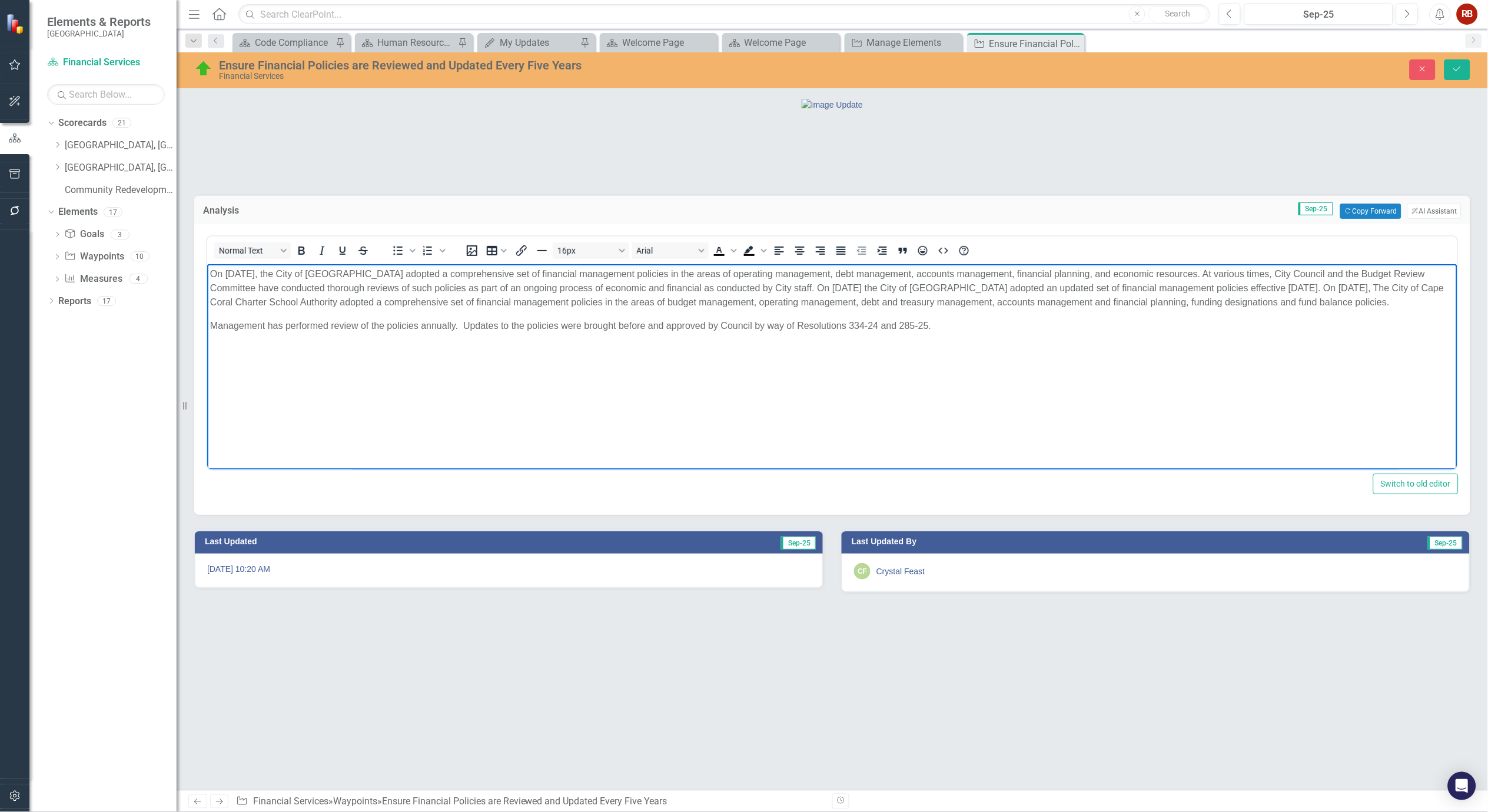
click at [1351, 304] on p "On February 25, 1991, the City of Cape Coral adopted a comprehensive set of fin…" at bounding box center [832, 288] width 1244 height 42
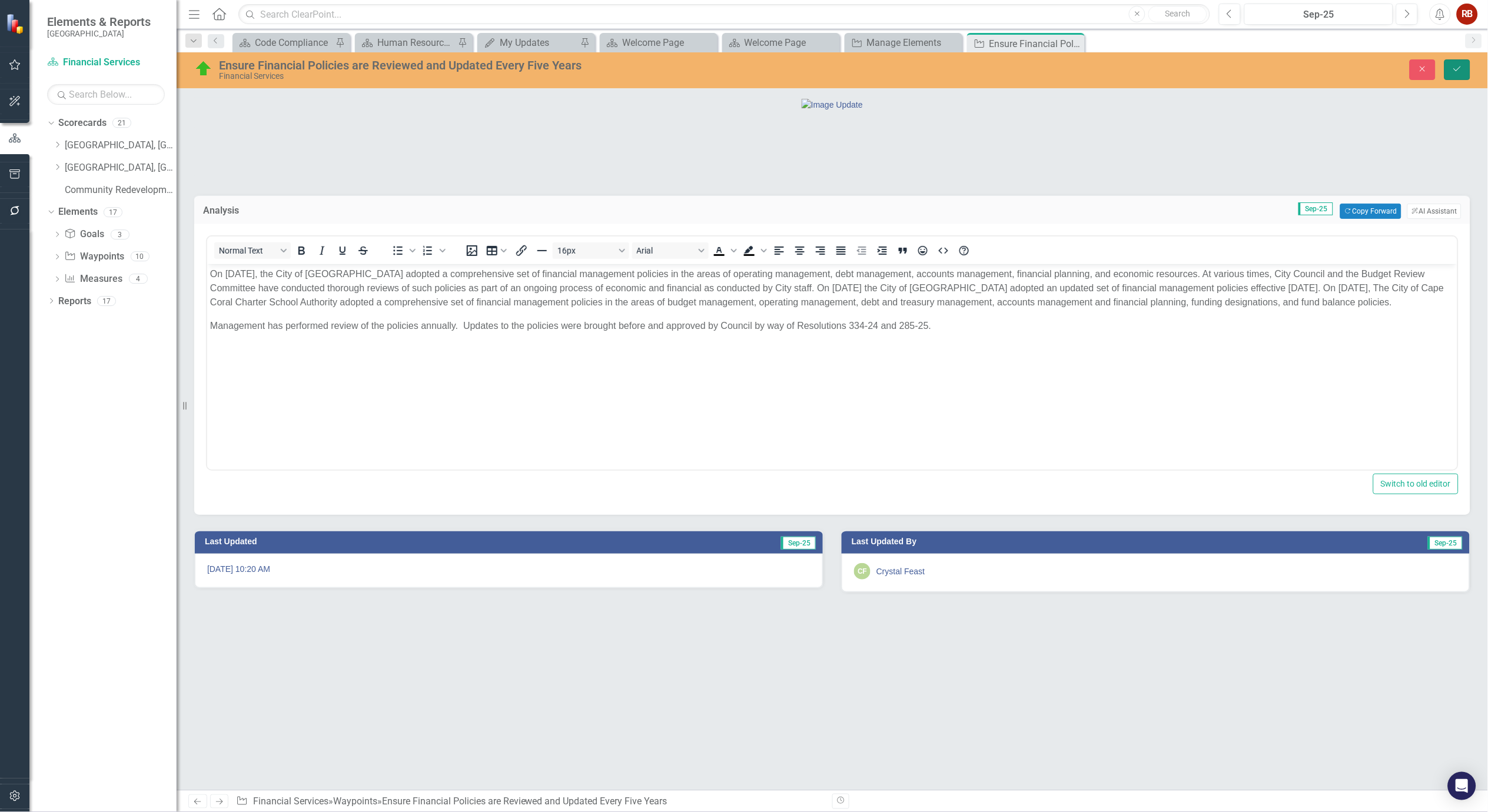
click at [1456, 65] on icon "Save" at bounding box center [1457, 68] width 10 height 8
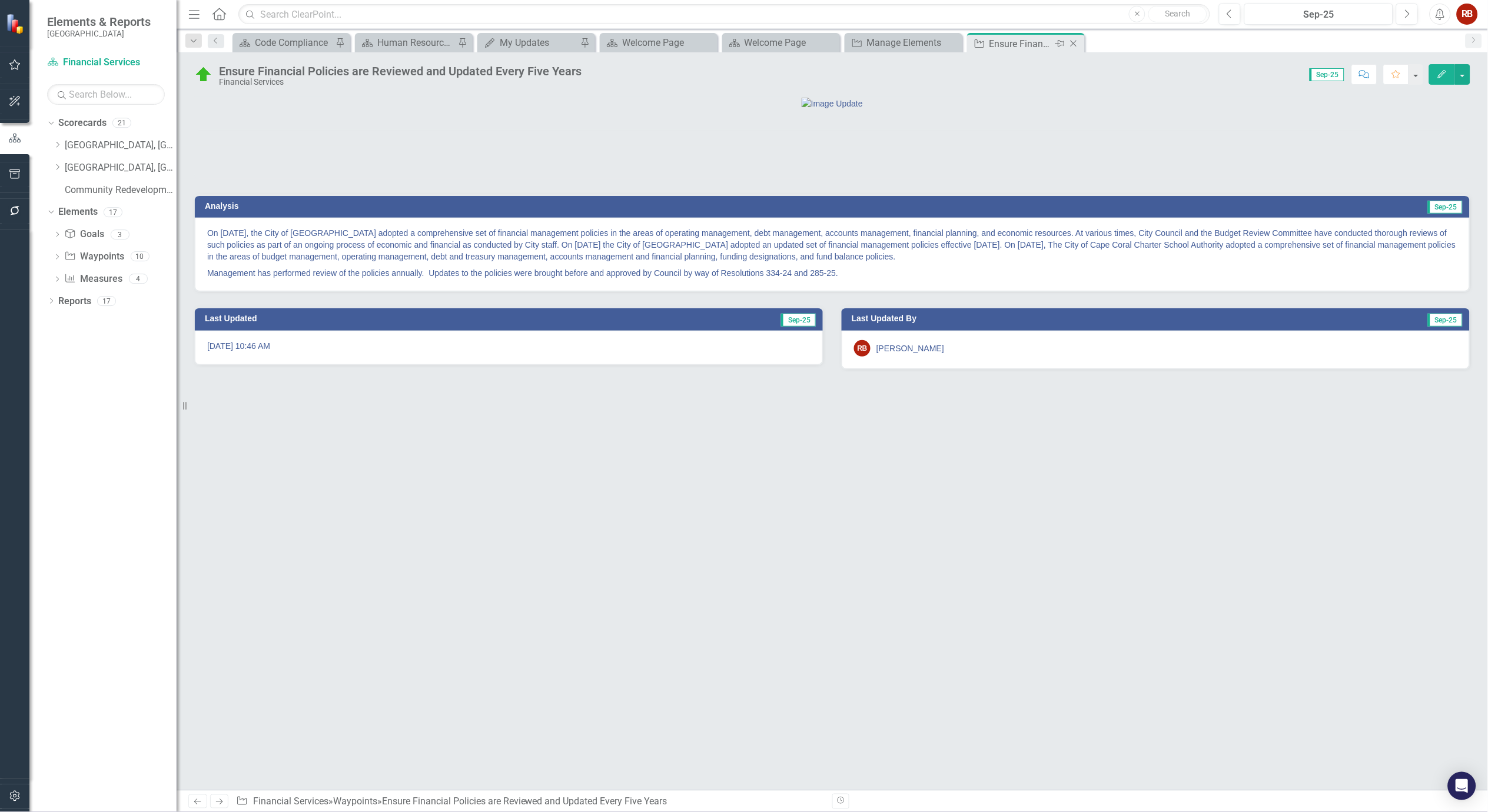
click at [1073, 40] on icon "Close" at bounding box center [1073, 44] width 12 height 9
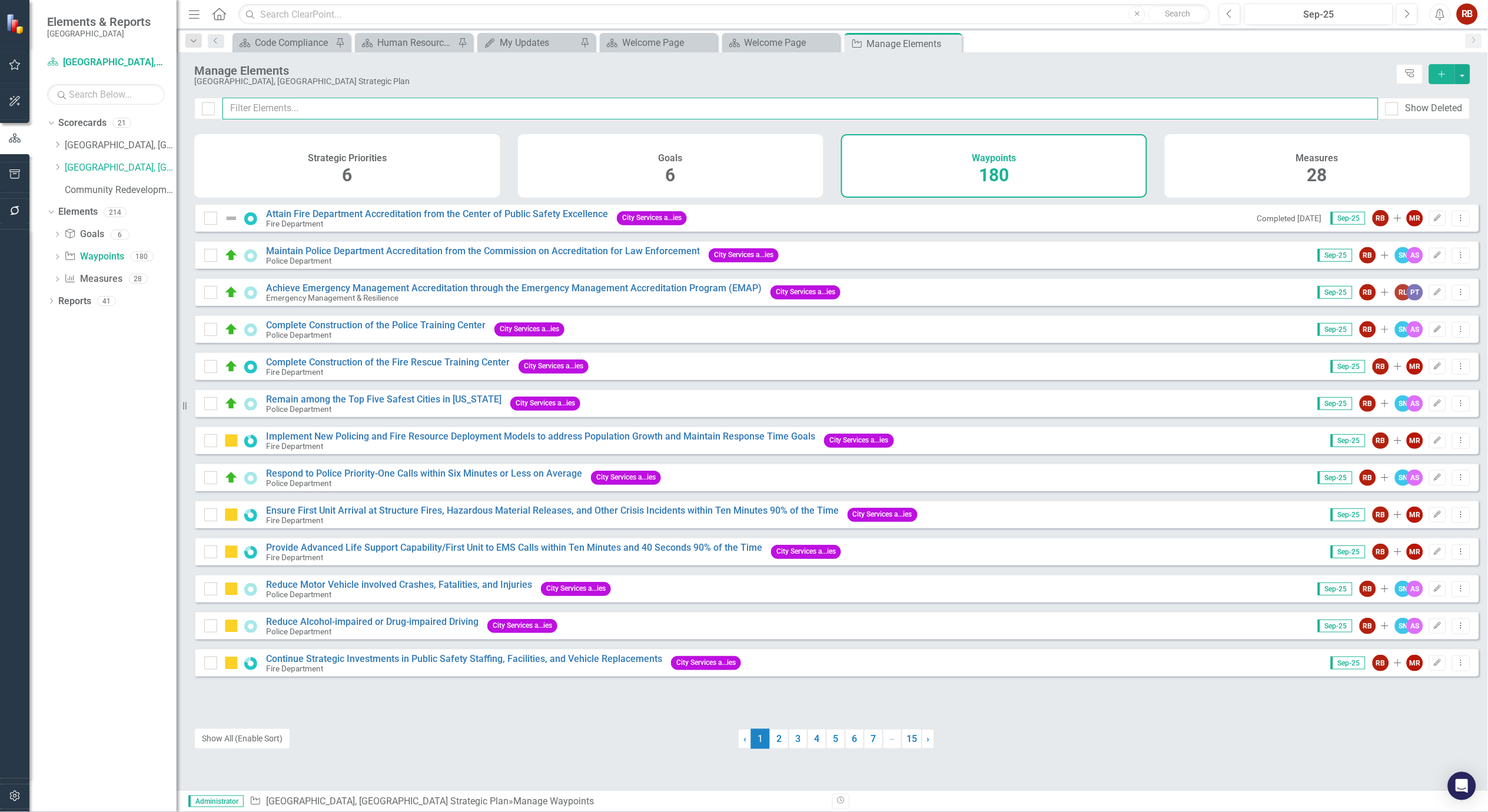
click at [317, 105] on input "text" at bounding box center [800, 108] width 1156 height 22
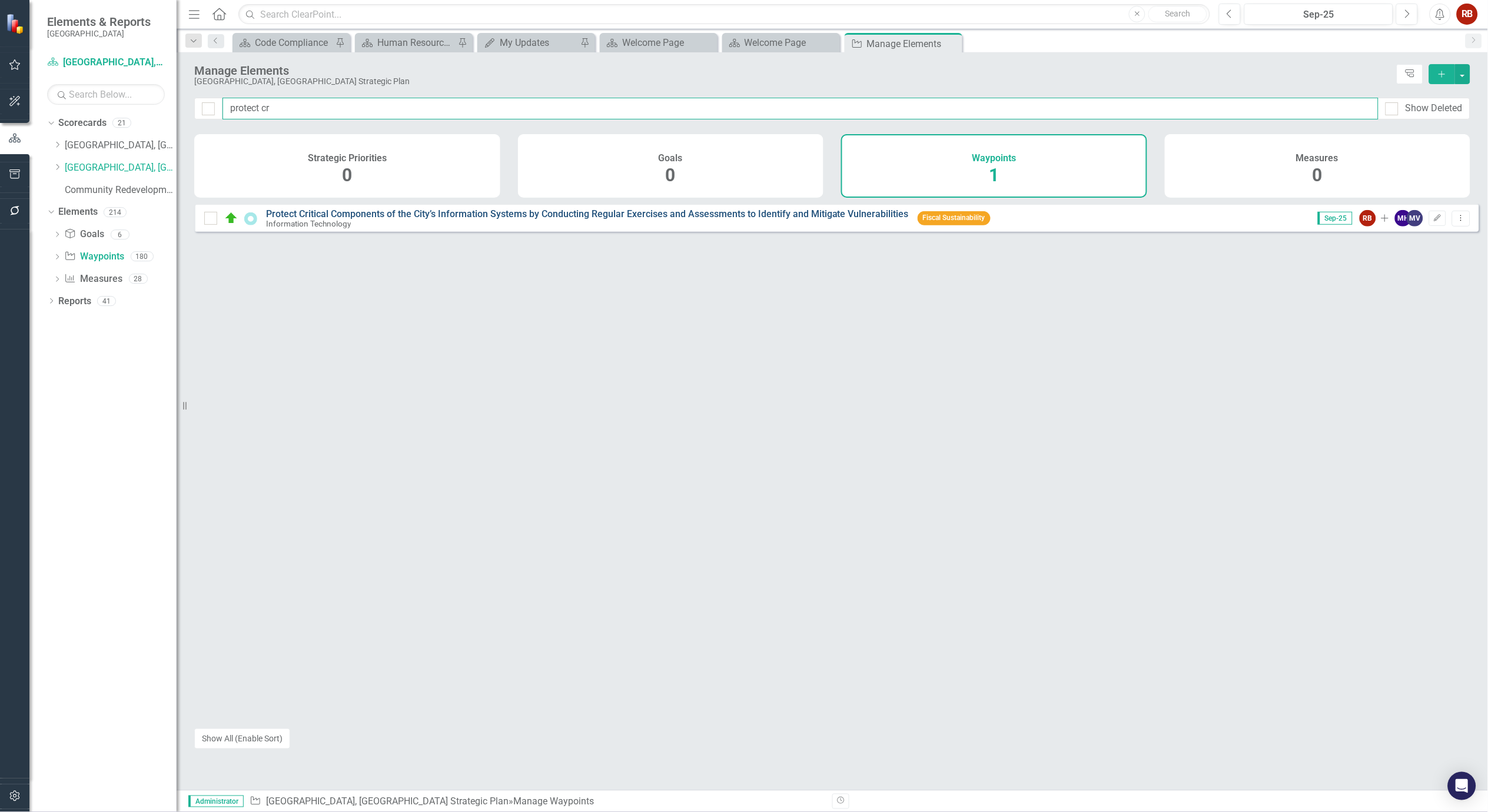
type input "protect cr"
click at [433, 219] on link "Protect Critical Components of the City’s Information Systems by Conducting Reg…" at bounding box center [587, 214] width 643 height 11
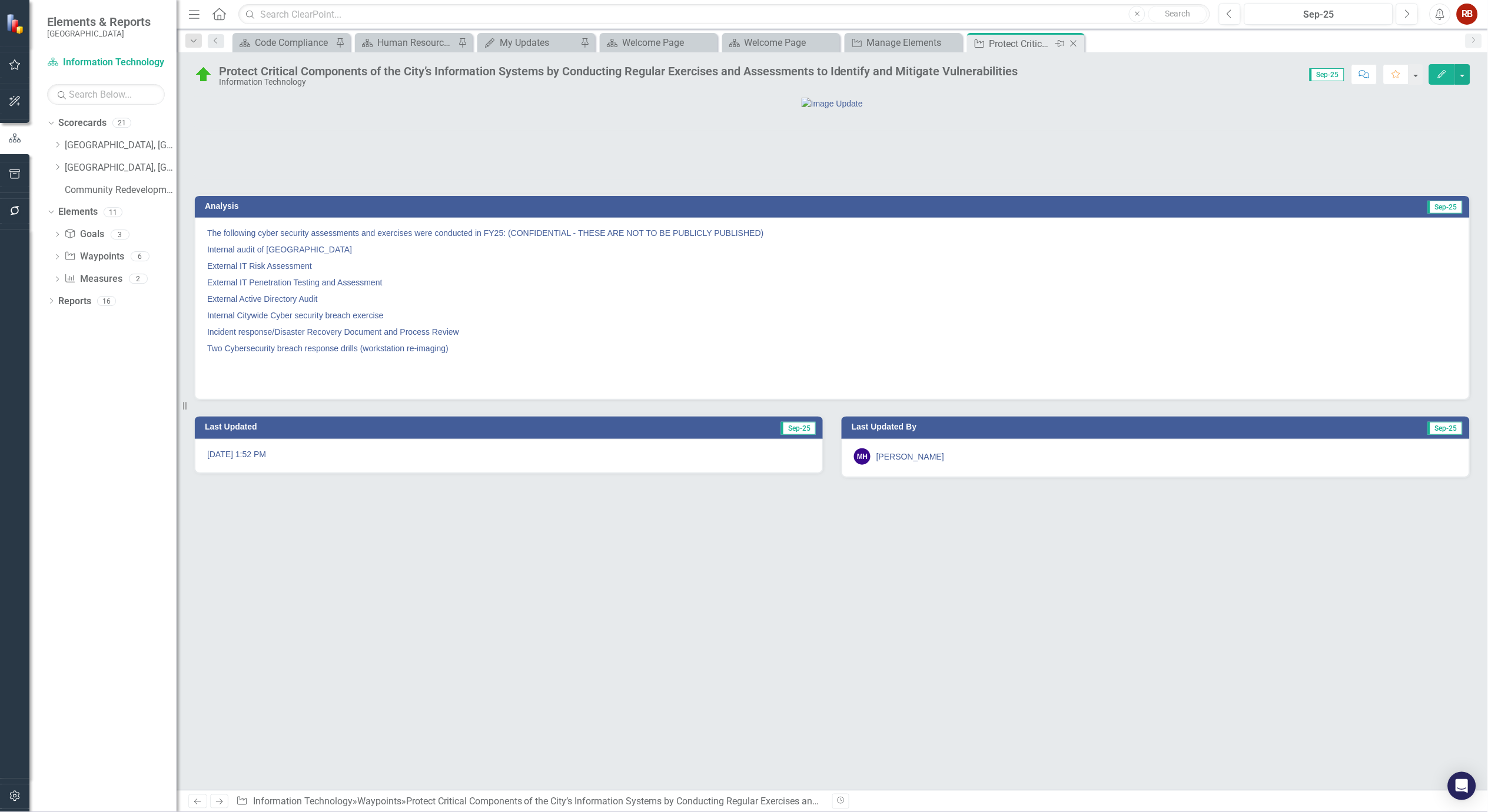
click at [1070, 42] on icon "Close" at bounding box center [1073, 44] width 12 height 9
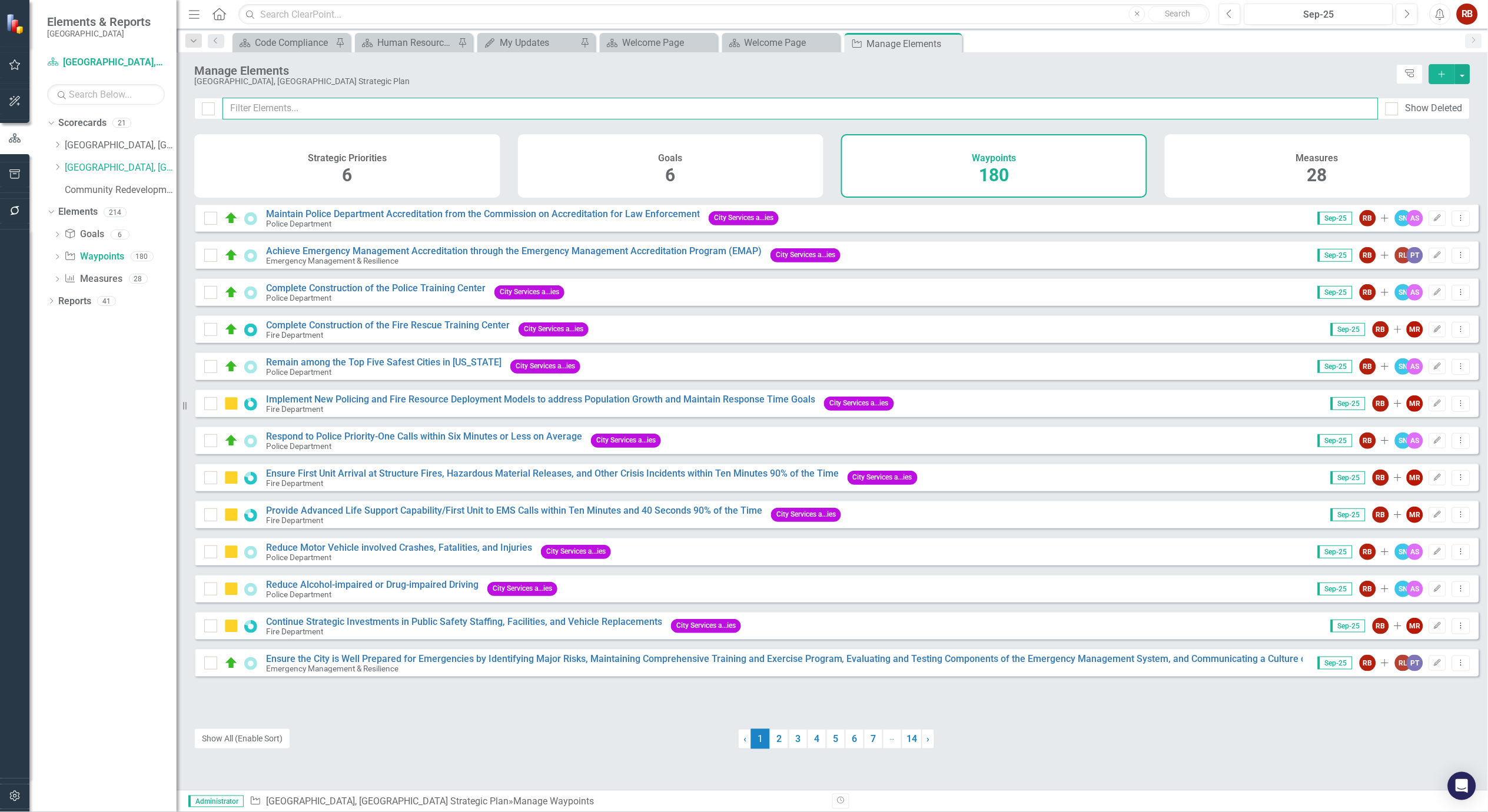
click at [413, 111] on input "text" at bounding box center [800, 108] width 1156 height 22
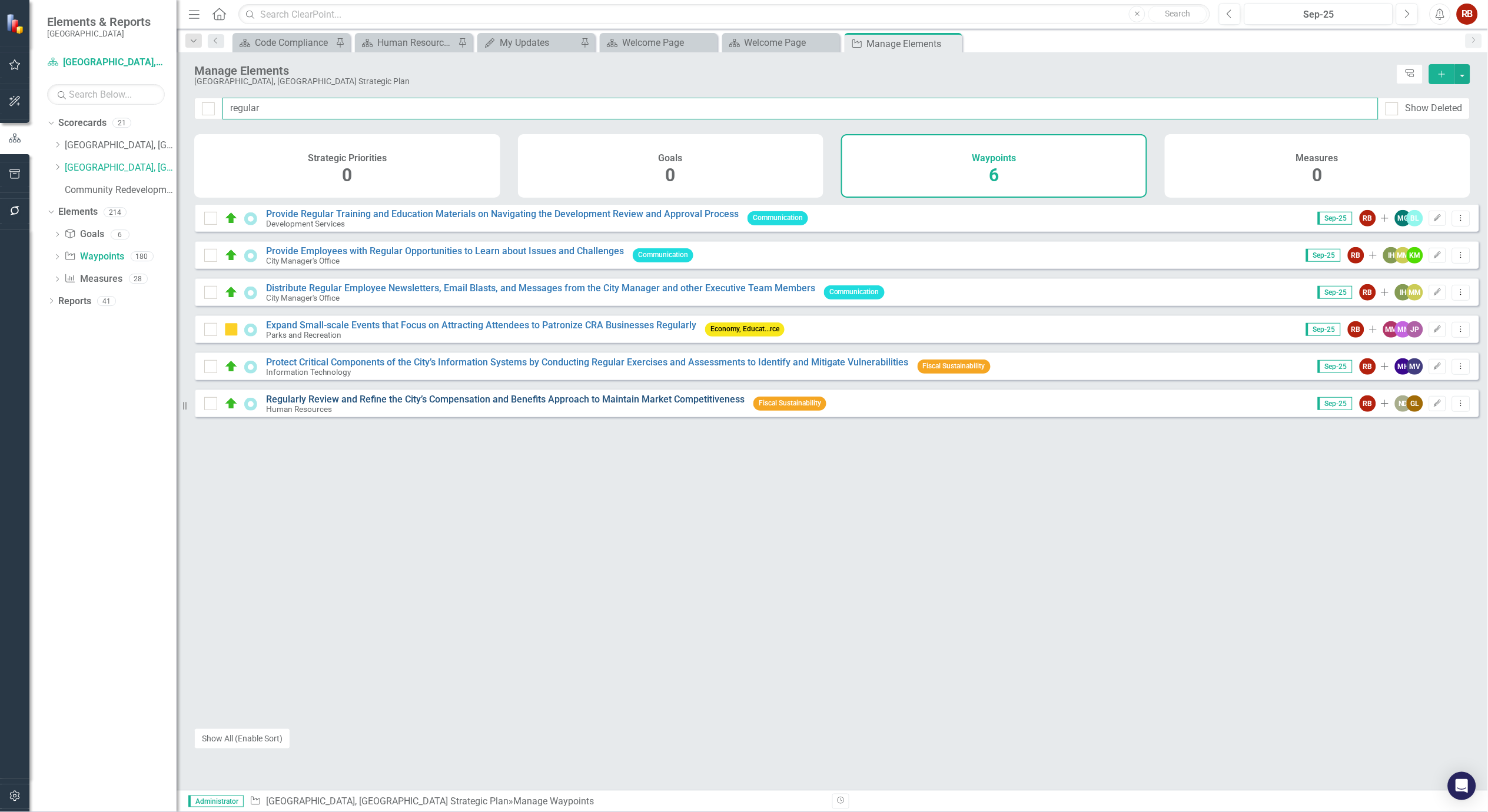
type input "regular"
click at [510, 404] on link "Regularly Review and Refine the City’s Compensation and Benefits Approach to Ma…" at bounding box center [505, 399] width 478 height 11
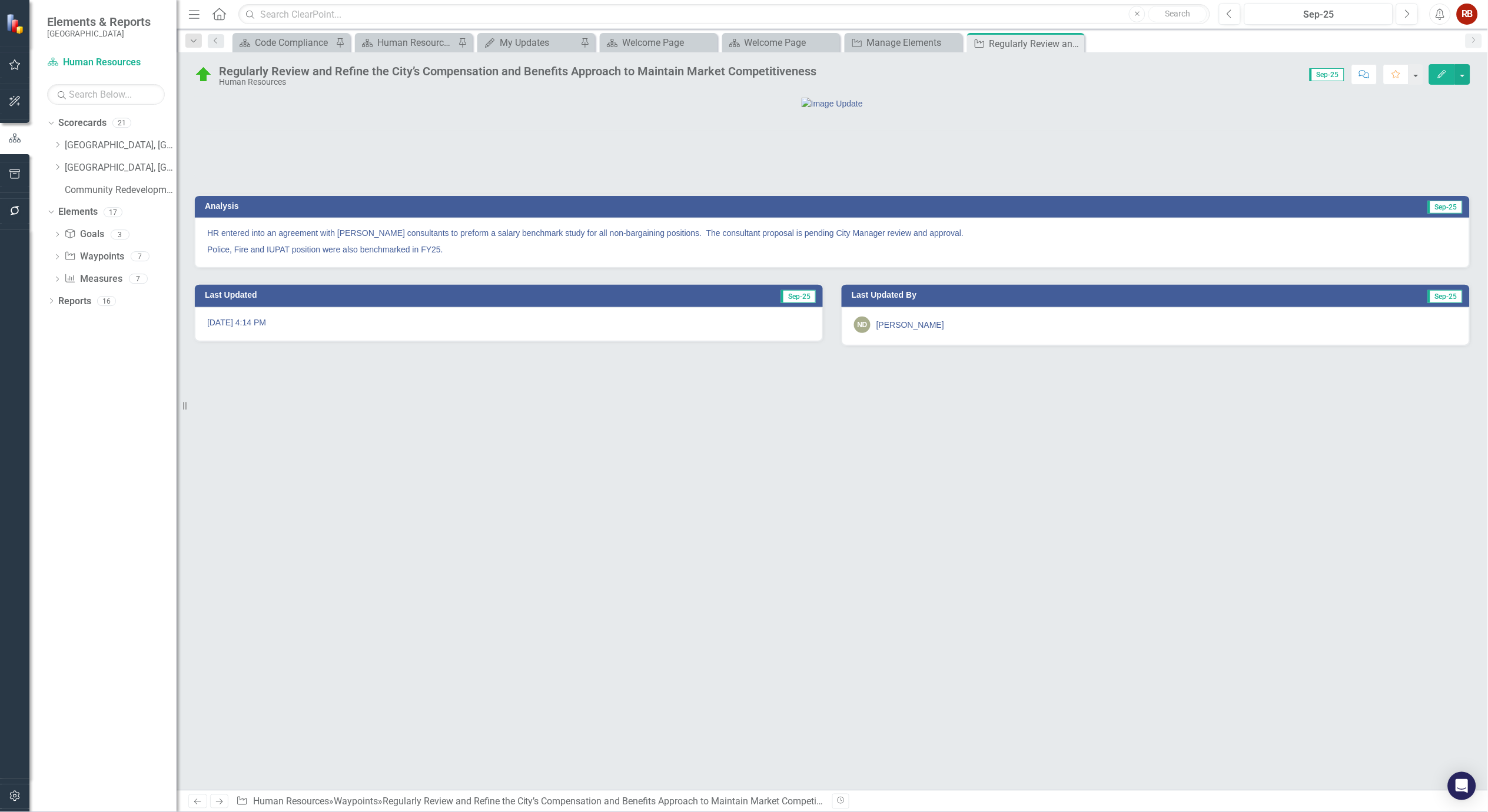
click at [498, 241] on p "HR entered into an agreement with Baker Tilly consultants to preform a salary b…" at bounding box center [832, 235] width 1250 height 14
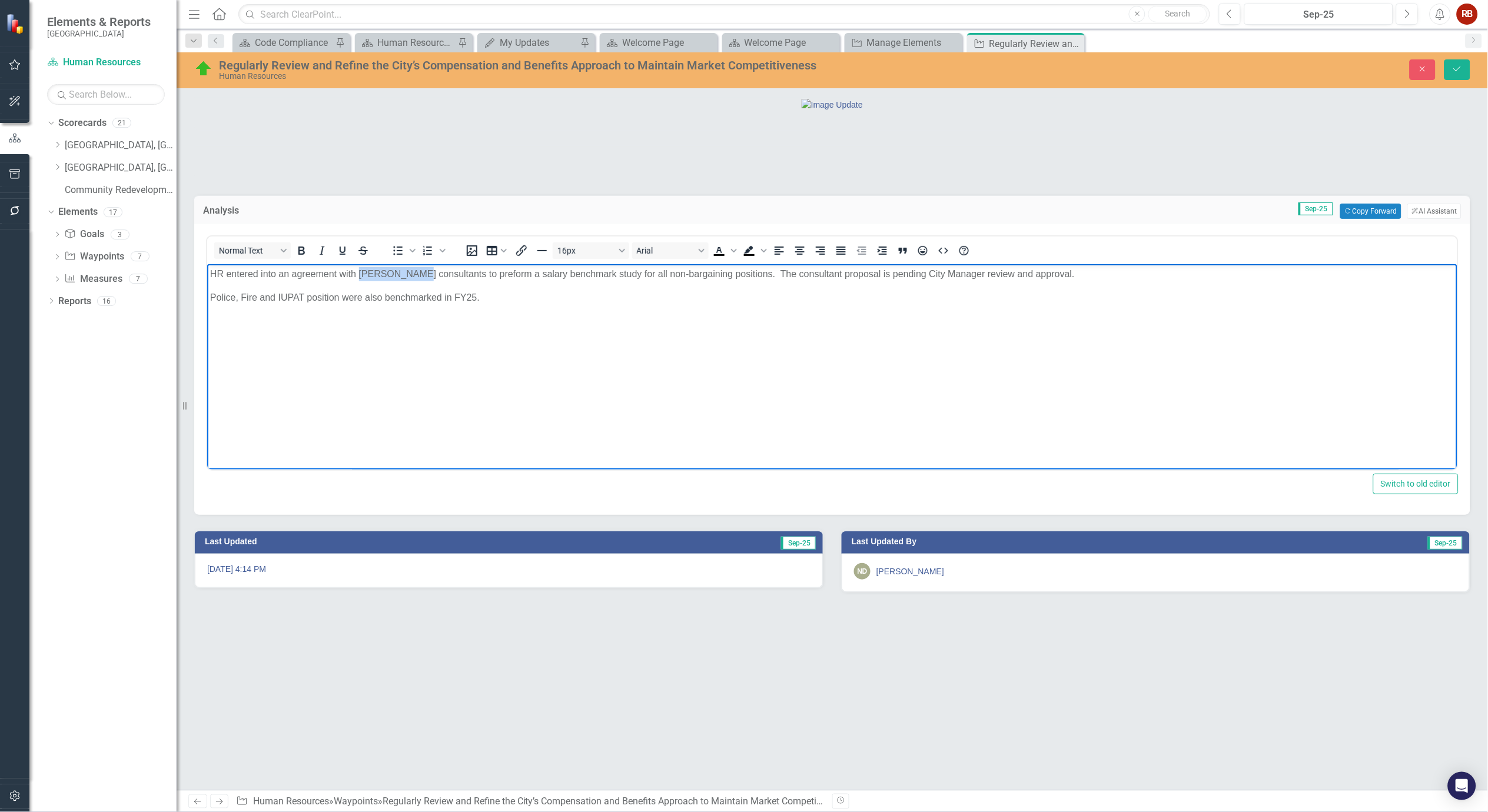
drag, startPoint x: 404, startPoint y: 272, endPoint x: 358, endPoint y: 274, distance: 46.0
click at [358, 274] on p "HR entered into an agreement with Baker Tilly consultants to preform a salary b…" at bounding box center [832, 274] width 1244 height 14
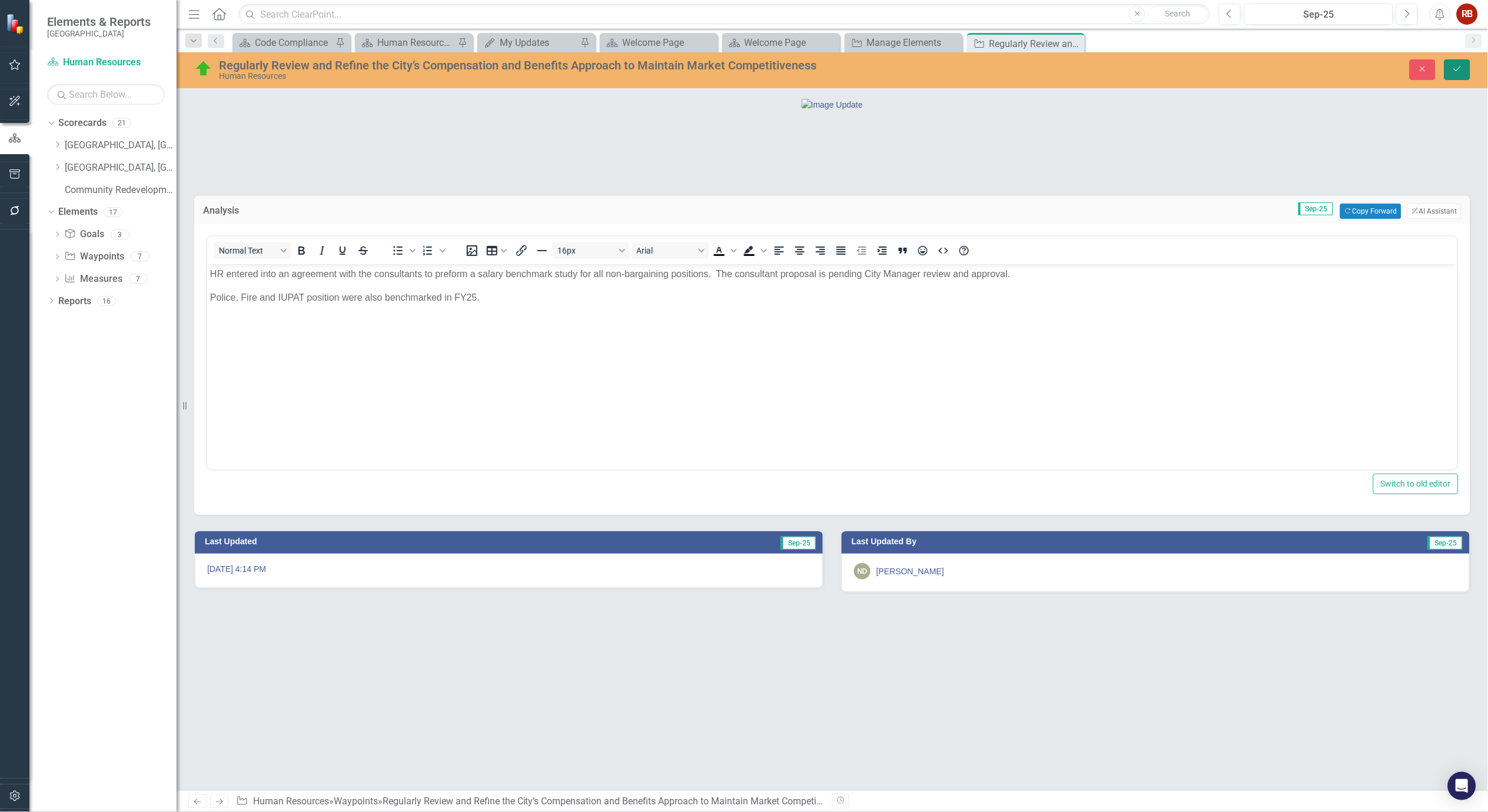
click at [1457, 70] on icon "Save" at bounding box center [1457, 68] width 10 height 8
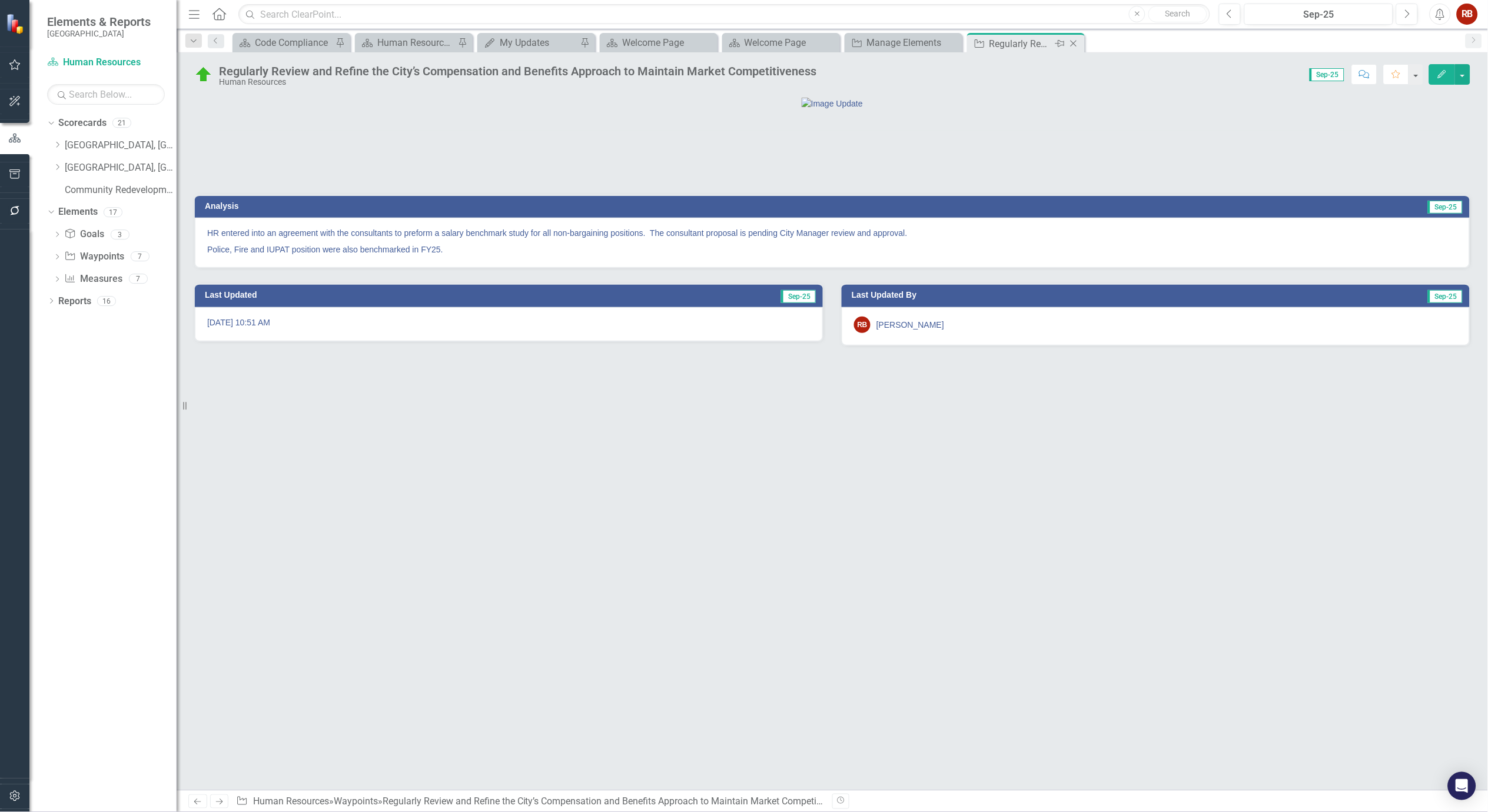
click at [1076, 42] on icon "Close" at bounding box center [1073, 44] width 12 height 9
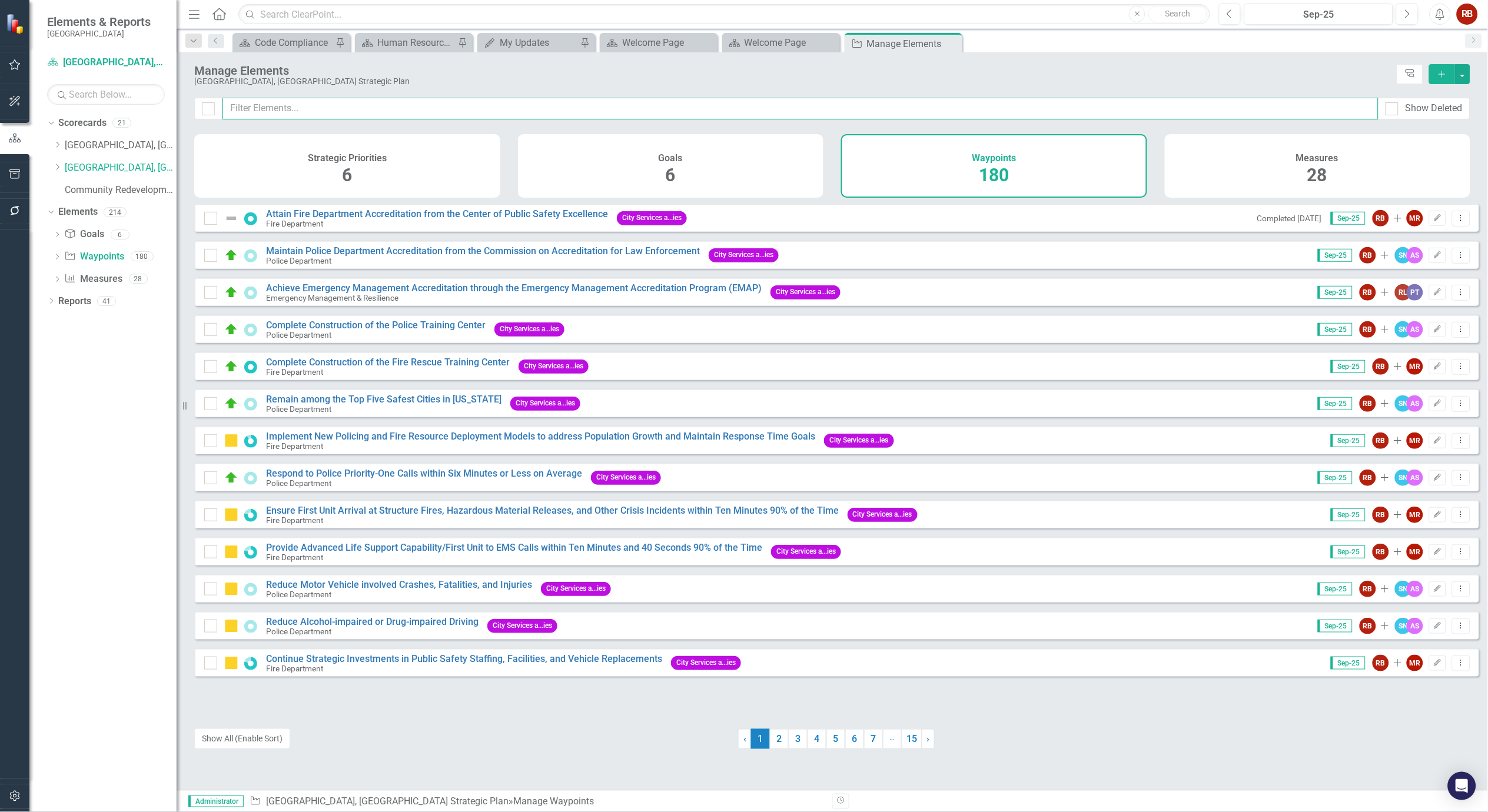
click at [330, 112] on input "text" at bounding box center [800, 108] width 1156 height 22
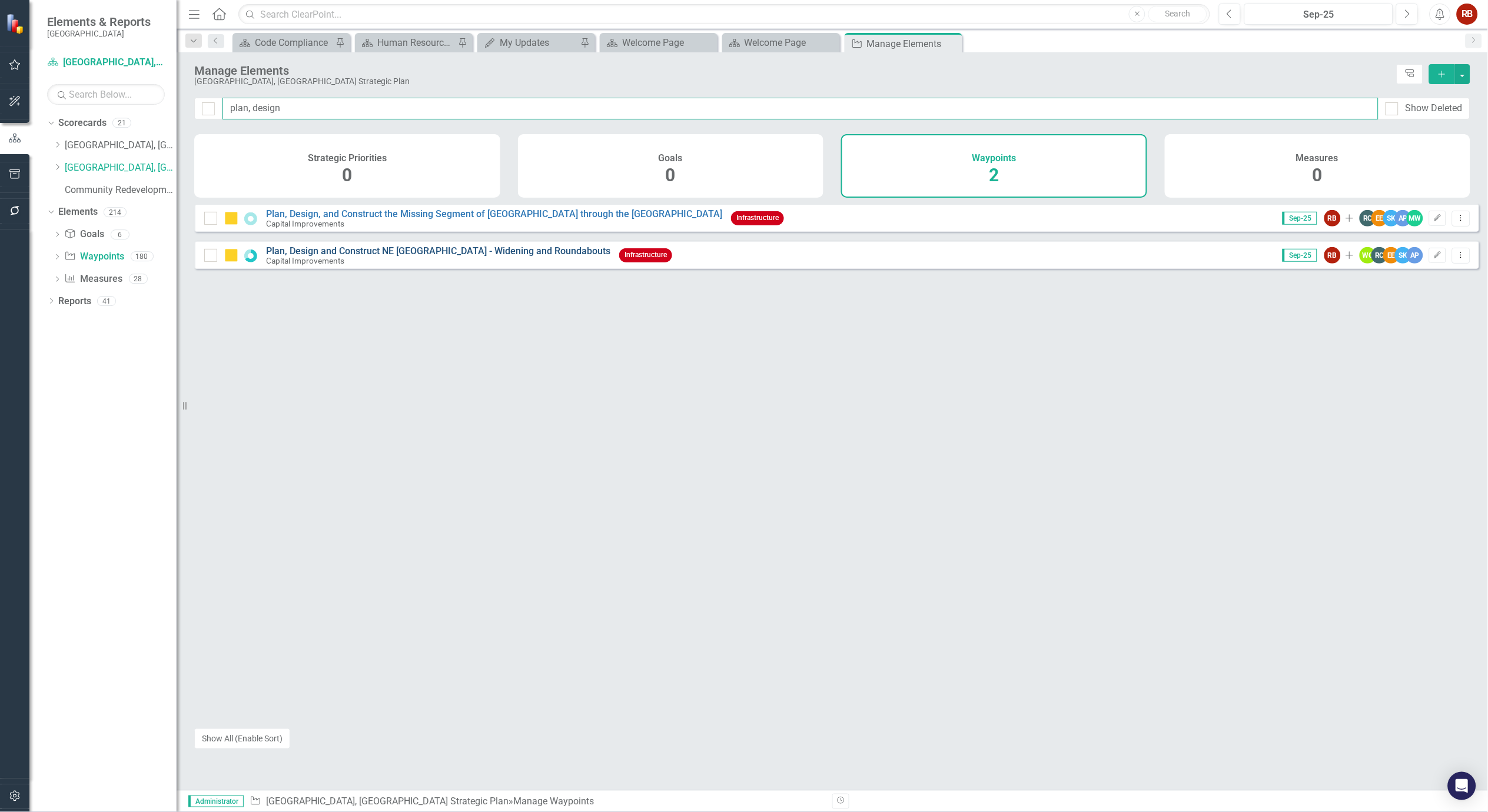
type input "plan, design"
click at [362, 257] on link "Plan, Design and Construct NE [GEOGRAPHIC_DATA] - Widening and Roundabouts" at bounding box center [438, 251] width 344 height 11
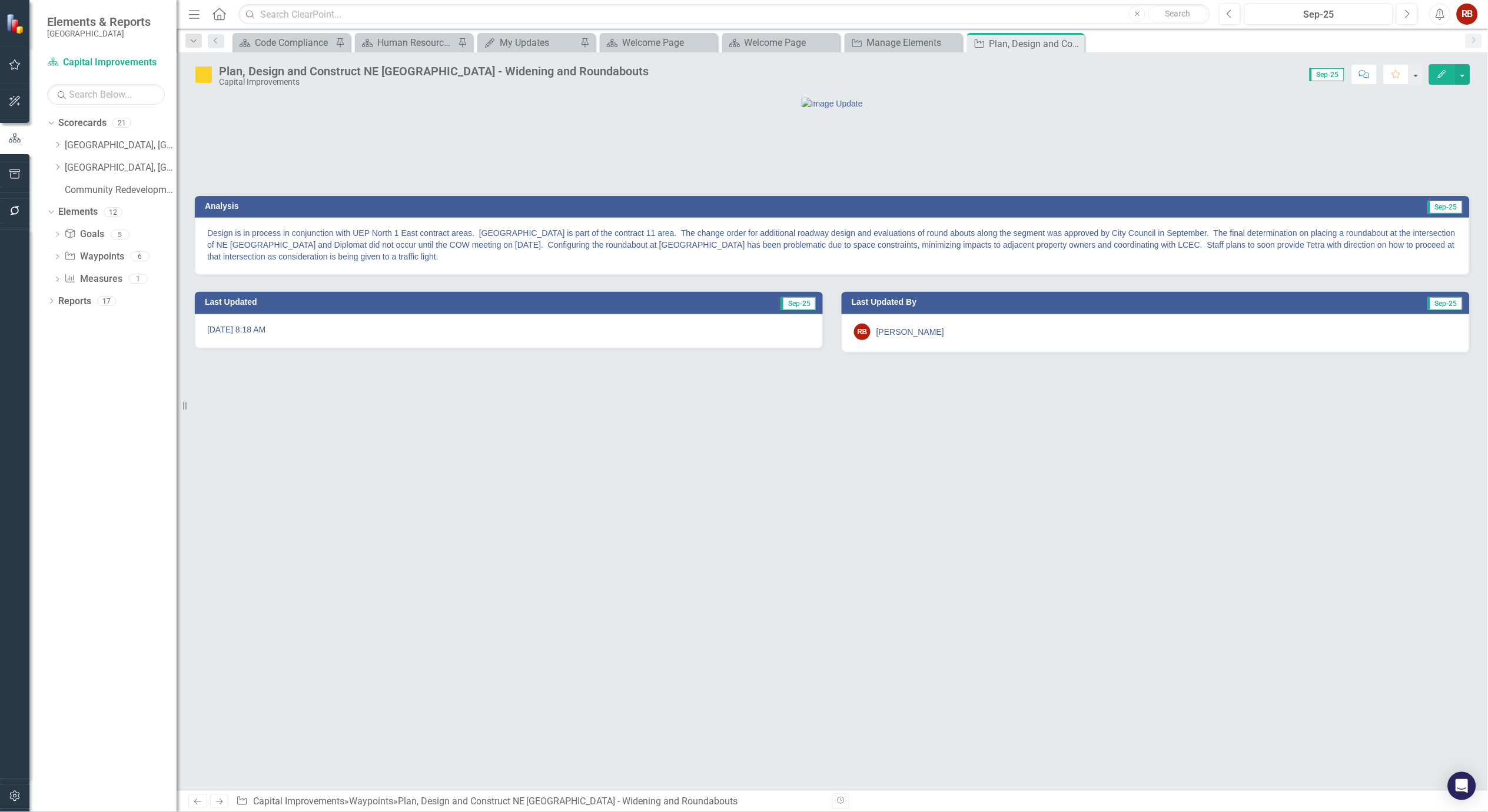
click at [451, 263] on p "Design is in process in conjunction with UEP North 1 East contract areas. NE 24…" at bounding box center [832, 245] width 1250 height 35
click at [452, 263] on p "Design is in process in conjunction with UEP North 1 East contract areas. NE 24…" at bounding box center [832, 245] width 1250 height 35
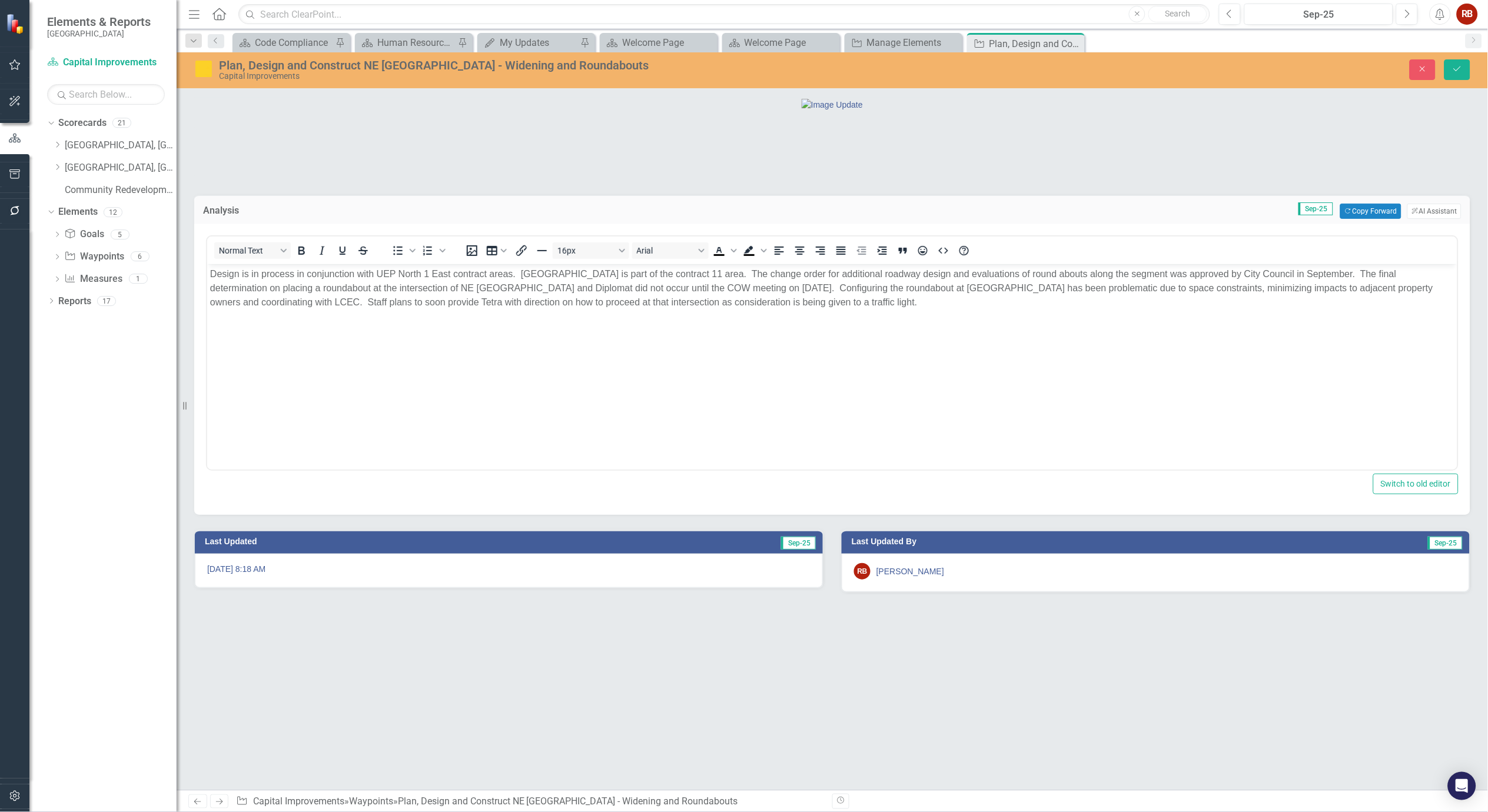
click at [1011, 271] on p "Design is in process in conjunction with UEP North 1 East contract areas. NE 24…" at bounding box center [832, 288] width 1244 height 42
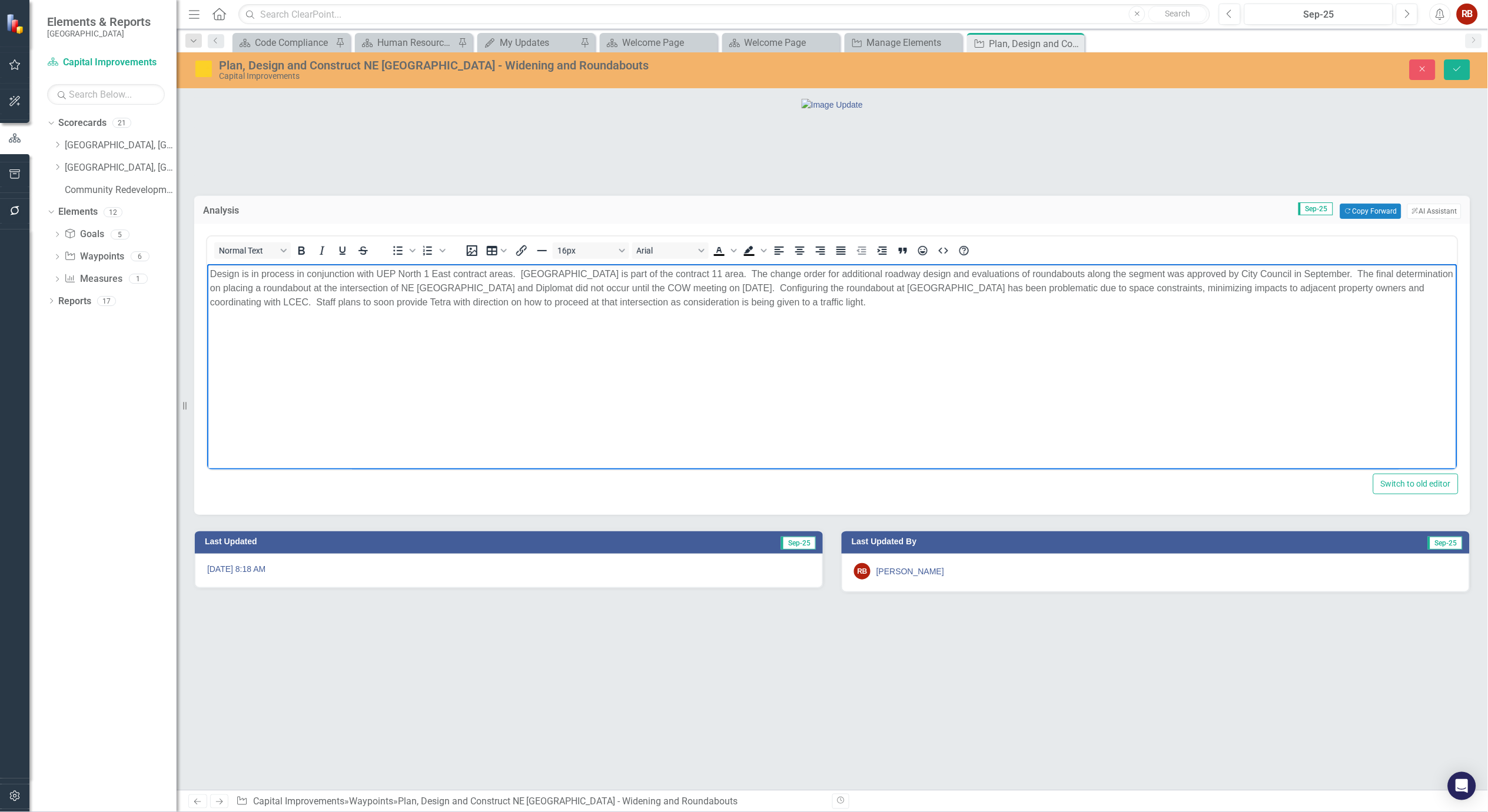
click at [1047, 362] on body "Design is in process in conjunction with UEP North 1 East contract areas. NE 24…" at bounding box center [832, 353] width 1250 height 177
click at [1453, 66] on icon "Save" at bounding box center [1457, 68] width 10 height 8
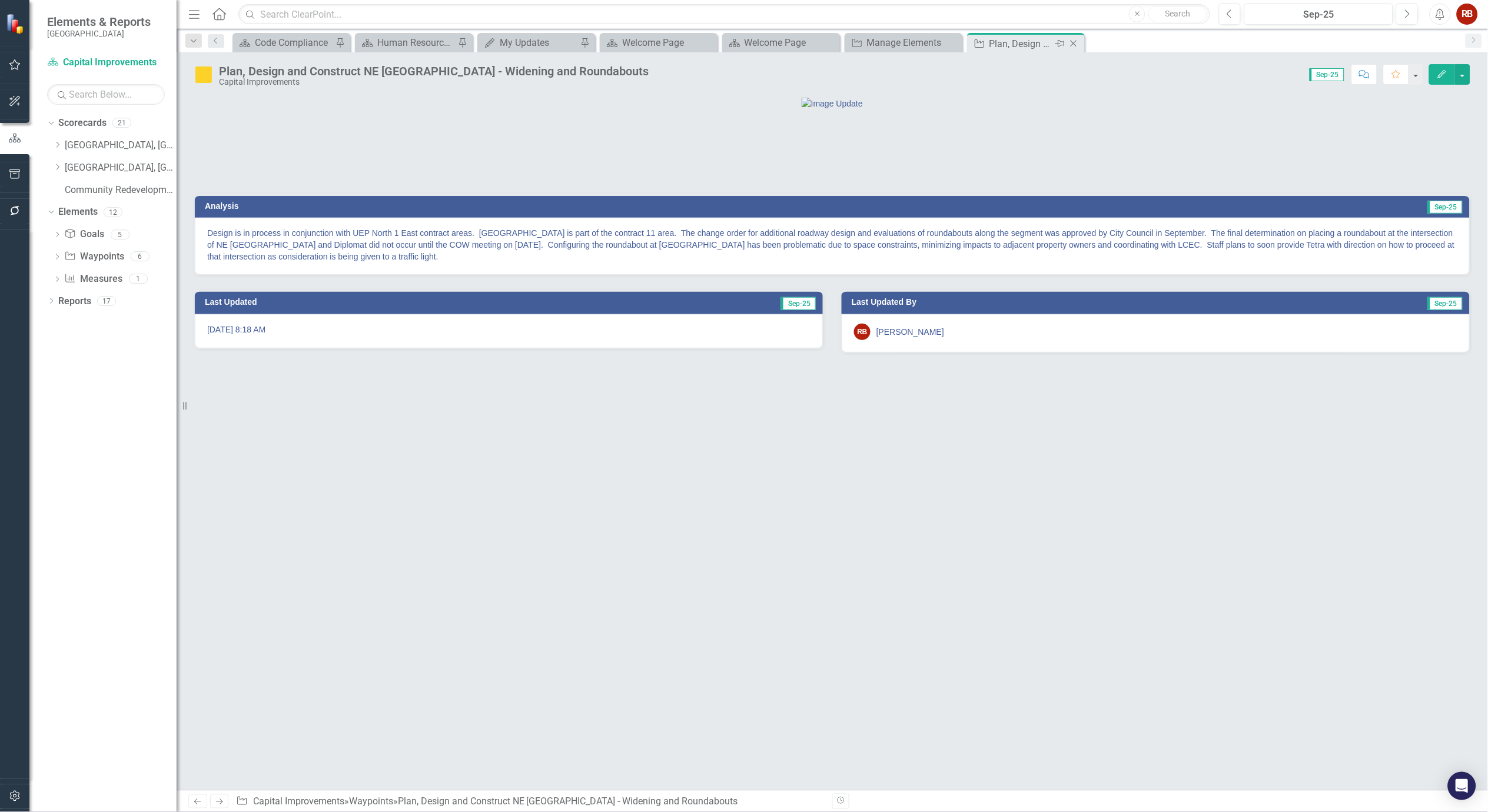
click at [1074, 42] on icon at bounding box center [1074, 44] width 7 height 7
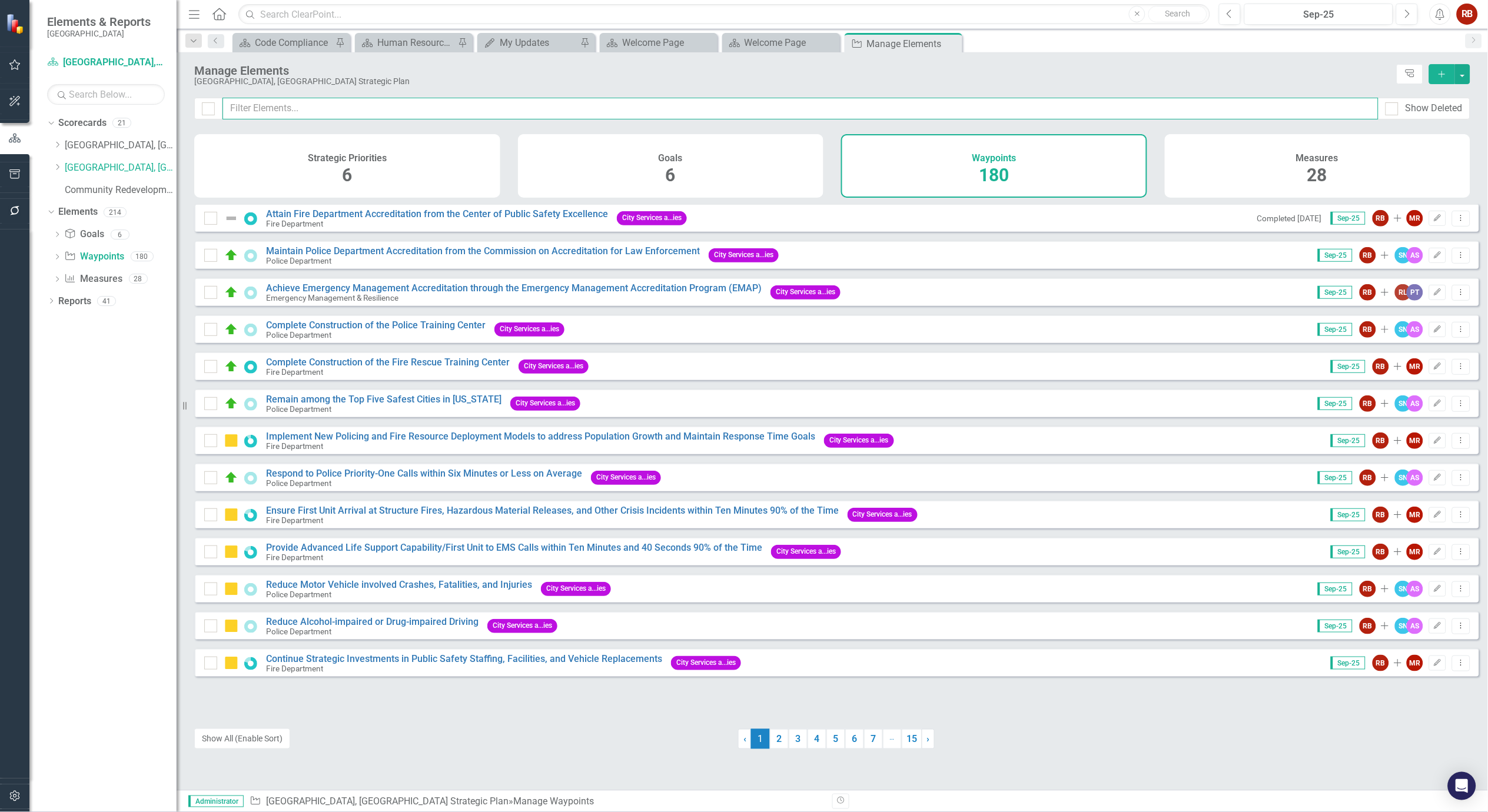
click at [411, 119] on input "text" at bounding box center [800, 108] width 1156 height 22
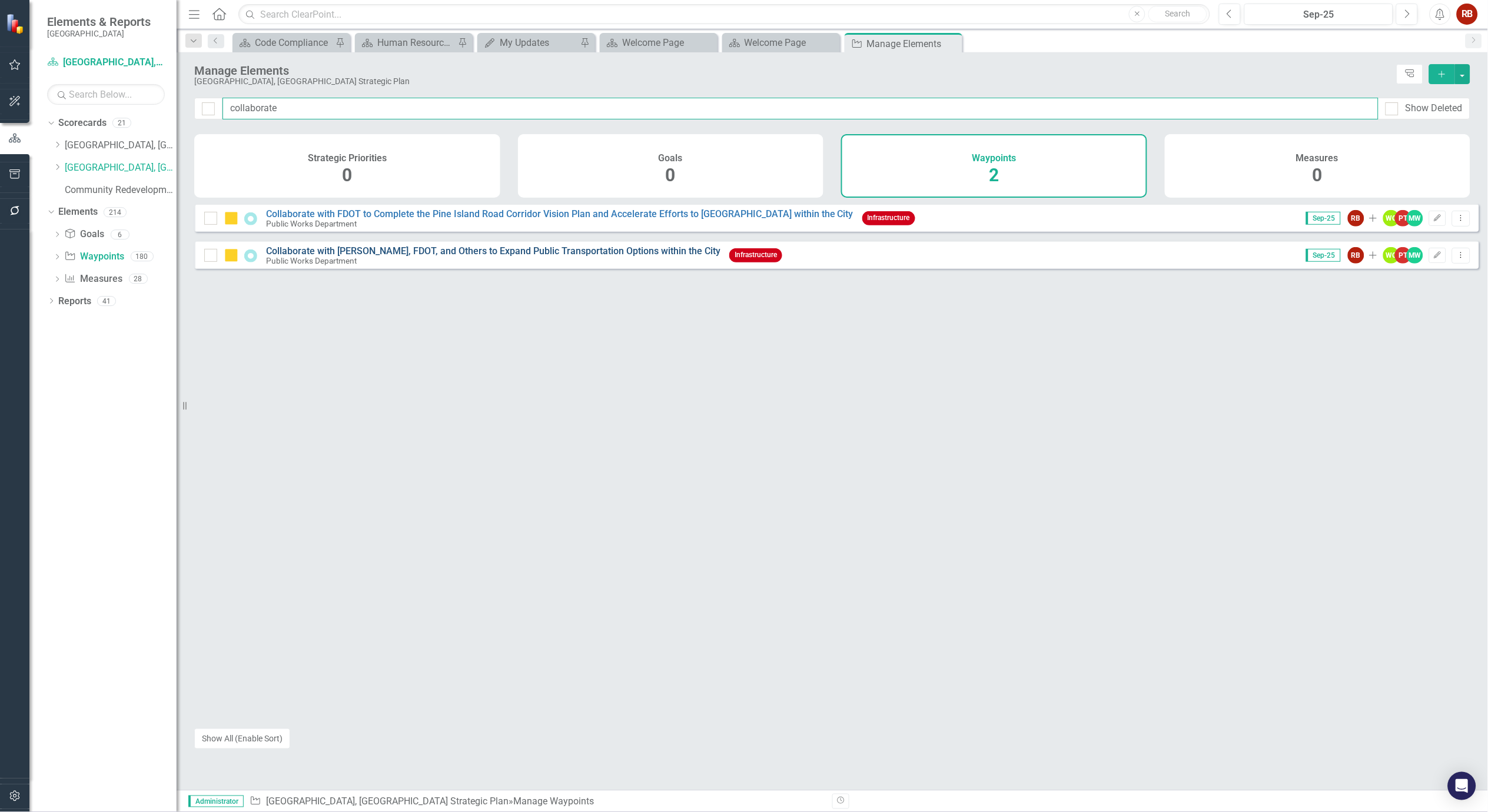
type input "collaborate"
click at [404, 257] on link "Collaborate with [PERSON_NAME], FDOT, and Others to Expand Public Transportatio…" at bounding box center [493, 251] width 454 height 11
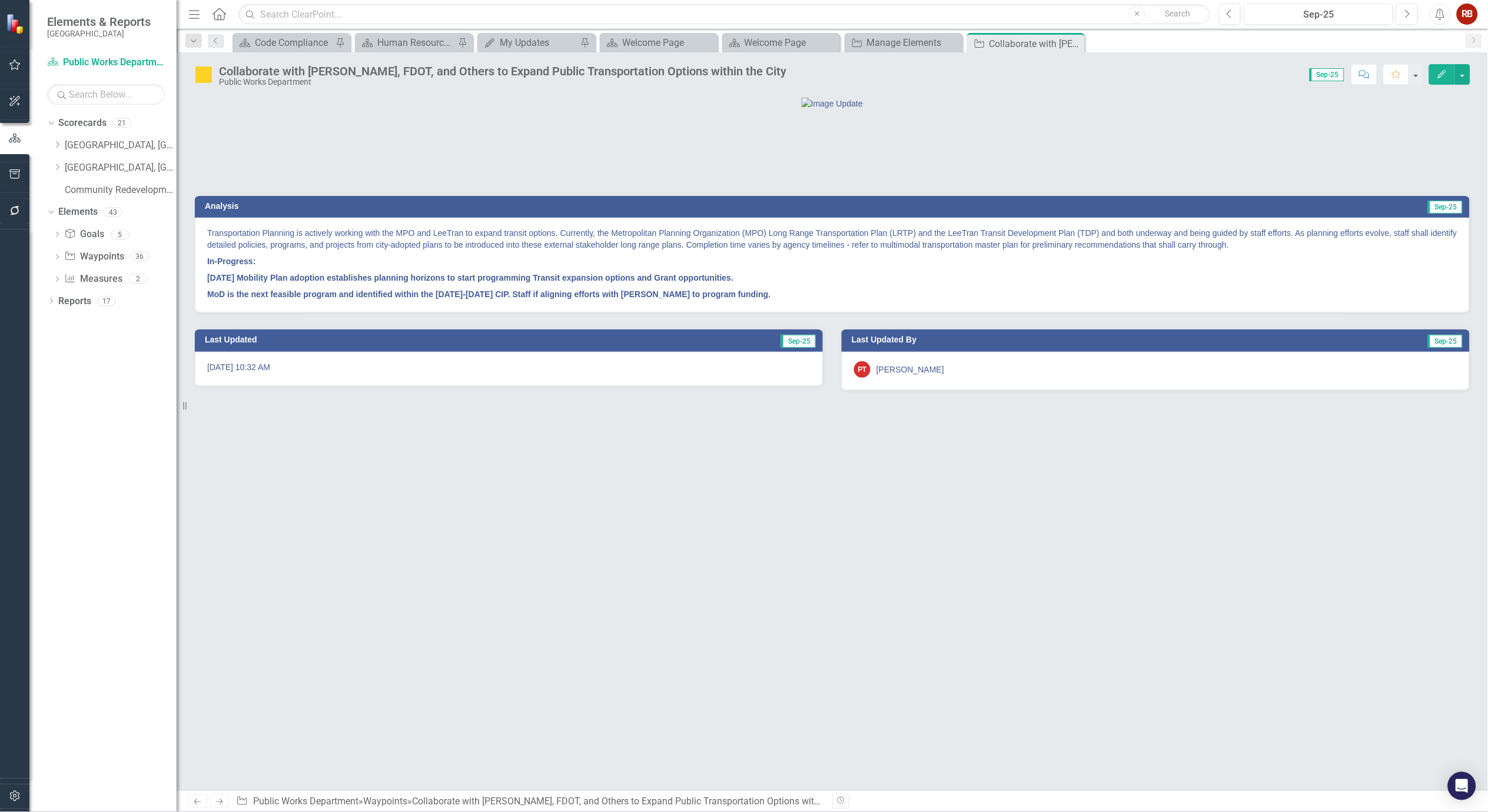
click at [695, 287] on div "Transportation Planning is actively working with the MPO and LeeTran to expand …" at bounding box center [832, 265] width 1275 height 94
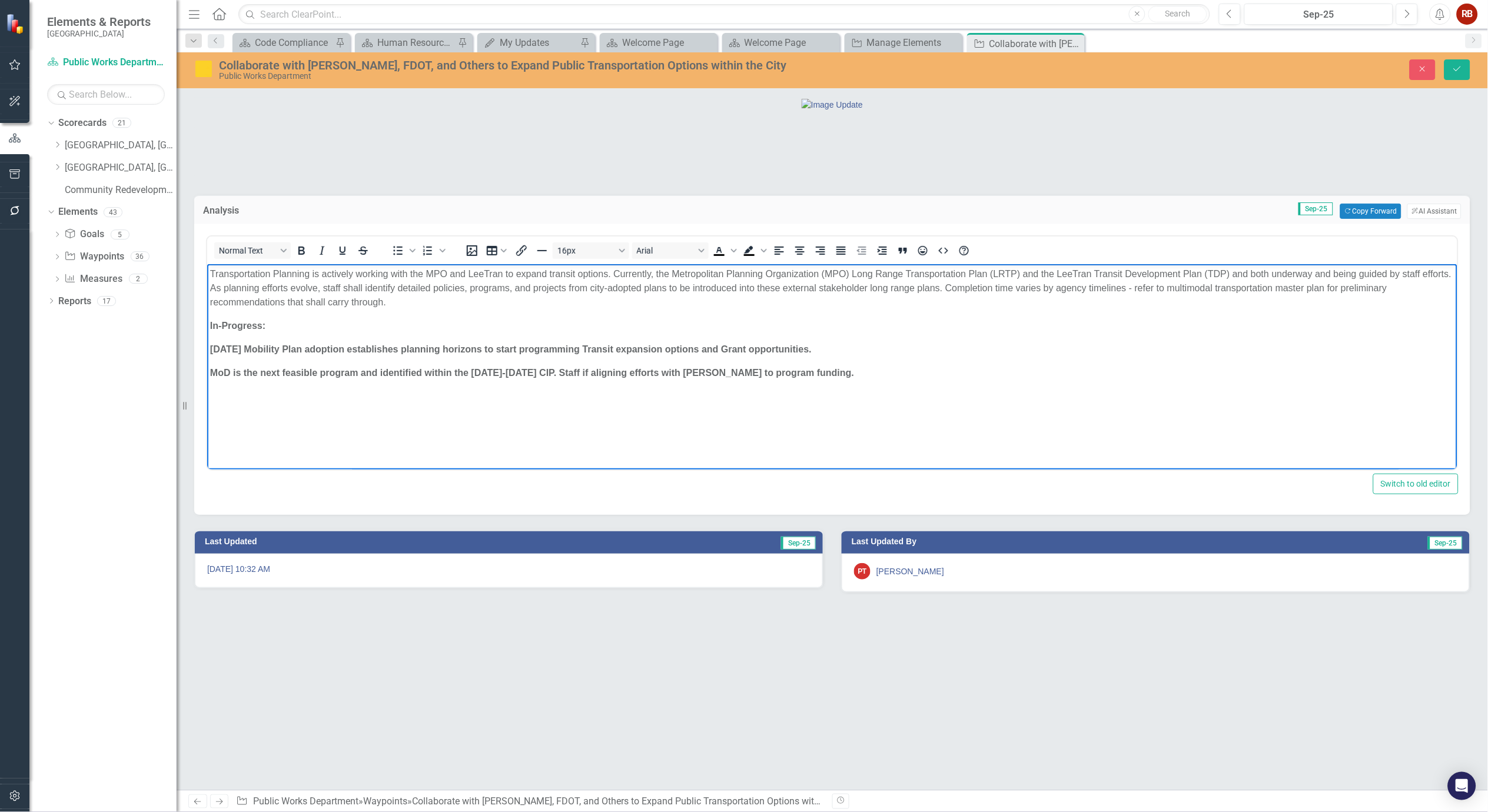
click at [1238, 276] on p "Transportation Planning is actively working with the MPO and LeeTran to expand …" at bounding box center [832, 288] width 1244 height 42
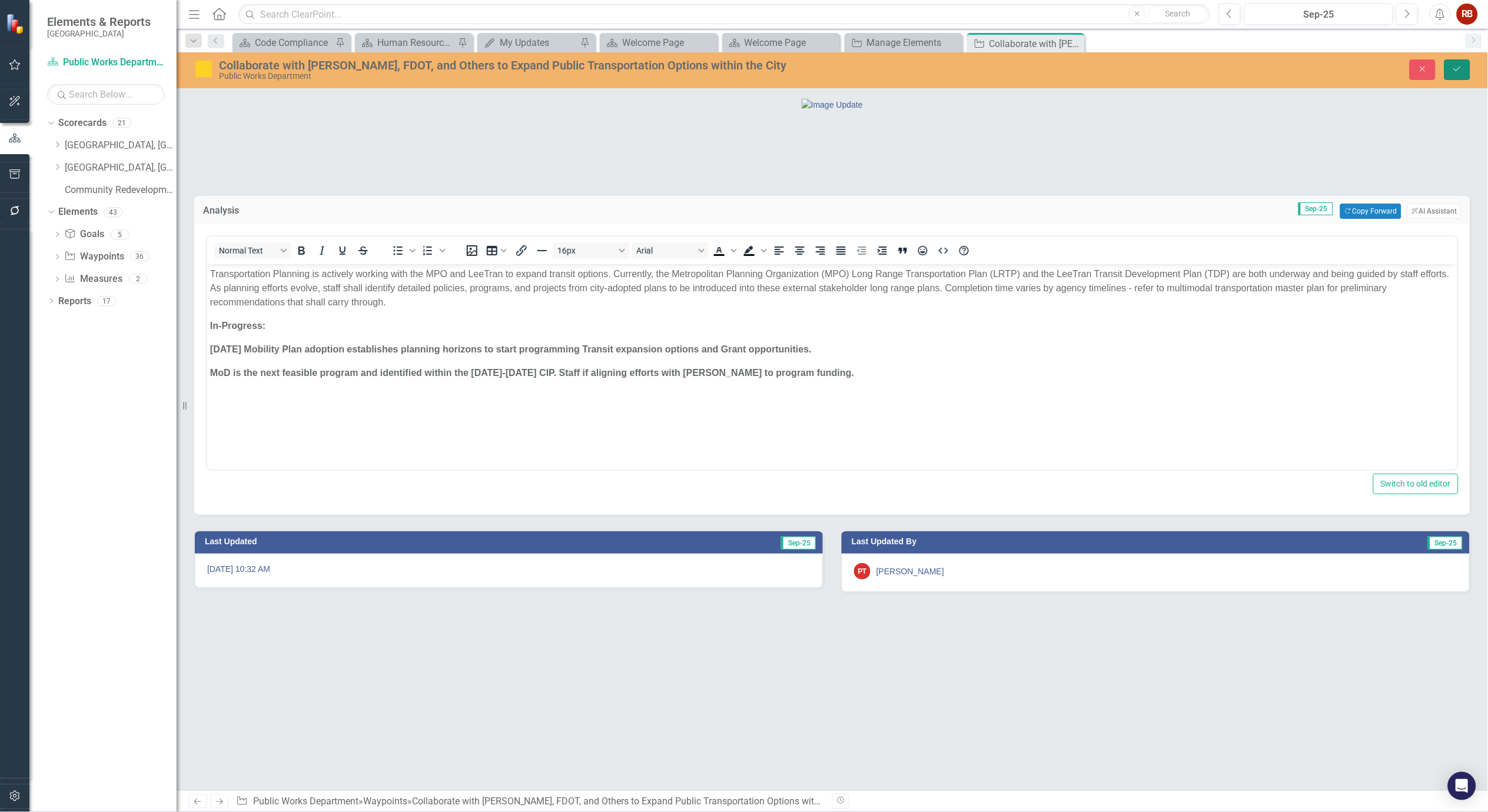
click at [1457, 59] on button "Save" at bounding box center [1457, 70] width 26 height 21
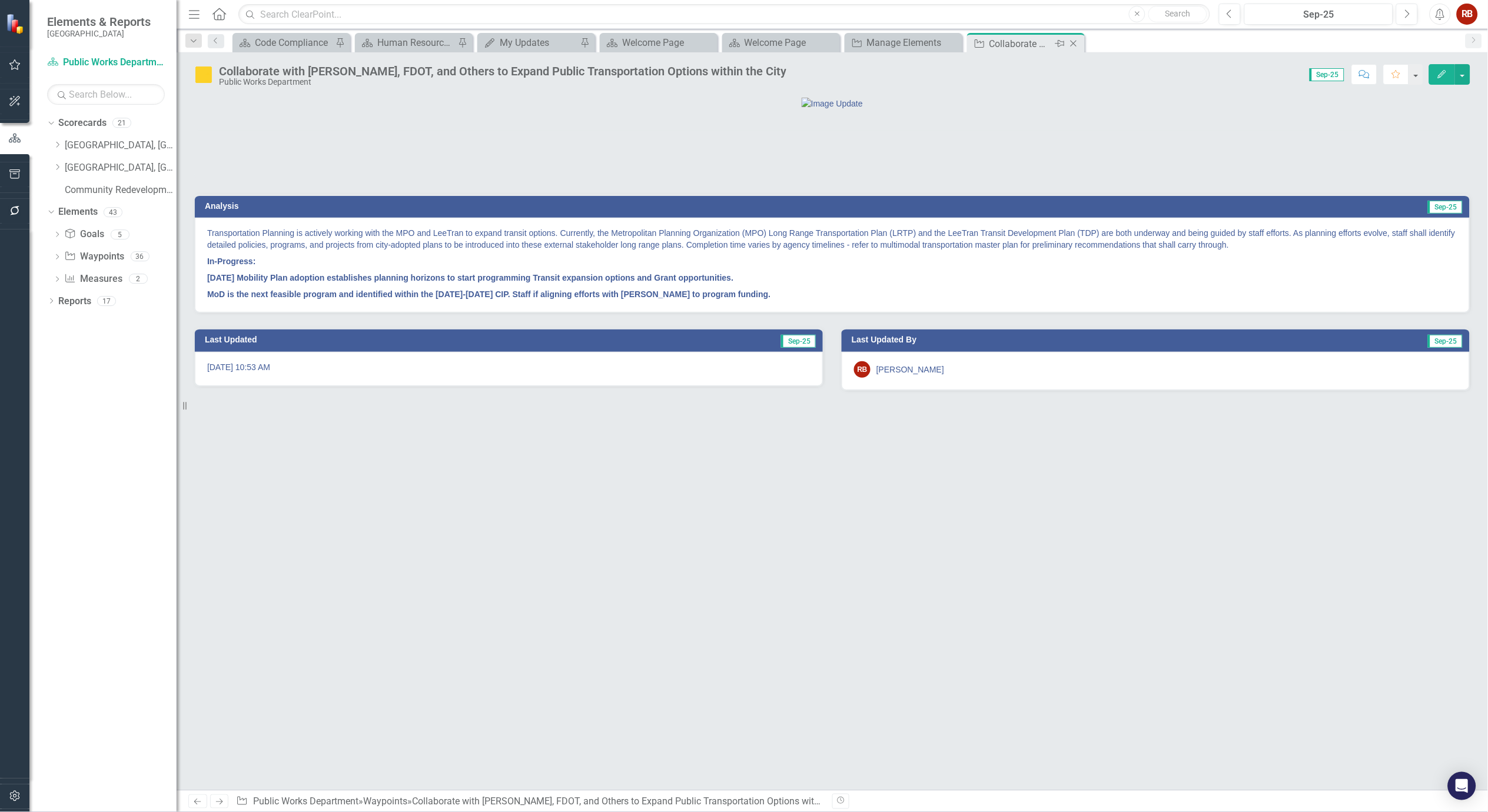
click at [1078, 42] on icon "Close" at bounding box center [1073, 44] width 12 height 9
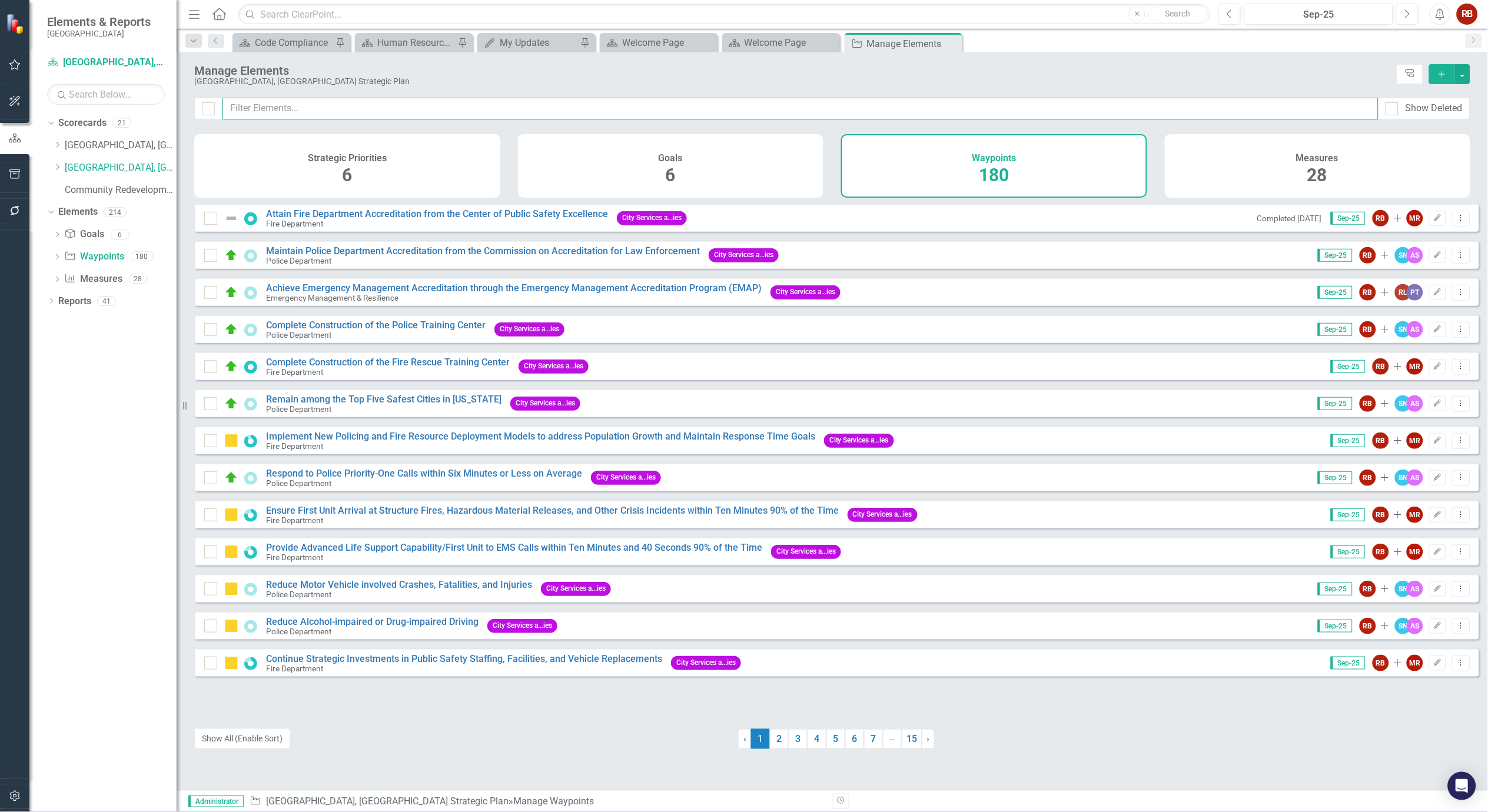
click at [293, 109] on input "text" at bounding box center [800, 108] width 1156 height 22
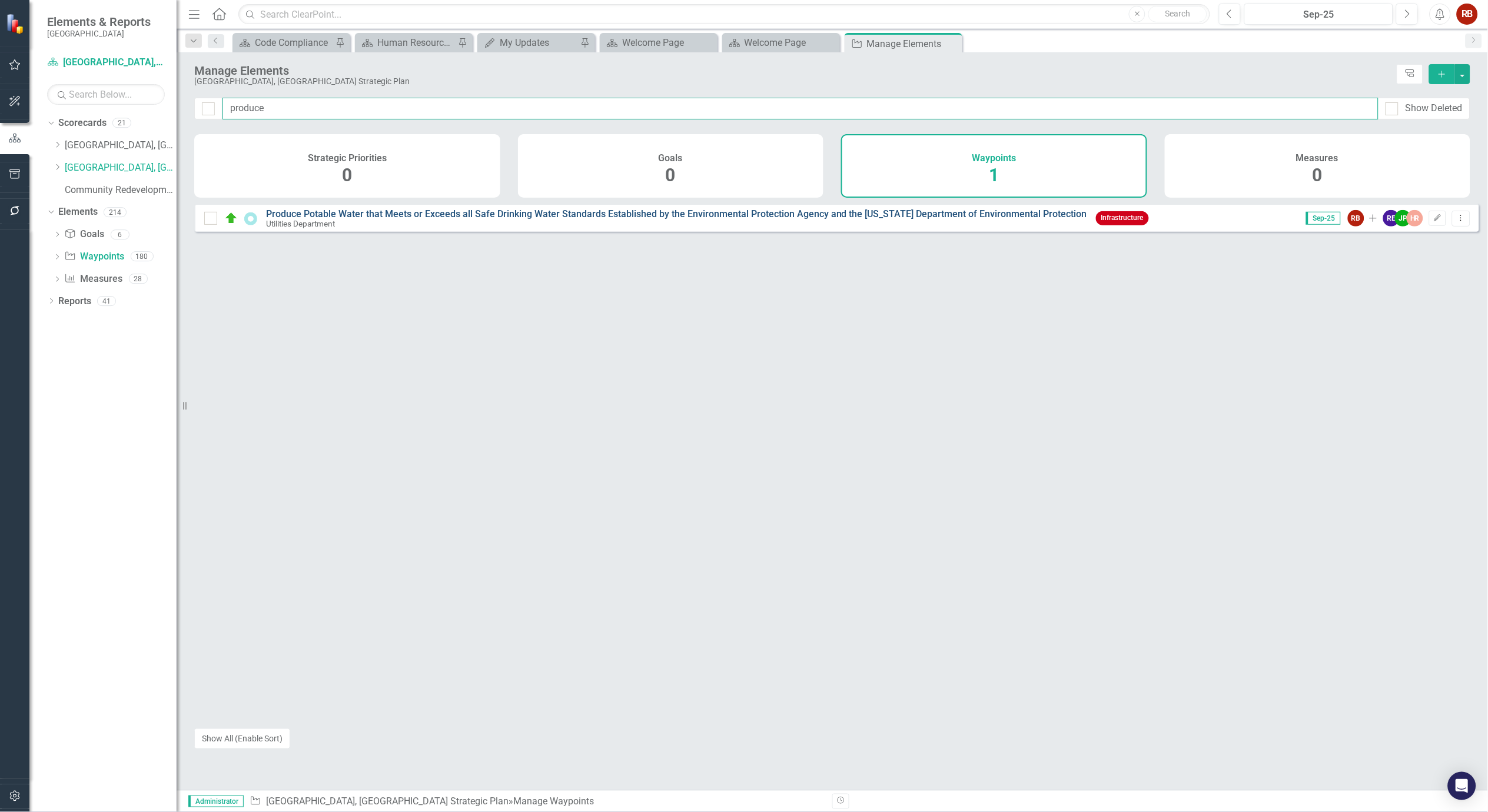
type input "produce"
click at [485, 220] on link "Produce Potable Water that Meets or Exceeds all Safe Drinking Water Standards E…" at bounding box center [677, 214] width 821 height 11
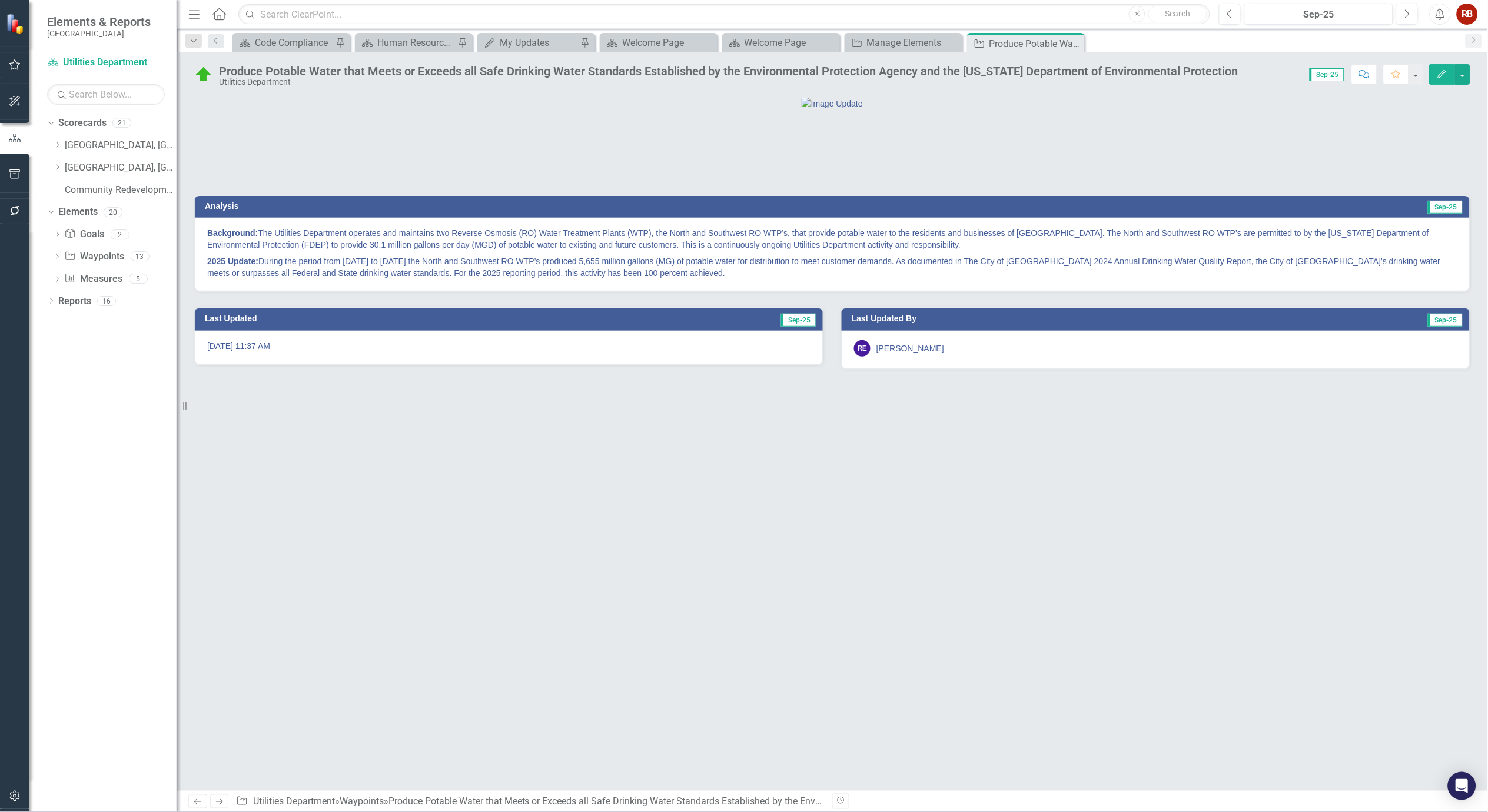
click at [793, 279] on p "2025 Update: During the period from August 2024 to August 2025 the North and So…" at bounding box center [832, 266] width 1250 height 26
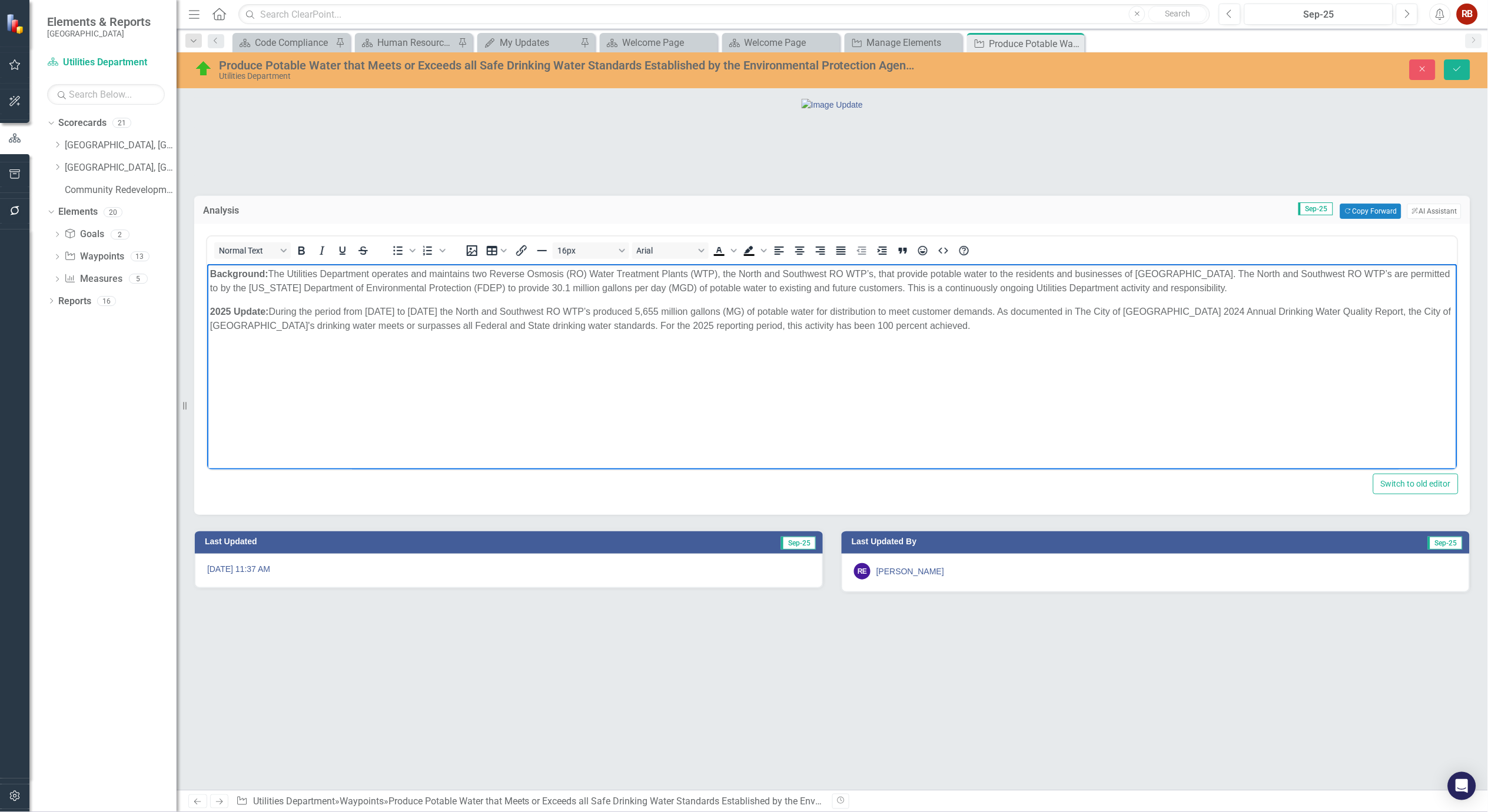
click at [1407, 272] on p "Background: The Utilities Department operates and maintains two Reverse Osmosis…" at bounding box center [832, 281] width 1244 height 28
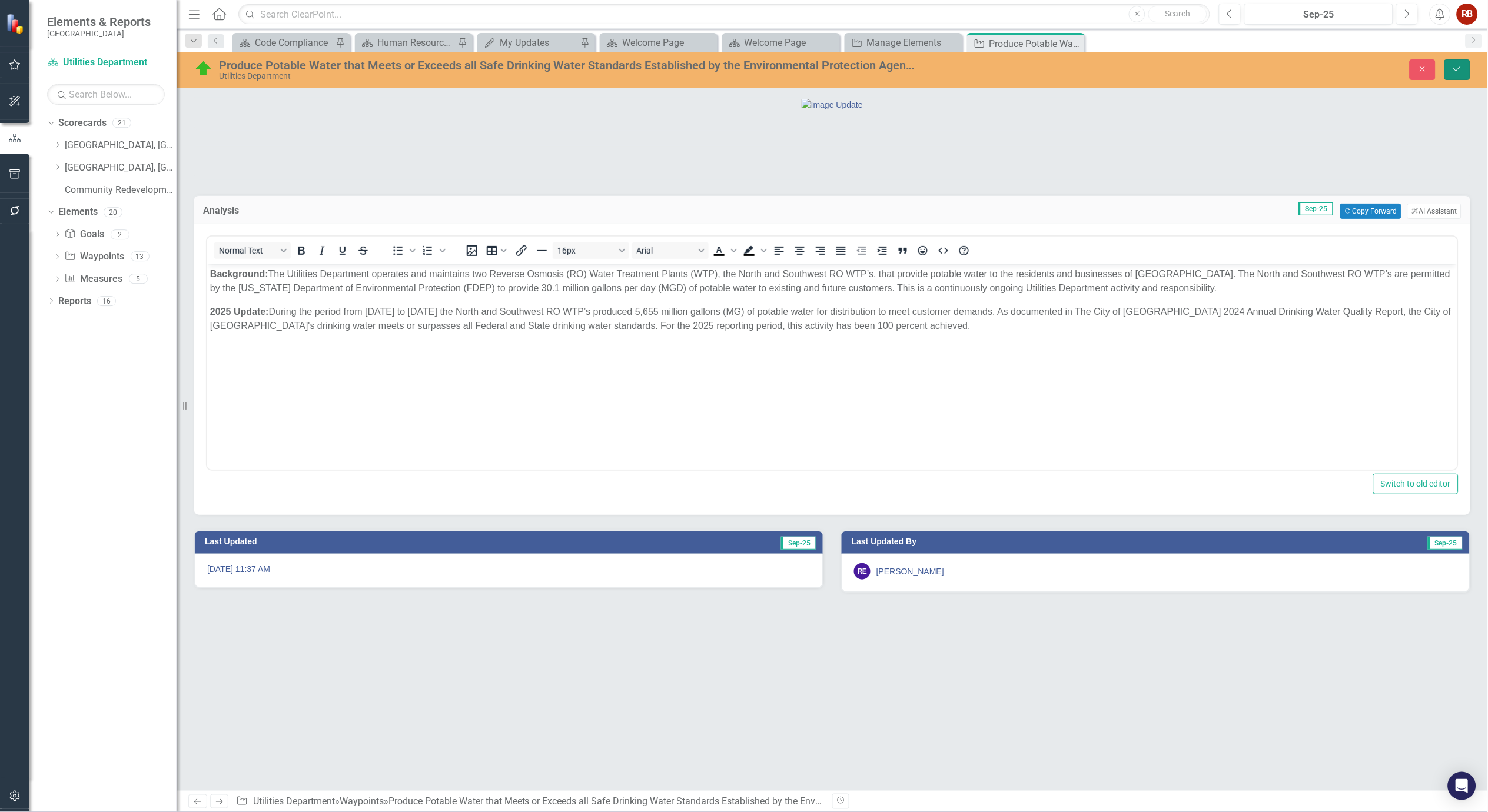
click at [1461, 72] on icon "Save" at bounding box center [1457, 68] width 10 height 8
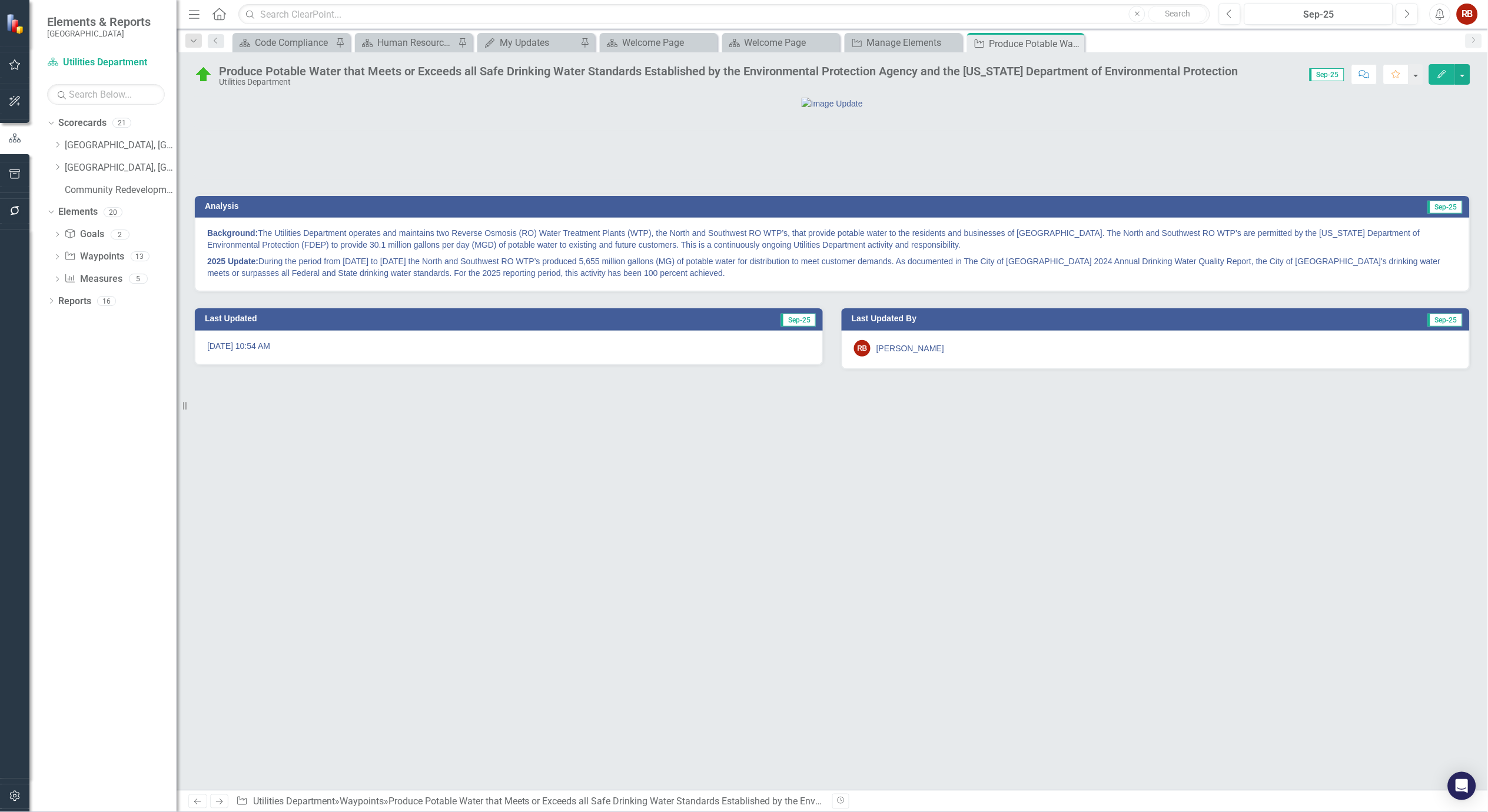
click at [0, 0] on icon "Close" at bounding box center [0, 0] width 0 height 0
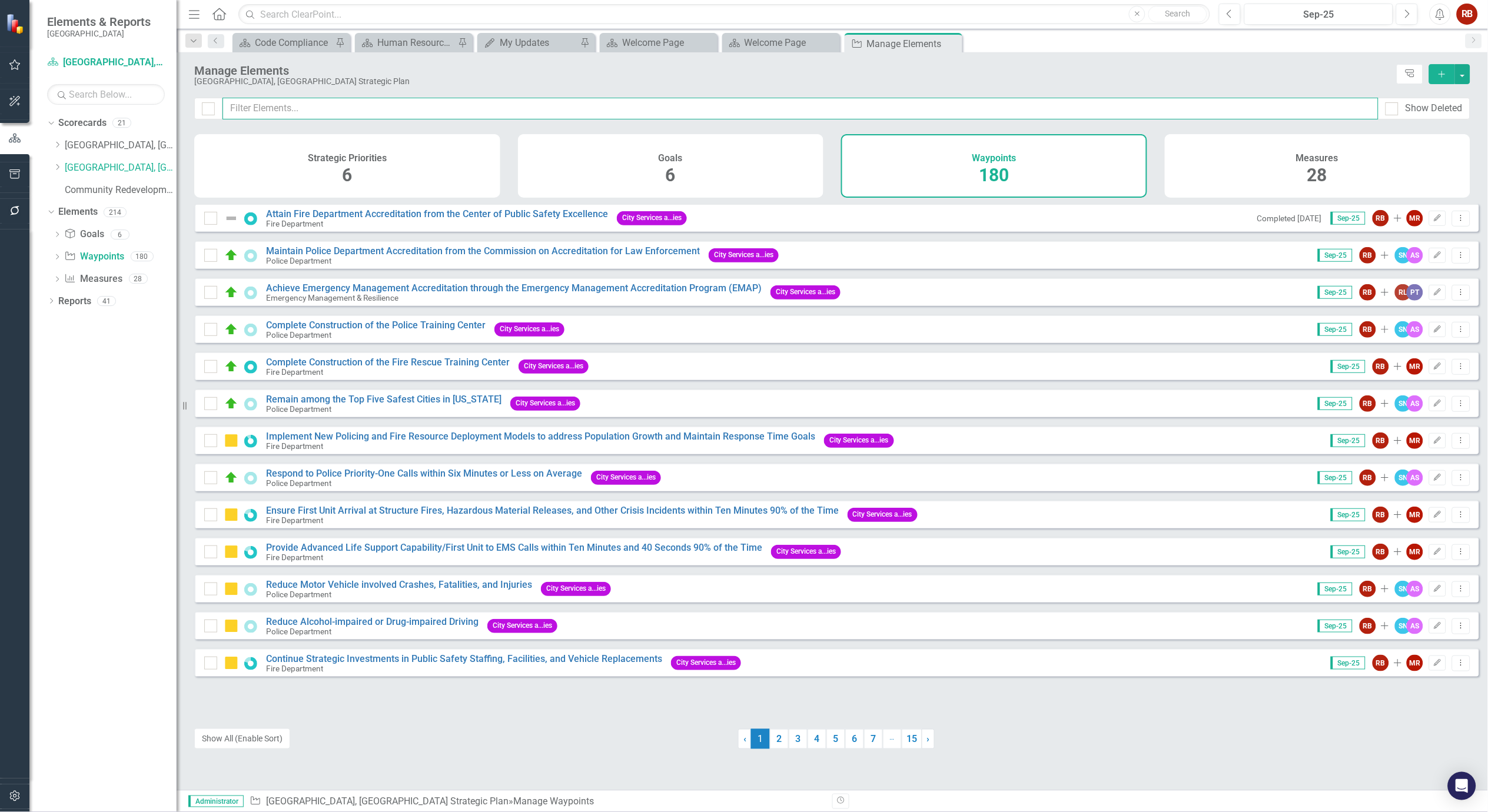
click at [379, 113] on input "text" at bounding box center [800, 108] width 1156 height 22
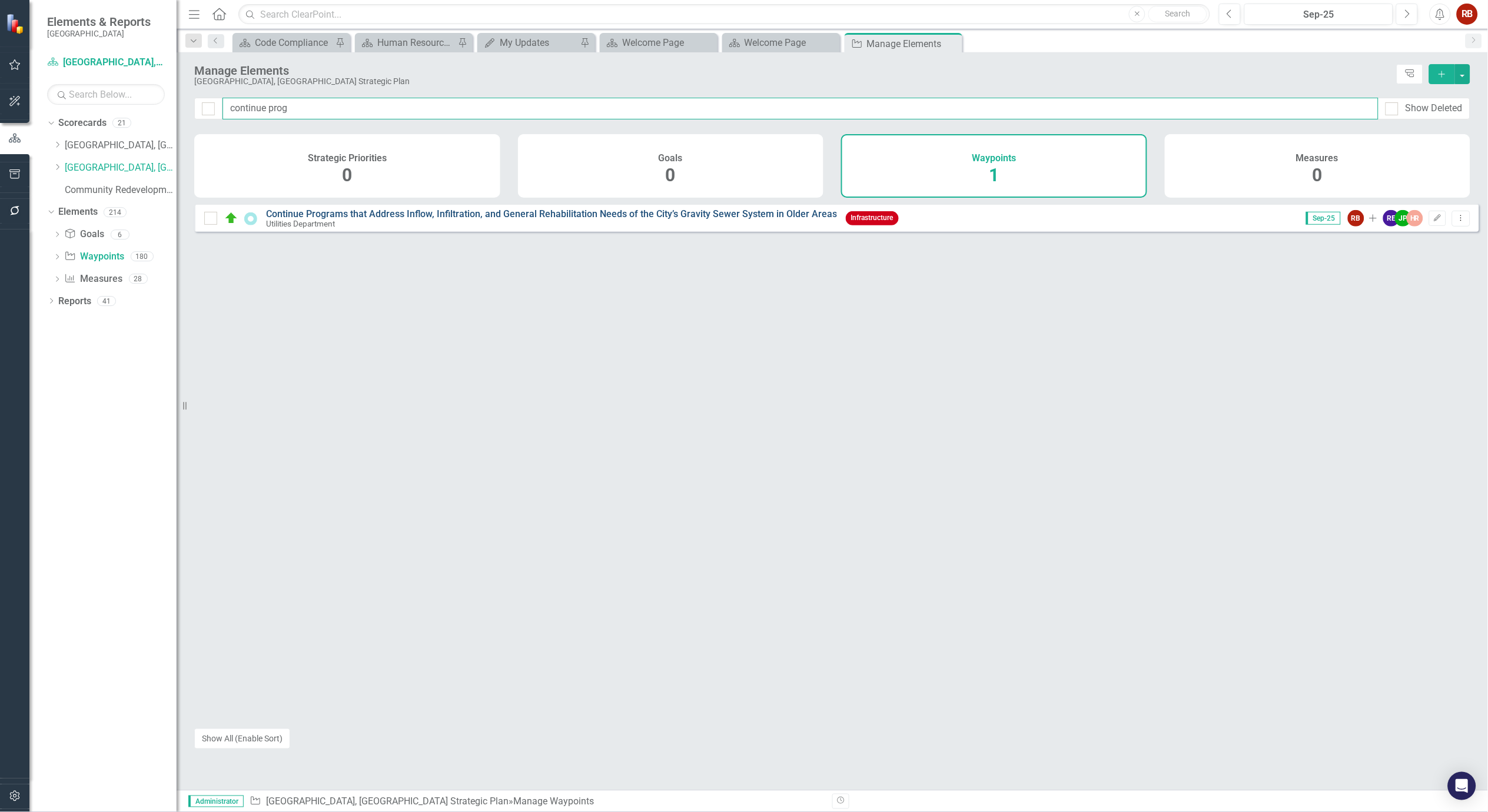
type input "continue prog"
click at [422, 220] on link "Continue Programs that Address Inflow, Infiltration, and General Rehabilitation…" at bounding box center [551, 214] width 571 height 11
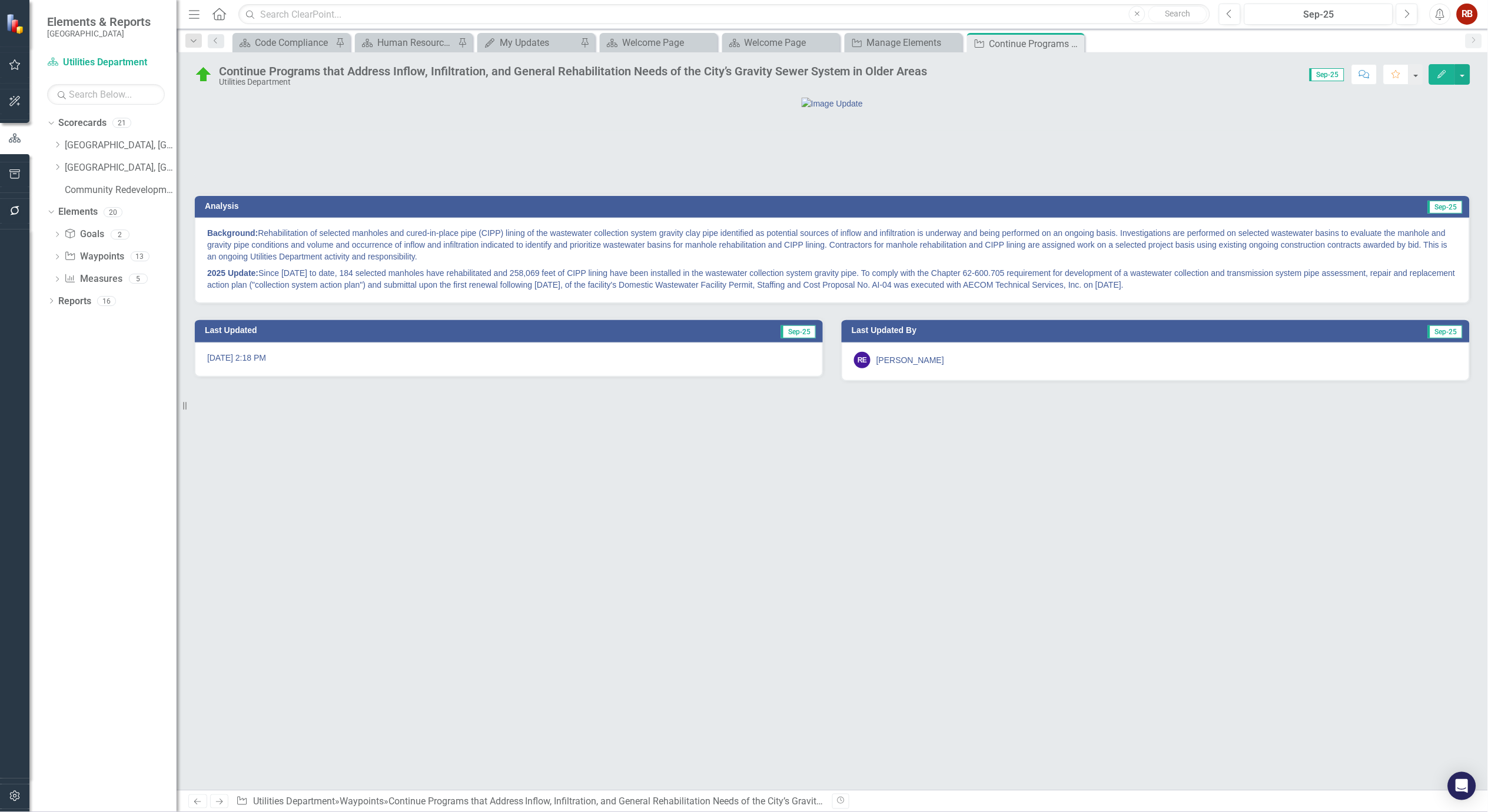
click at [532, 291] on p "2025 Update: Since 2022 to date, 184 selected manholes have rehabilitated and 2…" at bounding box center [832, 278] width 1250 height 26
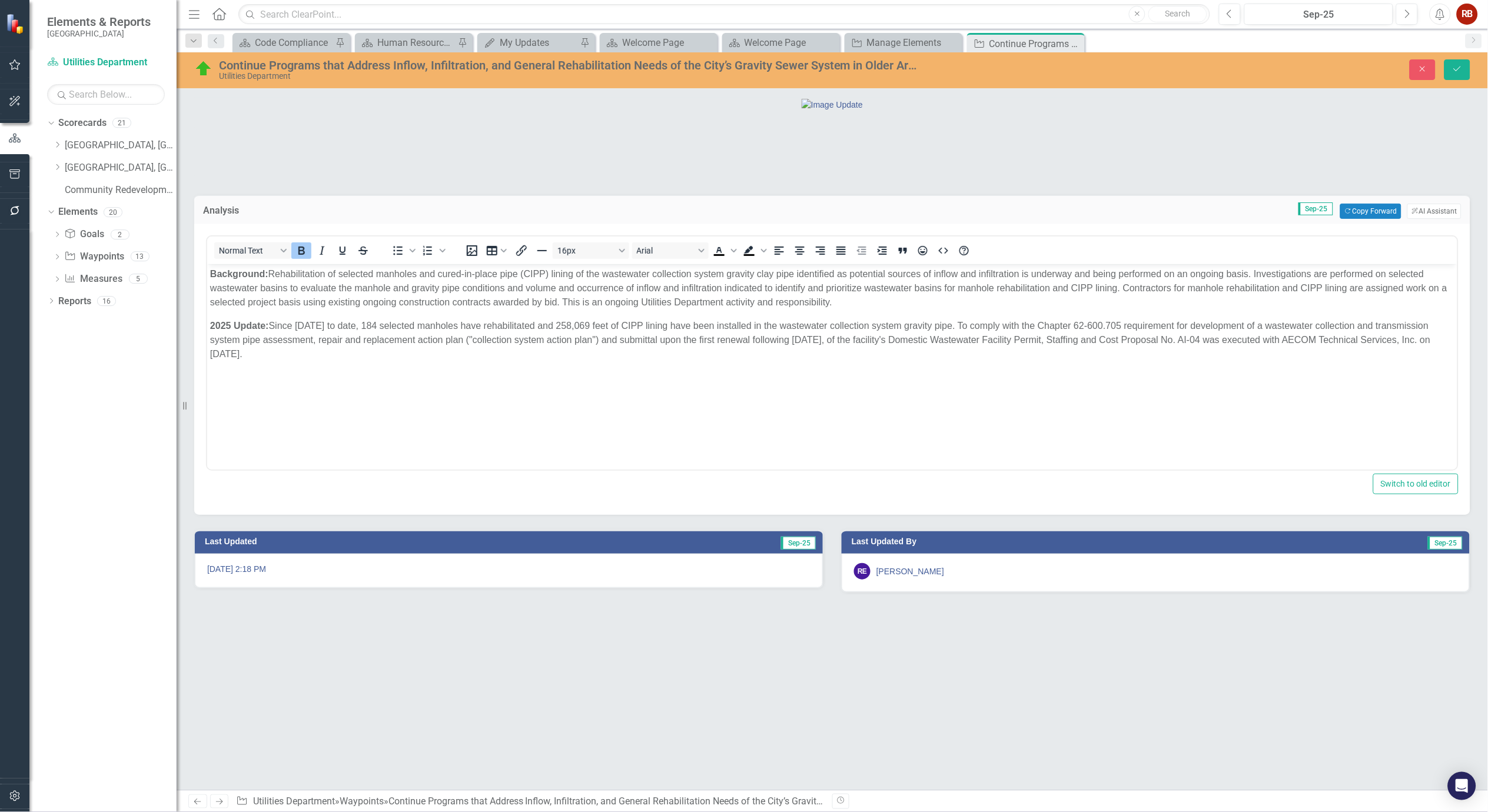
click at [476, 325] on p "2025 Update: Since 2022 to date, 184 selected manholes have rehabilitated and 2…" at bounding box center [832, 340] width 1244 height 42
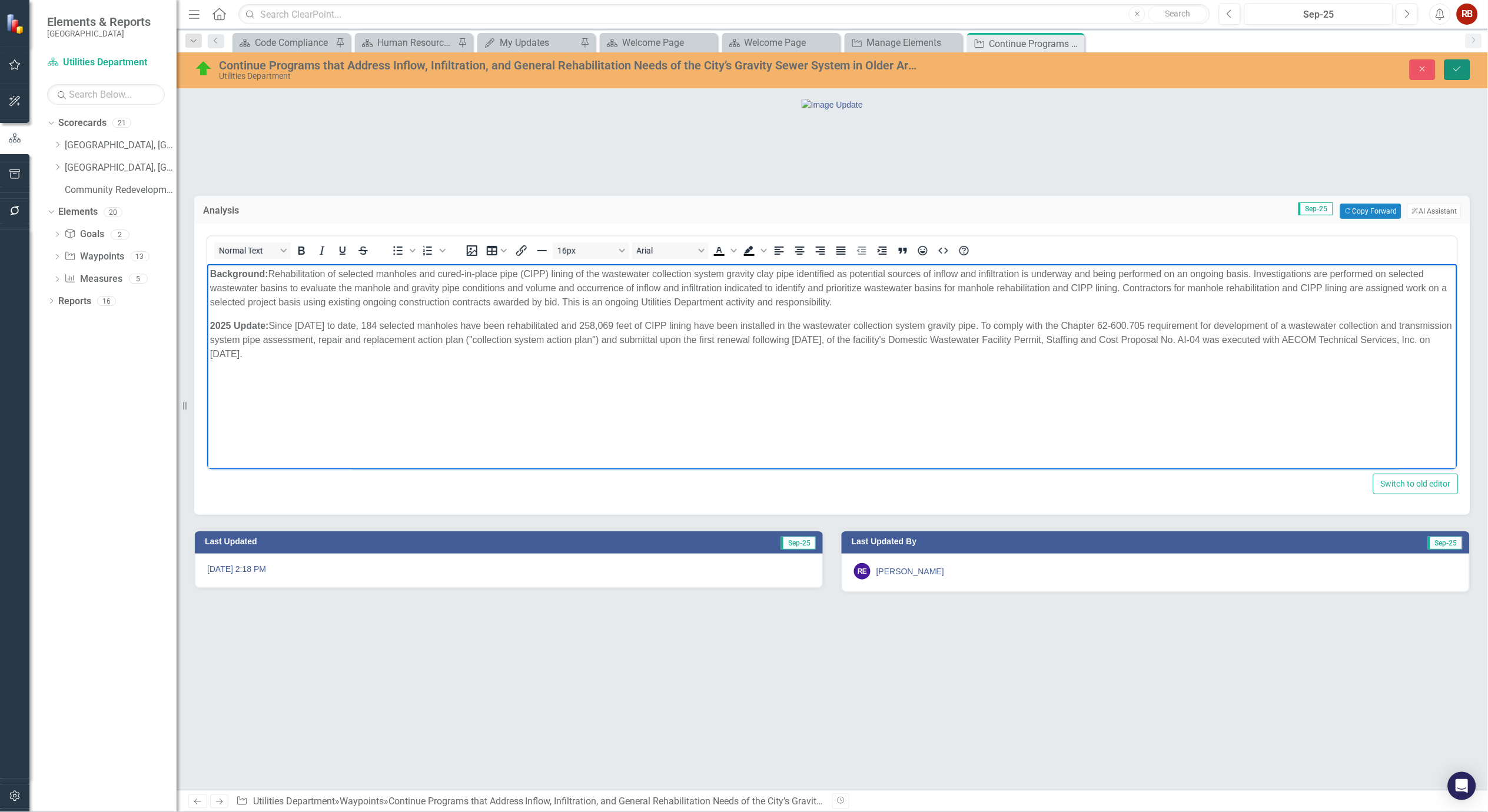
click at [1467, 70] on button "Save" at bounding box center [1457, 70] width 26 height 21
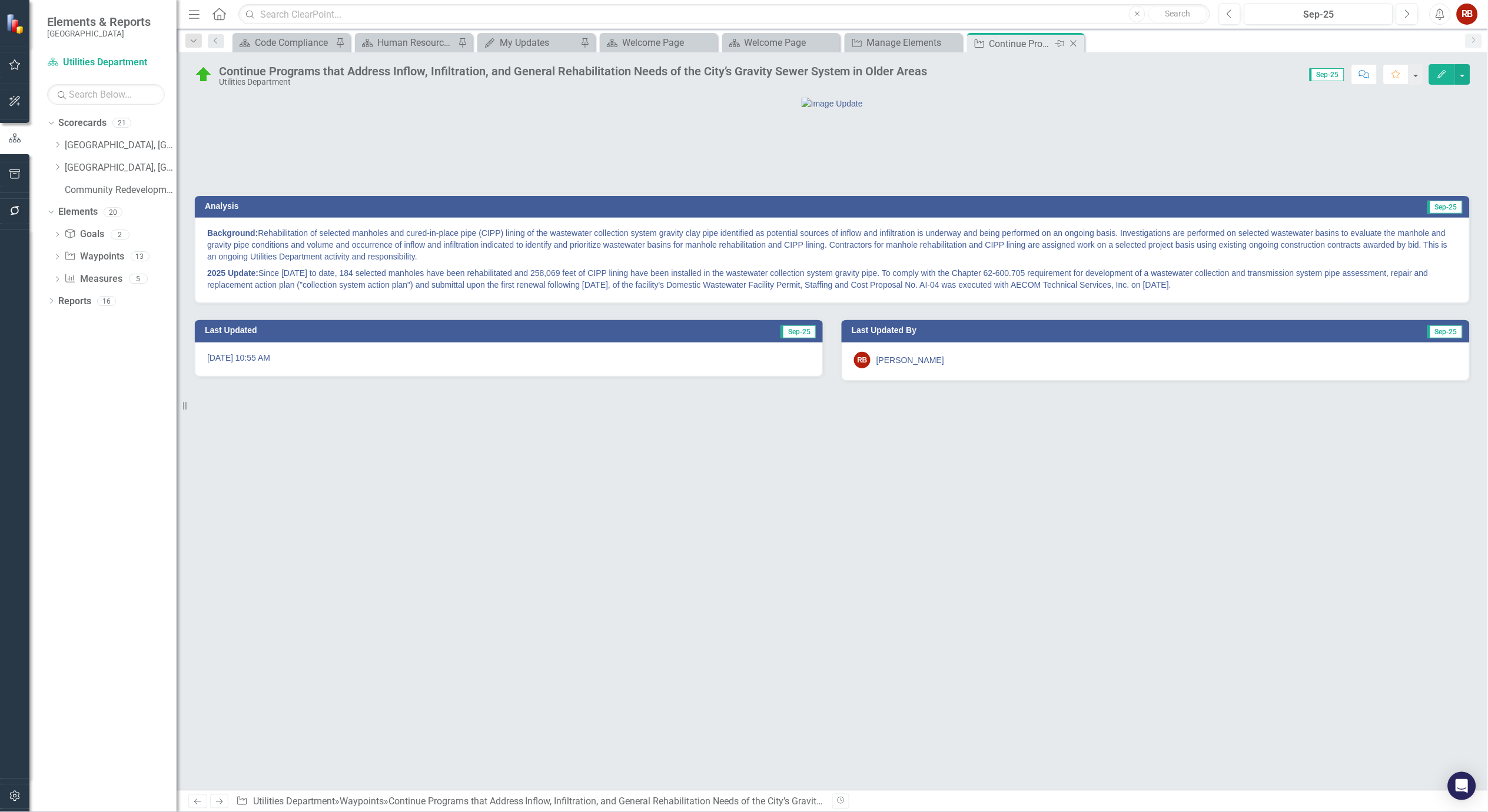
click at [1080, 44] on div "Close" at bounding box center [1074, 44] width 15 height 15
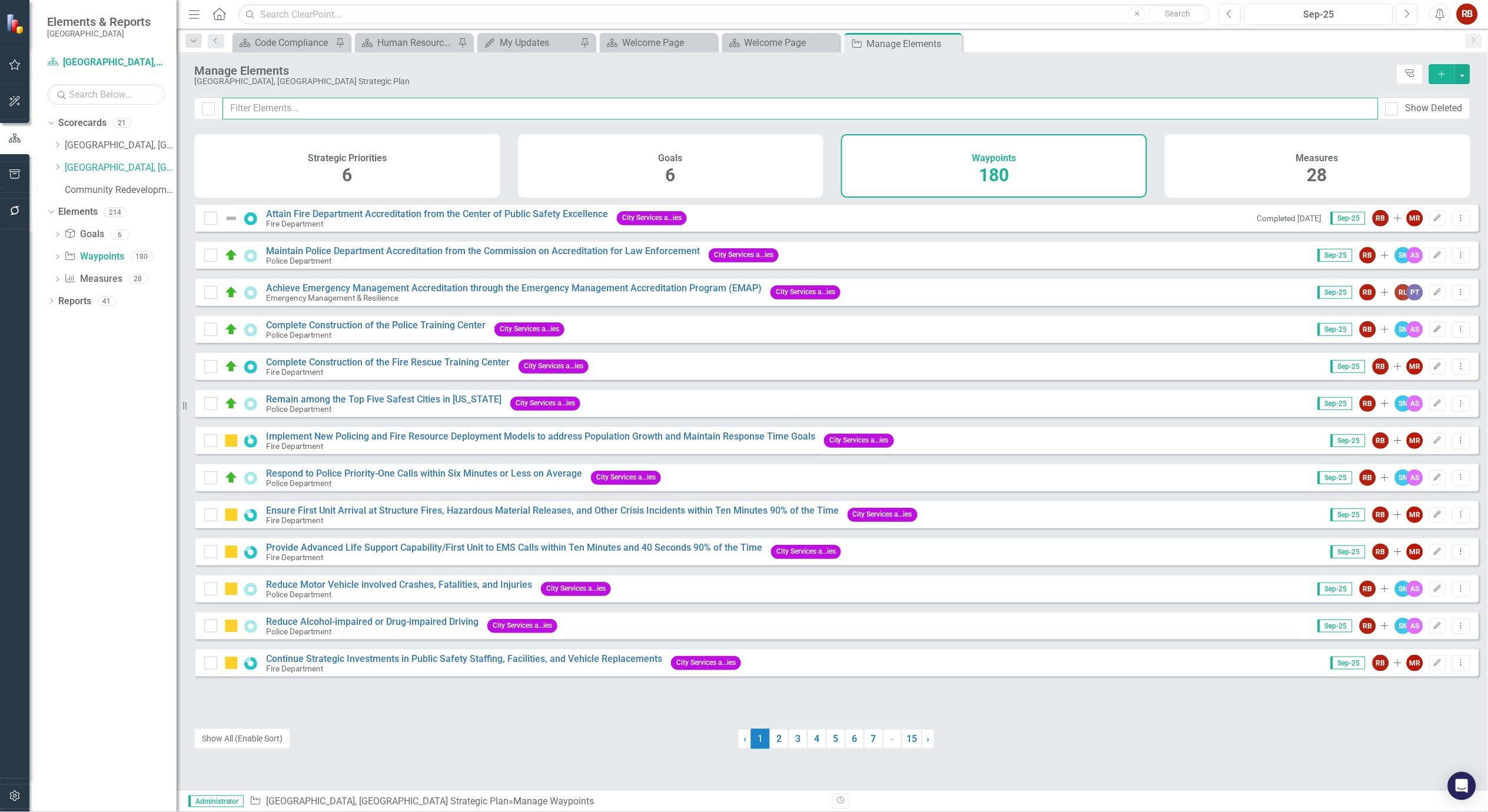
click at [319, 107] on input "text" at bounding box center [800, 108] width 1156 height 22
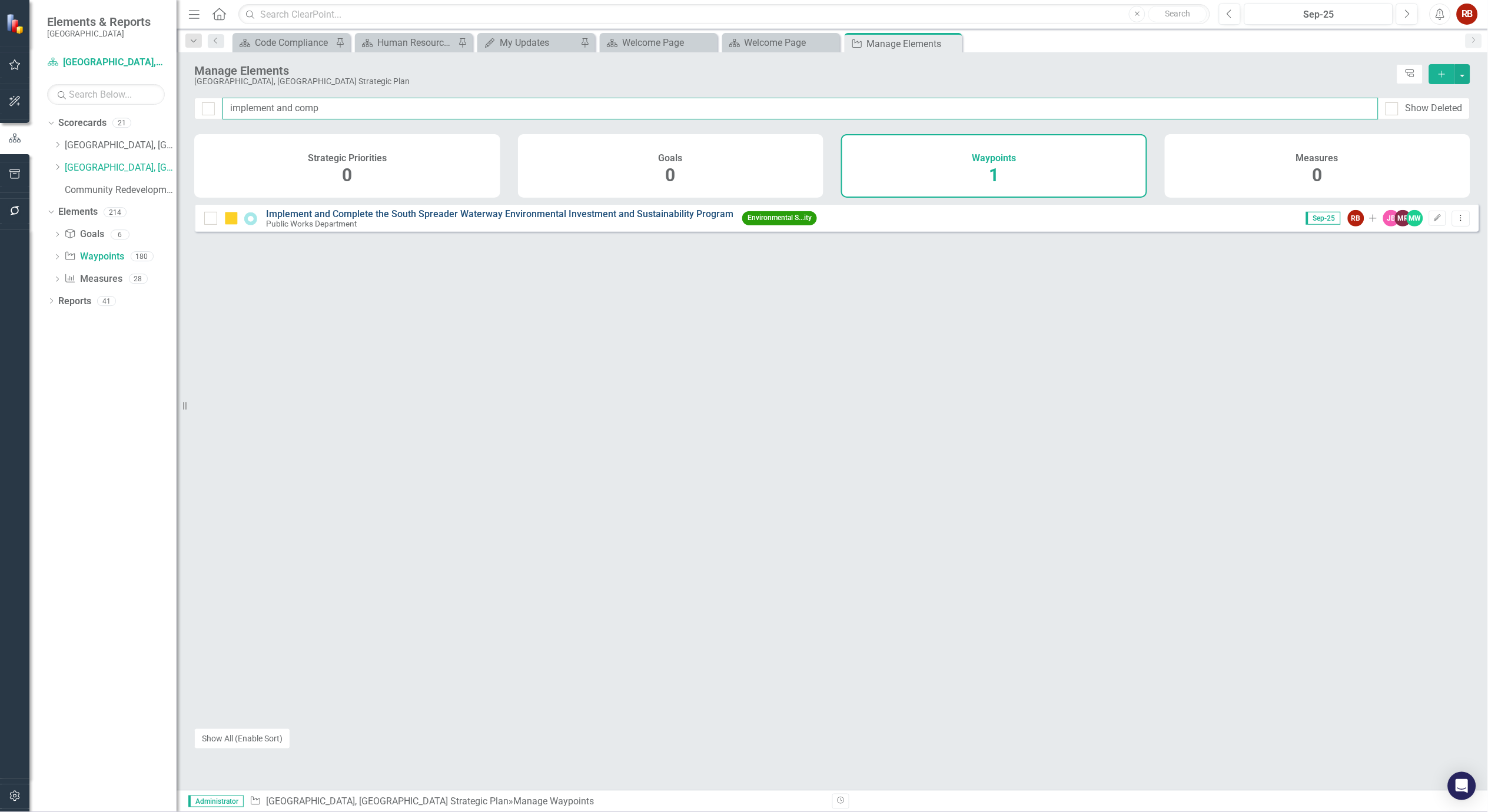
type input "implement and comp"
click at [533, 220] on link "Implement and Complete the South Spreader Waterway Environmental Investment and…" at bounding box center [499, 214] width 467 height 11
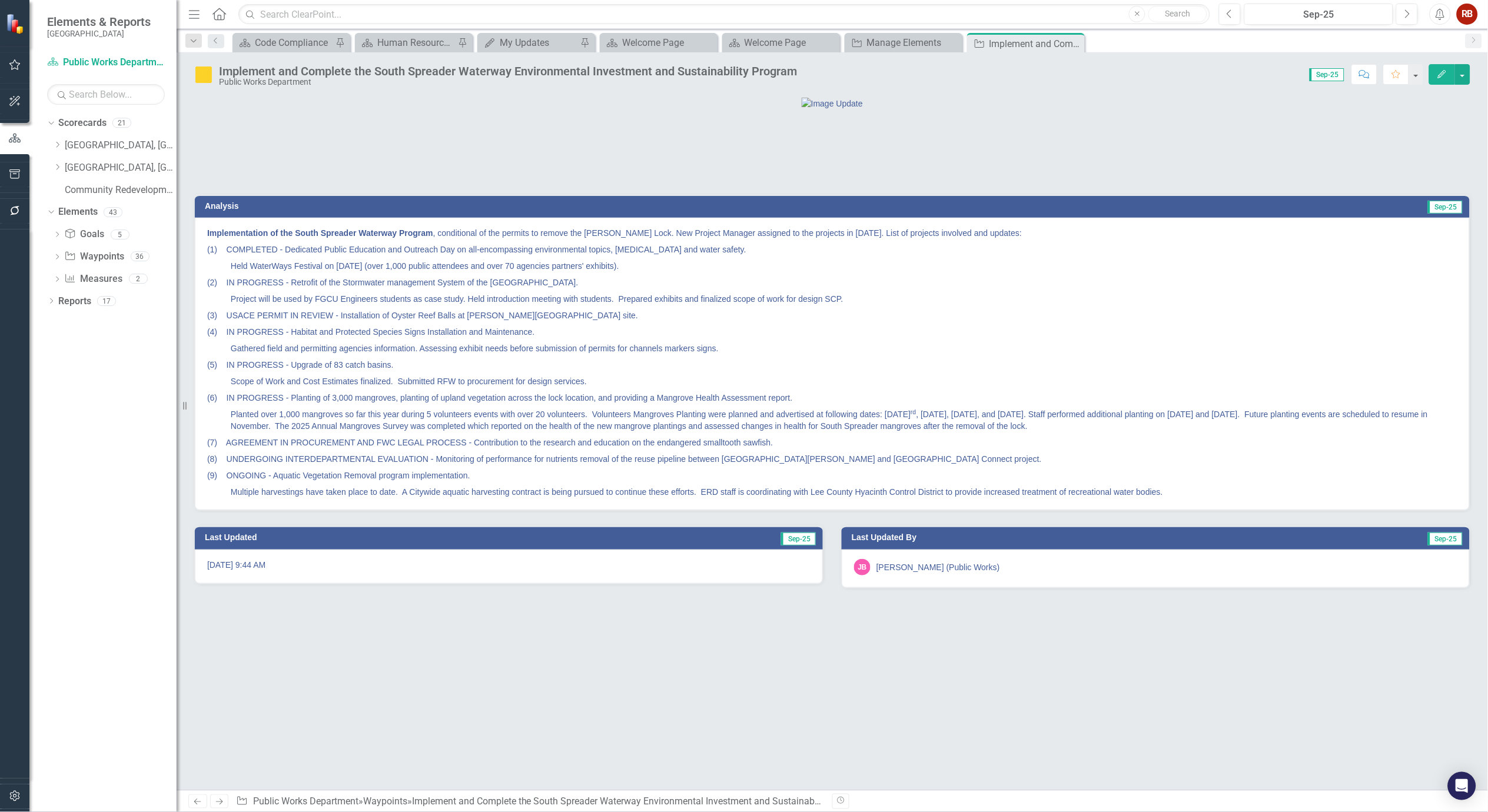
click at [686, 356] on p "Gathered field and permitting agencies information. Assessing exhibit needs bef…" at bounding box center [832, 348] width 1250 height 16
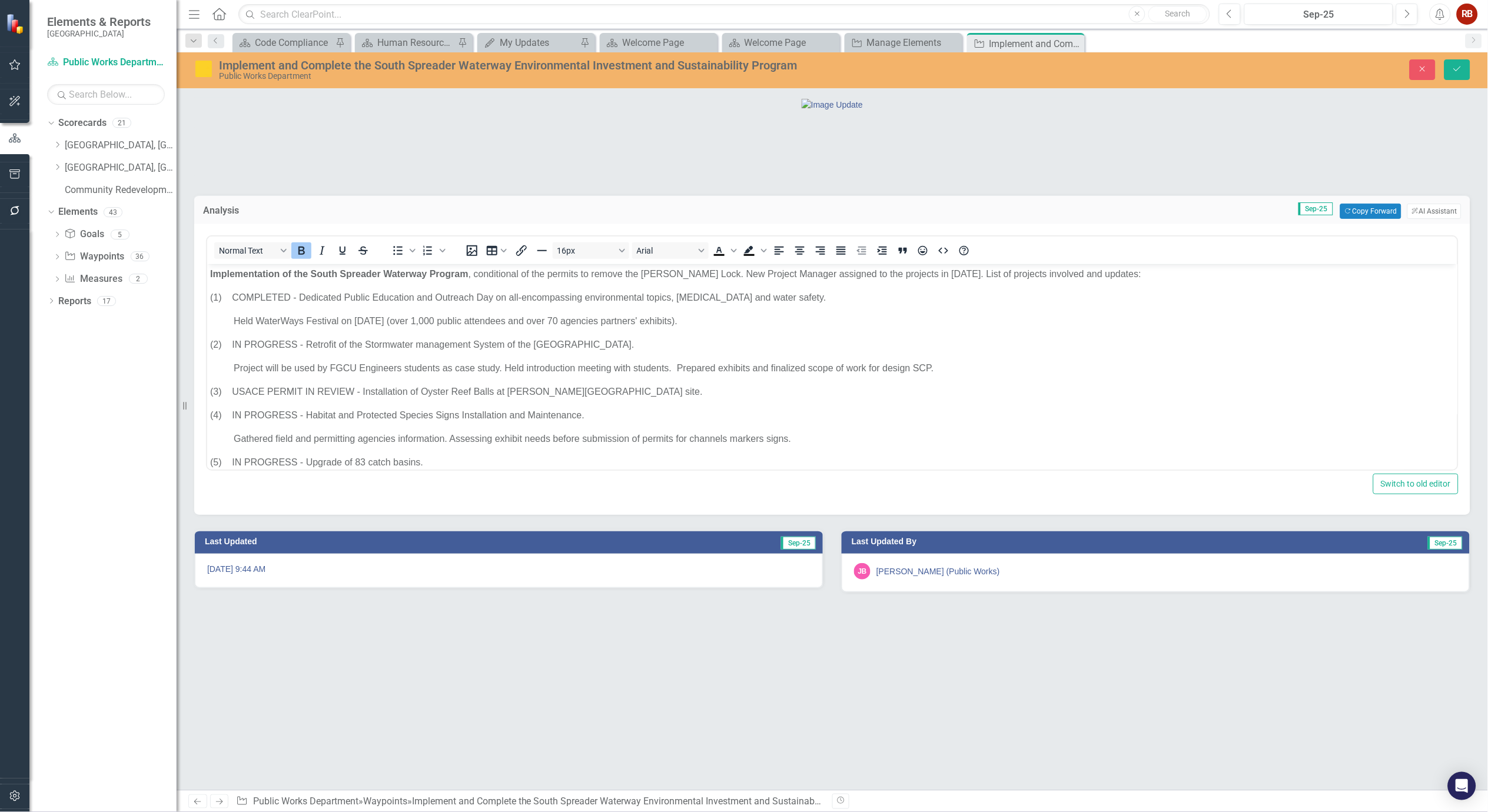
drag, startPoint x: 731, startPoint y: 437, endPoint x: 737, endPoint y: 438, distance: 6.1
click at [729, 438] on p "Gathered field and permitting agencies information. Assessing exhibit needs bef…" at bounding box center [832, 439] width 1244 height 14
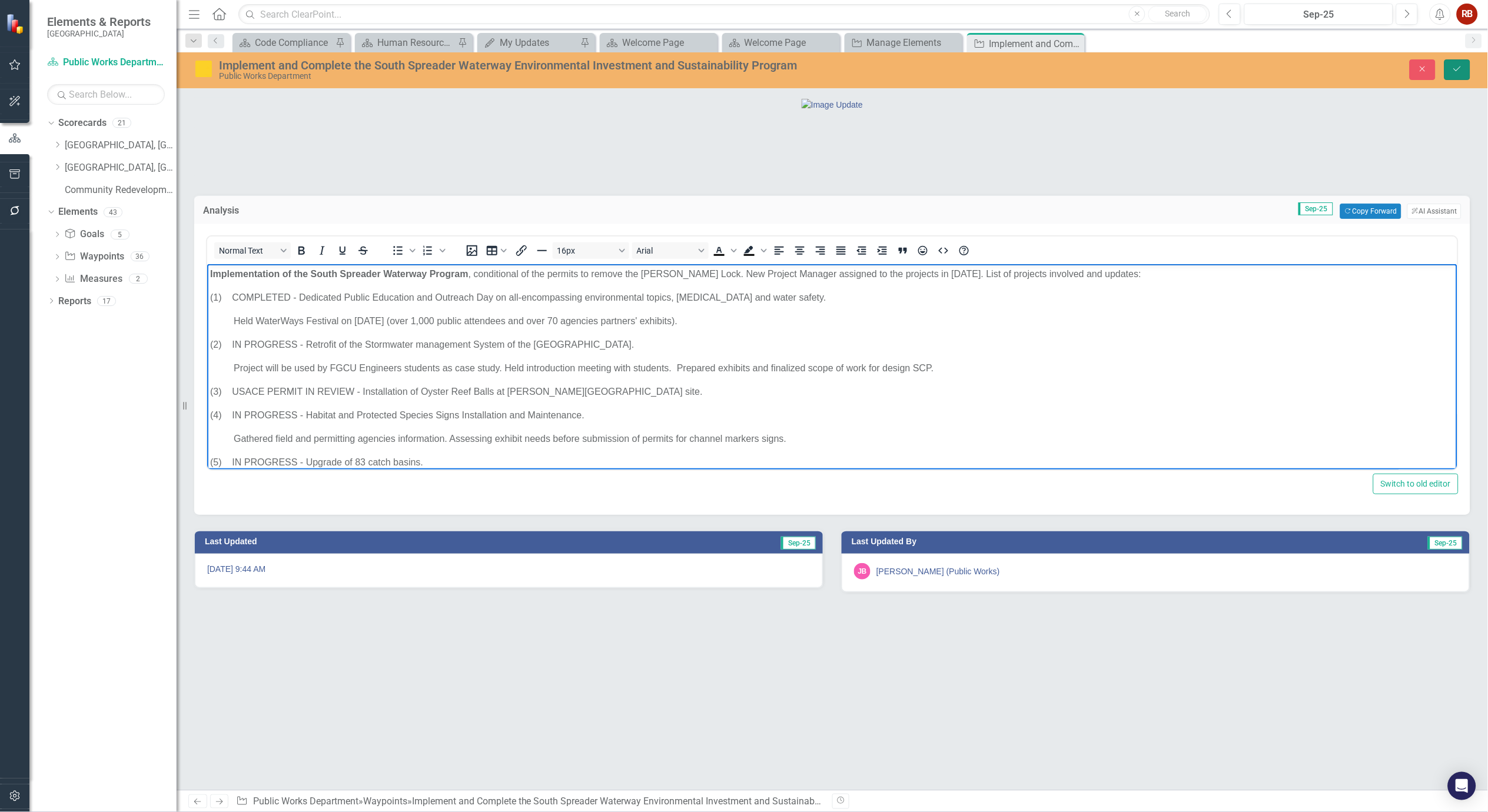
click at [1455, 65] on icon "Save" at bounding box center [1457, 68] width 10 height 8
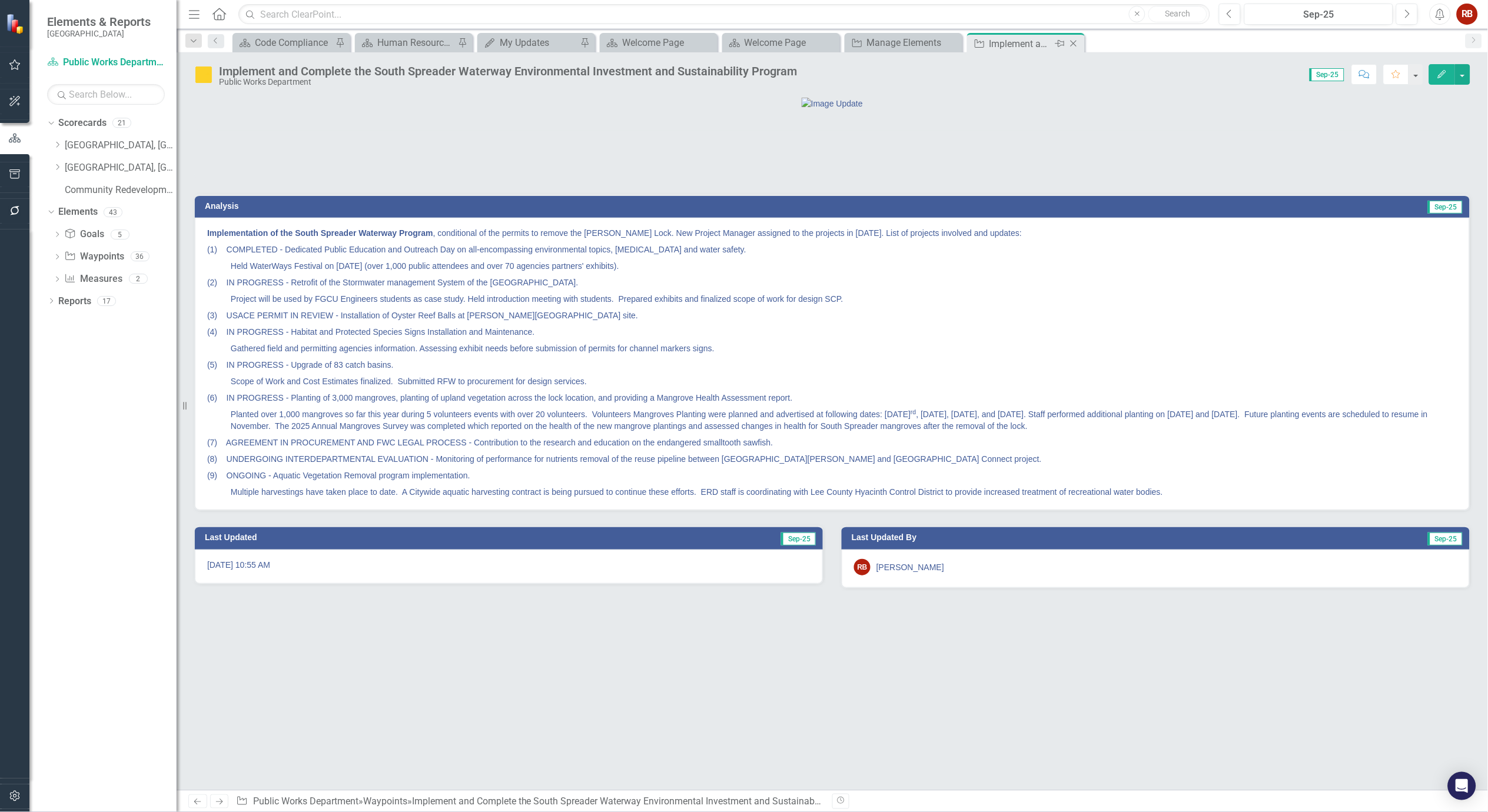
click at [1078, 42] on icon "Close" at bounding box center [1073, 44] width 12 height 9
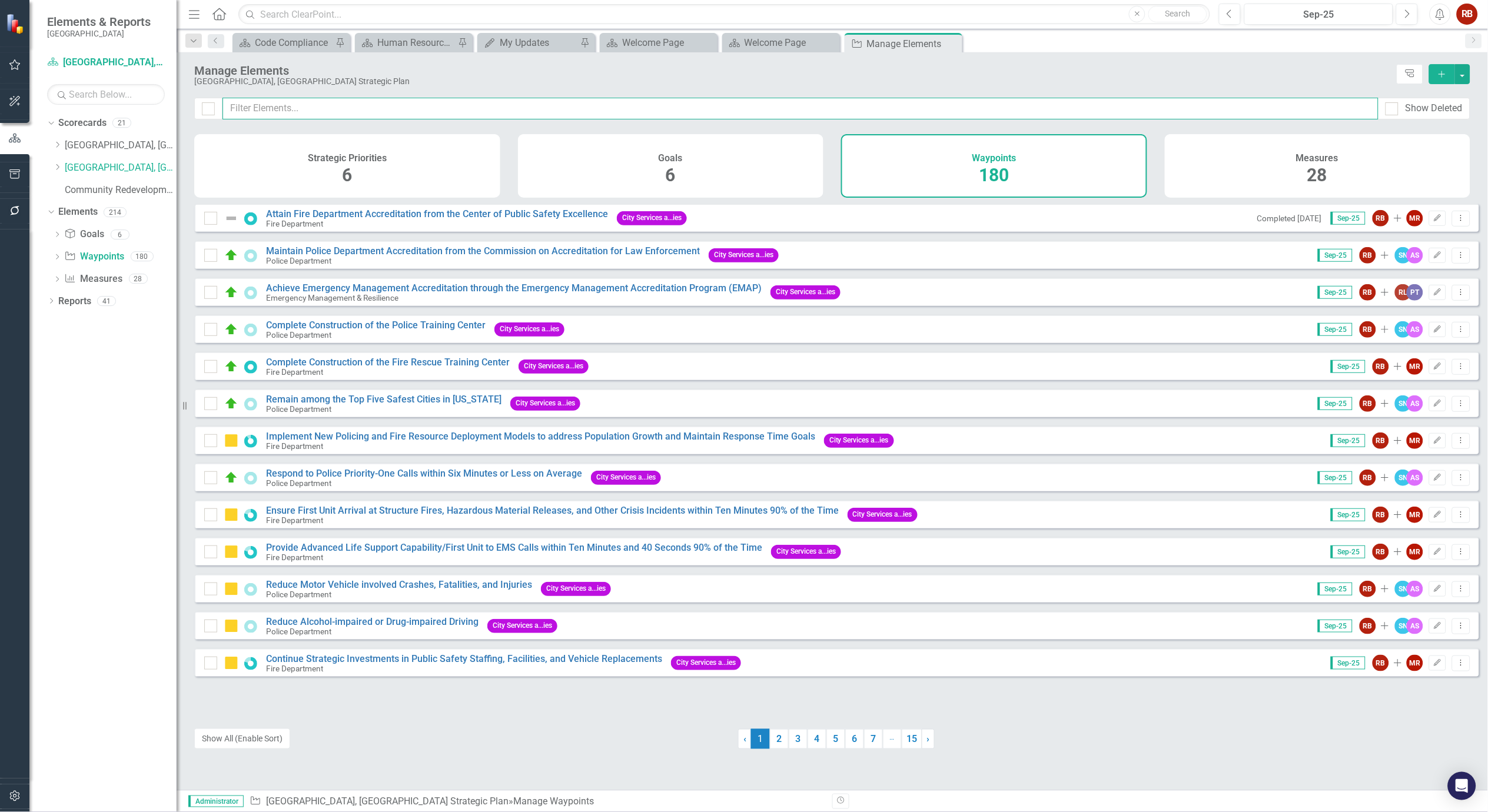
click at [299, 115] on input "text" at bounding box center [800, 108] width 1156 height 22
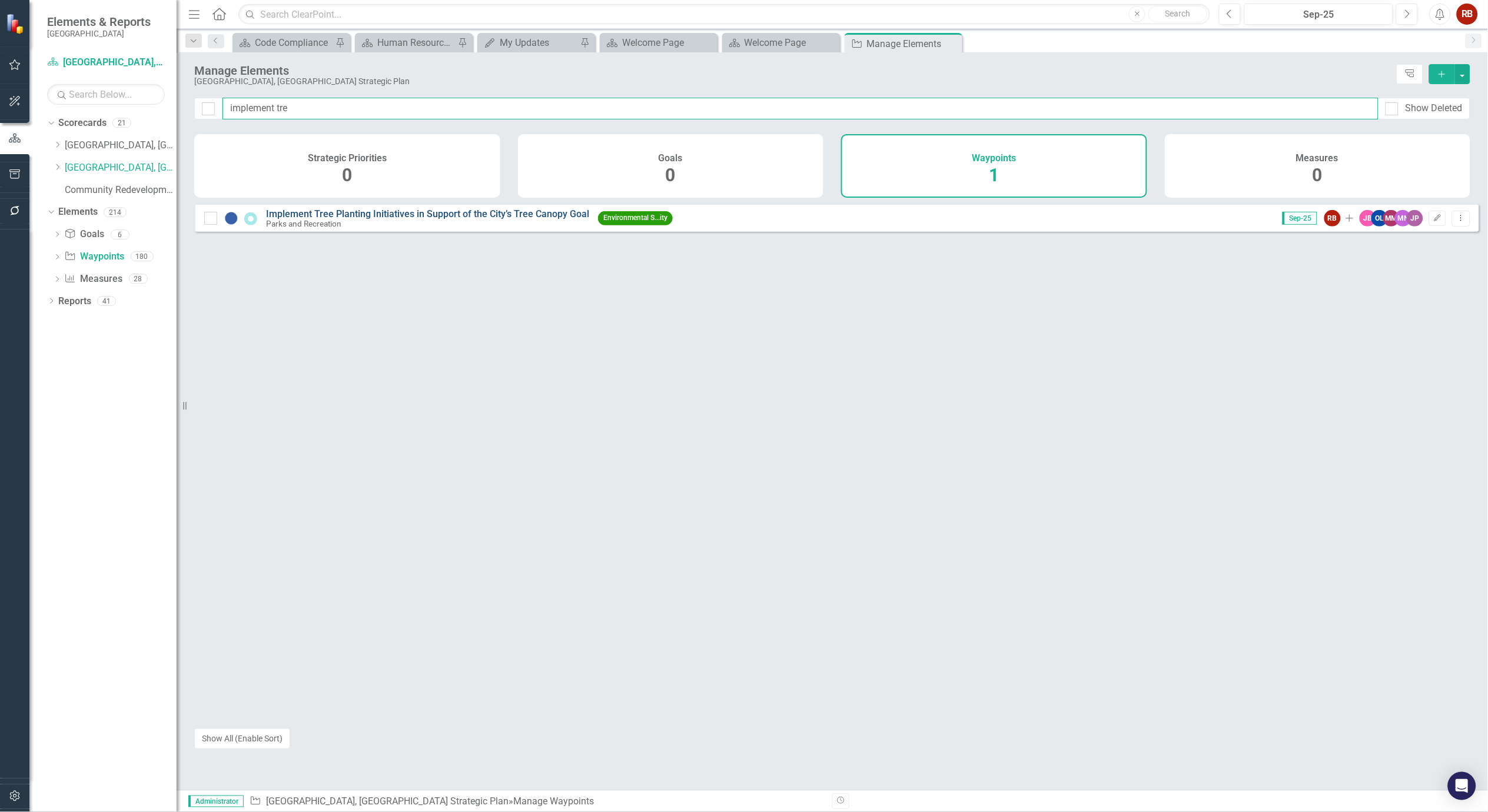
type input "implement tre"
click at [479, 218] on link "Implement Tree Planting Initiatives in Support of the City’s Tree Canopy Goal" at bounding box center [428, 214] width 323 height 11
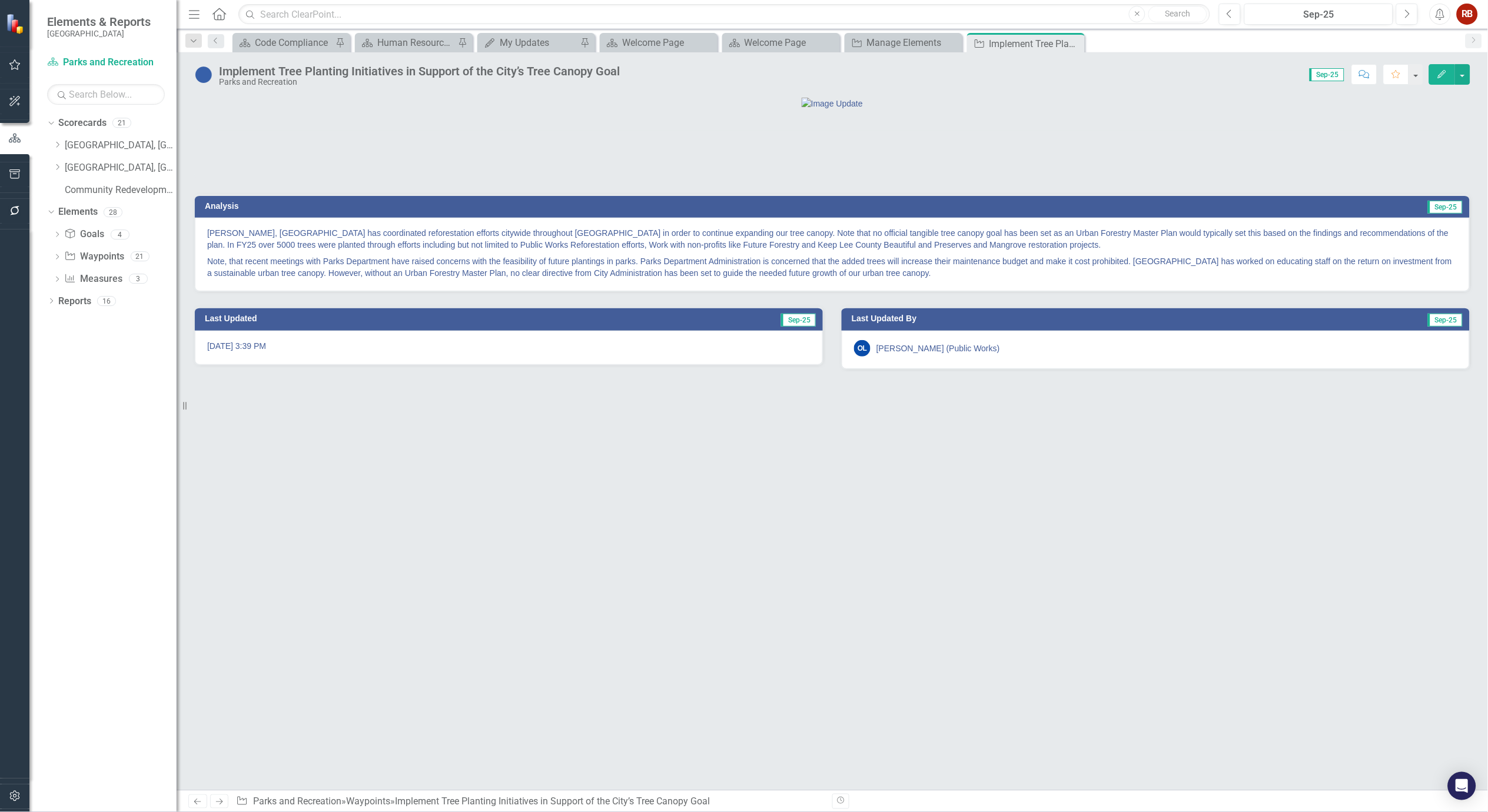
click at [510, 253] on p "Mr. Leon, City Arborist has coordinated reforestation efforts citywide througho…" at bounding box center [832, 240] width 1250 height 26
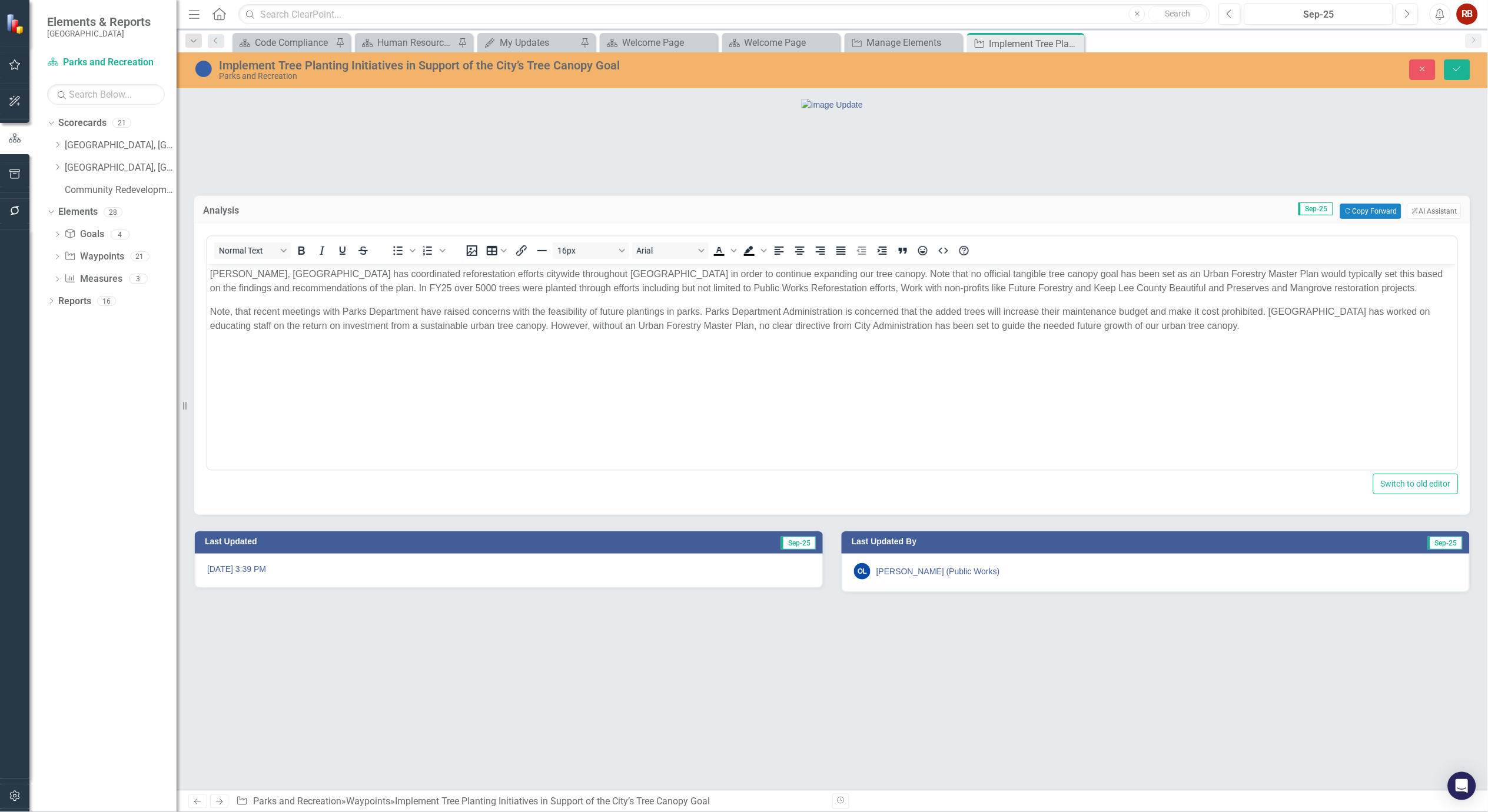
click at [252, 271] on p "Mr. Leon, City Arborist has coordinated reforestation efforts citywide througho…" at bounding box center [832, 281] width 1244 height 28
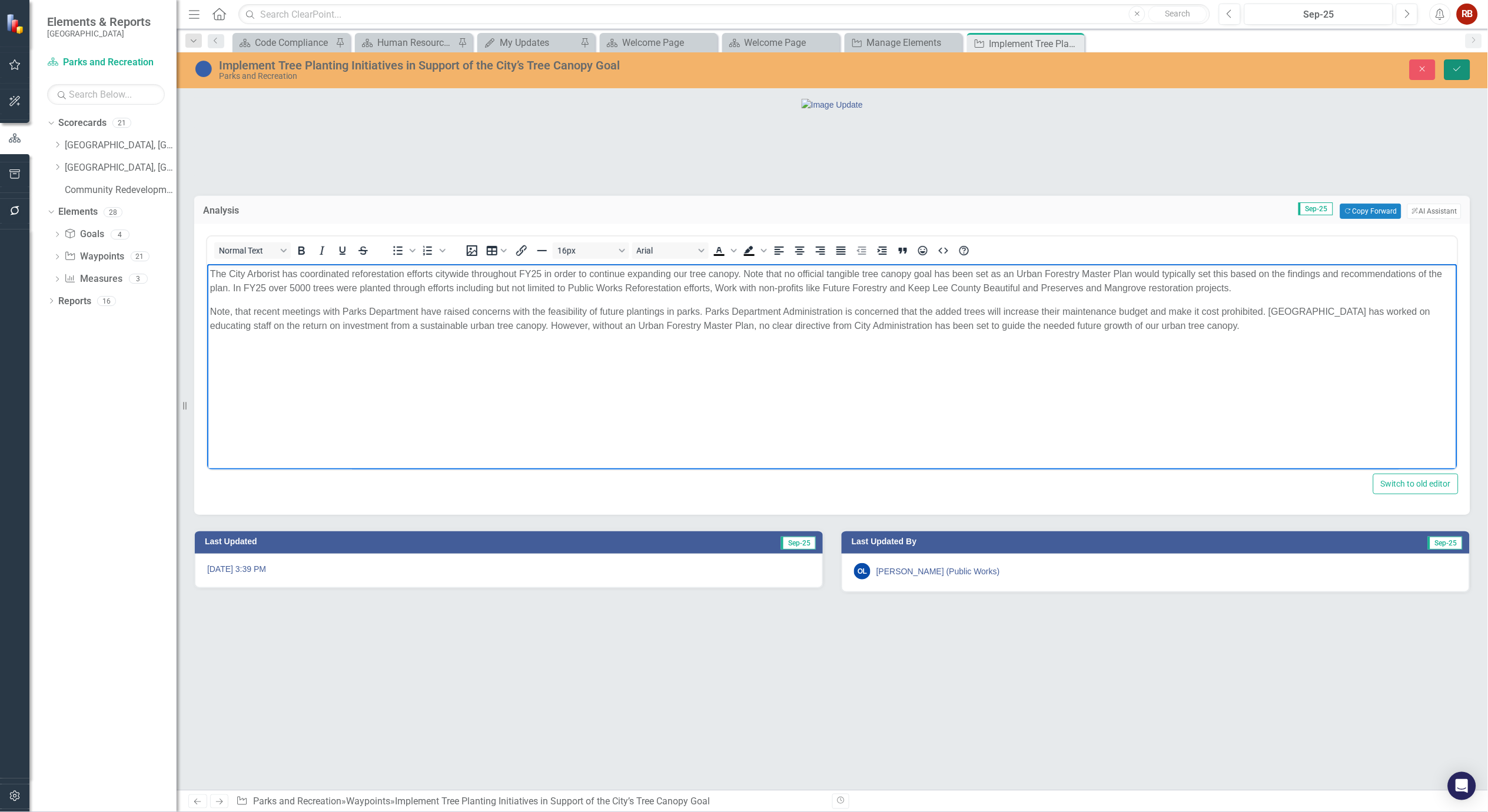
click at [1450, 68] on button "Save" at bounding box center [1457, 70] width 26 height 21
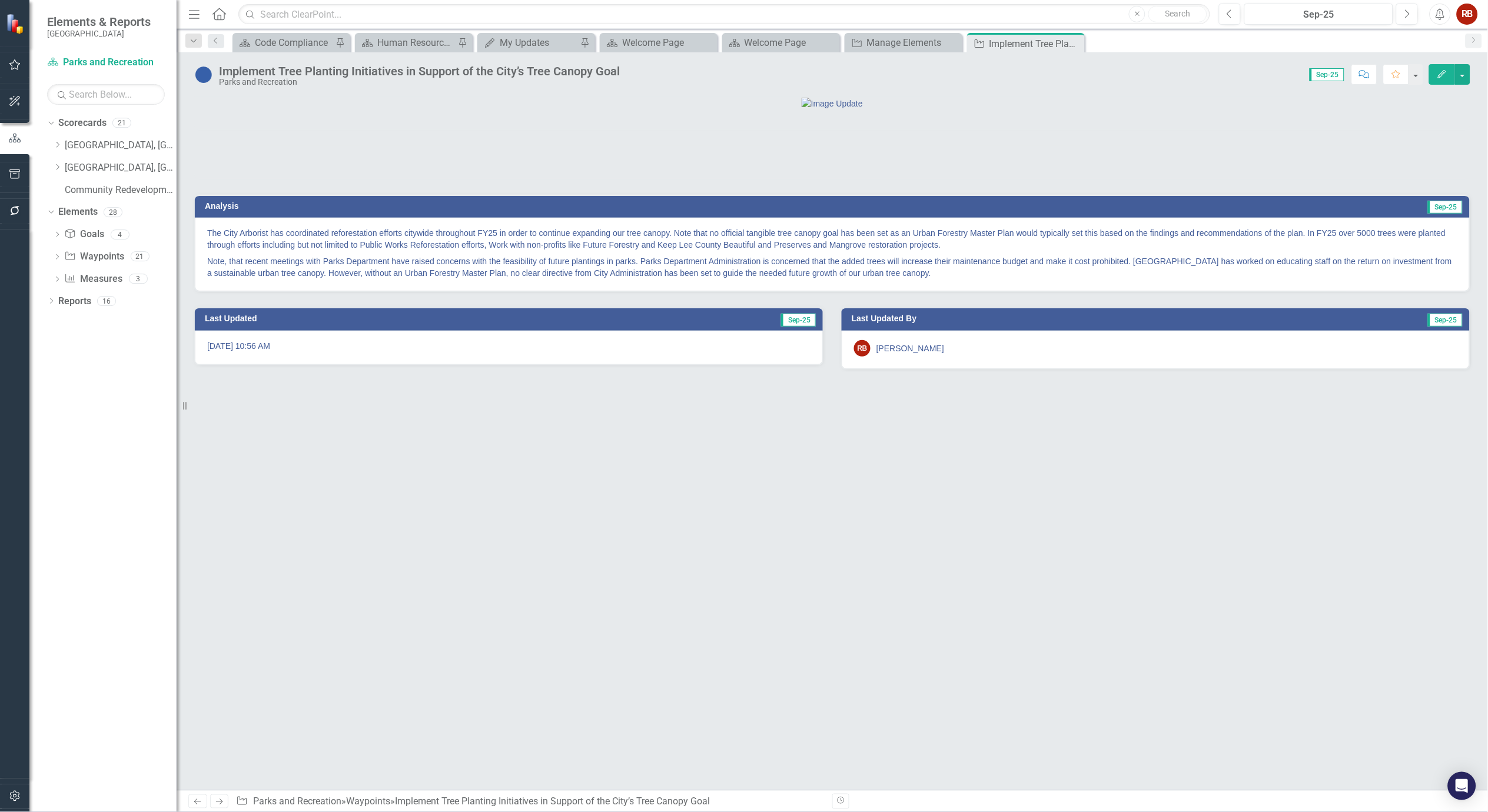
click at [1070, 279] on p "Note, that recent meetings with Parks Department have raised concerns with the …" at bounding box center [832, 266] width 1250 height 26
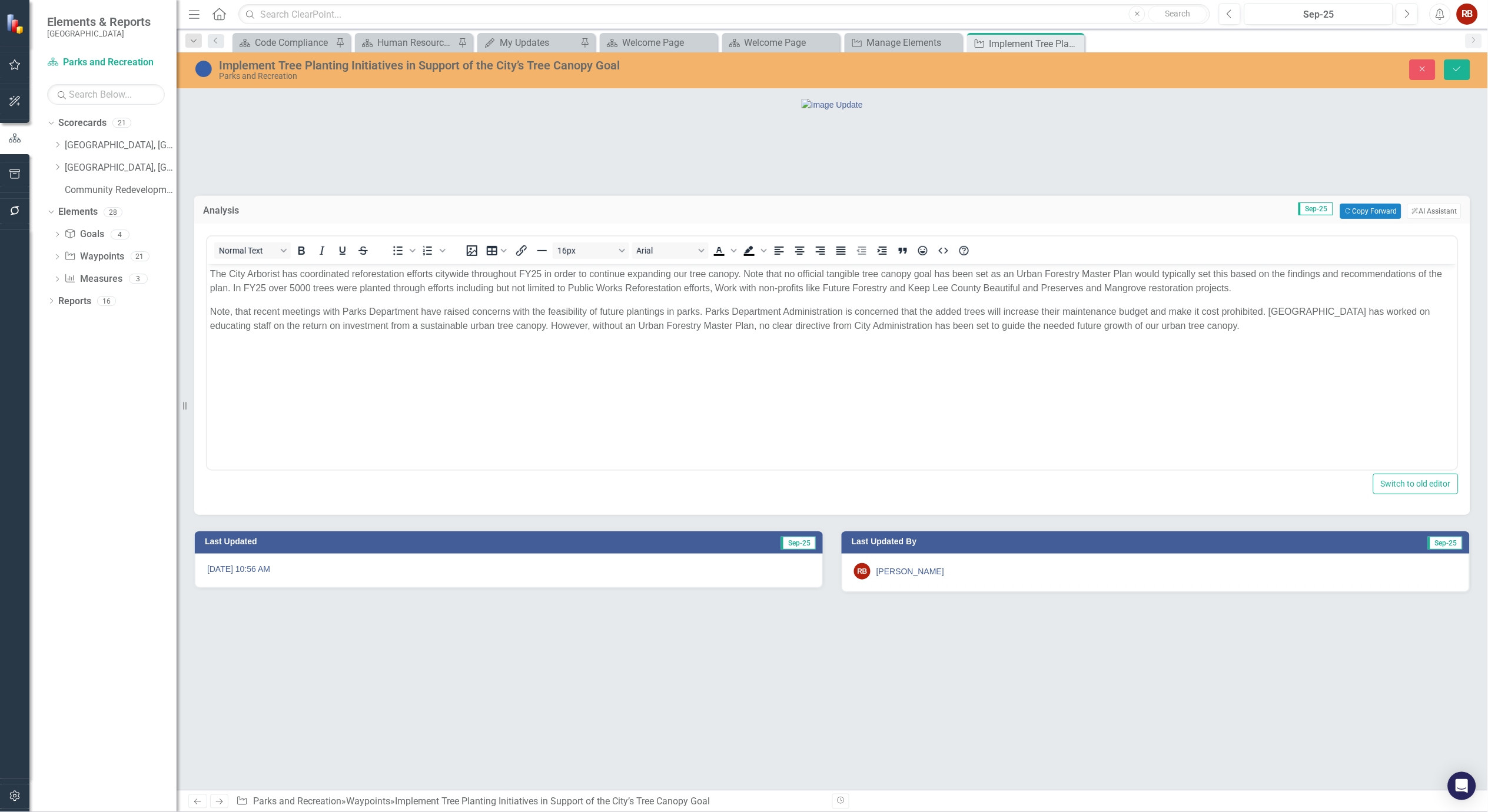
click at [723, 287] on p "The City Arborist has coordinated reforestation efforts citywide throughout FY2…" at bounding box center [832, 281] width 1244 height 28
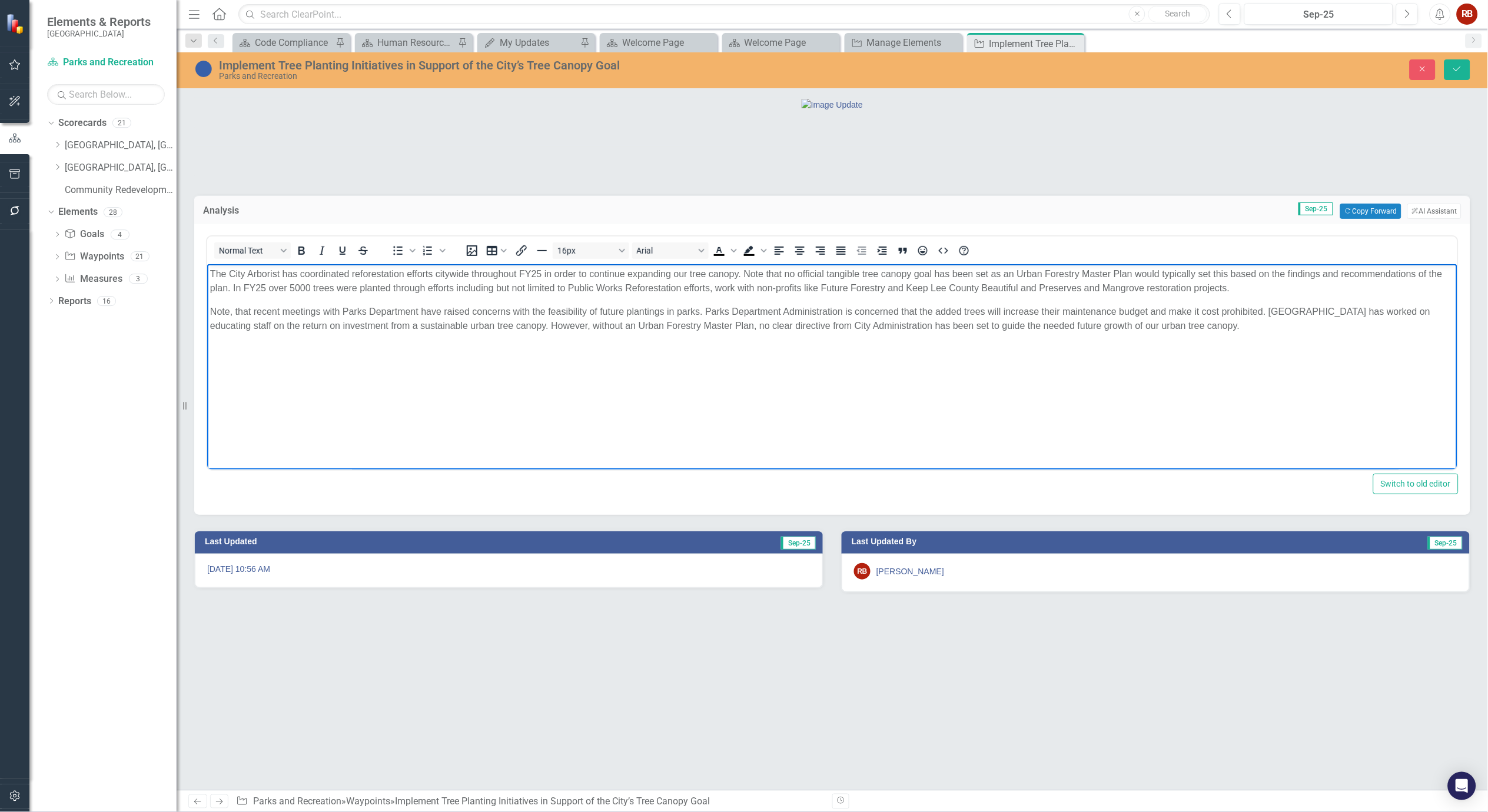
click at [734, 289] on p "The City Arborist has coordinated reforestation efforts citywide throughout FY2…" at bounding box center [832, 281] width 1244 height 28
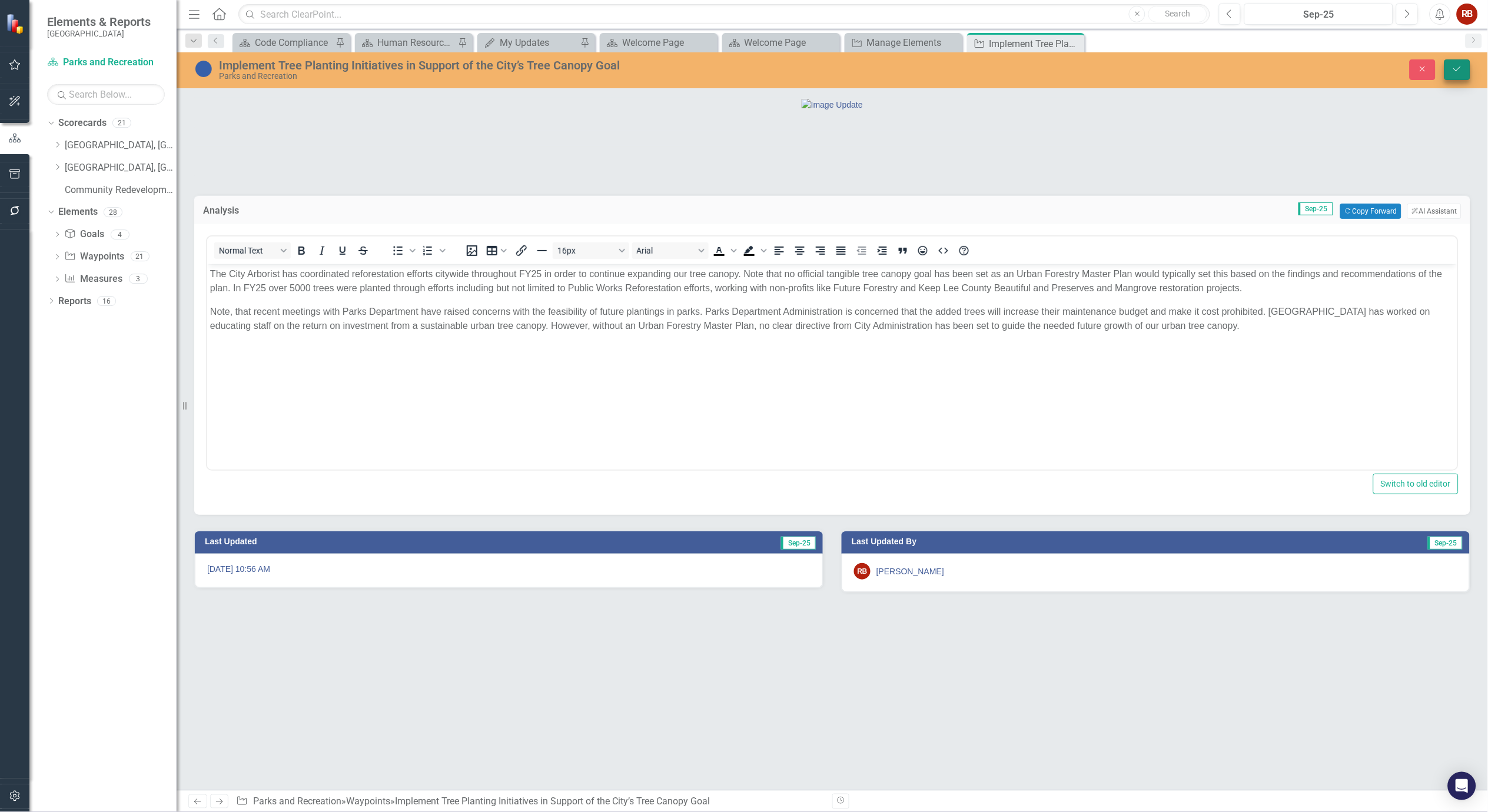
click at [1466, 69] on button "Save" at bounding box center [1457, 70] width 26 height 21
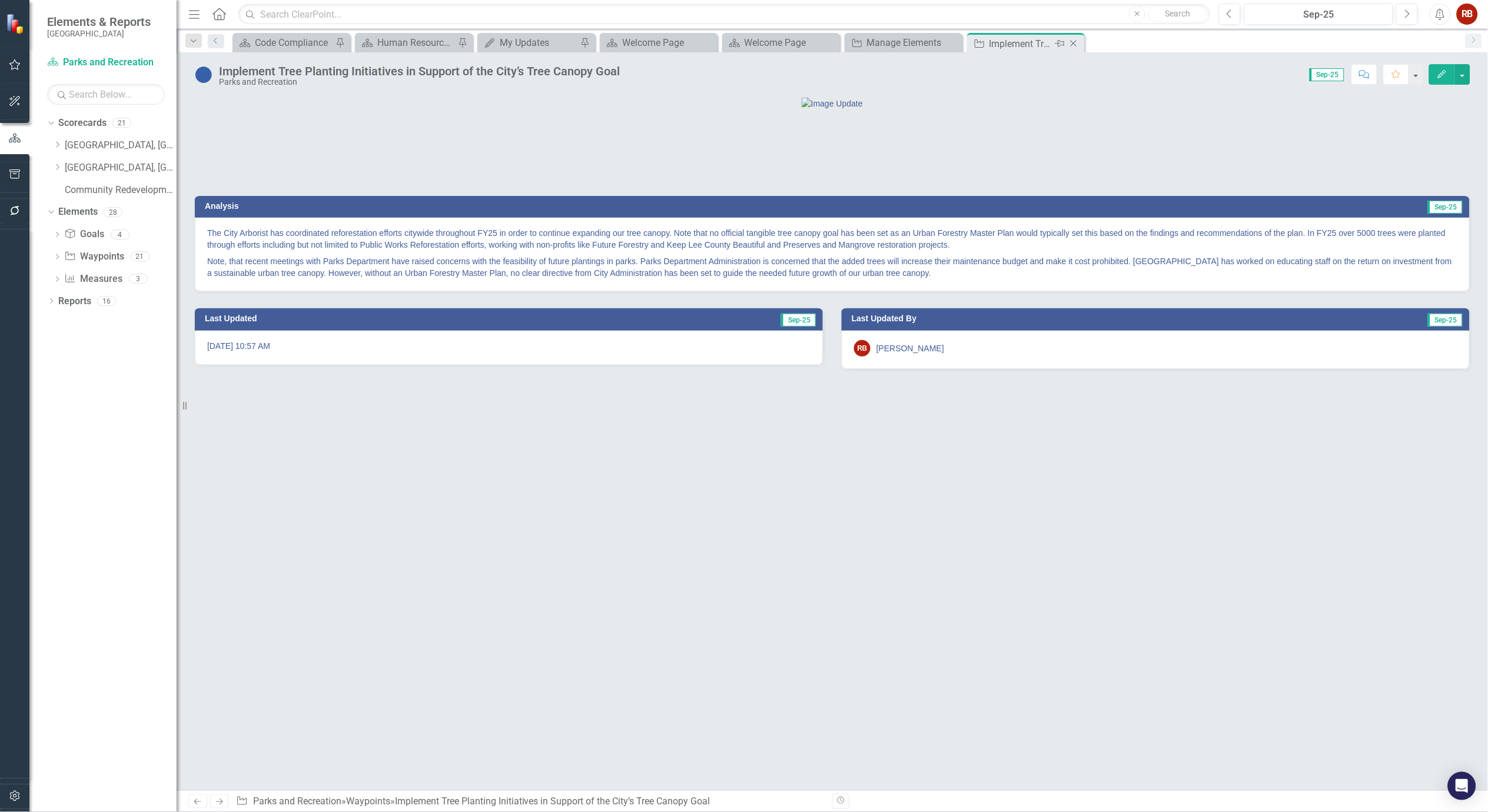
click at [1075, 43] on icon "Close" at bounding box center [1073, 44] width 12 height 9
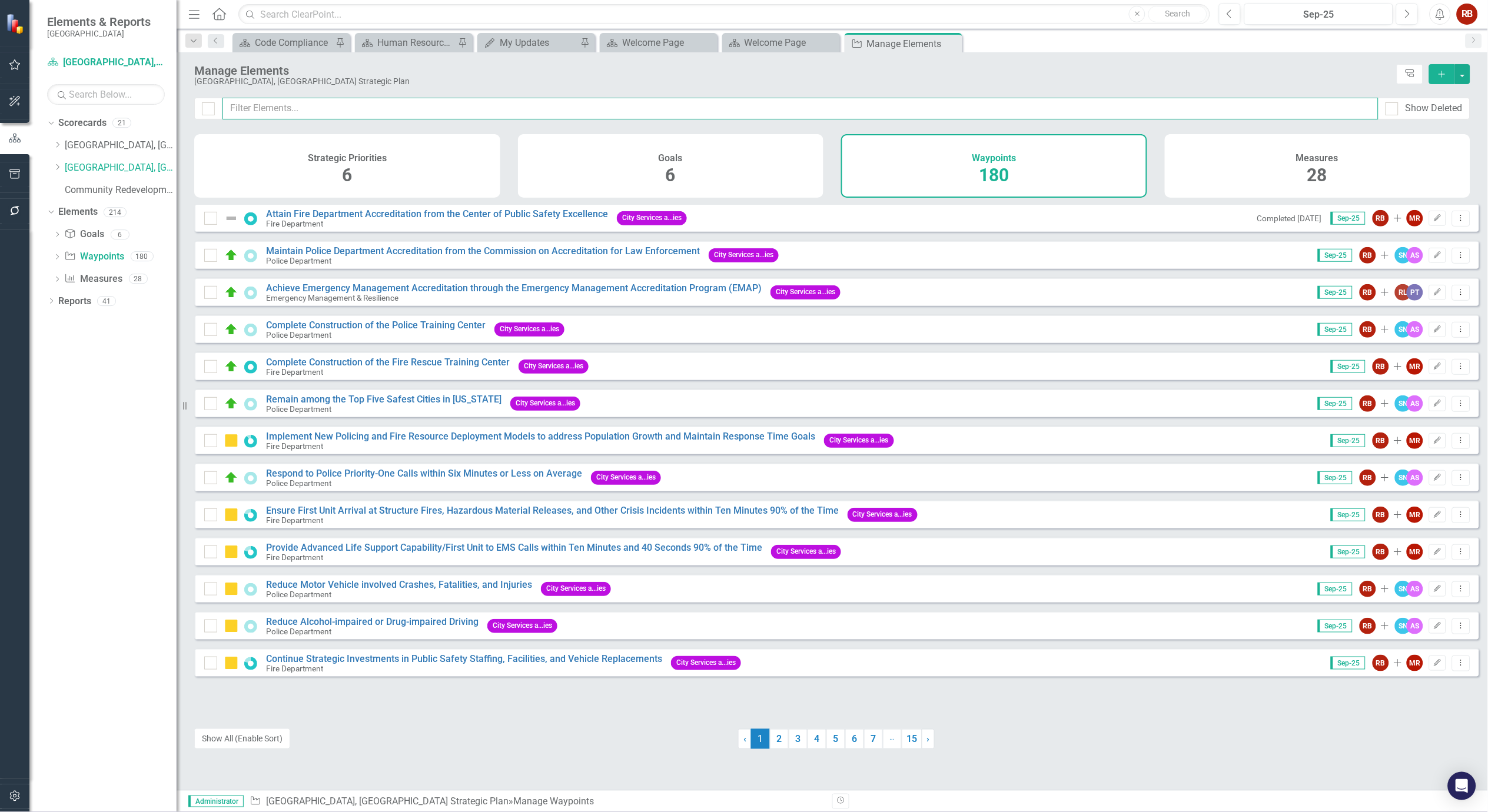
click at [305, 118] on input "text" at bounding box center [800, 108] width 1156 height 22
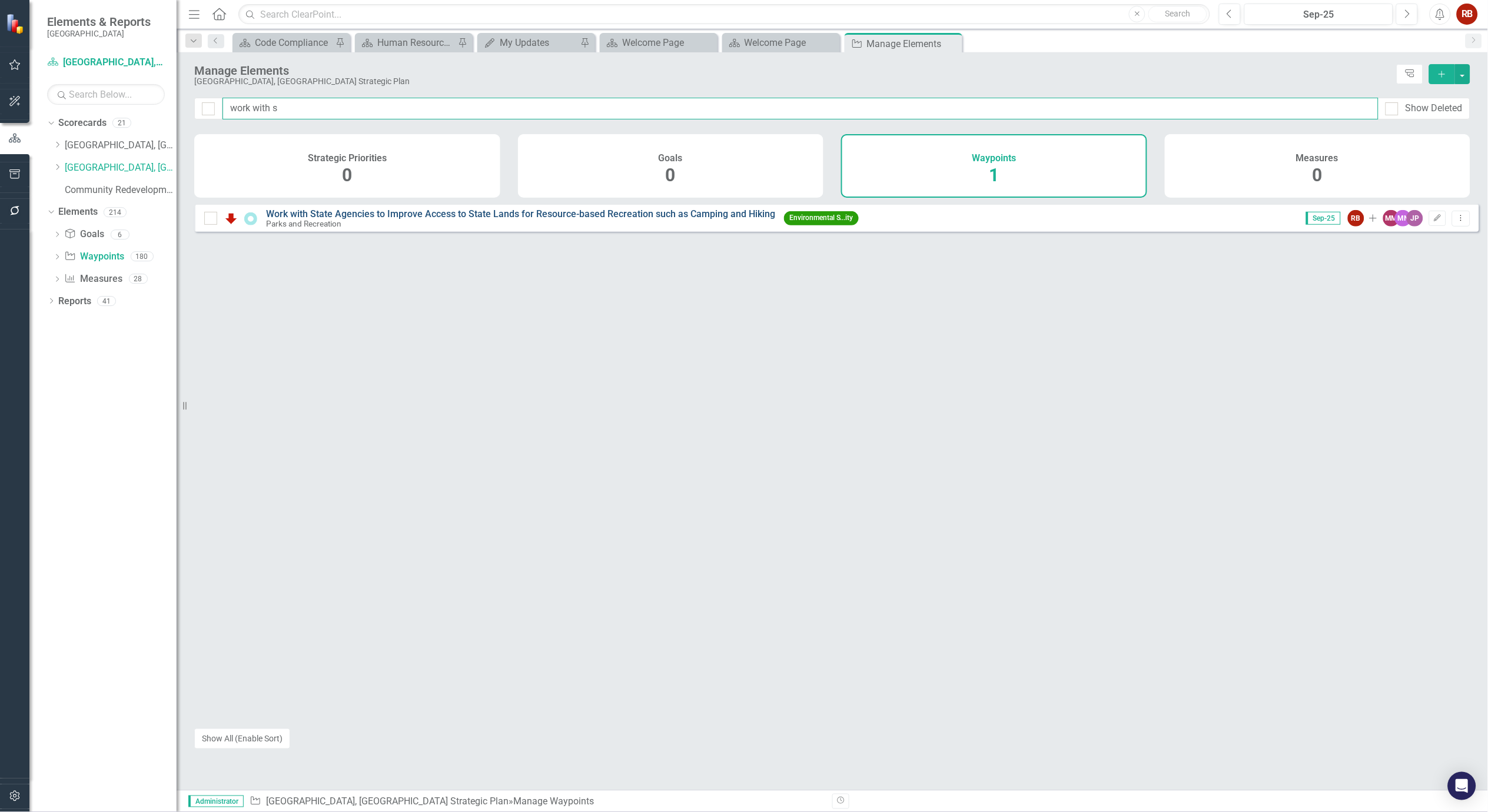
type input "work with s"
click at [416, 220] on link "Work with State Agencies to Improve Access to State Lands for Resource-based Re…" at bounding box center [520, 214] width 509 height 11
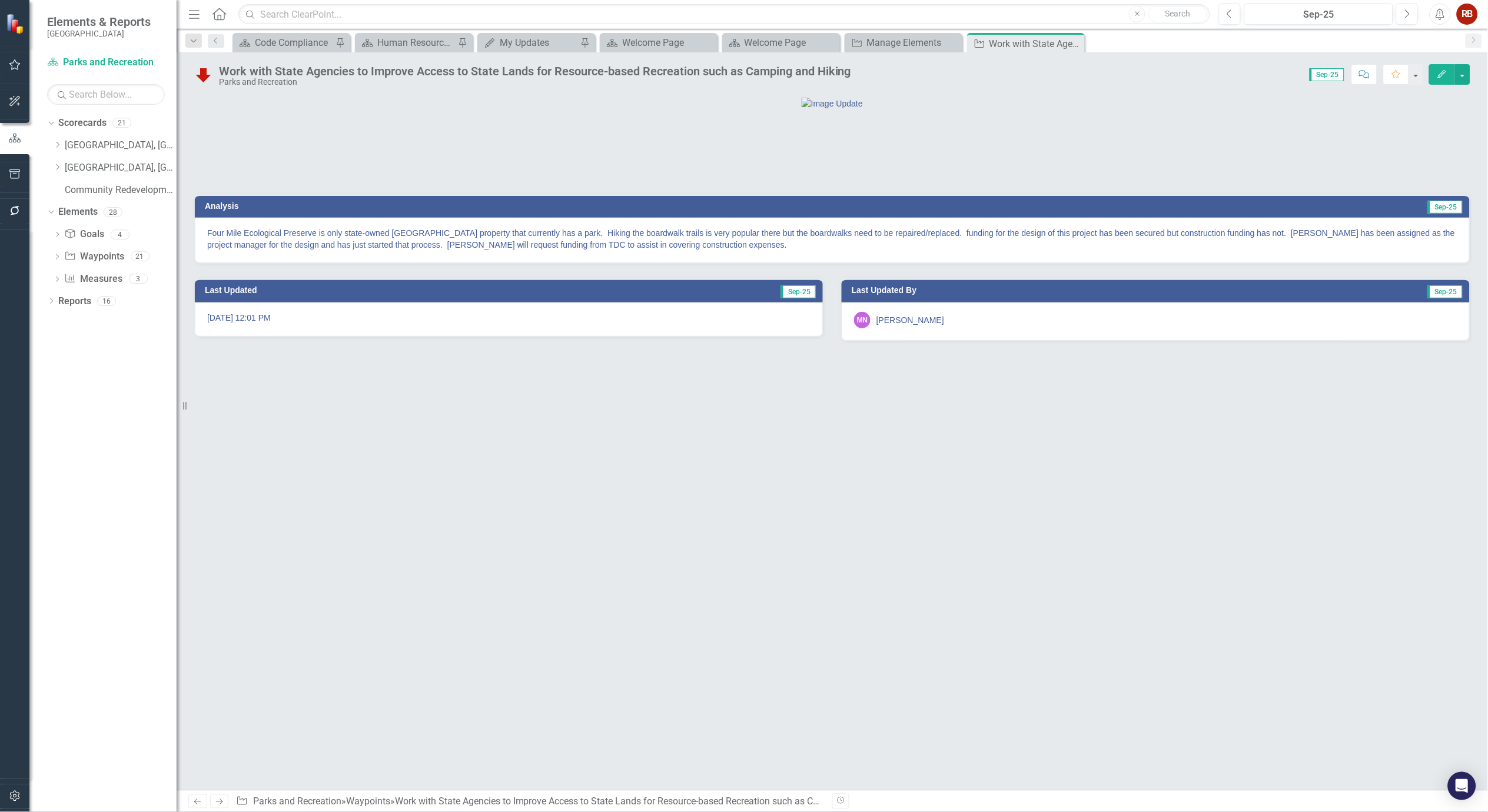
click at [461, 251] on p "Four Mile Ecological Preserve is only state-owned Cape Coral property that curr…" at bounding box center [832, 239] width 1250 height 23
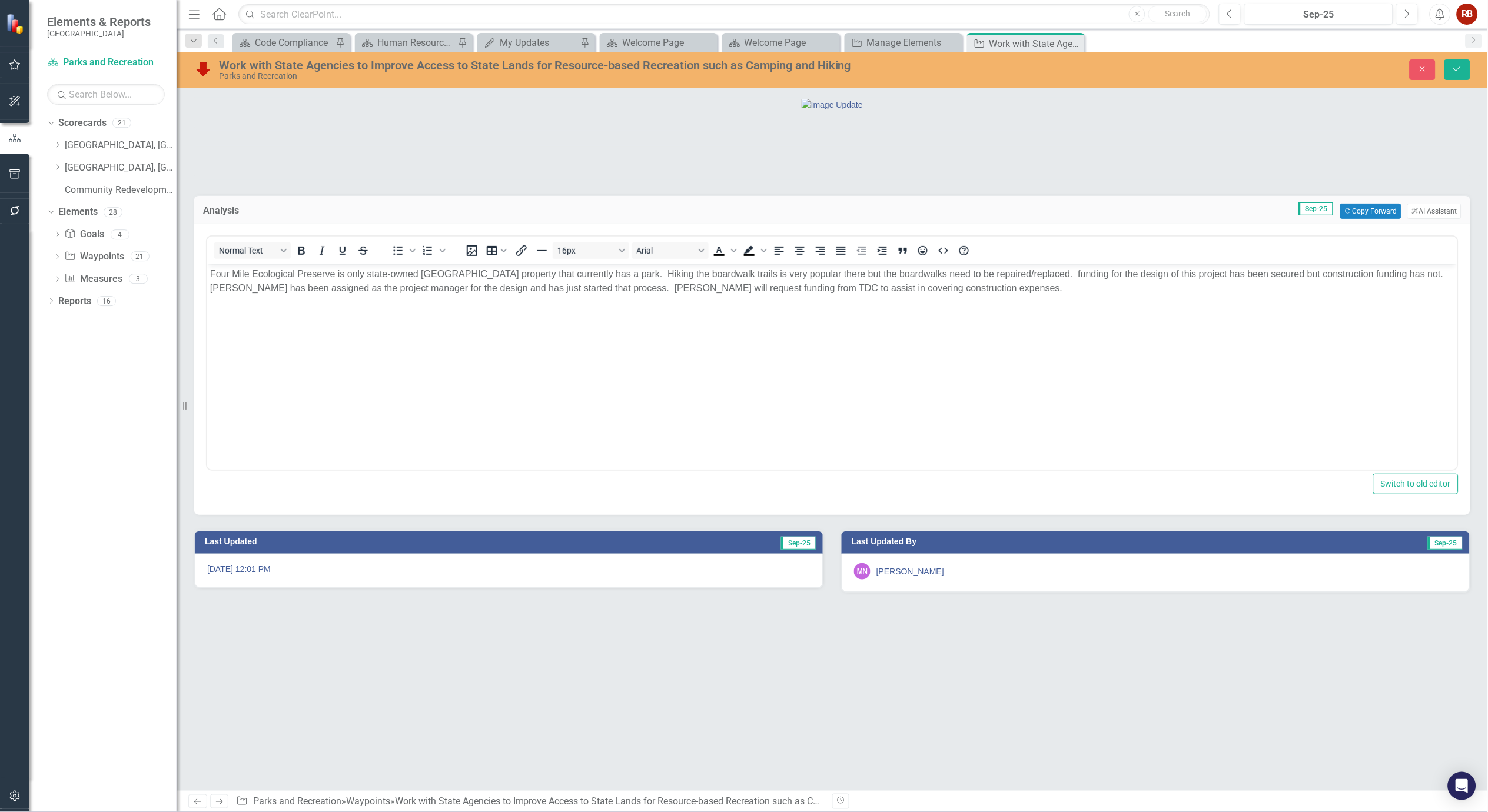
click at [345, 270] on p "Four Mile Ecological Preserve is only state-owned Cape Coral property that curr…" at bounding box center [832, 281] width 1244 height 28
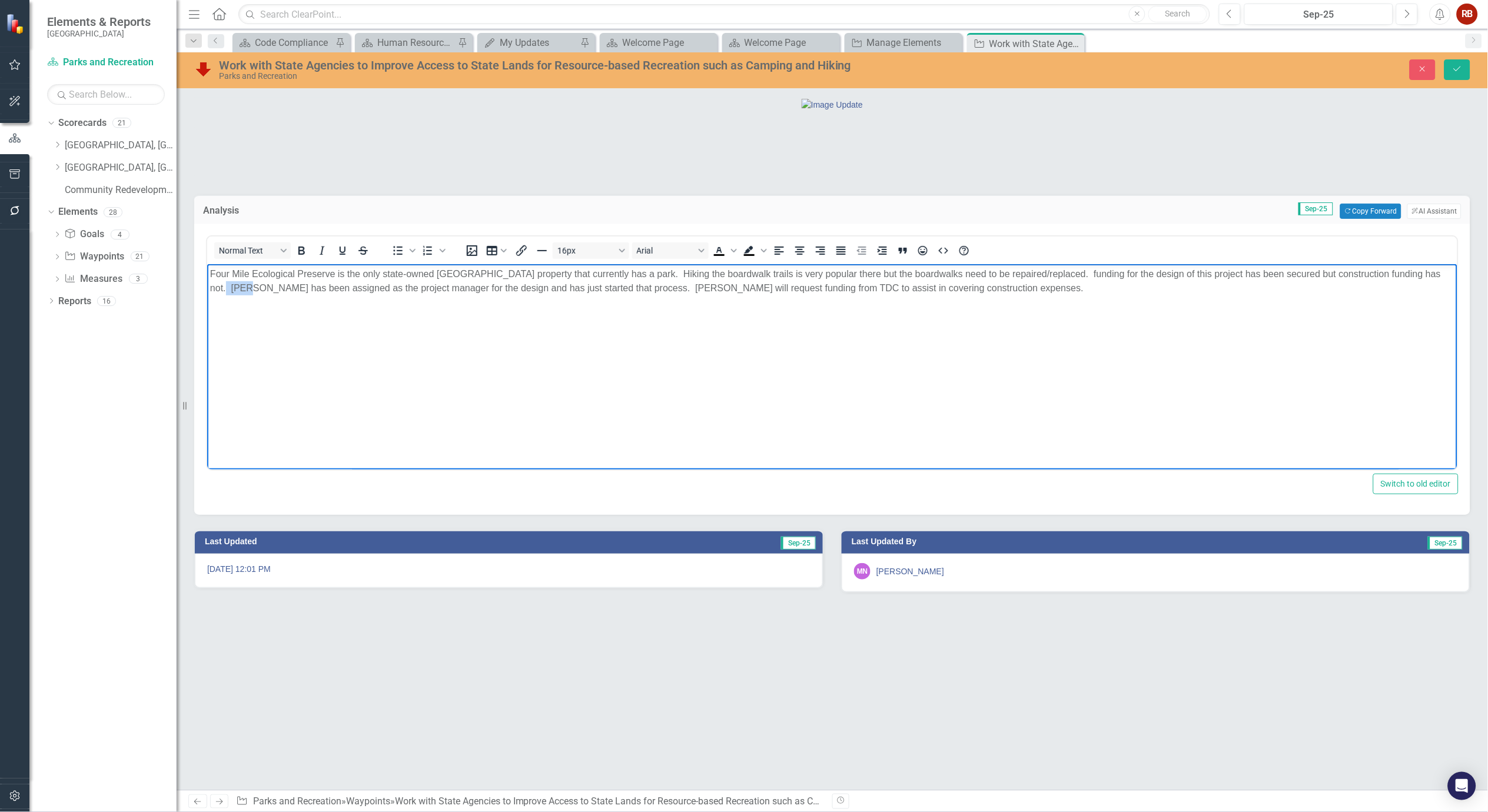
drag, startPoint x: 240, startPoint y: 289, endPoint x: 203, endPoint y: 284, distance: 37.3
click at [207, 284] on html "Four Mile Ecological Preserve is the only state-owned Cape Coral property that …" at bounding box center [832, 353] width 1250 height 177
click at [1043, 272] on p "Four Mile Ecological Preserve is the only state-owned Cape Coral property that …" at bounding box center [832, 281] width 1244 height 28
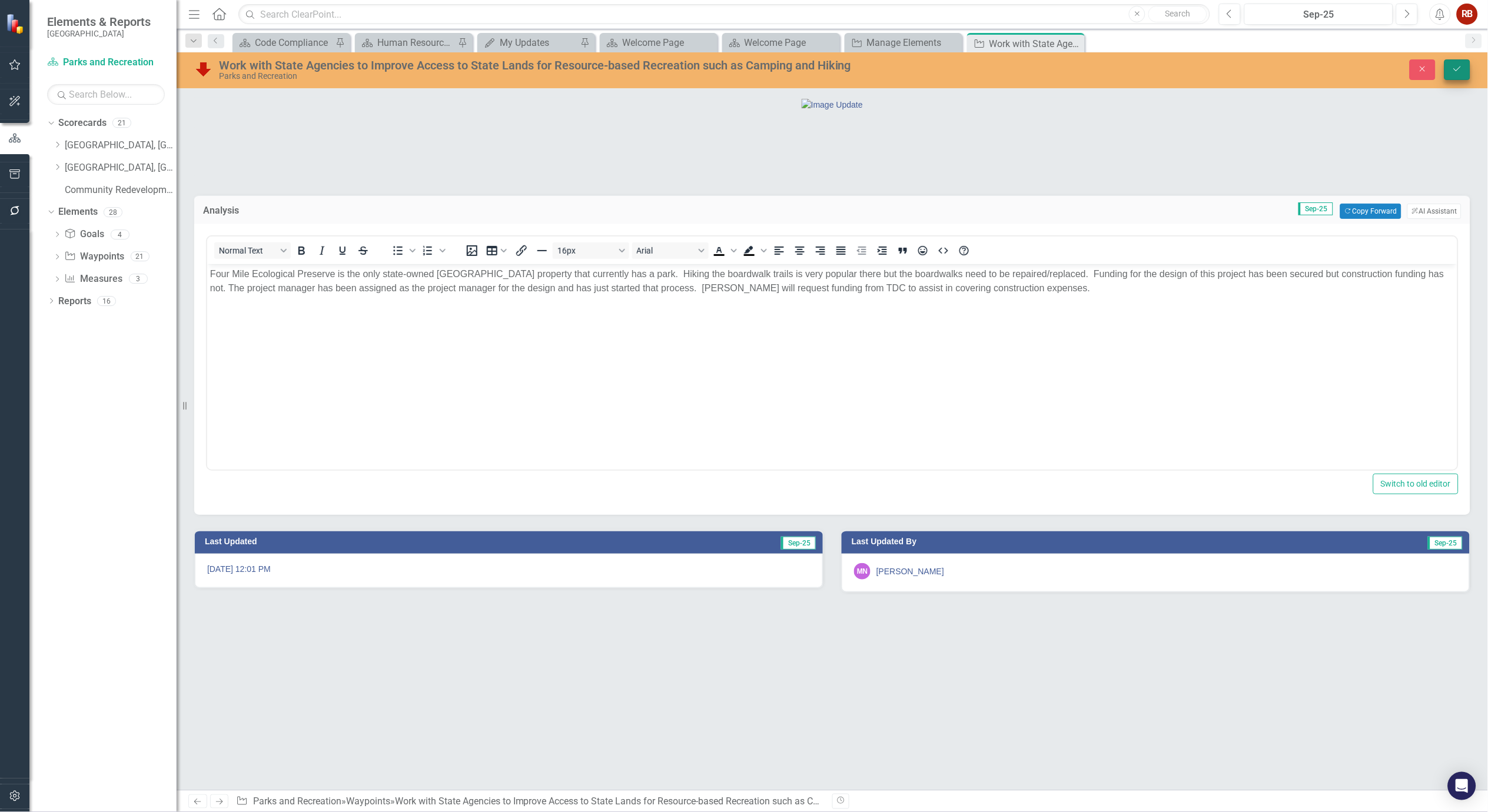
click at [1457, 68] on icon "Save" at bounding box center [1457, 68] width 10 height 8
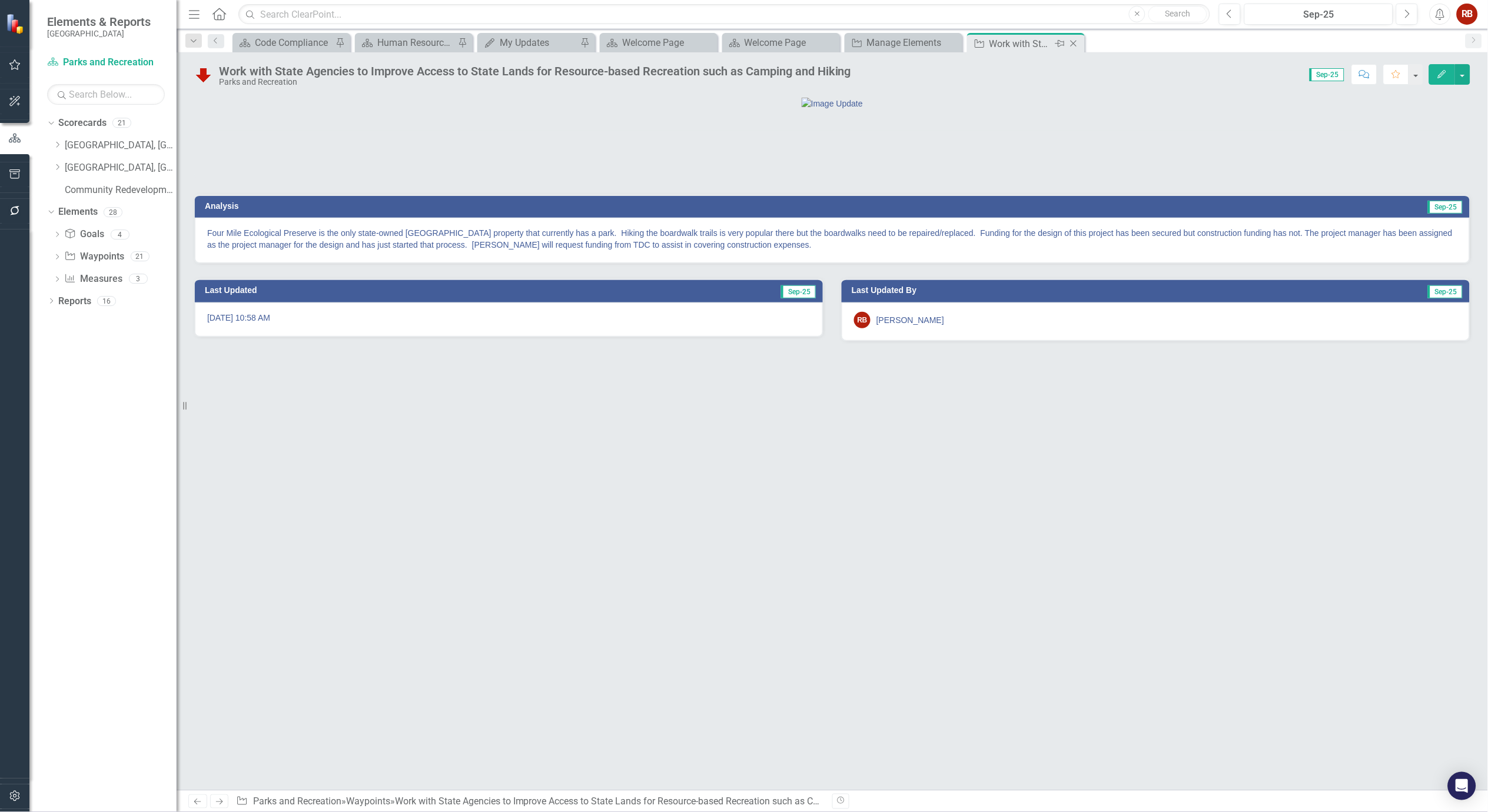
click at [1075, 46] on icon "Close" at bounding box center [1073, 44] width 12 height 9
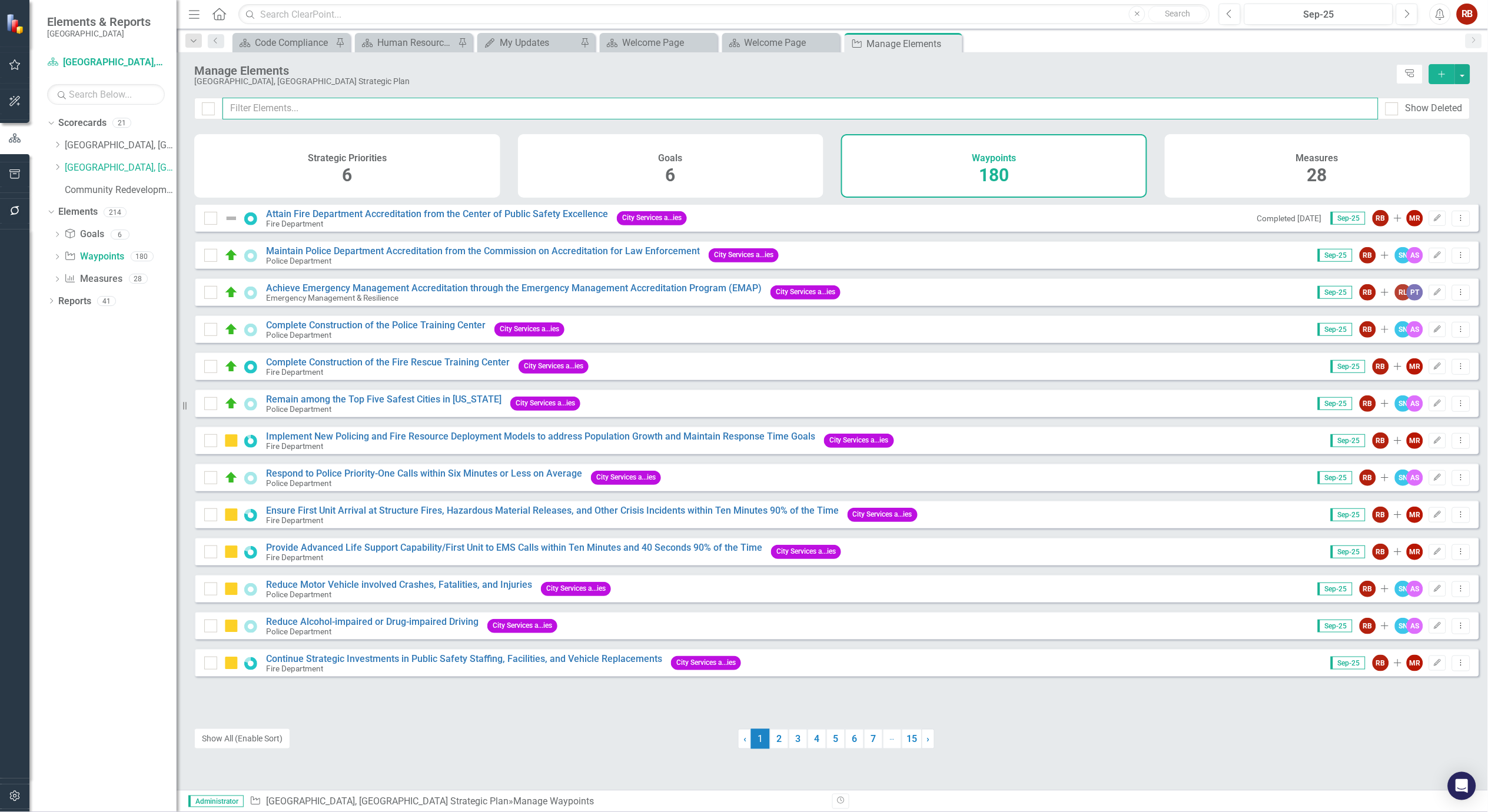
click at [290, 109] on input "text" at bounding box center [800, 108] width 1156 height 22
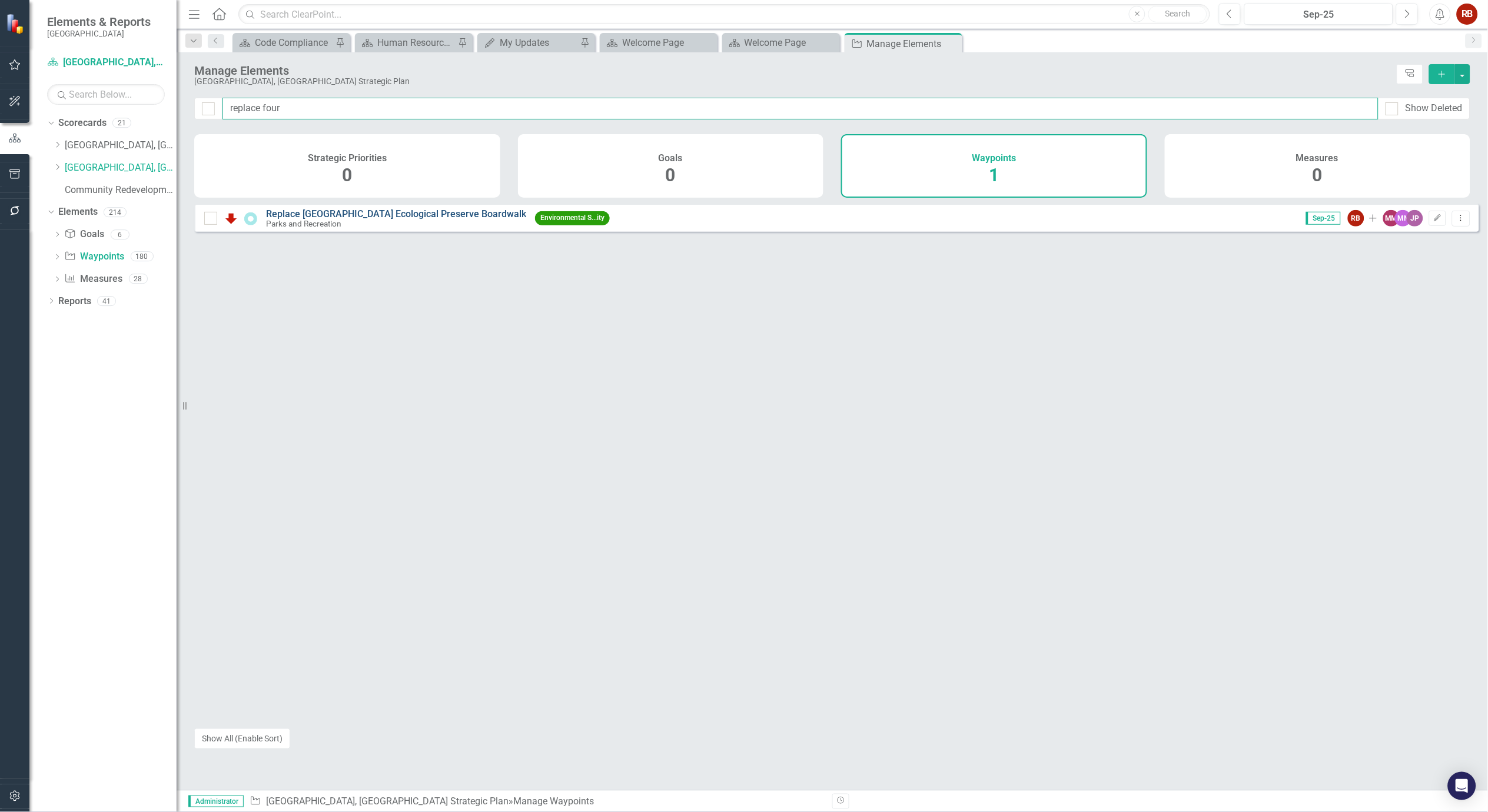
type input "replace four"
click at [358, 220] on link "Replace [GEOGRAPHIC_DATA] Ecological Preserve Boardwalk" at bounding box center [396, 214] width 260 height 11
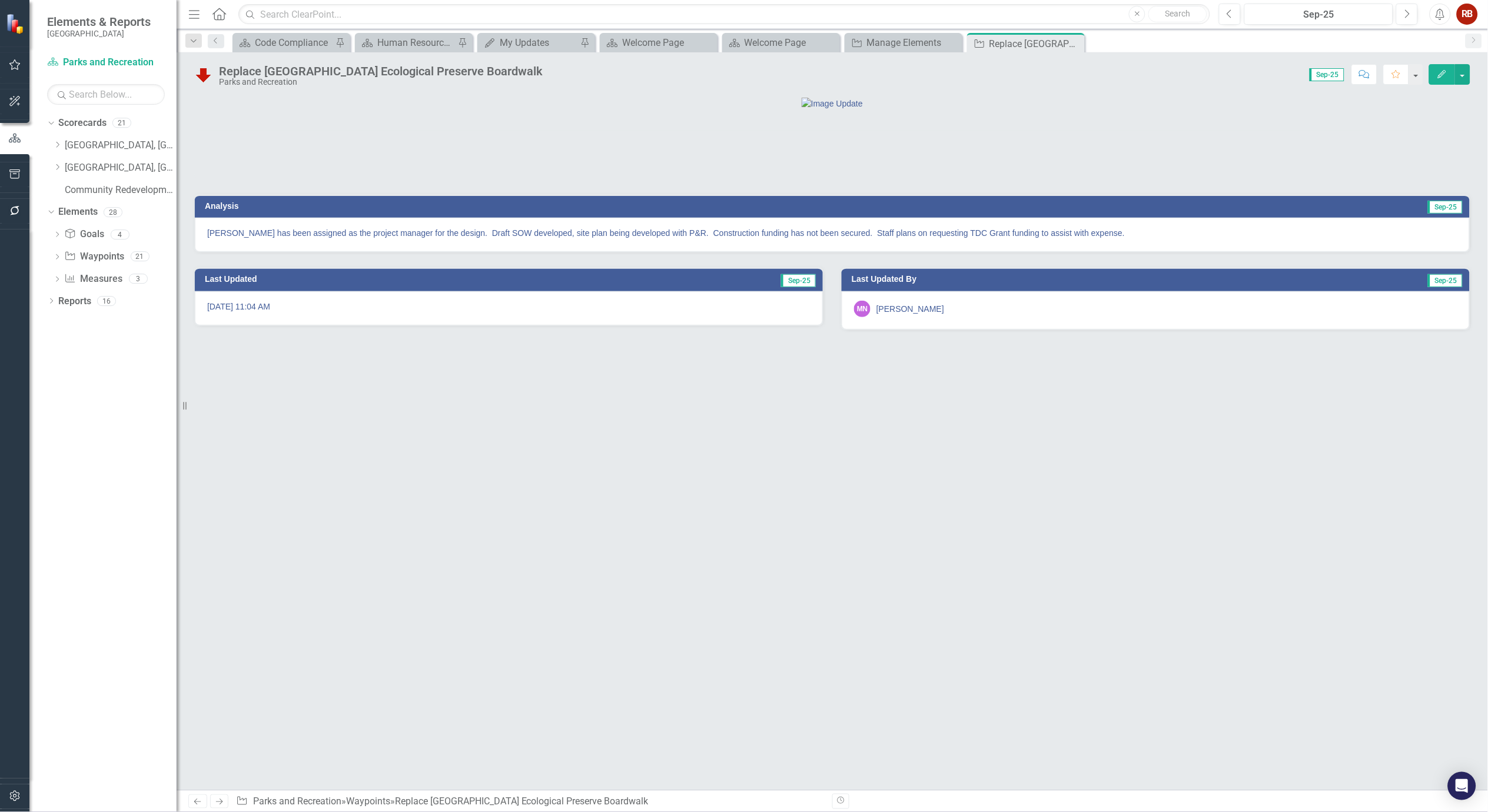
click at [446, 239] on p "Rigo Chacon has been assigned as the project manager for the design. Draft SOW …" at bounding box center [832, 233] width 1250 height 12
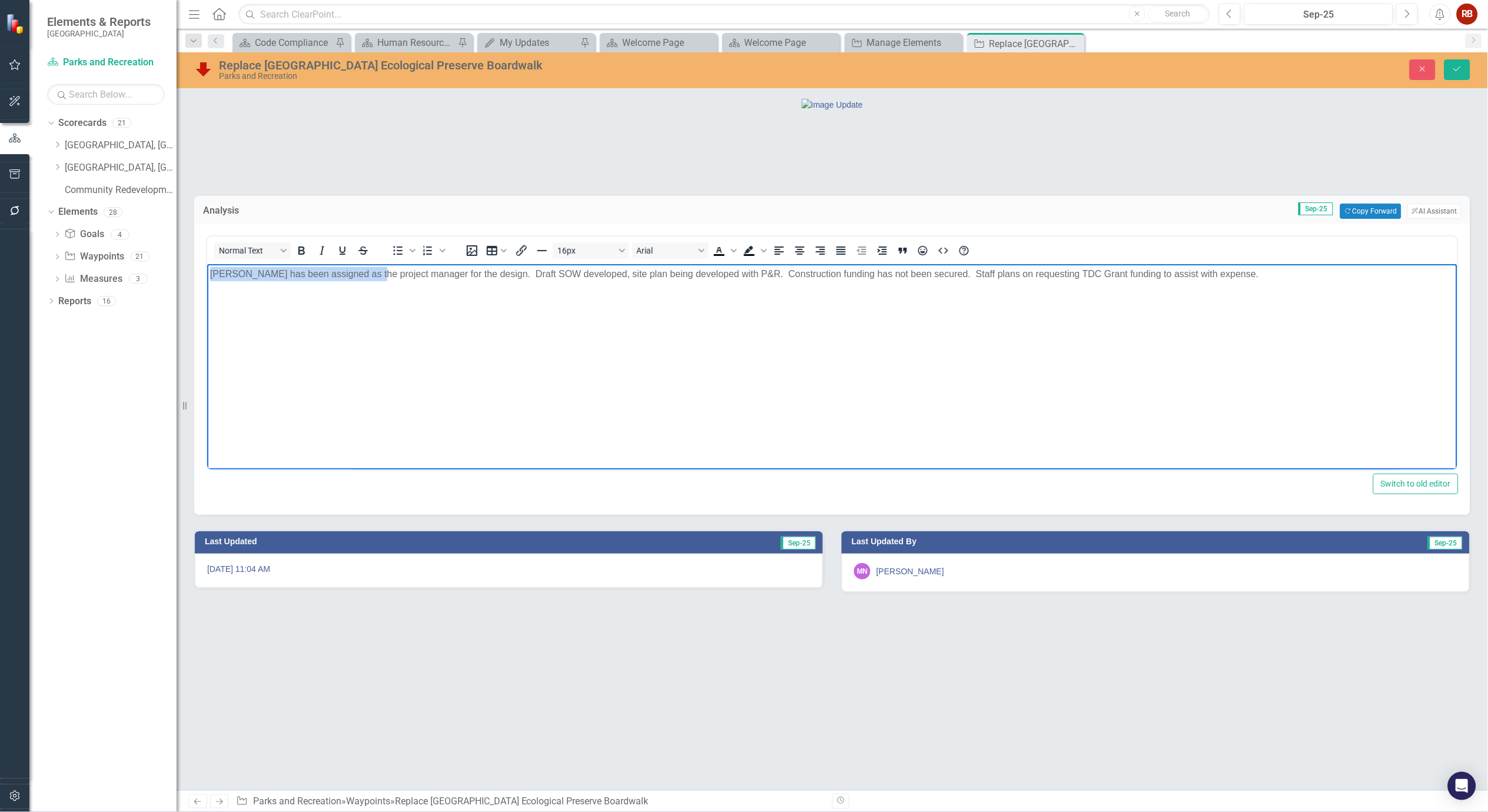
drag, startPoint x: 374, startPoint y: 272, endPoint x: 395, endPoint y: 596, distance: 324.7
click at [207, 270] on html "Rigo Chacon has been assigned as the project manager for the design. Draft SOW …" at bounding box center [832, 353] width 1250 height 177
click at [320, 273] on p "The new project manager for the design. Draft SOW developed, site plan being de…" at bounding box center [832, 274] width 1244 height 14
click at [1450, 64] on button "Save" at bounding box center [1457, 70] width 26 height 21
